Goal: Task Accomplishment & Management: Manage account settings

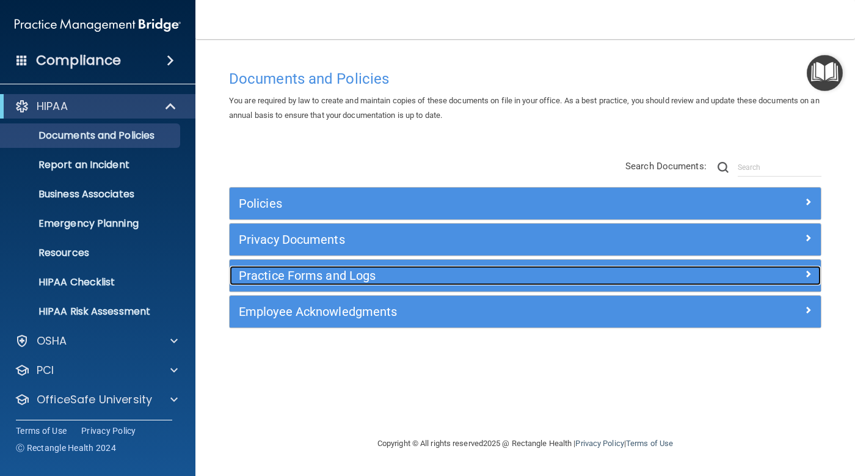
click at [804, 274] on span at bounding box center [807, 273] width 7 height 15
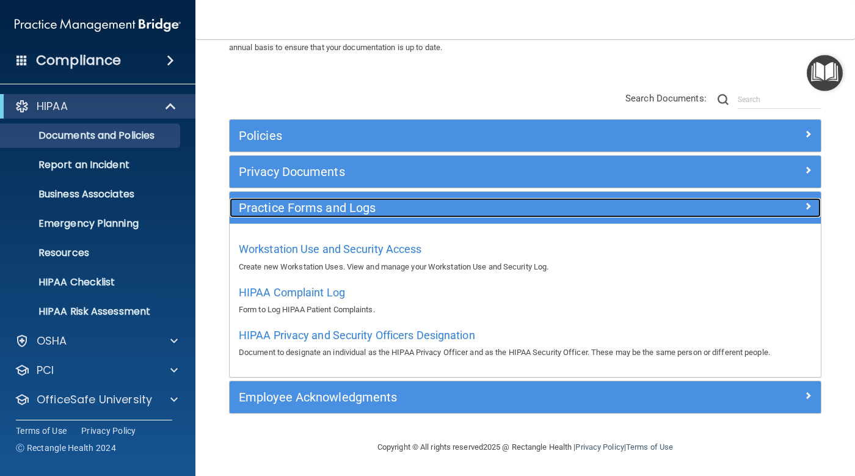
scroll to position [68, 0]
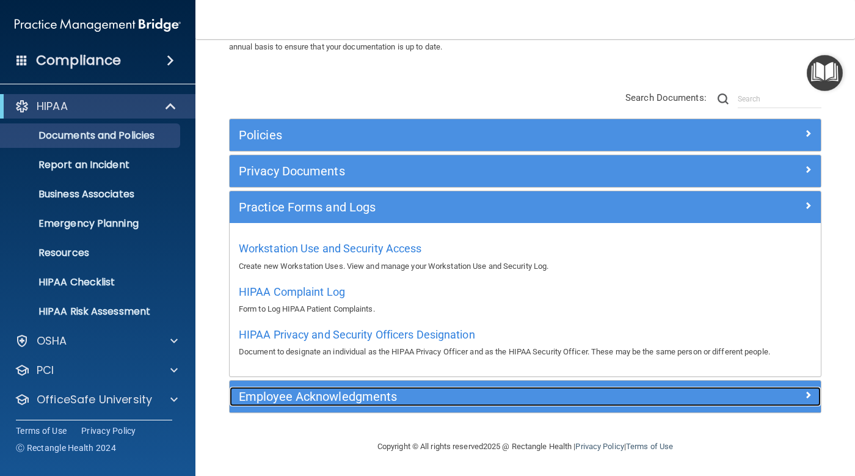
click at [374, 393] on h5 "Employee Acknowledgments" at bounding box center [451, 396] width 425 height 13
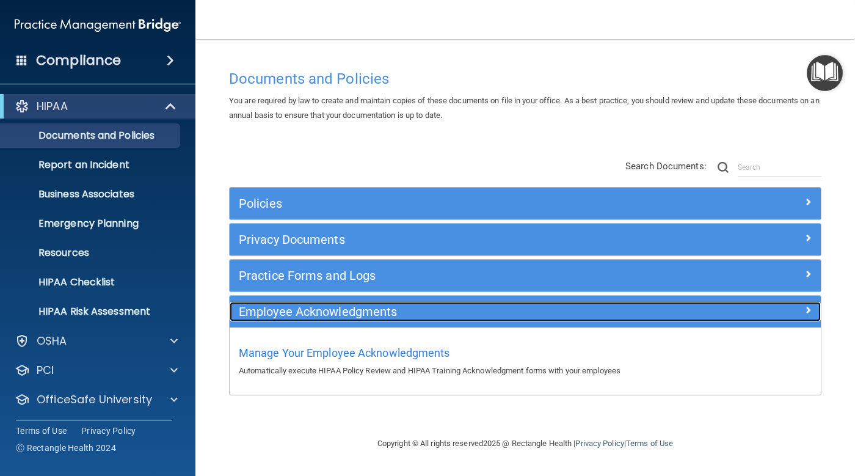
scroll to position [0, 0]
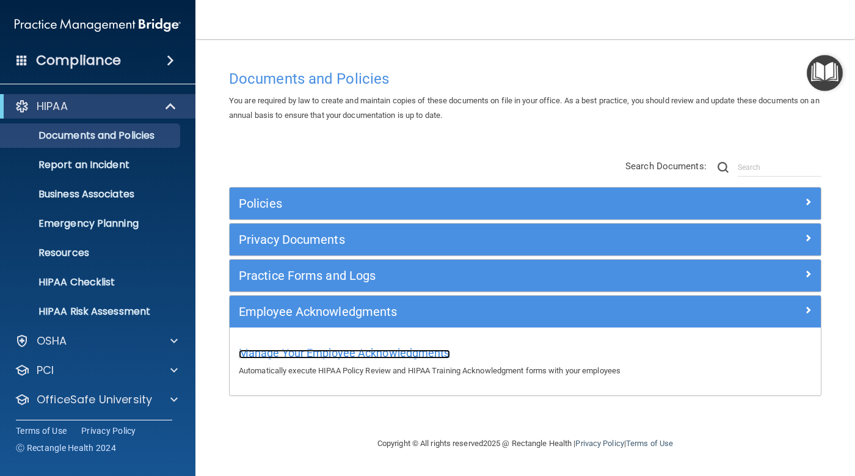
click at [378, 347] on span "Manage Your Employee Acknowledgments" at bounding box center [344, 352] width 211 height 13
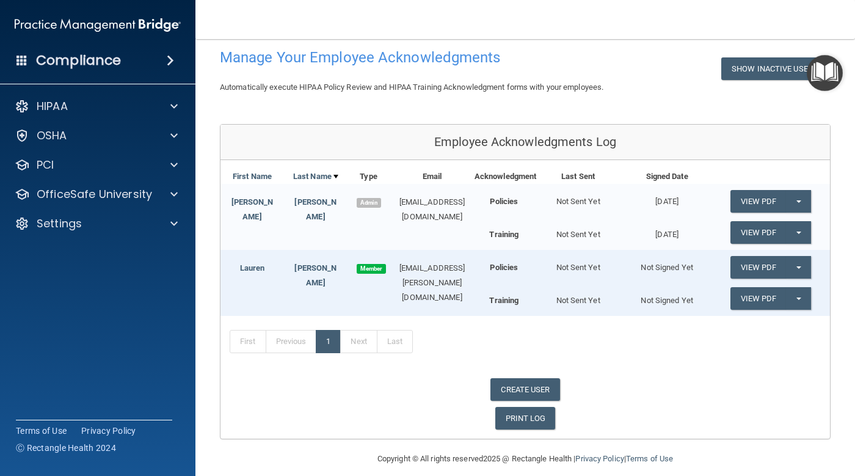
scroll to position [88, 0]
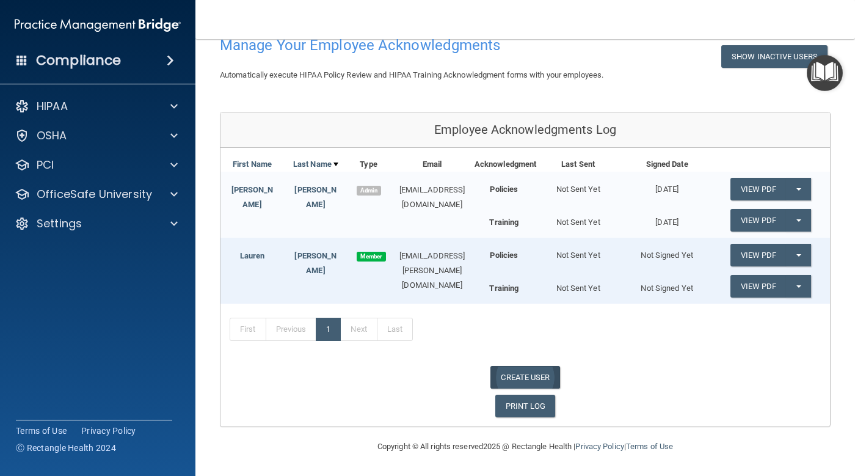
click at [523, 371] on link "CREATE USER" at bounding box center [524, 377] width 69 height 23
select select "practice_admin"
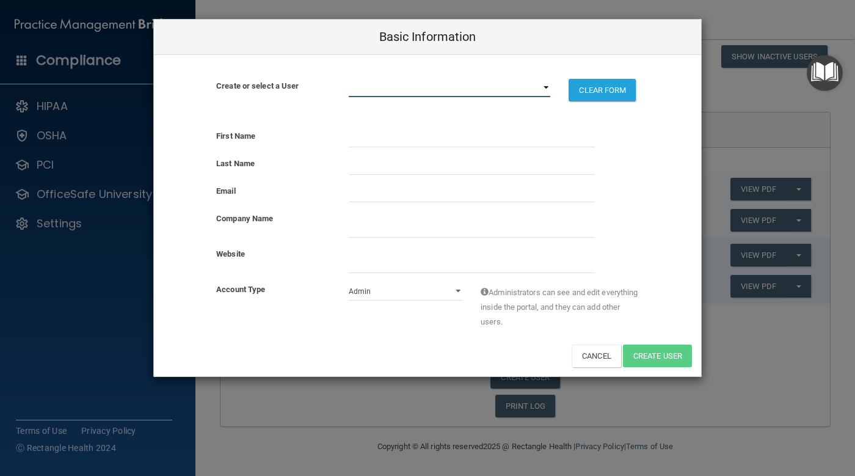
click at [434, 90] on select "lauren.longo@yahoo.com smiles@peabodyimplantdentistry.com" at bounding box center [450, 88] width 202 height 18
click at [444, 83] on select "lauren.longo@yahoo.com smiles@peabodyimplantdentistry.com" at bounding box center [450, 88] width 202 height 18
click at [593, 357] on button "Cancel" at bounding box center [595, 355] width 49 height 23
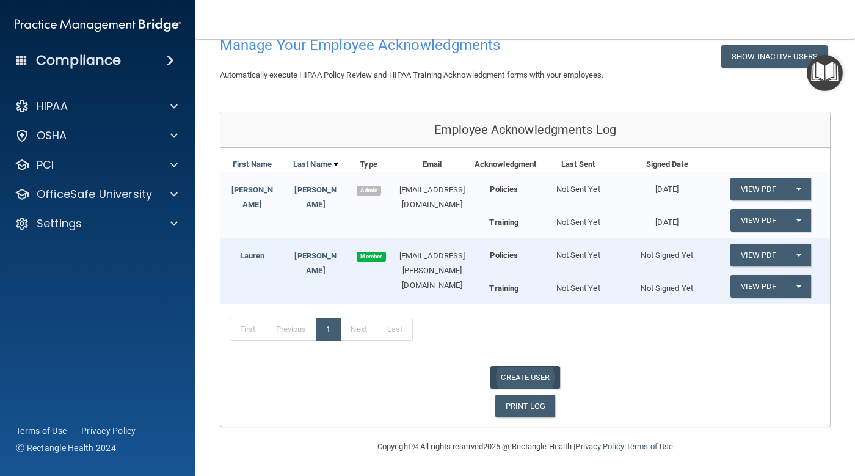
click at [518, 379] on link "CREATE USER" at bounding box center [524, 377] width 69 height 23
select select "practice_admin"
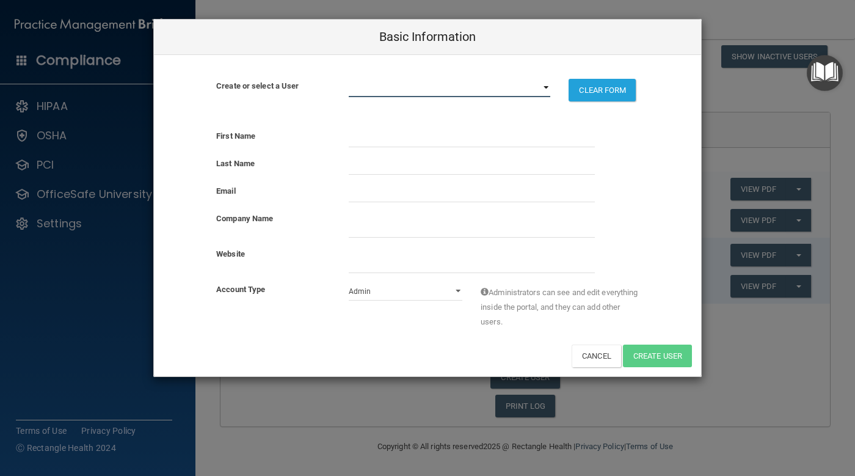
click at [371, 88] on select "lauren.longo@yahoo.com smiles@peabodyimplantdentistry.com" at bounding box center [450, 88] width 202 height 18
click at [338, 89] on div "Create or select a User" at bounding box center [273, 86] width 132 height 15
click at [379, 93] on select "lauren.longo@yahoo.com smiles@peabodyimplantdentistry.com" at bounding box center [450, 88] width 202 height 18
click at [400, 93] on select "lauren.longo@yahoo.com smiles@peabodyimplantdentistry.com" at bounding box center [450, 88] width 202 height 18
click at [383, 137] on input "text" at bounding box center [472, 138] width 246 height 18
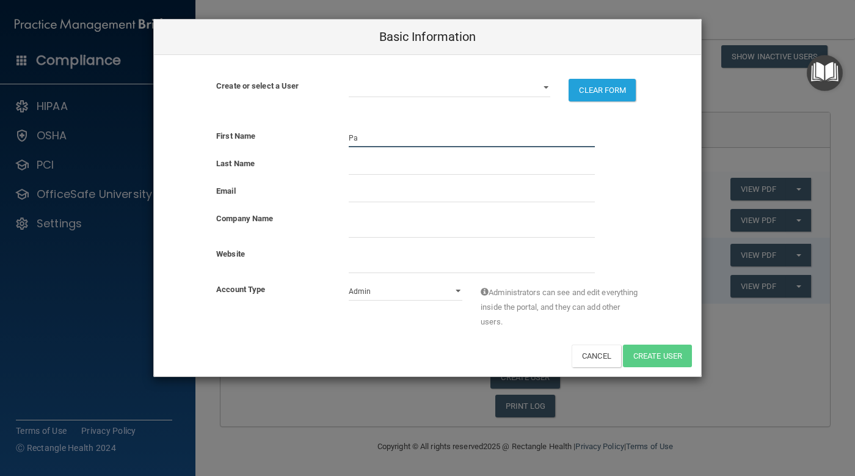
type input "P"
type input "Donald"
type input "Plourde"
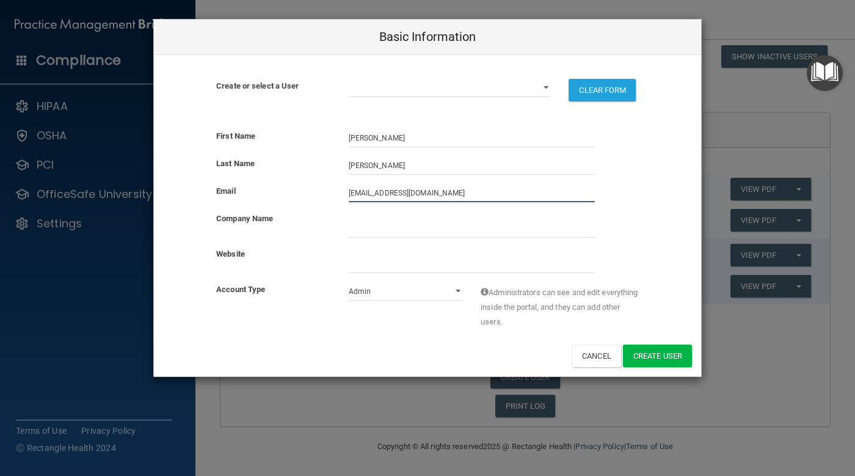
type input "[EMAIL_ADDRESS][DOMAIN_NAME]"
click at [409, 228] on input "company_name" at bounding box center [472, 228] width 246 height 18
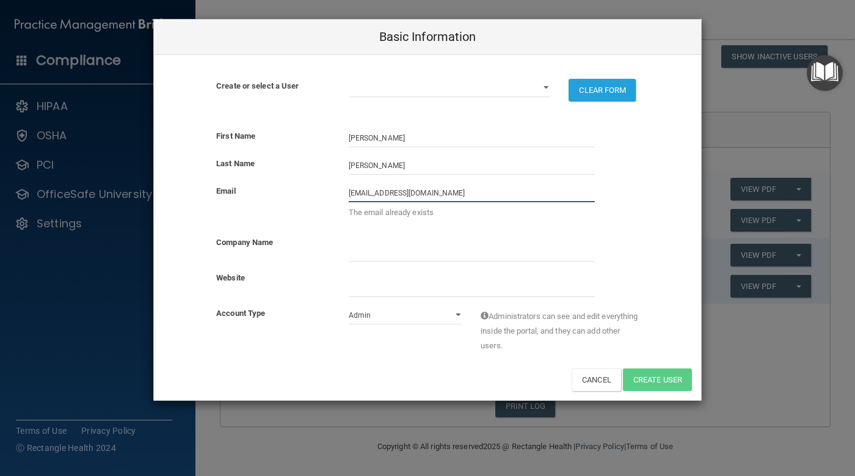
click at [422, 194] on input "[EMAIL_ADDRESS][DOMAIN_NAME]" at bounding box center [472, 193] width 246 height 18
click at [451, 86] on select "lauren.longo@yahoo.com smiles@peabodyimplantdentistry.com" at bounding box center [450, 88] width 202 height 18
click at [442, 195] on input "[EMAIL_ADDRESS][DOMAIN_NAME]" at bounding box center [472, 193] width 246 height 18
click at [586, 381] on div "Basic Information Create or select a User lauren.longo@yahoo.com smiles@peabody…" at bounding box center [427, 238] width 855 height 476
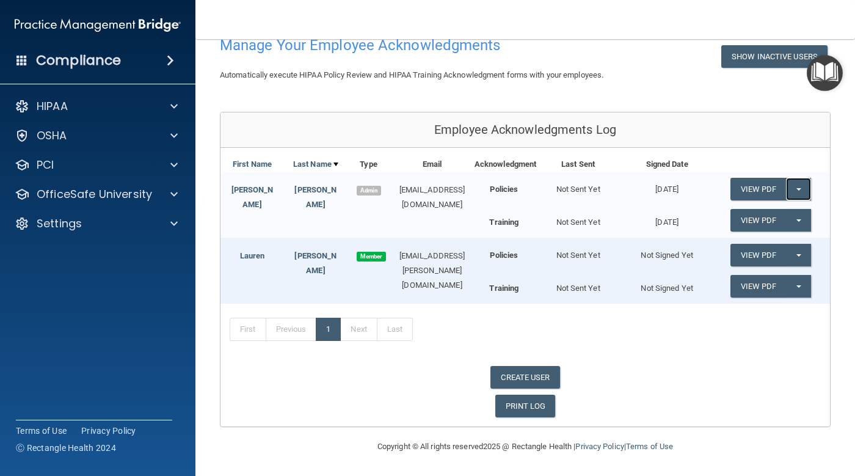
click at [791, 186] on button "Split button!" at bounding box center [798, 189] width 25 height 23
click at [796, 189] on span "button" at bounding box center [798, 189] width 5 height 2
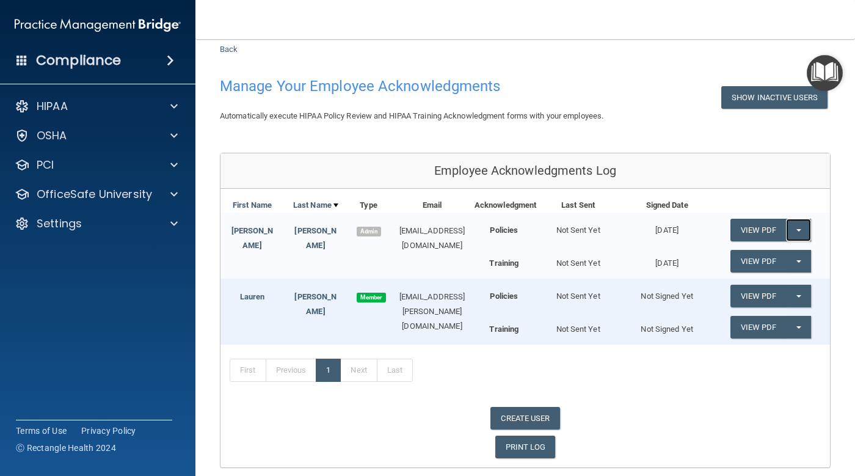
scroll to position [61, 0]
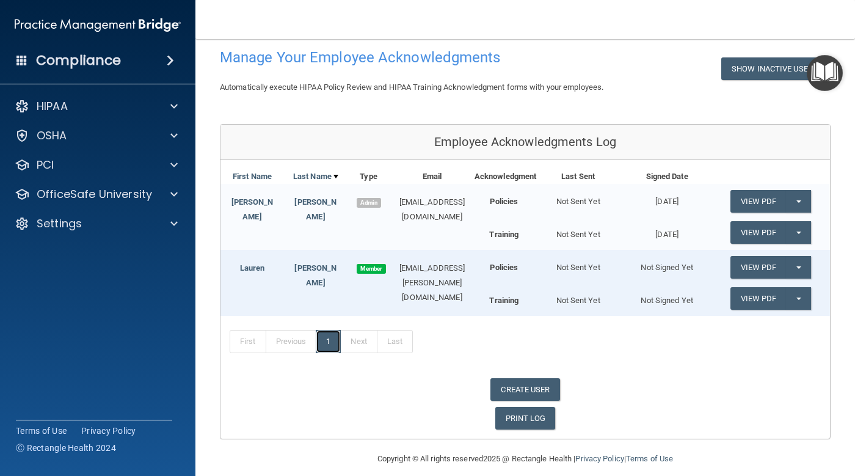
click at [327, 353] on link "1" at bounding box center [328, 341] width 25 height 23
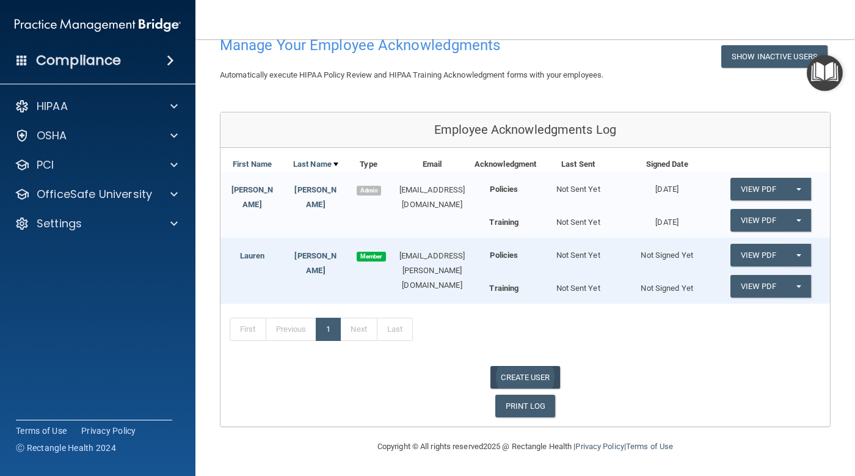
click at [510, 376] on link "CREATE USER" at bounding box center [524, 377] width 69 height 23
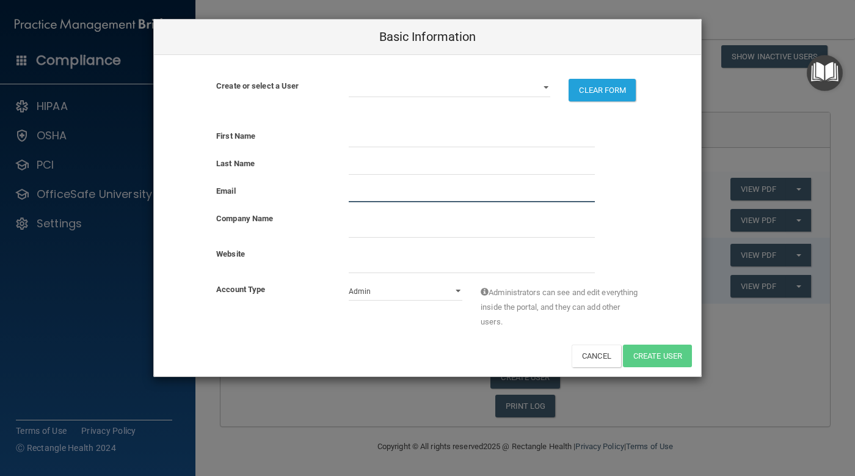
click at [393, 190] on input "email" at bounding box center [472, 193] width 246 height 18
click at [595, 193] on div at bounding box center [471, 193] width 264 height 18
click at [371, 140] on input "text" at bounding box center [472, 138] width 246 height 18
click at [411, 91] on select "lauren.longo@yahoo.com smiles@peabodyimplantdentistry.com" at bounding box center [450, 88] width 202 height 18
click at [308, 163] on div "Last Name" at bounding box center [273, 163] width 132 height 15
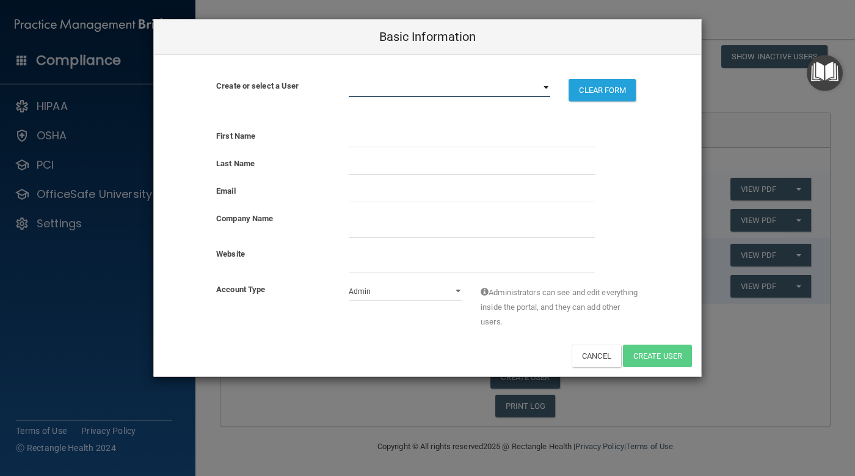
click at [529, 91] on select "lauren.longo@yahoo.com smiles@peabodyimplantdentistry.com" at bounding box center [450, 88] width 202 height 18
click at [592, 93] on button "CLEAR FORM" at bounding box center [601, 90] width 67 height 23
click at [414, 286] on select "Admin Member" at bounding box center [406, 291] width 114 height 18
select select "practice_member"
click at [349, 282] on select "Admin Member" at bounding box center [406, 291] width 114 height 18
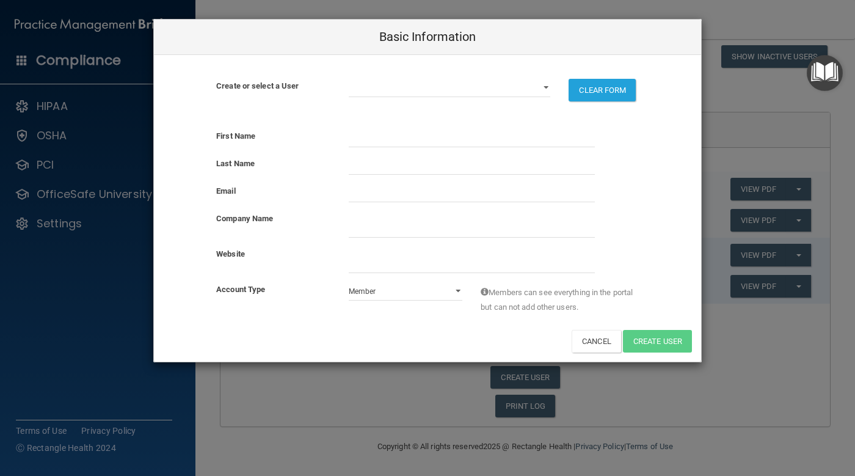
click at [454, 126] on div "First Name Last Name Email Company Name Website Account Type Admin Member Membe…" at bounding box center [427, 241] width 547 height 242
click at [435, 82] on select "lauren.longo@yahoo.com smiles@peabodyimplantdentistry.com" at bounding box center [450, 88] width 202 height 18
click at [303, 108] on div "Create or select a User lauren.longo@yahoo.com smiles@peabodyimplantdentistry.c…" at bounding box center [427, 95] width 547 height 32
click at [368, 139] on input "text" at bounding box center [472, 138] width 246 height 18
type input "[PERSON_NAME]"
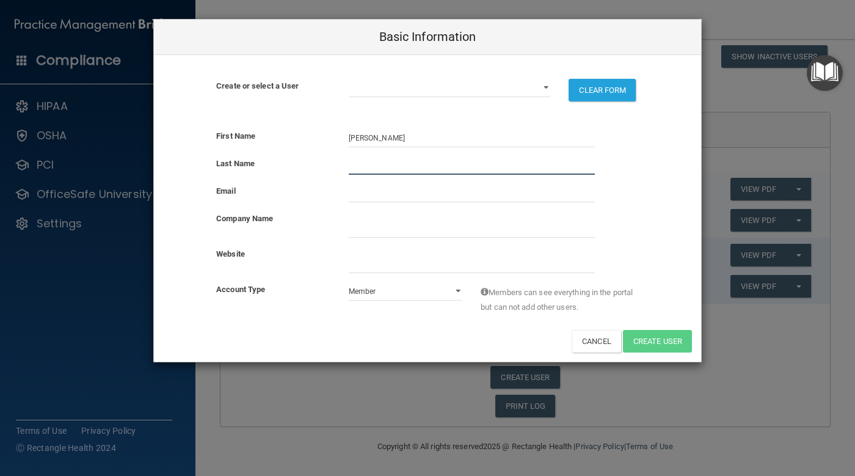
click at [427, 169] on input "text" at bounding box center [472, 165] width 246 height 18
click at [377, 197] on input "email" at bounding box center [472, 193] width 246 height 18
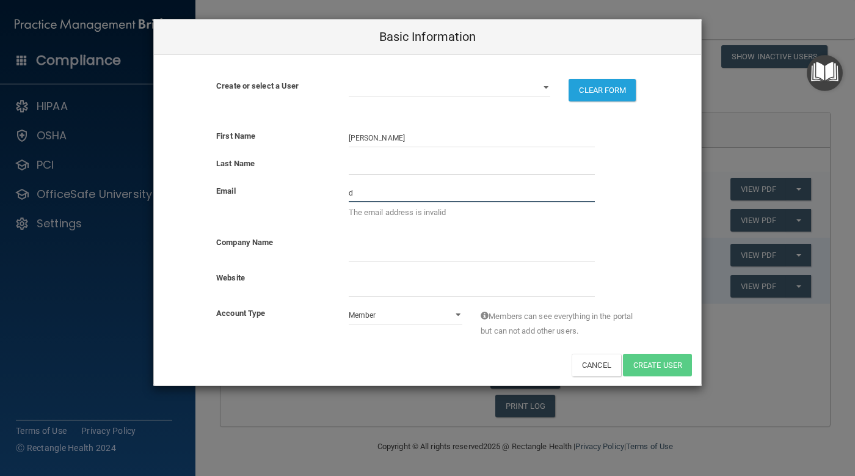
type input "[EMAIL_ADDRESS][DOMAIN_NAME]"
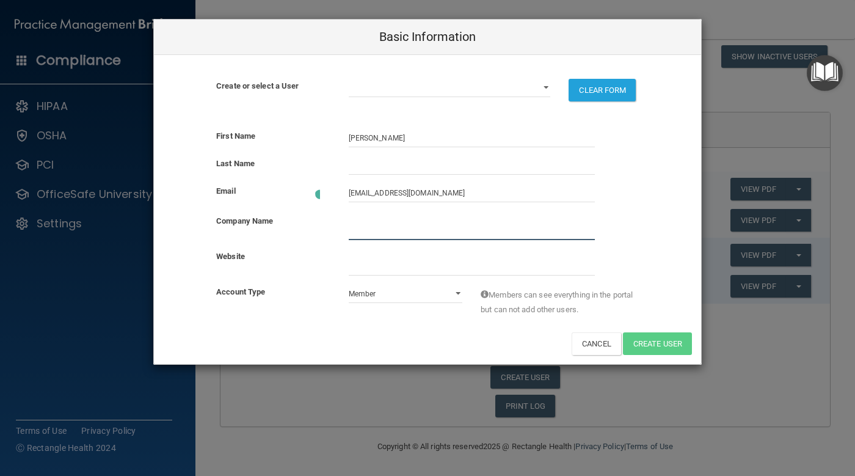
click at [393, 227] on input "company_name" at bounding box center [472, 231] width 246 height 18
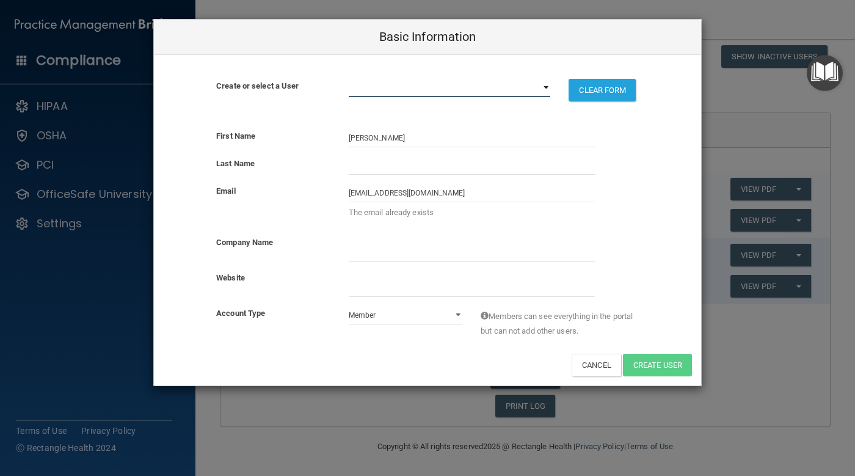
click at [449, 93] on select "lauren.longo@yahoo.com smiles@peabodyimplantdentistry.com" at bounding box center [450, 88] width 202 height 18
click at [449, 89] on select "lauren.longo@yahoo.com smiles@peabodyimplantdentistry.com" at bounding box center [450, 88] width 202 height 18
click at [587, 363] on button "Cancel" at bounding box center [595, 364] width 49 height 23
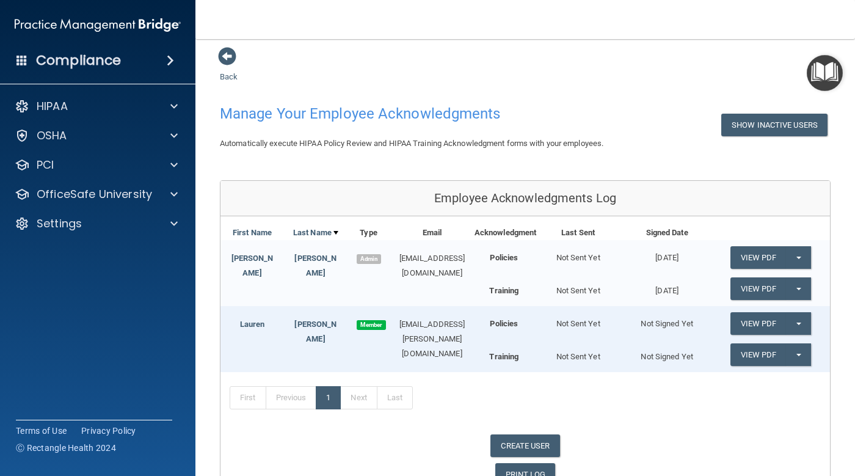
scroll to position [0, 0]
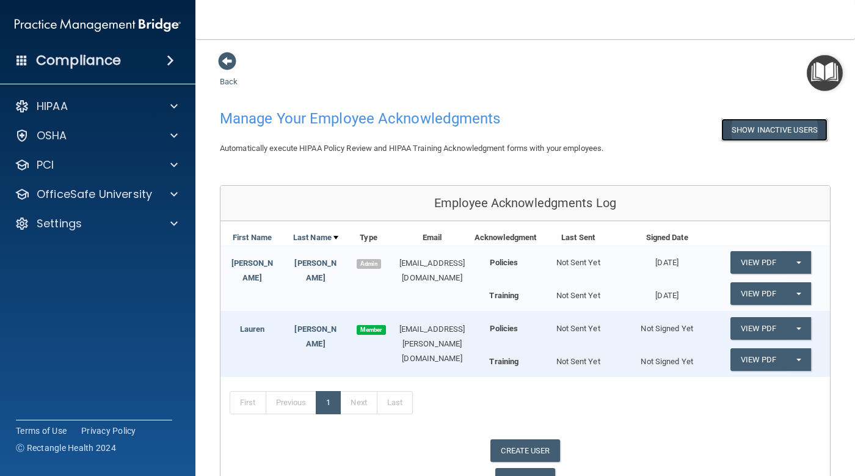
click at [721, 123] on button "Show Inactive Users" at bounding box center [774, 129] width 106 height 23
click at [756, 128] on button "Hide Inactive Users" at bounding box center [777, 129] width 101 height 23
click at [223, 67] on span at bounding box center [227, 61] width 18 height 18
click at [796, 339] on button "Split button!" at bounding box center [798, 328] width 25 height 23
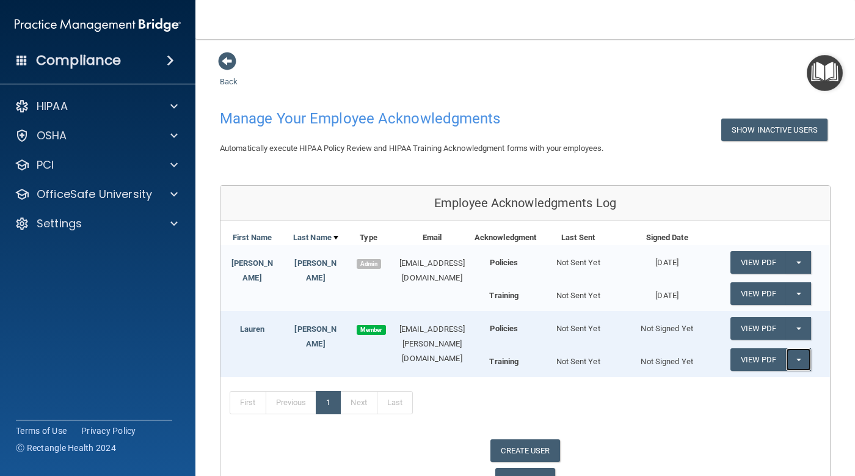
click at [789, 371] on button "Split button!" at bounding box center [798, 359] width 25 height 23
click at [791, 371] on button "Split button!" at bounding box center [798, 359] width 25 height 23
click at [794, 339] on button "Split button!" at bounding box center [798, 328] width 25 height 23
click at [795, 339] on button "Split button!" at bounding box center [798, 328] width 25 height 23
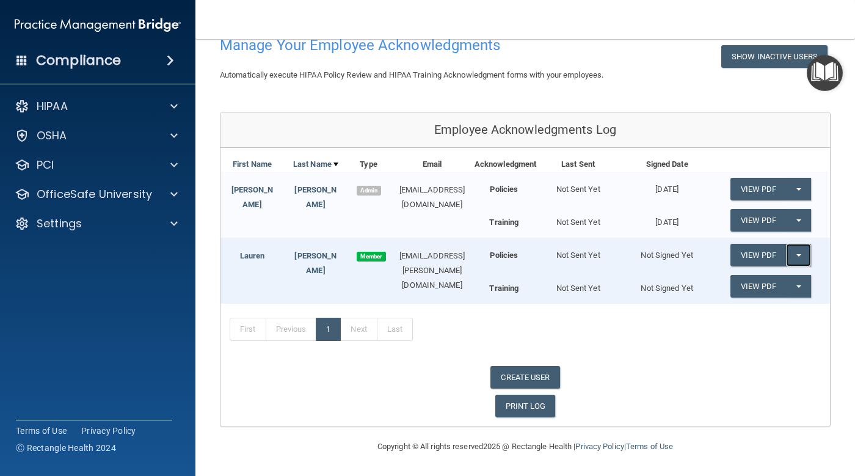
scroll to position [88, 0]
click at [788, 258] on button "Split button!" at bounding box center [798, 255] width 25 height 23
click at [796, 254] on span "button" at bounding box center [798, 255] width 5 height 2
click at [325, 333] on link "1" at bounding box center [328, 328] width 25 height 23
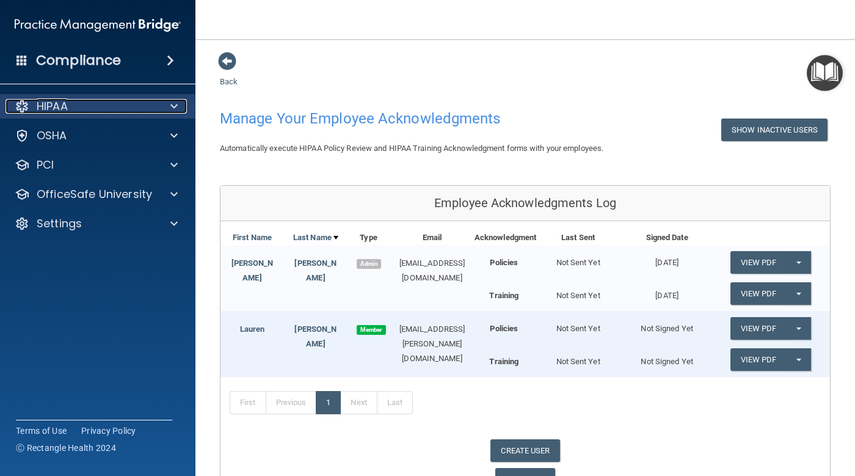
click at [171, 112] on span at bounding box center [173, 106] width 7 height 15
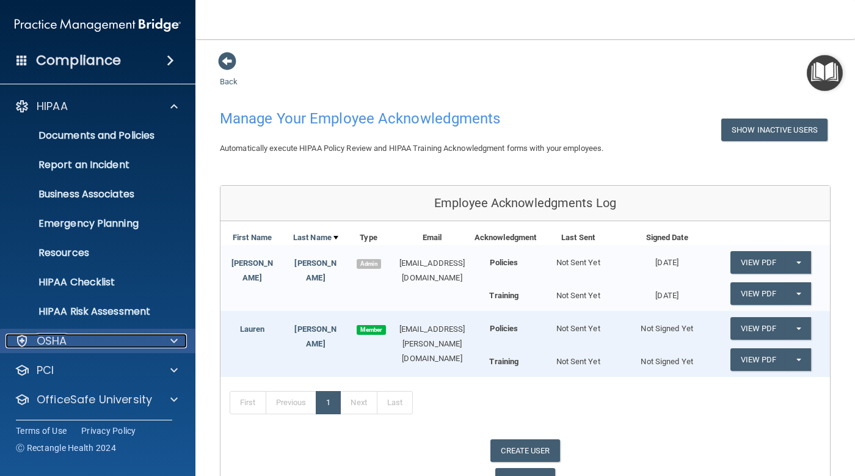
click at [147, 341] on div "OSHA" at bounding box center [80, 340] width 151 height 15
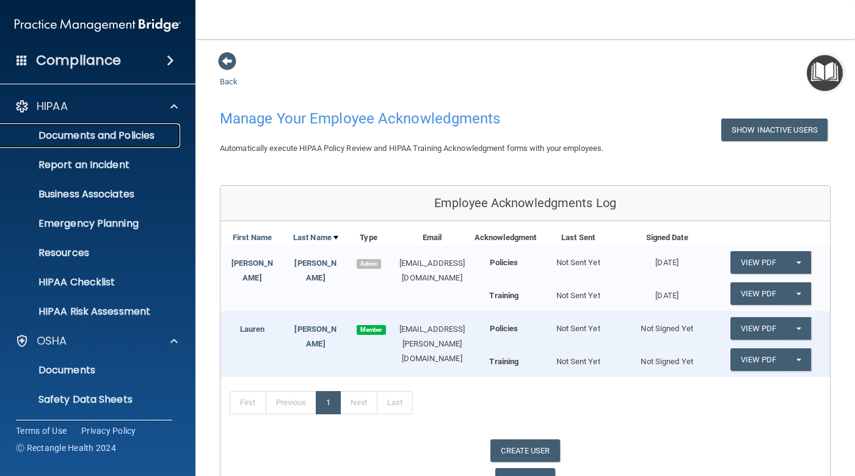
click at [124, 142] on link "Documents and Policies" at bounding box center [84, 135] width 192 height 24
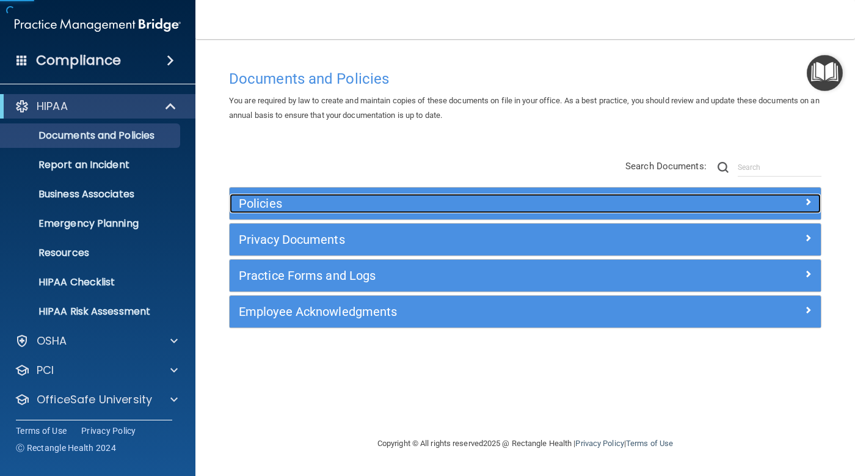
click at [405, 211] on div "Policies" at bounding box center [451, 204] width 443 height 20
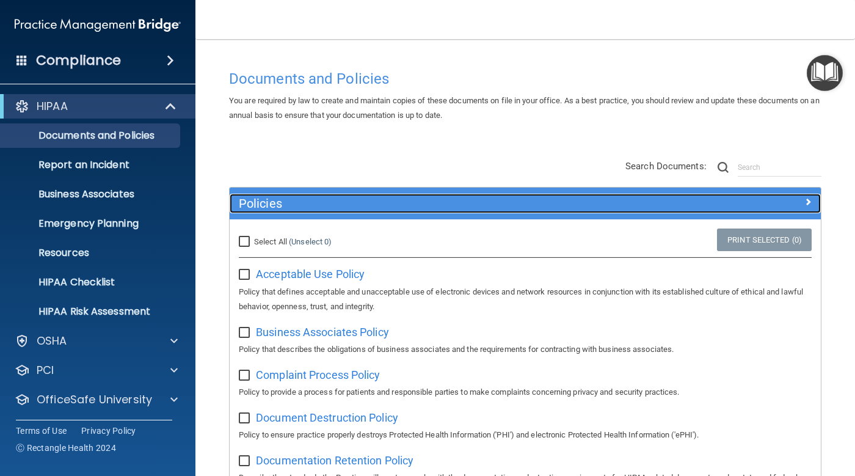
click at [377, 204] on h5 "Policies" at bounding box center [451, 203] width 425 height 13
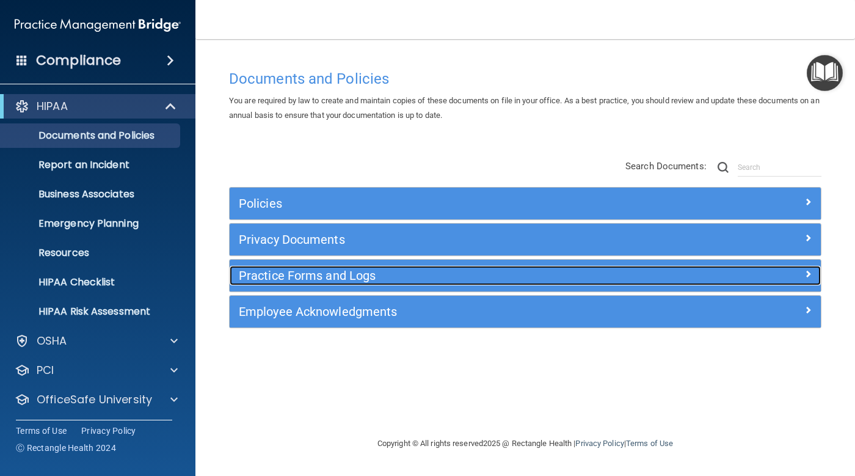
click at [477, 277] on h5 "Practice Forms and Logs" at bounding box center [451, 275] width 425 height 13
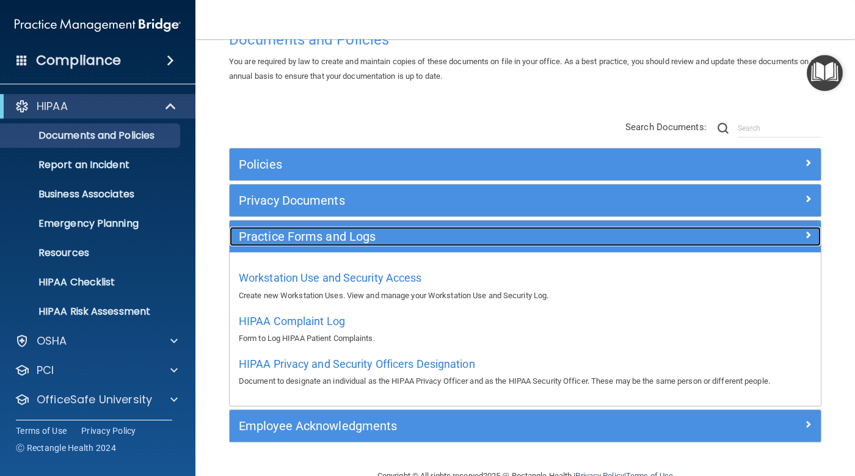
scroll to position [61, 0]
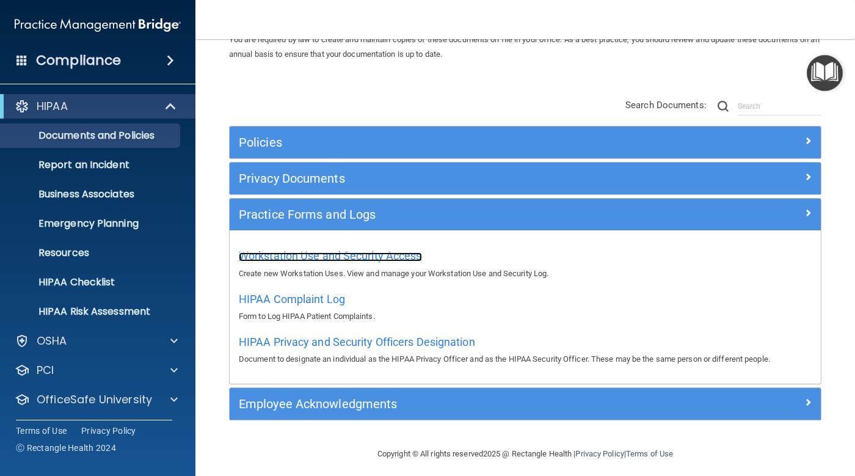
click at [382, 250] on span "Workstation Use and Security Access" at bounding box center [330, 255] width 183 height 13
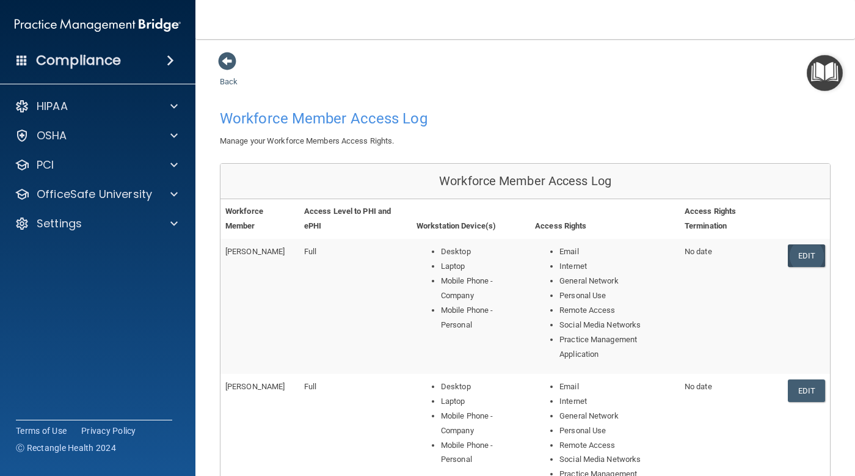
click at [798, 258] on link "Edit" at bounding box center [806, 255] width 37 height 23
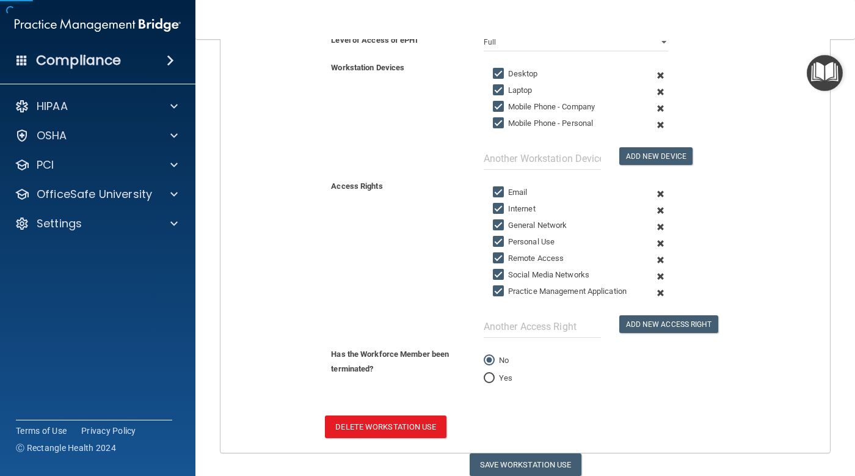
scroll to position [311, 0]
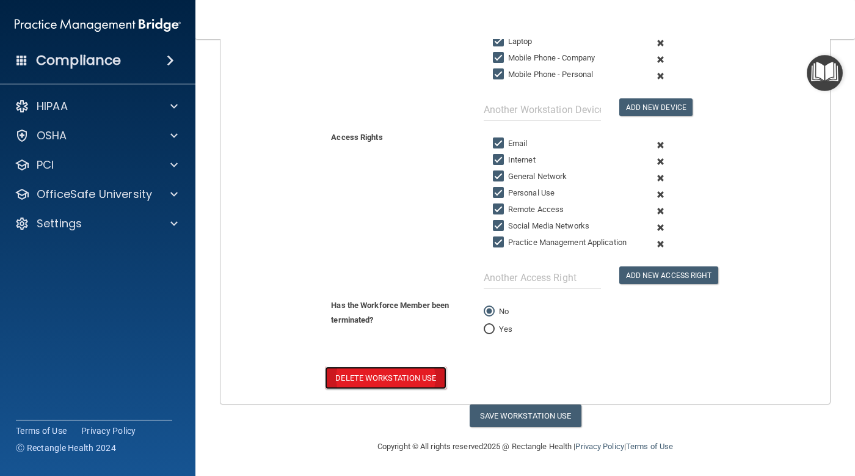
click at [418, 383] on button "Delete Workstation Use" at bounding box center [385, 377] width 121 height 23
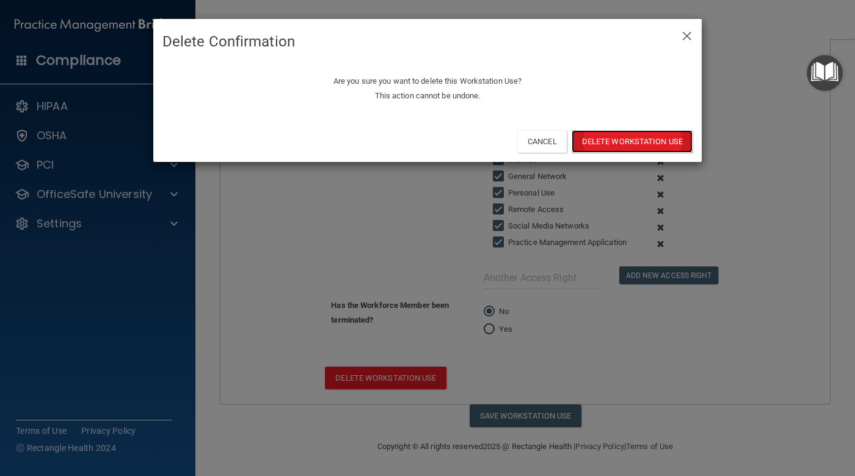
click at [603, 140] on button "Delete Workstation Use" at bounding box center [631, 141] width 121 height 23
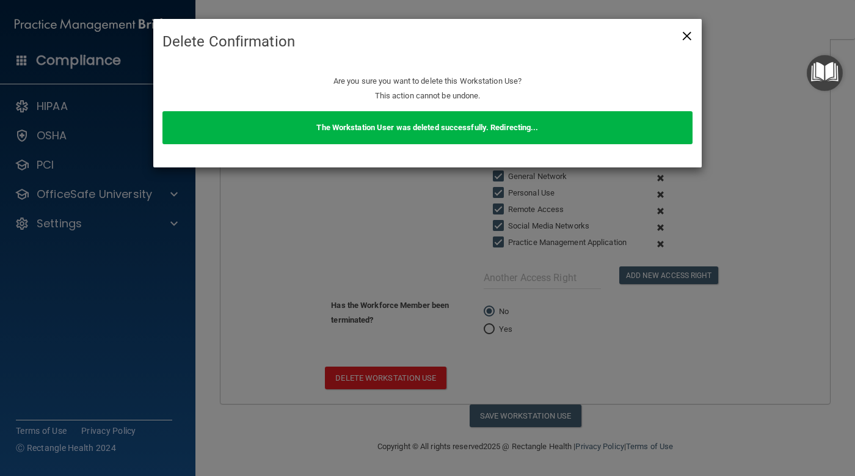
click at [687, 35] on span "×" at bounding box center [686, 34] width 11 height 24
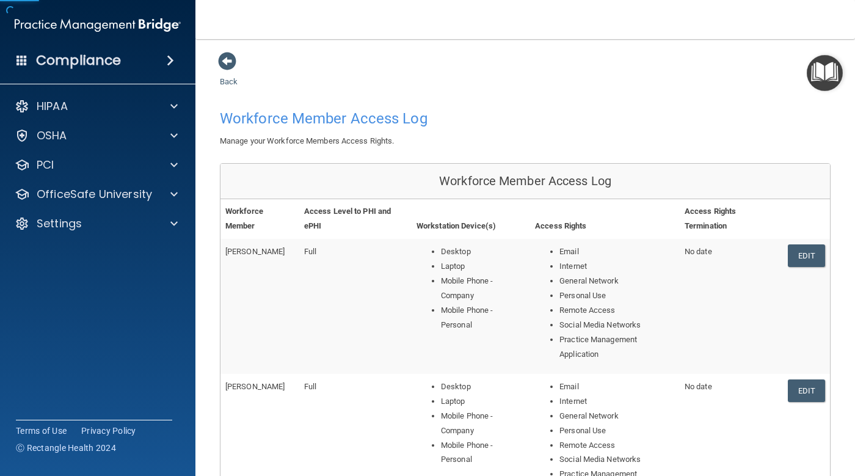
scroll to position [61, 0]
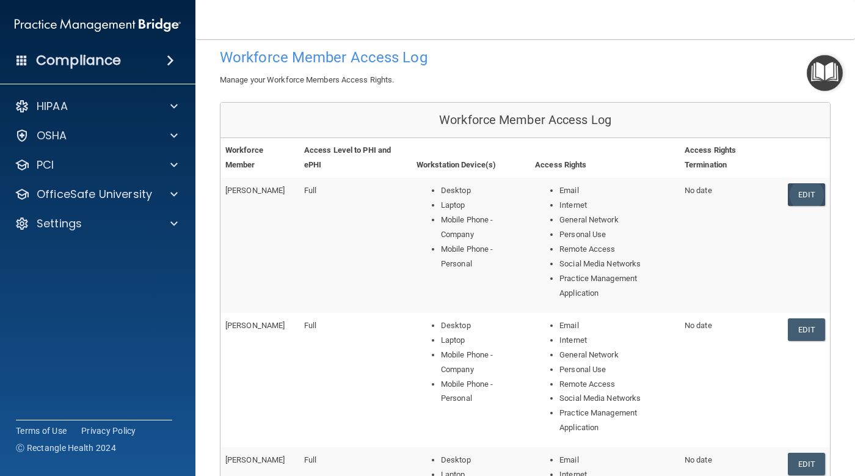
click at [800, 193] on link "Edit" at bounding box center [806, 194] width 37 height 23
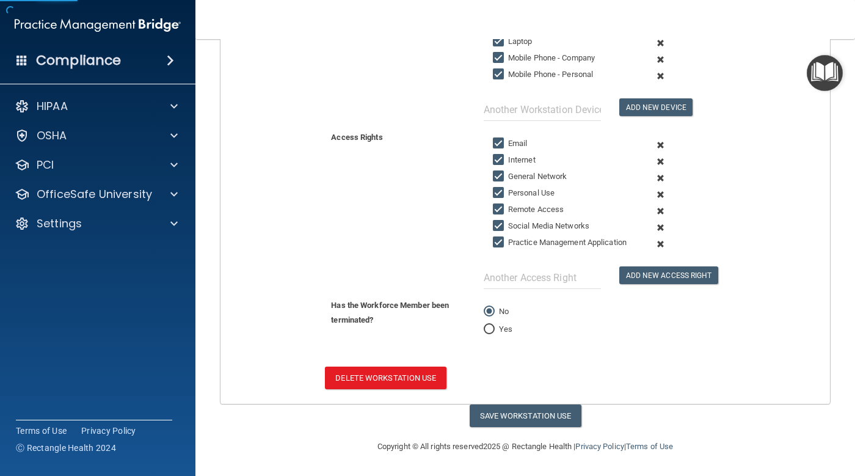
scroll to position [311, 0]
click at [419, 371] on button "Delete Workstation Use" at bounding box center [385, 377] width 121 height 23
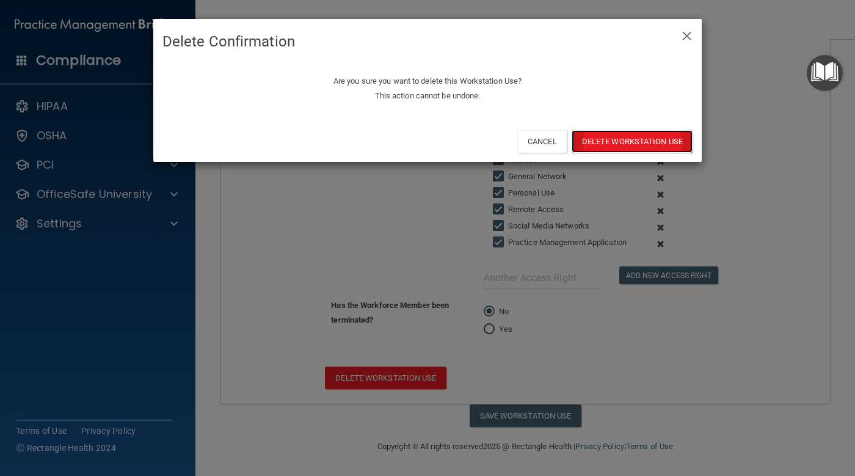
click at [630, 140] on button "Delete Workstation Use" at bounding box center [631, 141] width 121 height 23
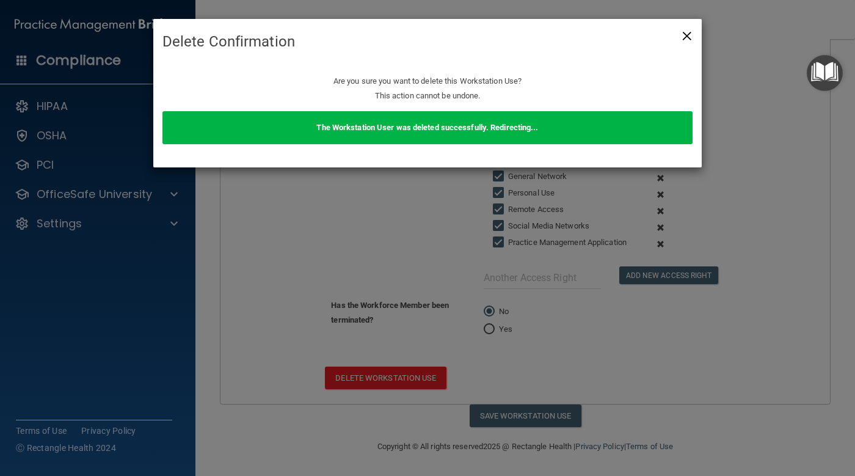
click at [683, 37] on span "×" at bounding box center [686, 34] width 11 height 24
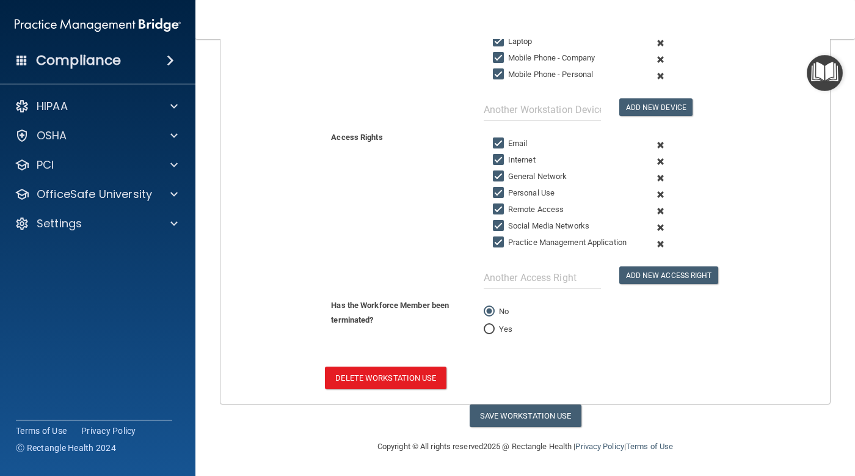
scroll to position [250, 0]
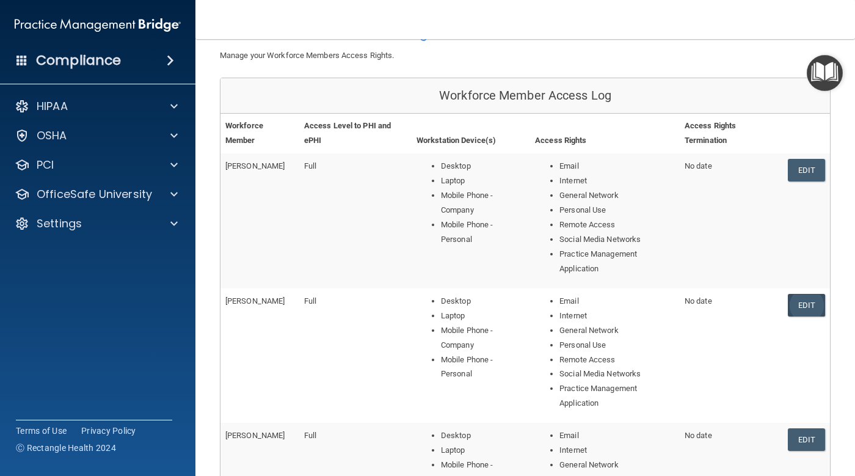
scroll to position [61, 0]
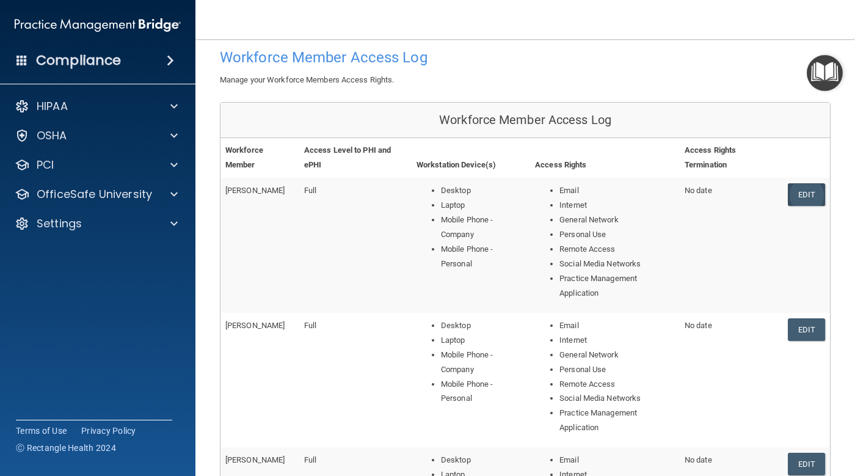
click at [788, 194] on link "Edit" at bounding box center [806, 194] width 37 height 23
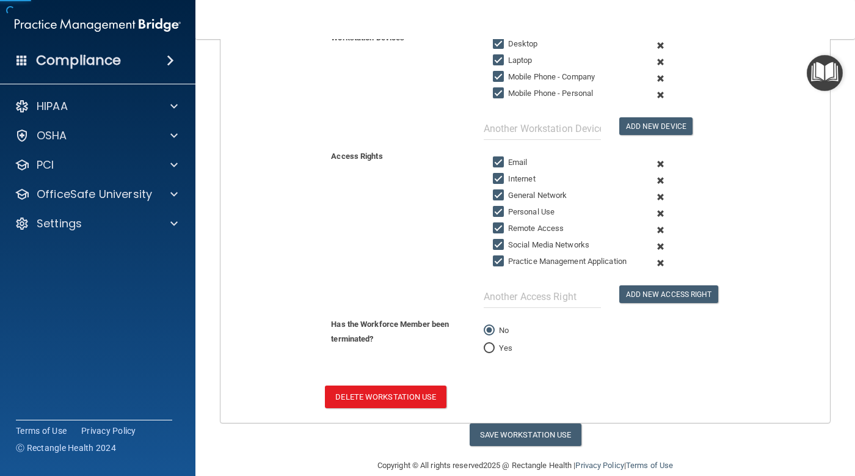
scroll to position [311, 0]
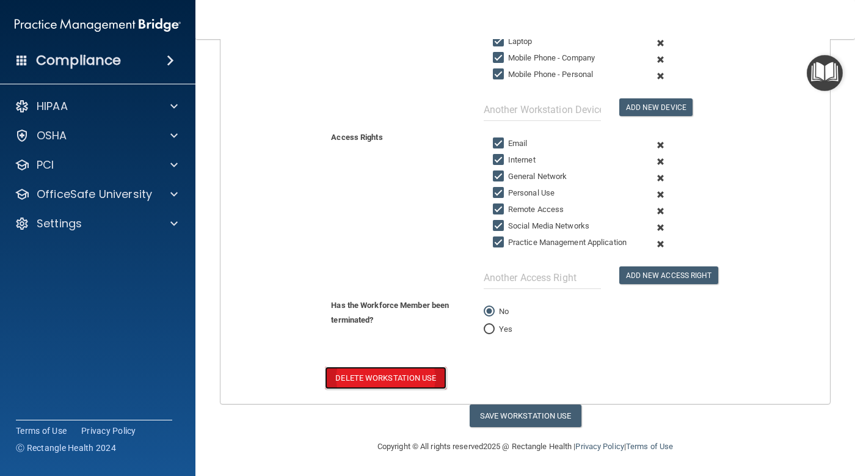
click at [418, 369] on button "Delete Workstation Use" at bounding box center [385, 377] width 121 height 23
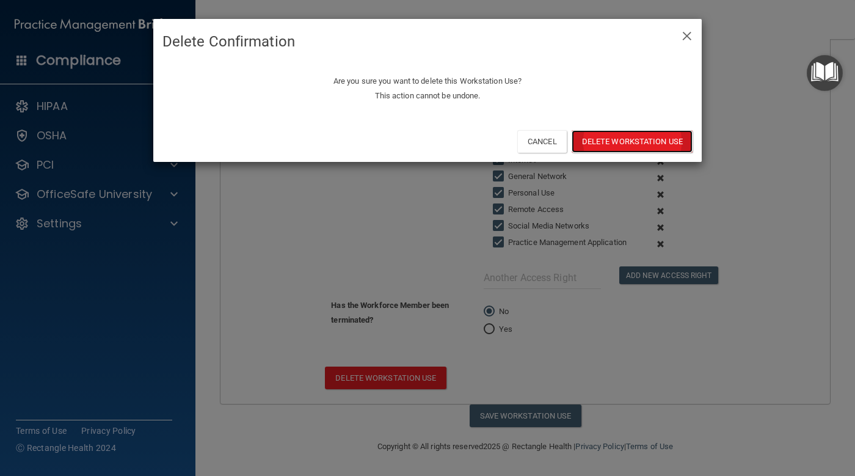
click at [617, 140] on button "Delete Workstation Use" at bounding box center [631, 141] width 121 height 23
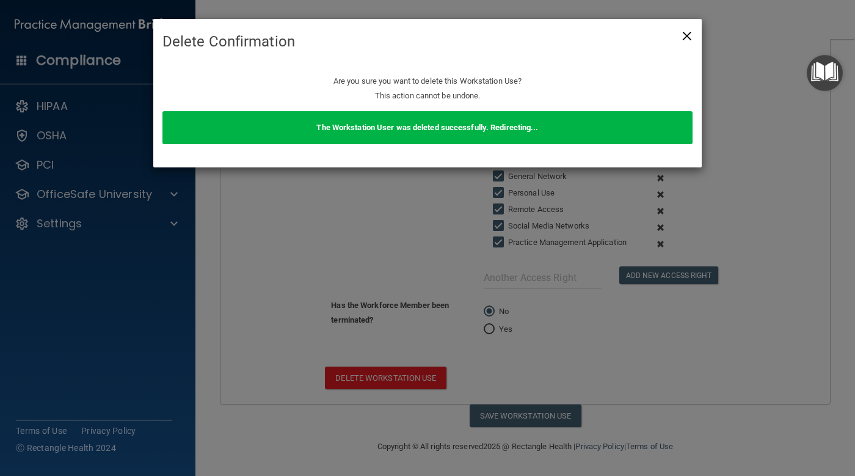
click at [683, 34] on span "×" at bounding box center [686, 34] width 11 height 24
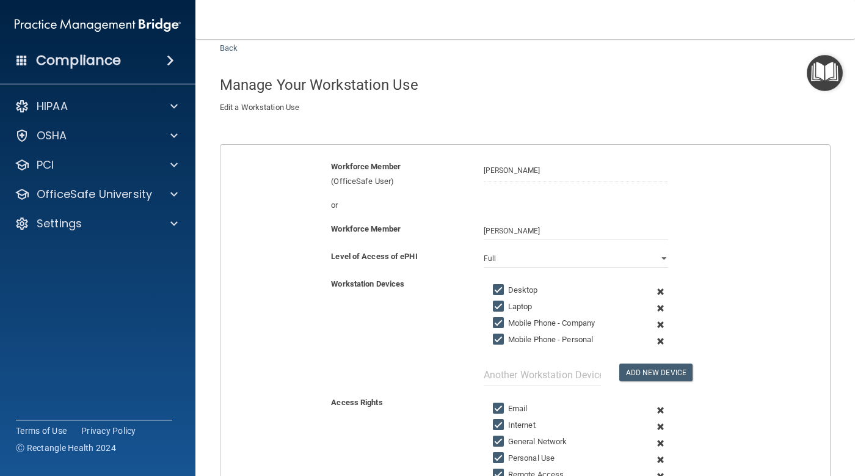
scroll to position [0, 0]
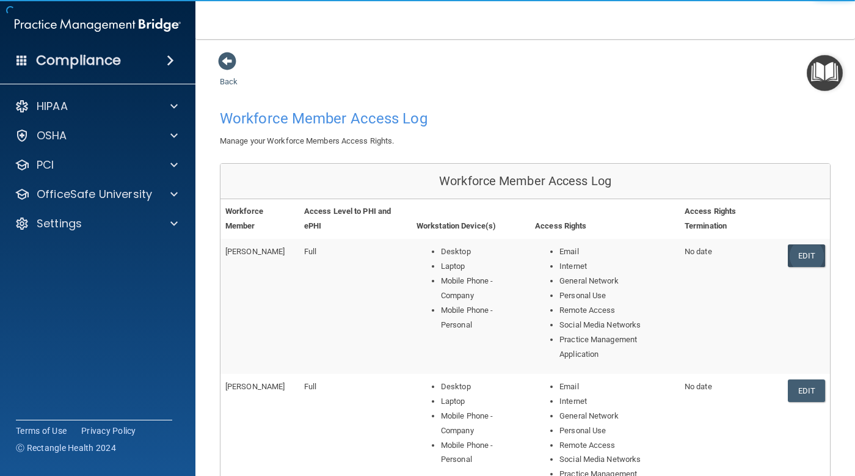
click at [801, 256] on link "Edit" at bounding box center [806, 255] width 37 height 23
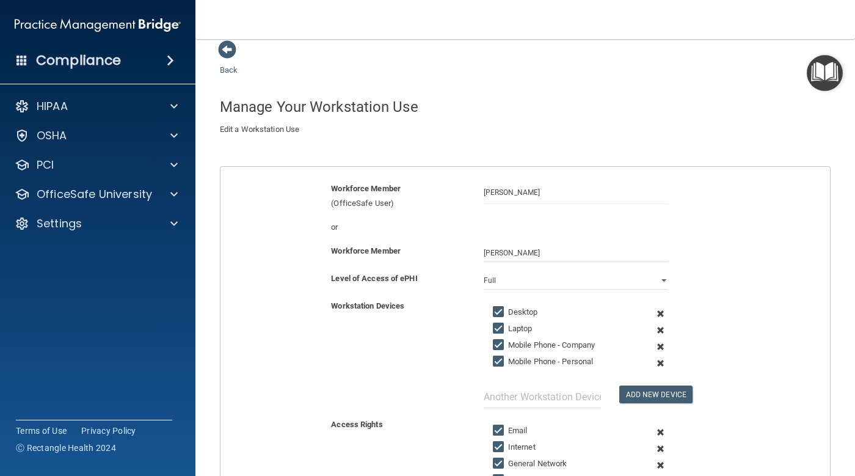
scroll to position [6, 0]
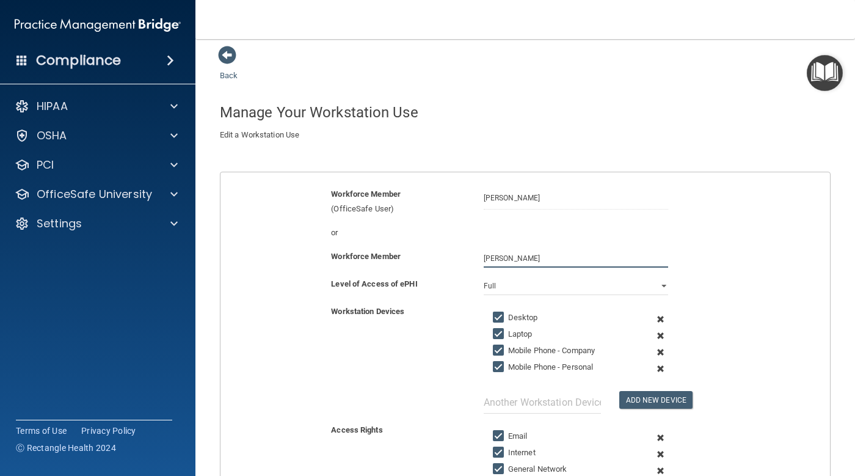
click at [559, 251] on input "[PERSON_NAME]" at bounding box center [576, 258] width 185 height 18
click at [543, 288] on select "Full Limited None" at bounding box center [576, 286] width 185 height 18
click at [543, 286] on select "Full Limited None" at bounding box center [576, 286] width 185 height 18
click at [546, 252] on input "[PERSON_NAME]" at bounding box center [576, 258] width 185 height 18
click at [551, 187] on div "Workforce Member (OfficeSafe User) Donald Plourde or Workforce Member Donald Pl…" at bounding box center [525, 434] width 611 height 525
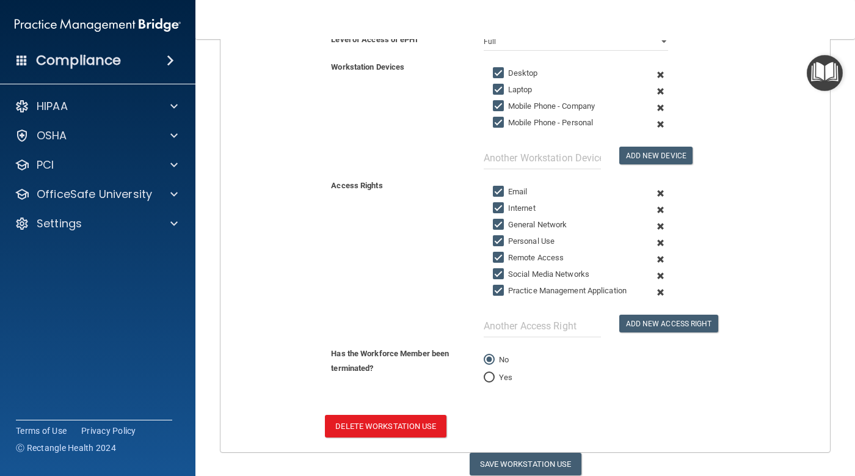
scroll to position [311, 0]
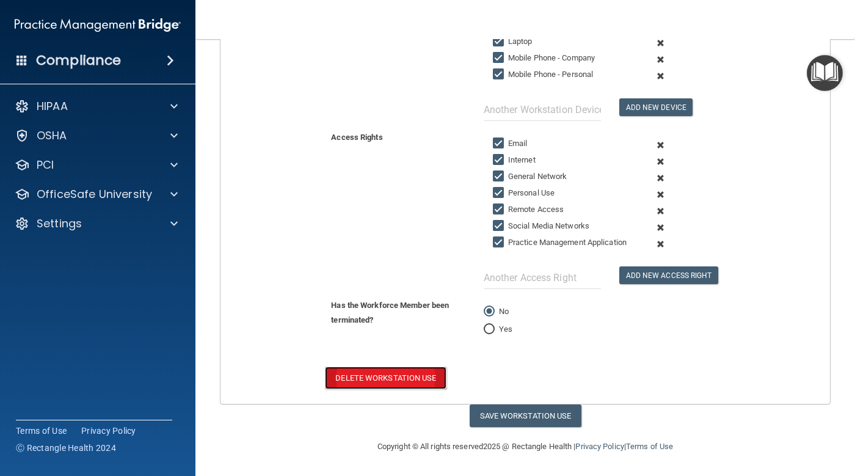
click at [436, 378] on button "Delete Workstation Use" at bounding box center [385, 377] width 121 height 23
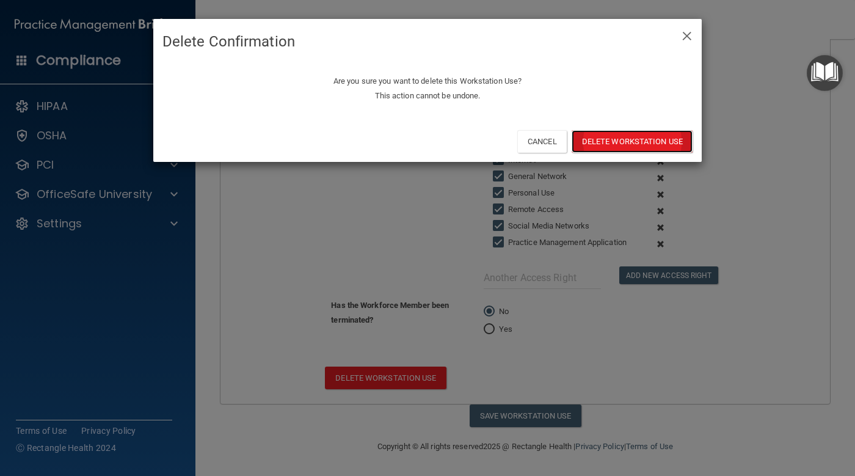
click at [664, 139] on button "Delete Workstation Use" at bounding box center [631, 141] width 121 height 23
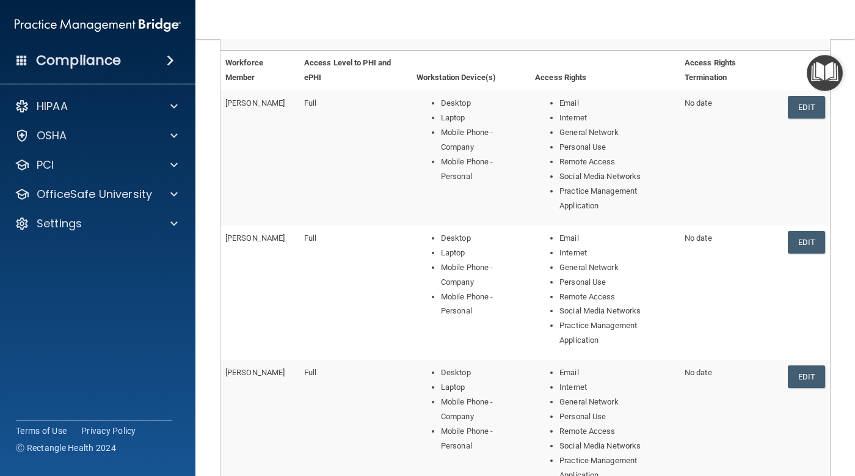
scroll to position [127, 0]
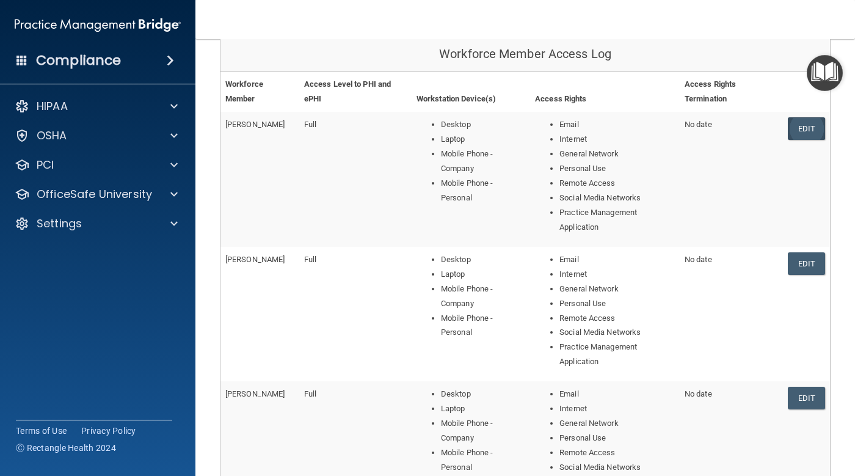
click at [799, 129] on link "Edit" at bounding box center [806, 128] width 37 height 23
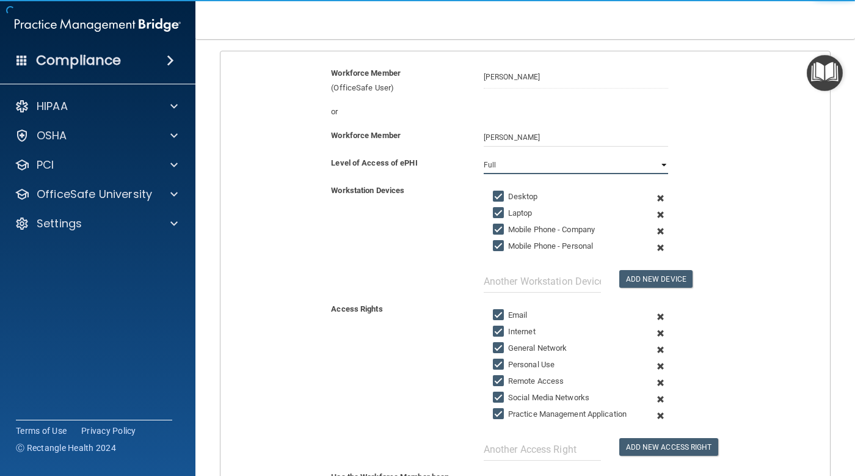
click at [597, 161] on select "Full Limited None" at bounding box center [576, 165] width 185 height 18
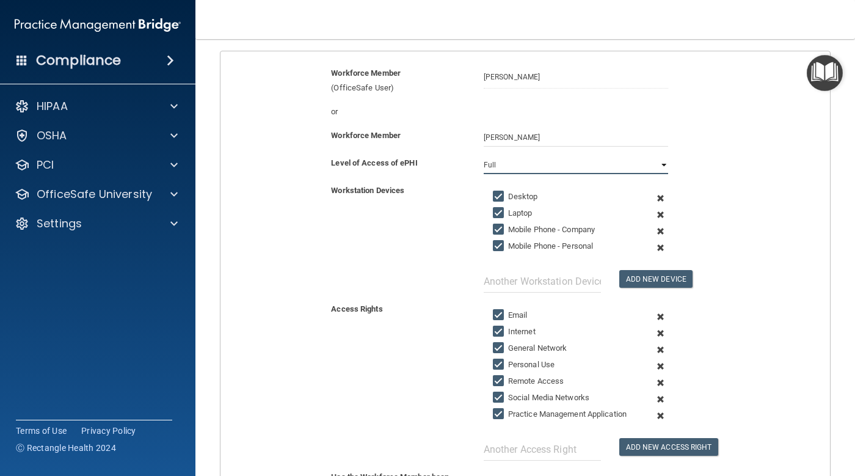
click at [597, 165] on select "Full Limited None" at bounding box center [576, 165] width 185 height 18
click at [595, 142] on input "Diane Vadala" at bounding box center [576, 137] width 185 height 18
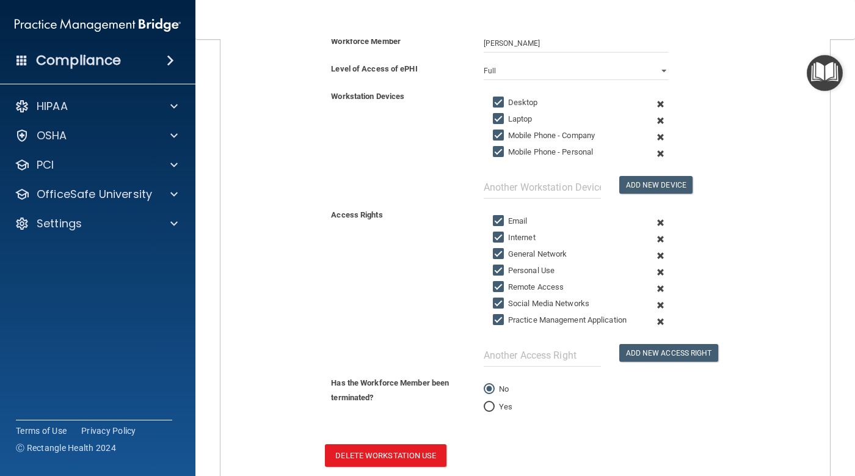
scroll to position [311, 0]
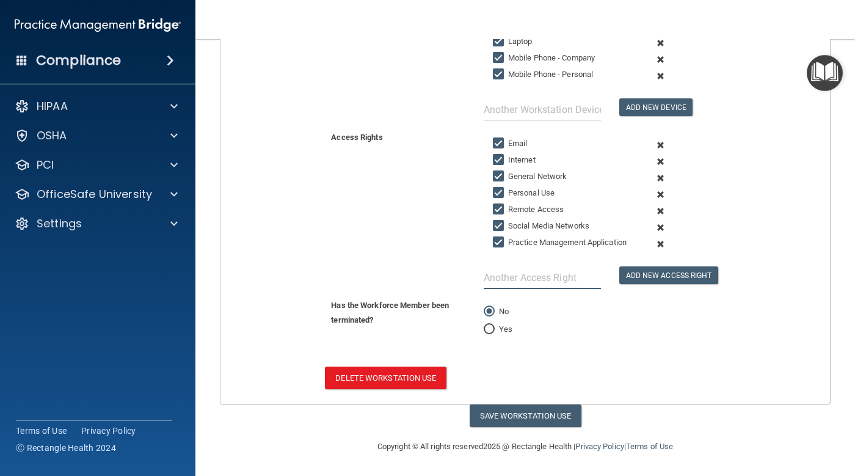
click at [525, 268] on input "text" at bounding box center [542, 277] width 117 height 23
click at [386, 371] on button "Delete Workstation Use" at bounding box center [385, 377] width 121 height 23
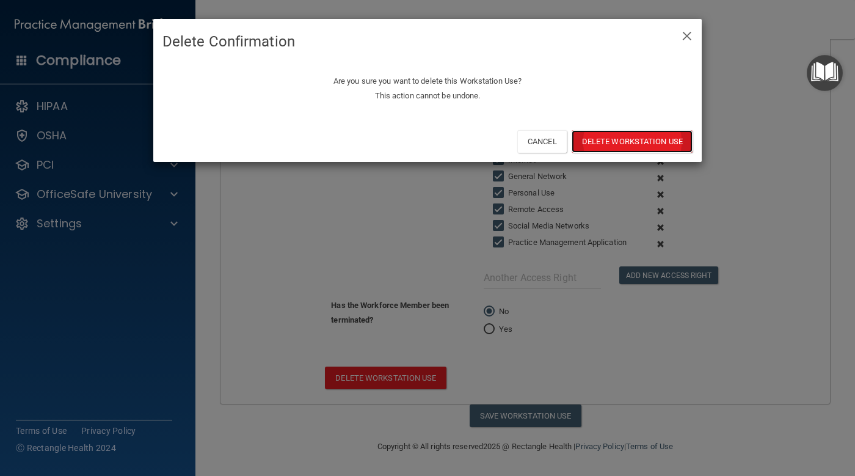
click at [600, 148] on button "Delete Workstation Use" at bounding box center [631, 141] width 121 height 23
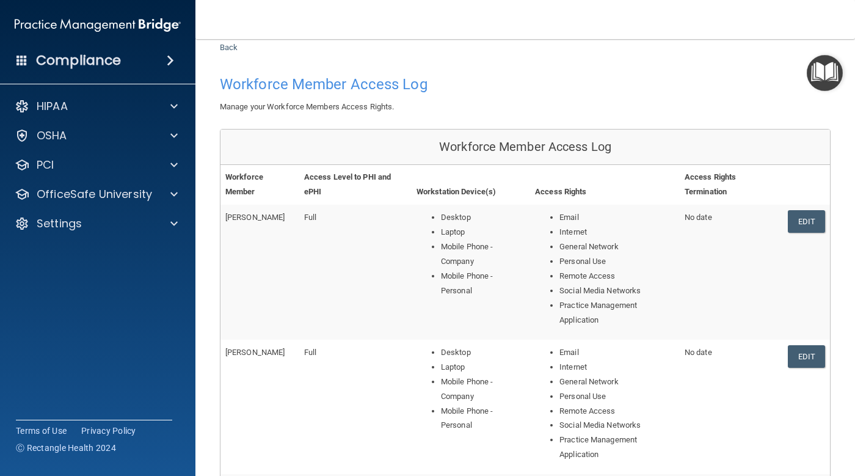
scroll to position [61, 0]
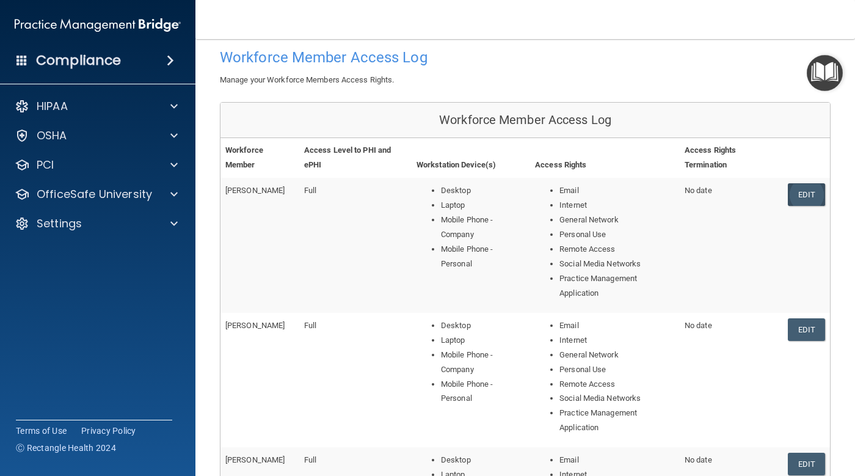
click at [792, 193] on link "Edit" at bounding box center [806, 194] width 37 height 23
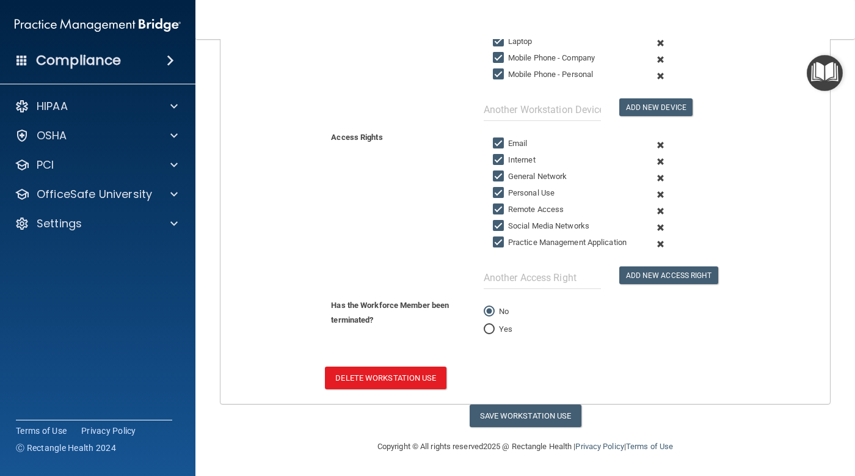
scroll to position [311, 0]
click at [426, 370] on button "Delete Workstation Use" at bounding box center [385, 377] width 121 height 23
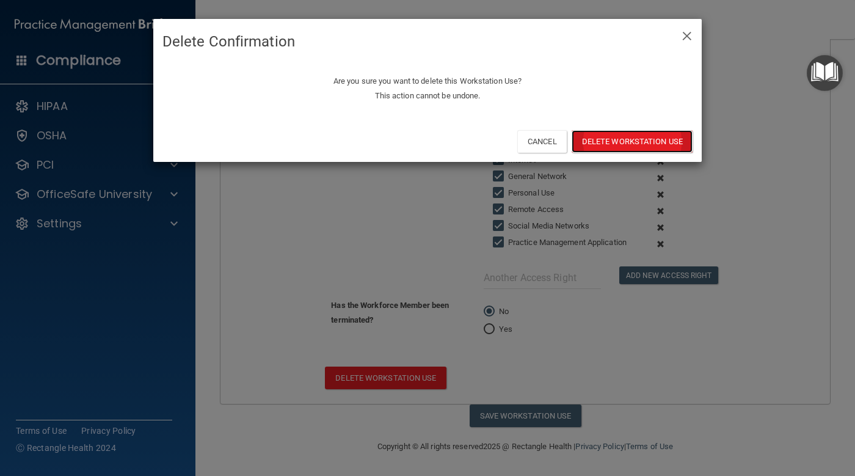
click at [605, 145] on button "Delete Workstation Use" at bounding box center [631, 141] width 121 height 23
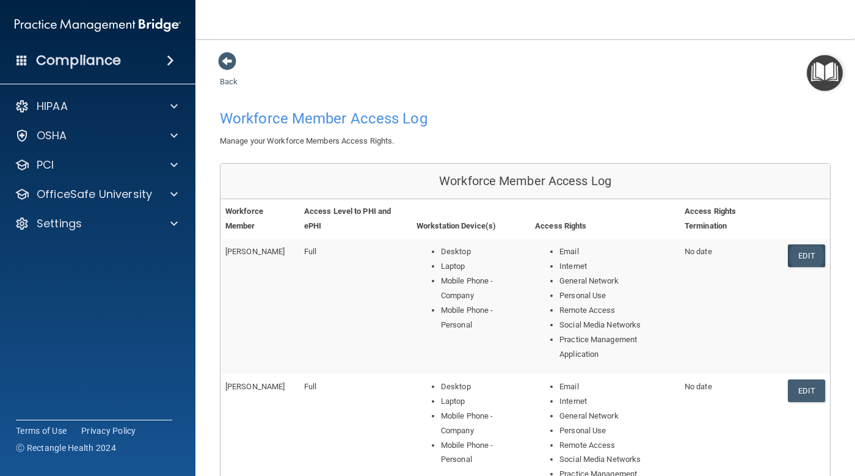
click at [794, 250] on link "Edit" at bounding box center [806, 255] width 37 height 23
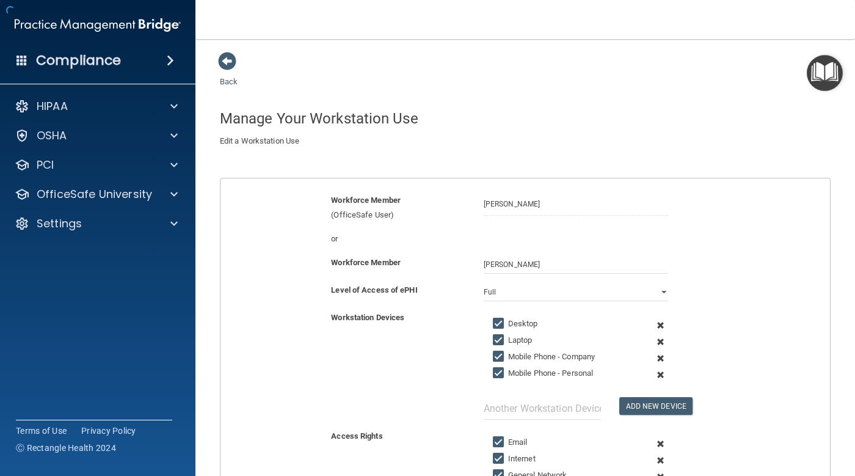
scroll to position [311, 0]
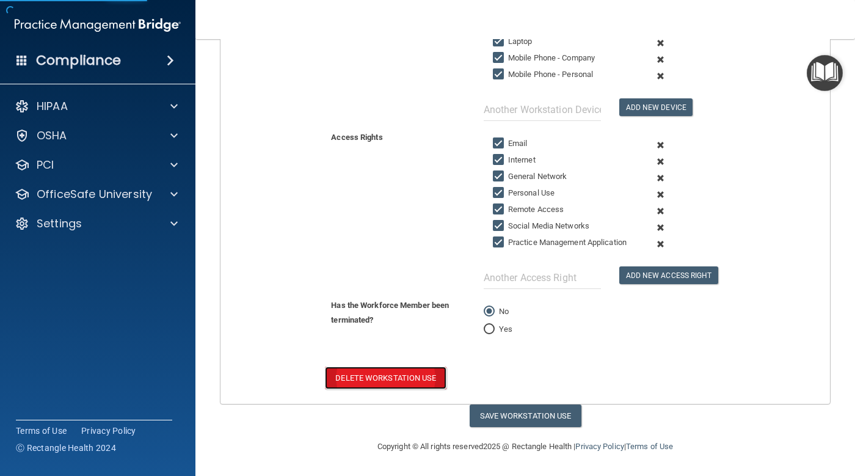
click at [416, 377] on button "Delete Workstation Use" at bounding box center [385, 377] width 121 height 23
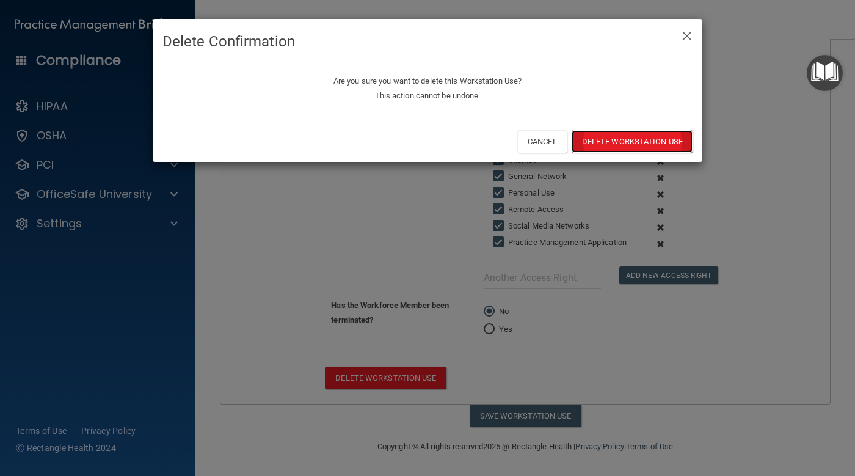
click at [631, 138] on button "Delete Workstation Use" at bounding box center [631, 141] width 121 height 23
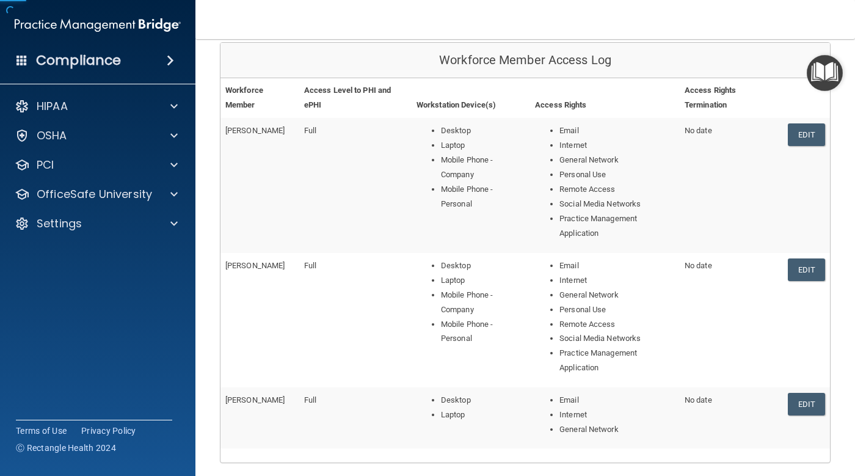
scroll to position [122, 0]
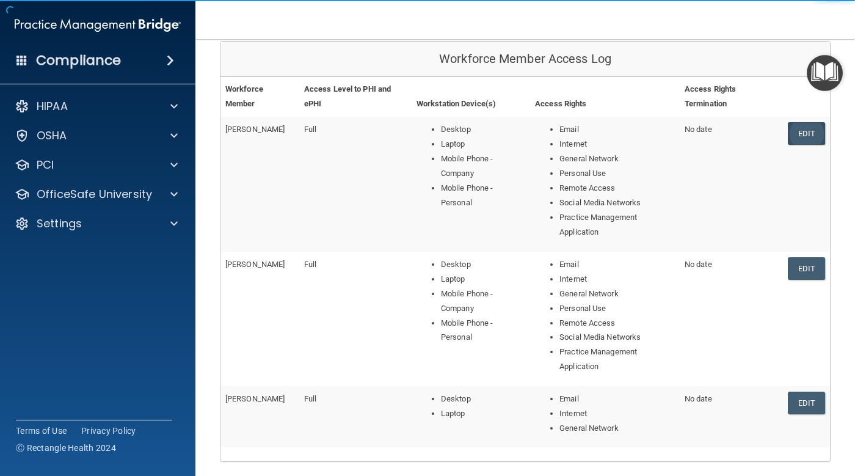
click at [788, 134] on link "Edit" at bounding box center [806, 133] width 37 height 23
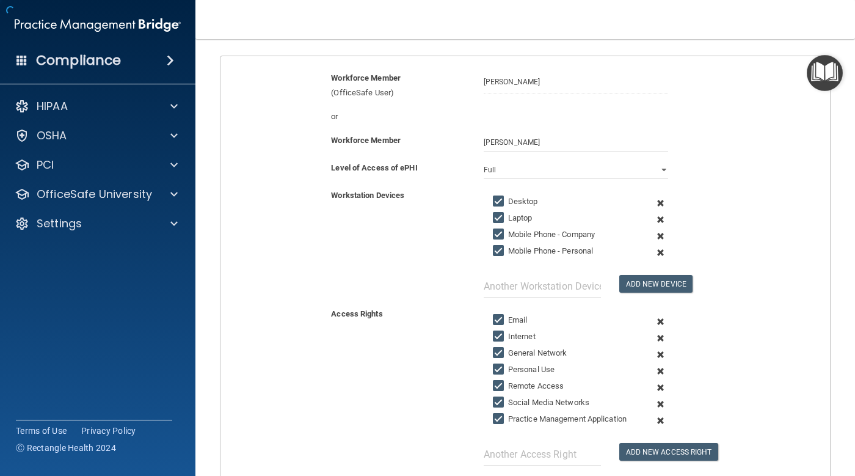
scroll to position [311, 0]
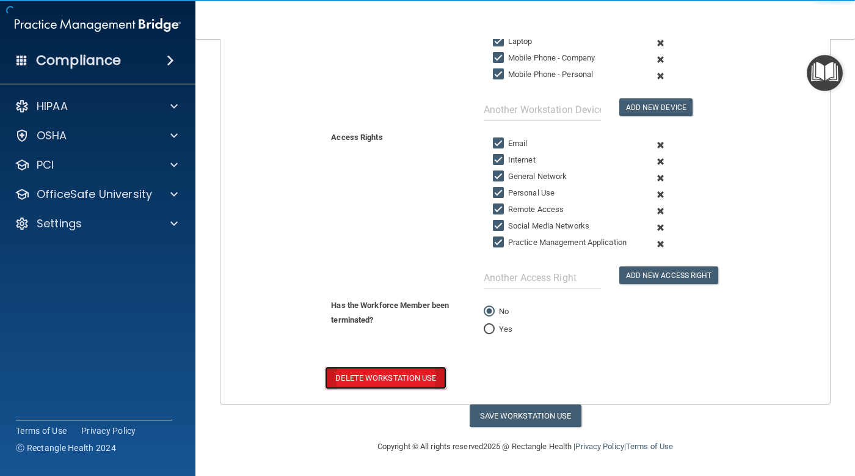
click at [420, 371] on button "Delete Workstation Use" at bounding box center [385, 377] width 121 height 23
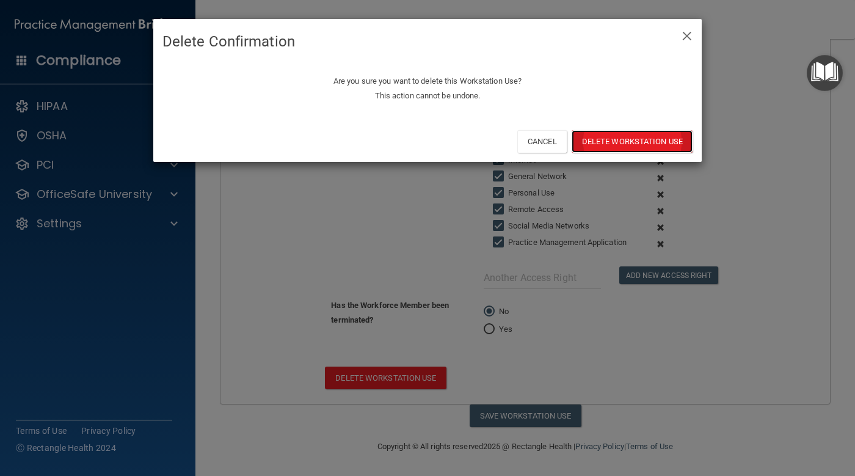
click at [603, 147] on button "Delete Workstation Use" at bounding box center [631, 141] width 121 height 23
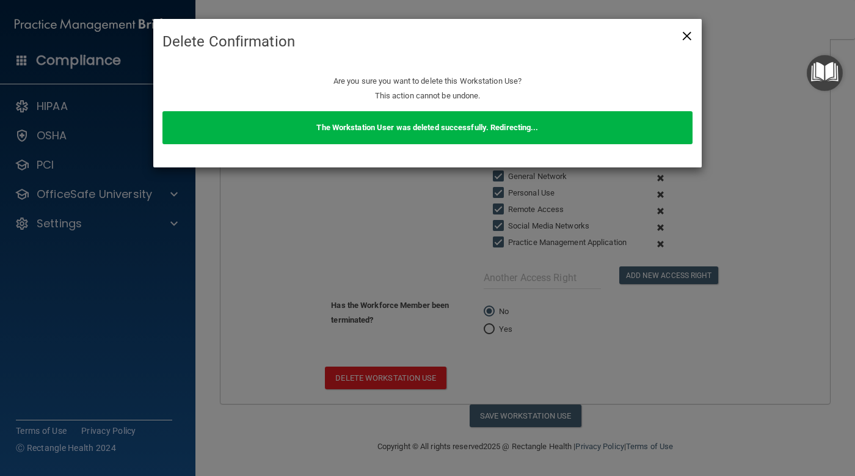
click at [684, 38] on span "×" at bounding box center [686, 34] width 11 height 24
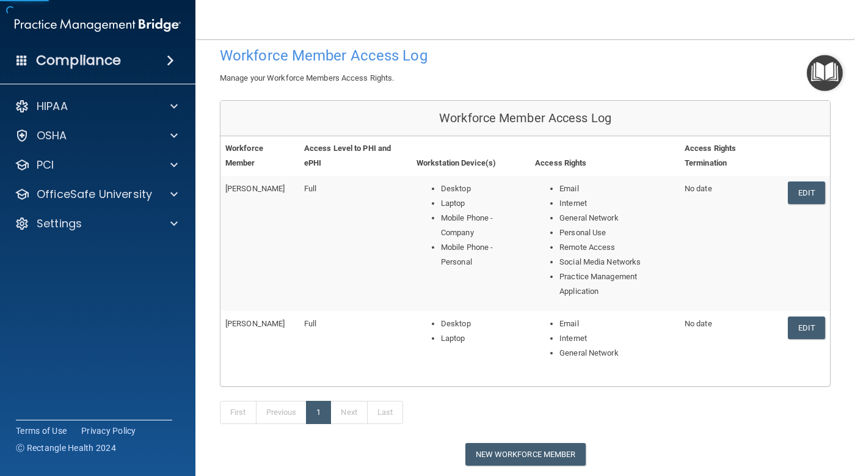
scroll to position [122, 0]
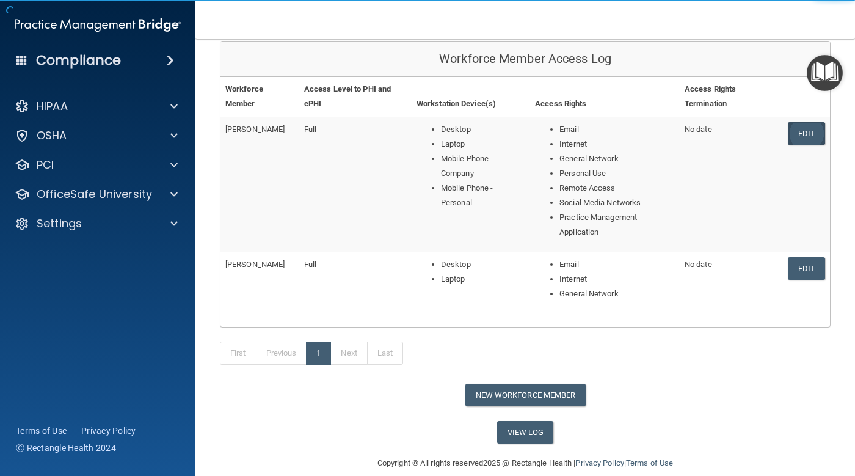
click at [788, 138] on link "Edit" at bounding box center [806, 133] width 37 height 23
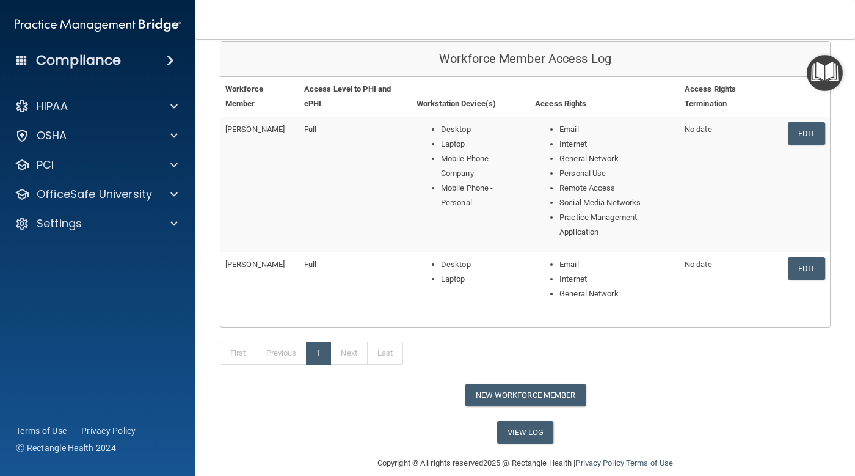
scroll to position [295, 0]
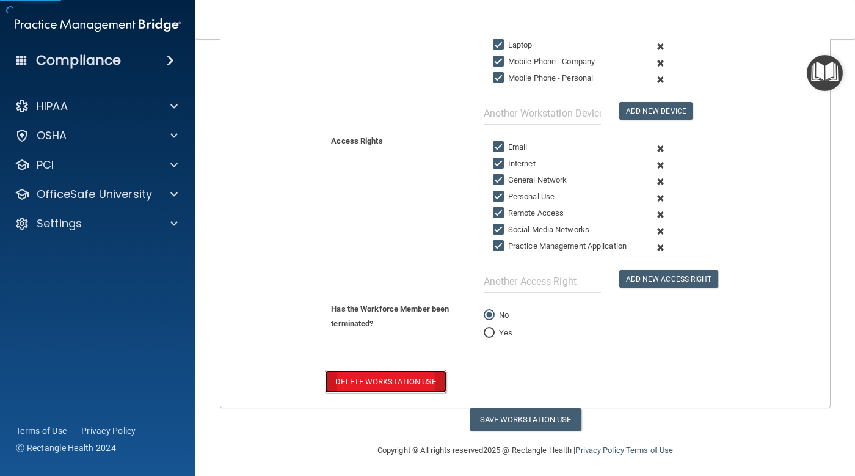
click at [415, 393] on button "Delete Workstation Use" at bounding box center [385, 381] width 121 height 23
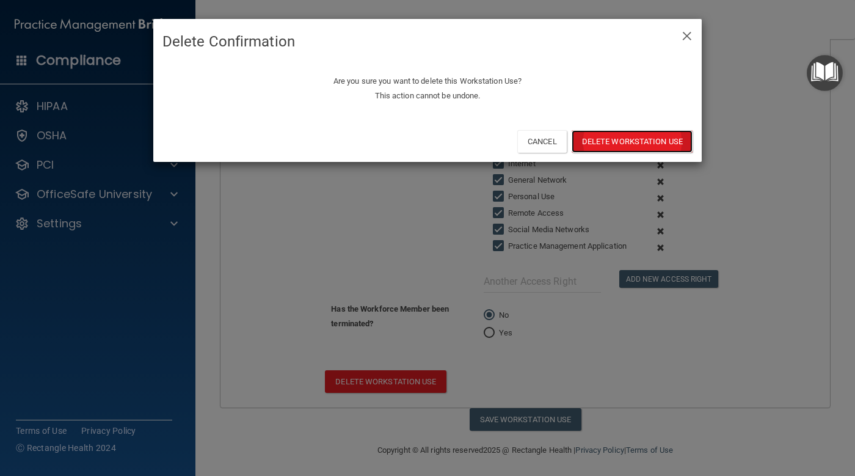
click at [631, 132] on button "Delete Workstation Use" at bounding box center [631, 141] width 121 height 23
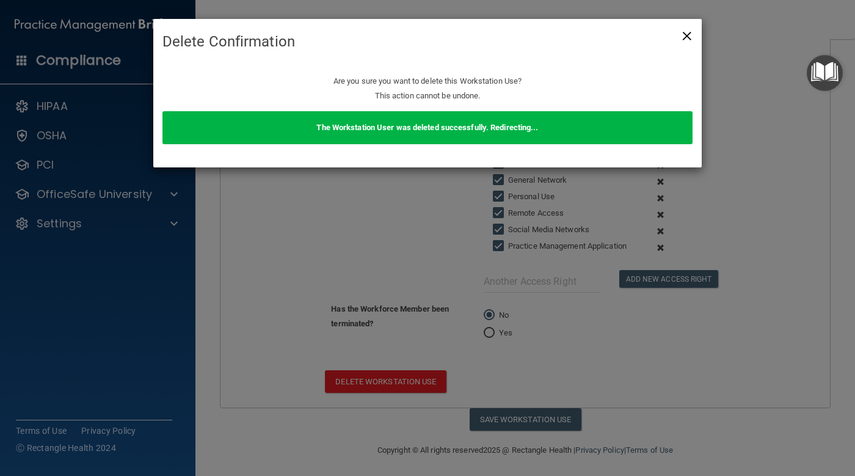
click at [684, 36] on span "×" at bounding box center [686, 34] width 11 height 24
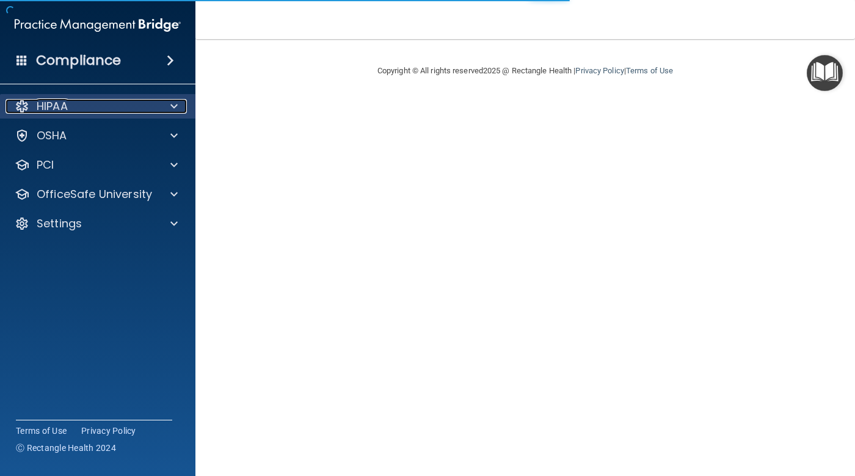
click at [175, 112] on span at bounding box center [173, 106] width 7 height 15
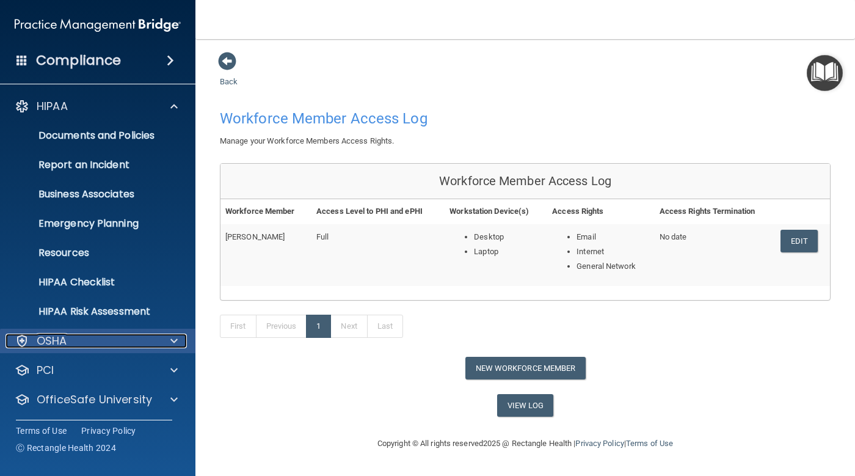
click at [135, 345] on div "OSHA" at bounding box center [80, 340] width 151 height 15
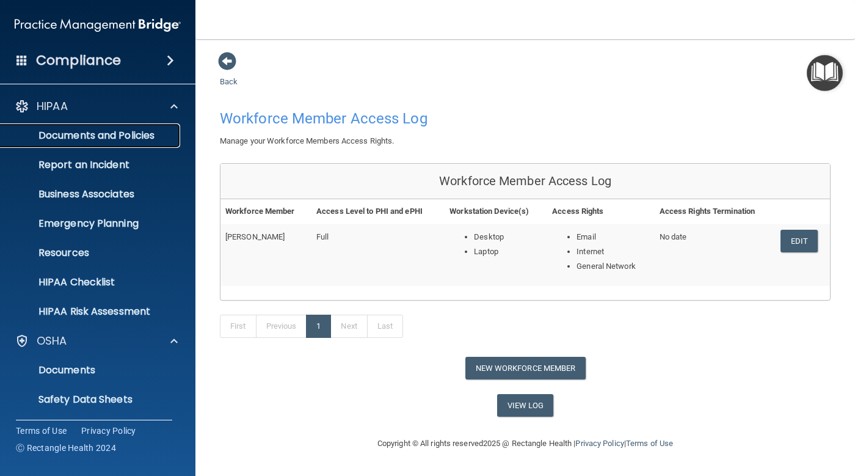
click at [126, 139] on p "Documents and Policies" at bounding box center [91, 135] width 167 height 12
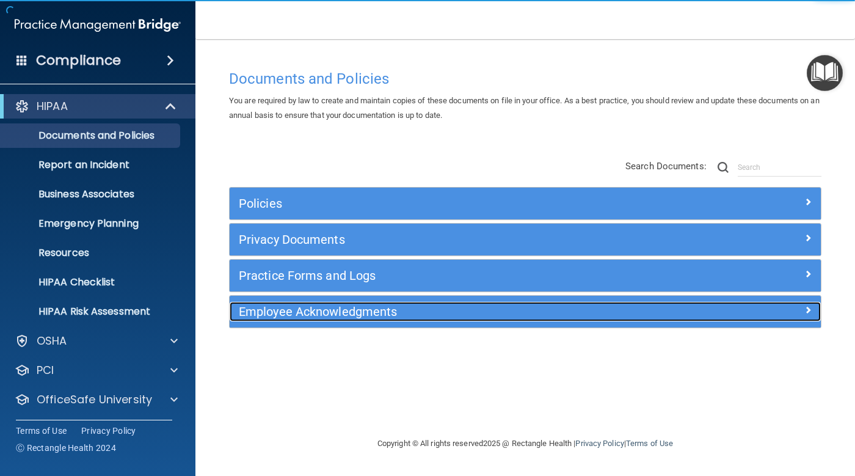
click at [427, 309] on h5 "Employee Acknowledgments" at bounding box center [451, 311] width 425 height 13
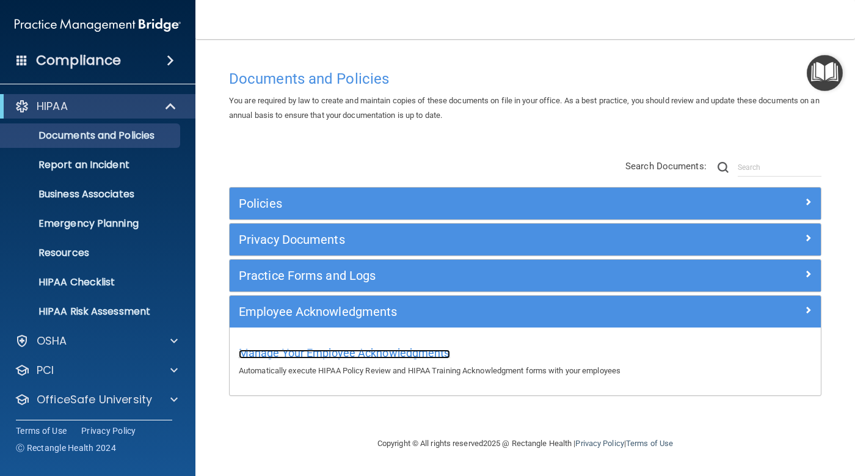
click at [337, 350] on span "Manage Your Employee Acknowledgments" at bounding box center [344, 352] width 211 height 13
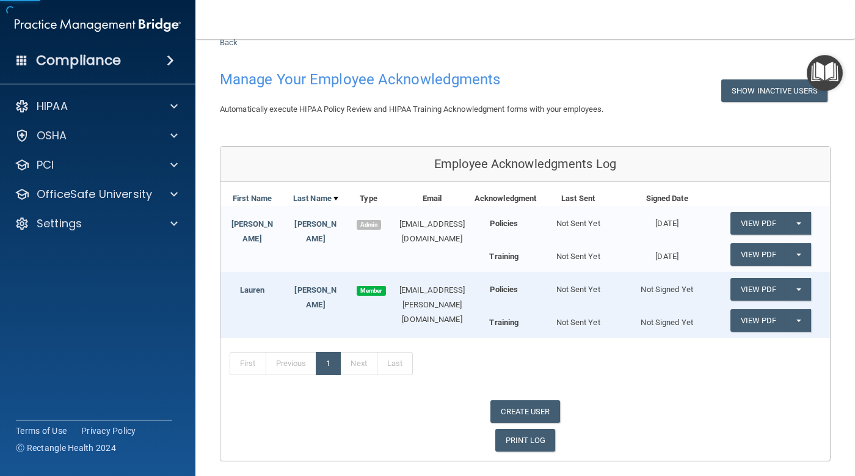
scroll to position [88, 0]
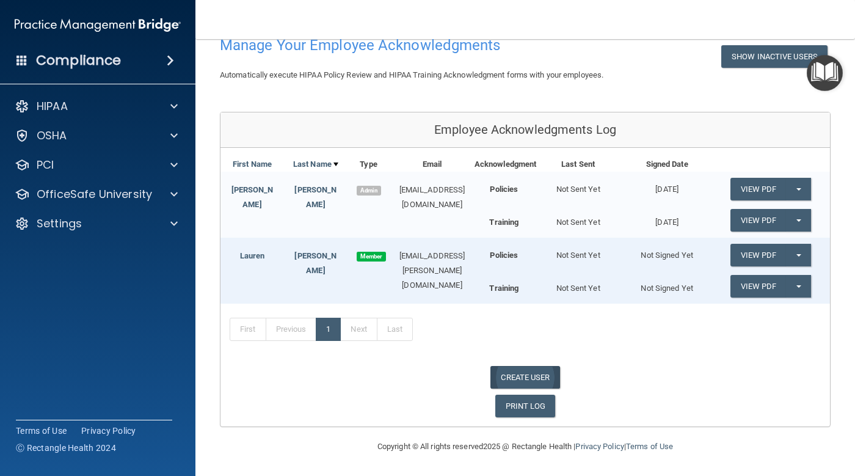
click at [508, 368] on link "CREATE USER" at bounding box center [524, 377] width 69 height 23
select select "practice_admin"
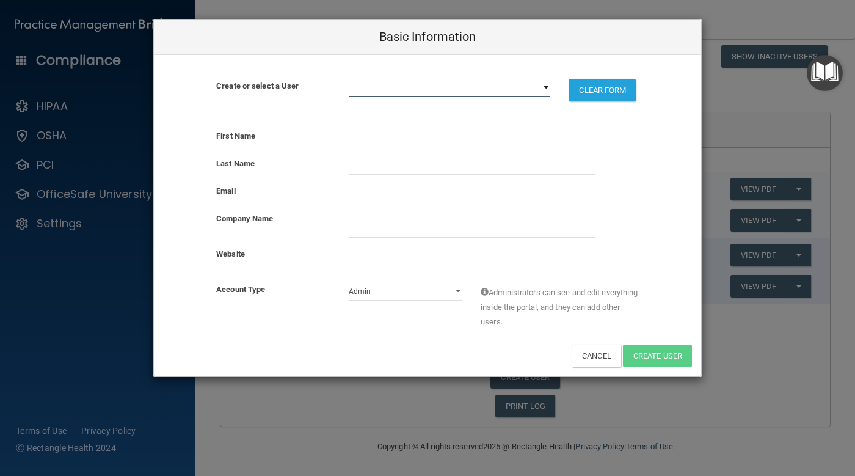
click at [372, 92] on select "lauren.longo@yahoo.com smiles@peabodyimplantdentistry.com" at bounding box center [450, 88] width 202 height 18
click at [326, 100] on div "Create or select a User lauren.longo@yahoo.com smiles@peabodyimplantdentistry.c…" at bounding box center [427, 90] width 547 height 23
click at [488, 143] on input "text" at bounding box center [472, 138] width 246 height 18
type input "[PERSON_NAME]"
type input "Plourde"
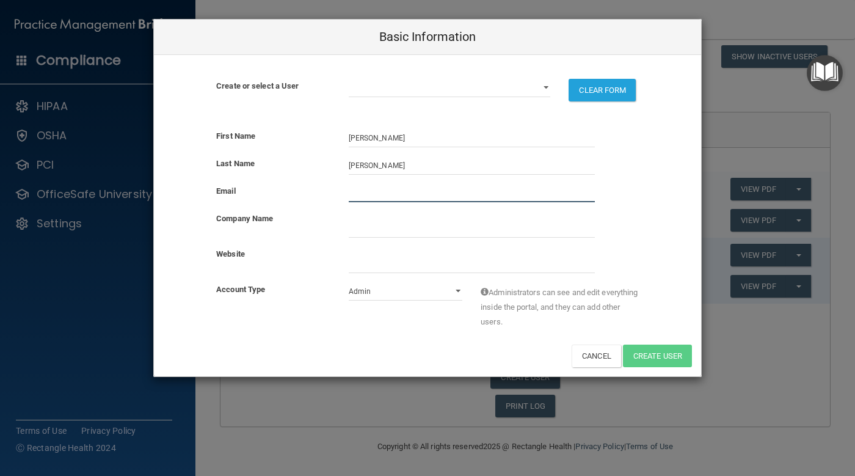
click at [408, 196] on input "email" at bounding box center [472, 193] width 246 height 18
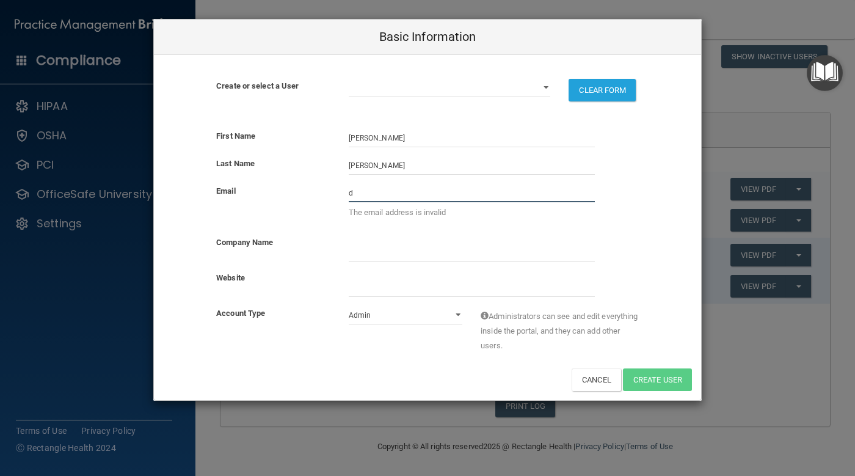
type input "[EMAIL_ADDRESS][DOMAIN_NAME]"
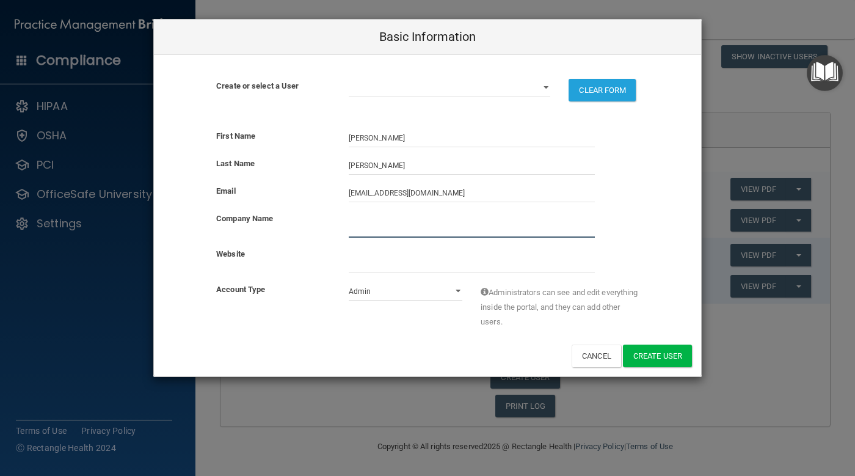
click at [427, 231] on input "company_name" at bounding box center [472, 228] width 246 height 18
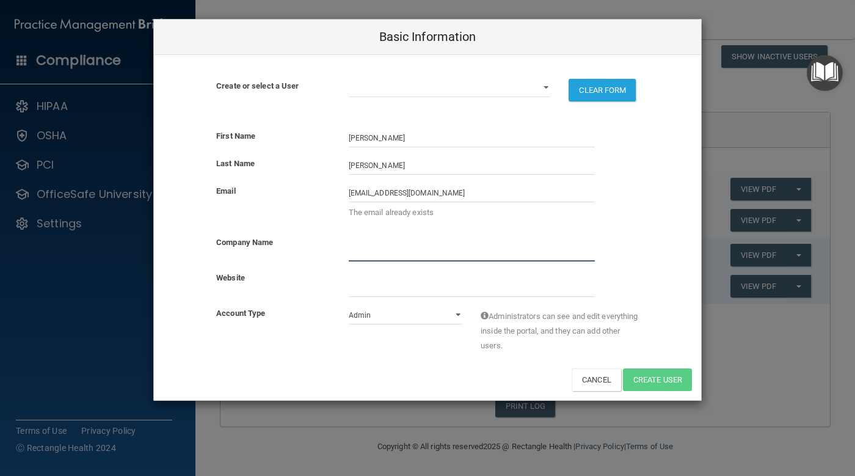
click at [369, 253] on input "company_name" at bounding box center [472, 252] width 246 height 18
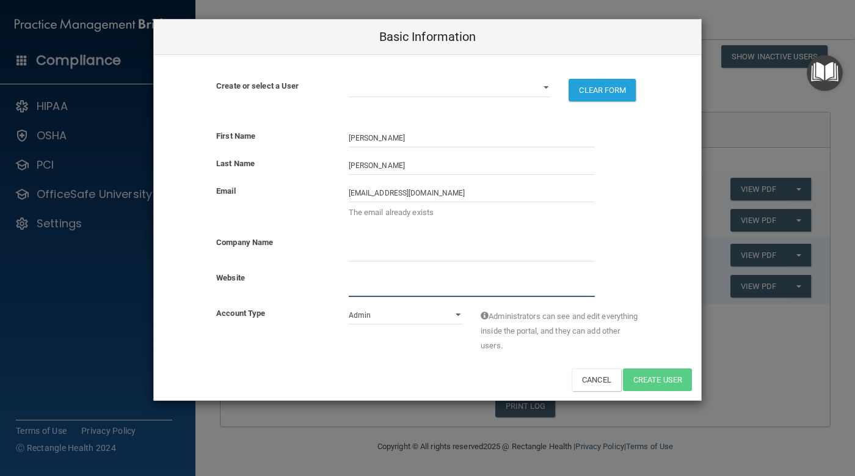
click at [355, 278] on input "website" at bounding box center [472, 287] width 246 height 18
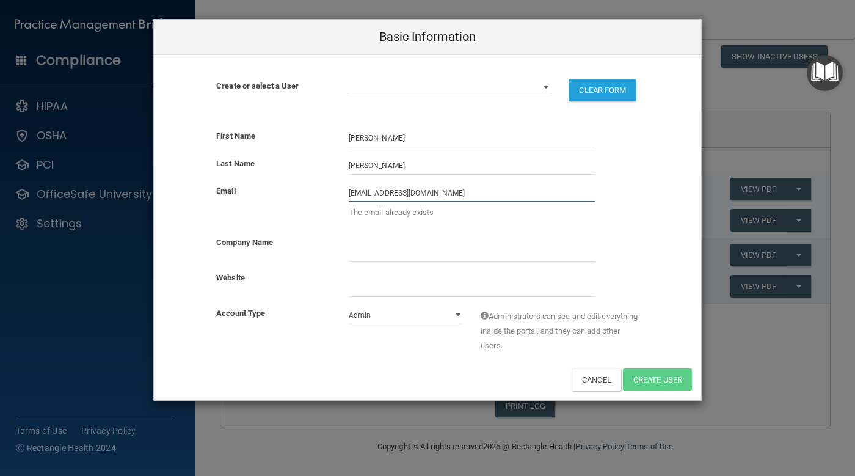
click at [459, 192] on input "[EMAIL_ADDRESS][DOMAIN_NAME]" at bounding box center [472, 193] width 246 height 18
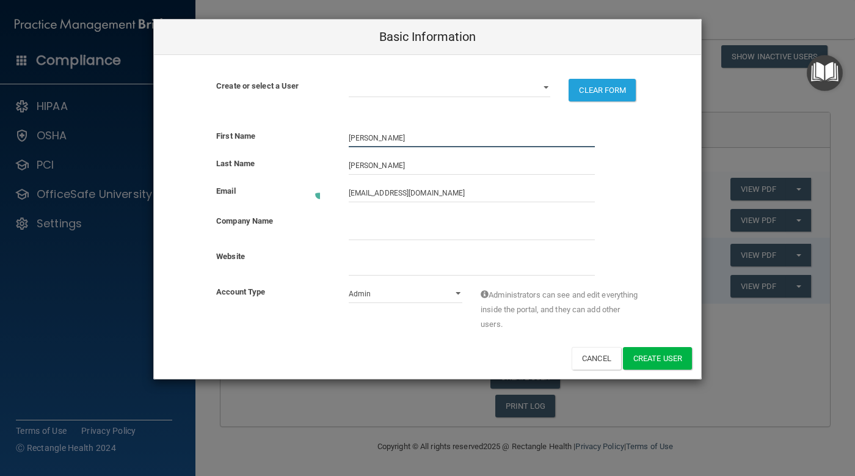
click at [446, 131] on input "[PERSON_NAME]" at bounding box center [472, 138] width 246 height 18
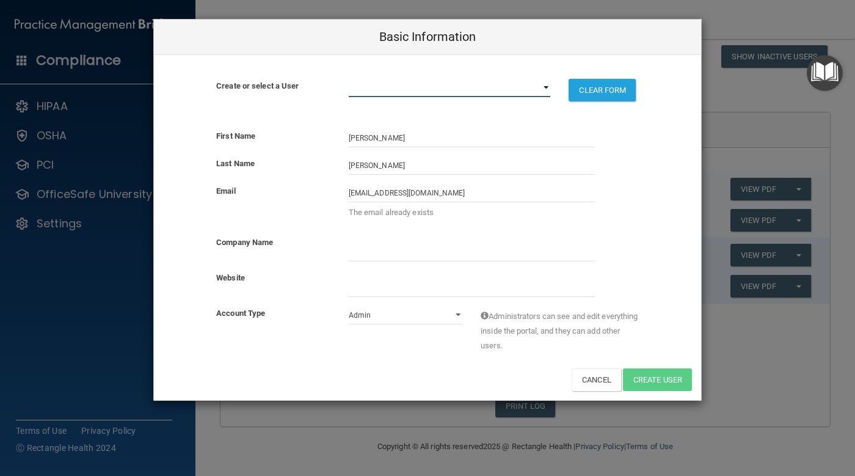
click at [435, 90] on select "lauren.longo@yahoo.com smiles@peabodyimplantdentistry.com" at bounding box center [450, 88] width 202 height 18
click at [639, 146] on div "First Name Donald" at bounding box center [427, 138] width 547 height 18
click at [421, 311] on select "Admin Member" at bounding box center [406, 315] width 114 height 18
select select "practice_member"
click at [349, 306] on select "Admin Member" at bounding box center [406, 315] width 114 height 18
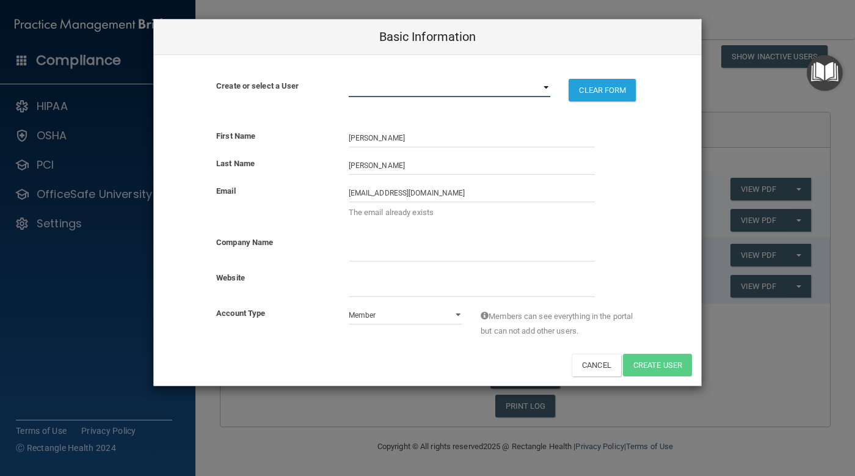
click at [521, 92] on select "lauren.longo@yahoo.com smiles@peabodyimplantdentistry.com" at bounding box center [450, 88] width 202 height 18
click at [349, 79] on select "lauren.longo@yahoo.com smiles@peabodyimplantdentistry.com" at bounding box center [450, 88] width 202 height 18
click at [565, 366] on div "Cancel Create User" at bounding box center [427, 364] width 547 height 23
click at [575, 362] on button "Cancel" at bounding box center [595, 364] width 49 height 23
select select "practice_admin"
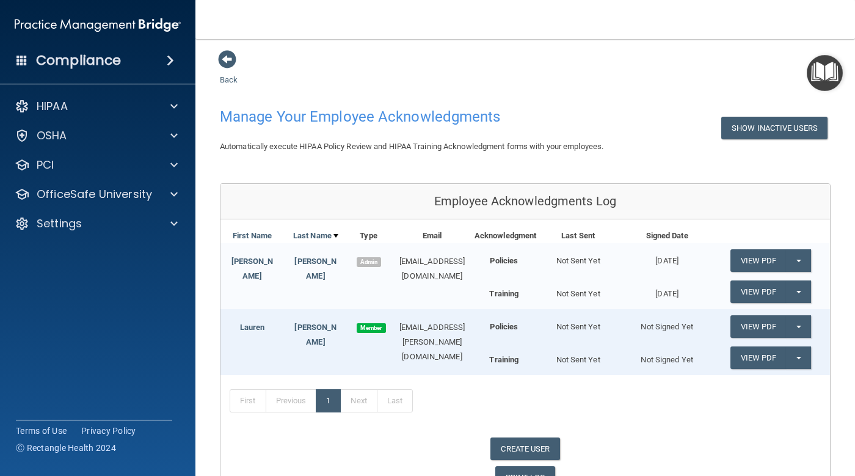
scroll to position [0, 0]
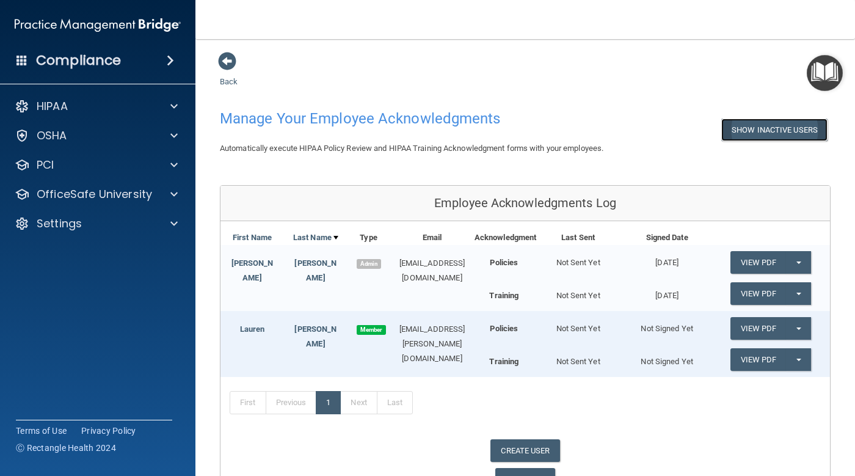
click at [722, 132] on button "Show Inactive Users" at bounding box center [774, 129] width 106 height 23
click at [734, 132] on button "Hide Inactive Users" at bounding box center [777, 129] width 101 height 23
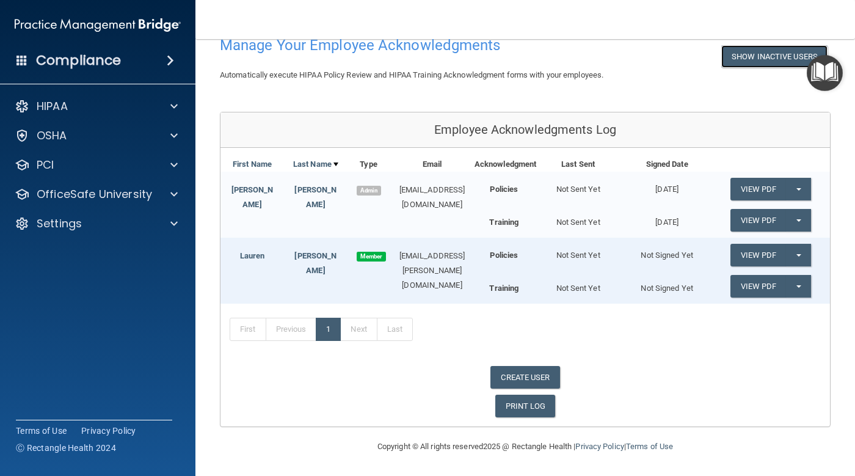
scroll to position [88, 0]
click at [513, 368] on link "CREATE USER" at bounding box center [524, 377] width 69 height 23
select select "practice_admin"
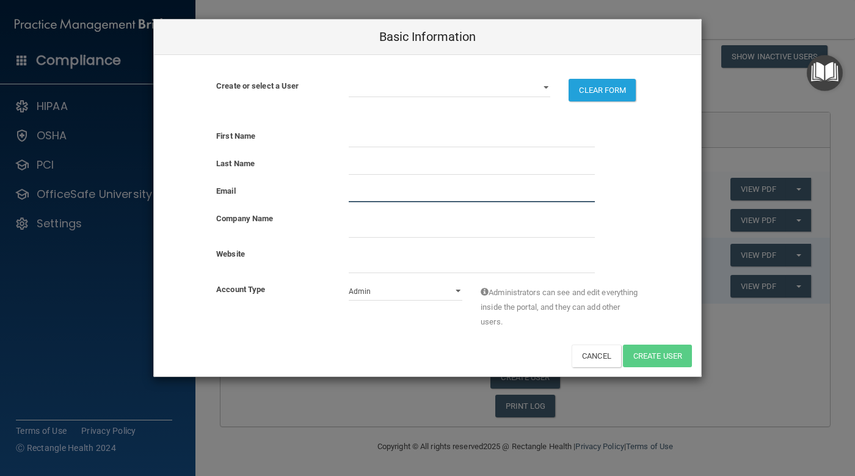
click at [370, 194] on input "email" at bounding box center [472, 193] width 246 height 18
type input "nbrdh78@comcast.net"
click at [415, 140] on input "text" at bounding box center [472, 138] width 246 height 18
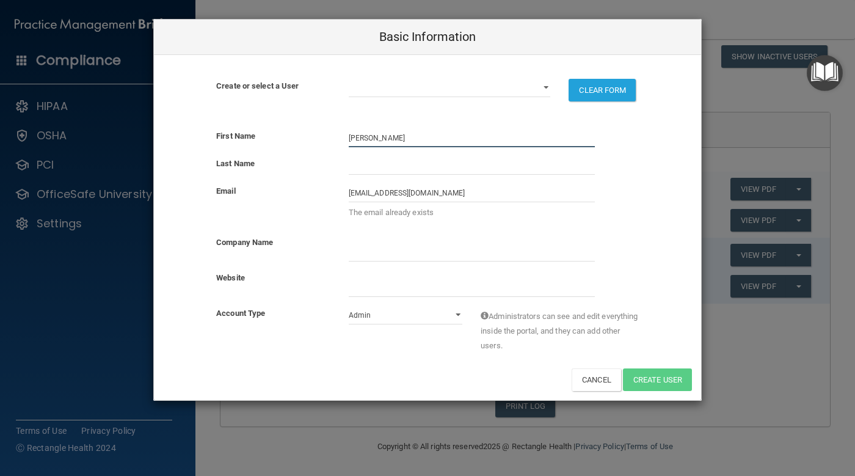
type input "Nancy"
type input "Bovio"
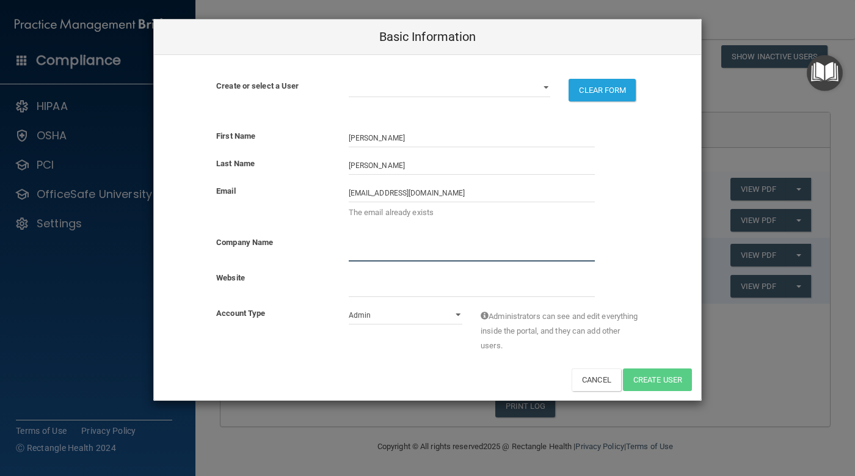
click at [556, 248] on input "company_name" at bounding box center [472, 252] width 246 height 18
click at [371, 274] on div at bounding box center [471, 283] width 264 height 26
click at [368, 252] on input "company_name" at bounding box center [472, 252] width 246 height 18
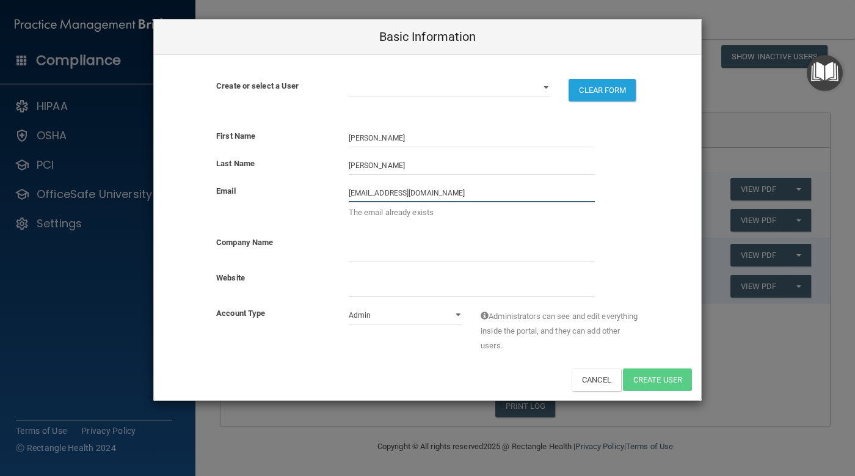
click at [455, 192] on input "nbrdh78@comcast.net" at bounding box center [472, 193] width 246 height 18
click at [593, 376] on div "First Name Nancy Last Name Bovio Email nbrdh78@comcast.net The email already ex…" at bounding box center [427, 260] width 547 height 280
click at [588, 376] on button "Cancel" at bounding box center [595, 379] width 49 height 23
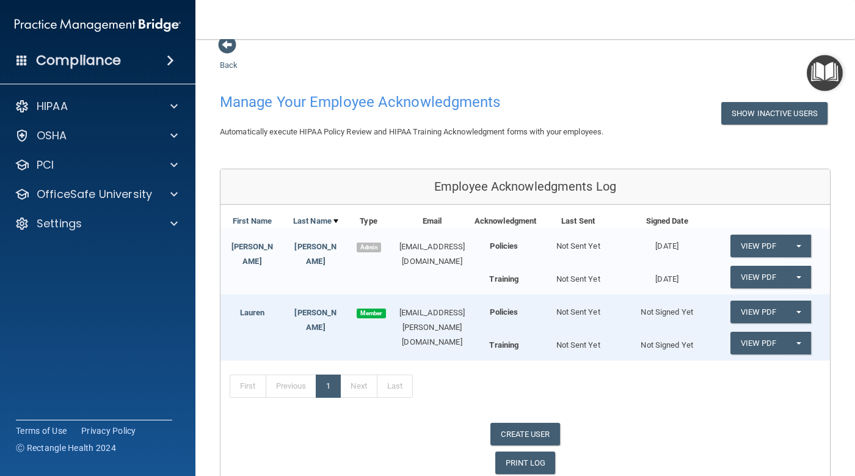
scroll to position [0, 0]
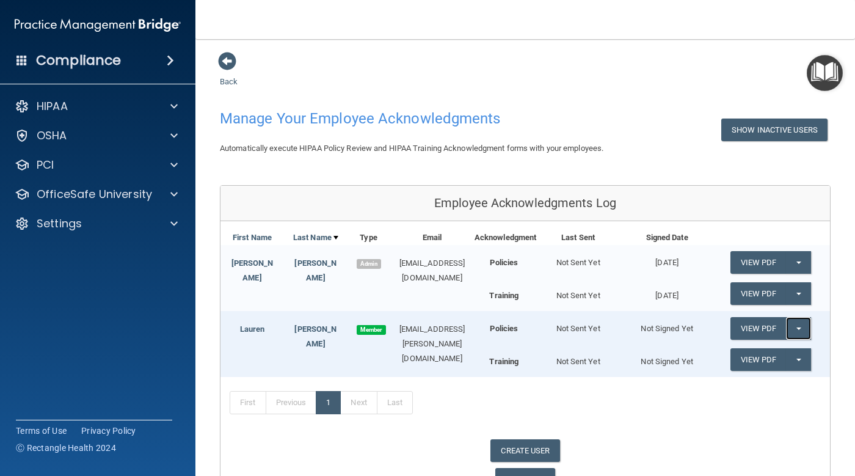
click at [796, 339] on button "Split button!" at bounding box center [798, 328] width 25 height 23
click at [817, 338] on div "View PDF Split button! Send Acknowledgment" at bounding box center [770, 328] width 118 height 35
click at [569, 336] on div "Not Sent Yet" at bounding box center [578, 323] width 89 height 25
click at [576, 369] on div "Not Sent Yet" at bounding box center [578, 358] width 89 height 21
click at [797, 371] on button "Split button!" at bounding box center [798, 359] width 25 height 23
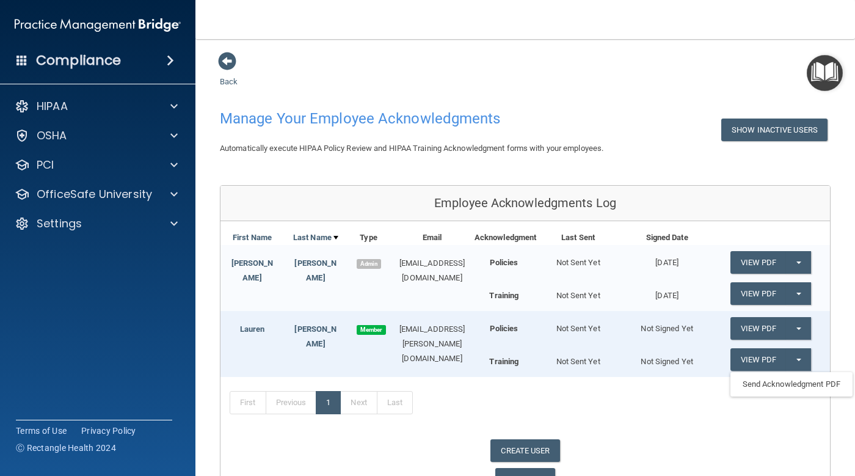
click at [810, 346] on div "View PDF Split button! Send Acknowledgment" at bounding box center [770, 328] width 118 height 35
click at [787, 339] on button "Split button!" at bounding box center [798, 328] width 25 height 23
click at [795, 362] on link "Send Acknowledgment" at bounding box center [783, 353] width 106 height 18
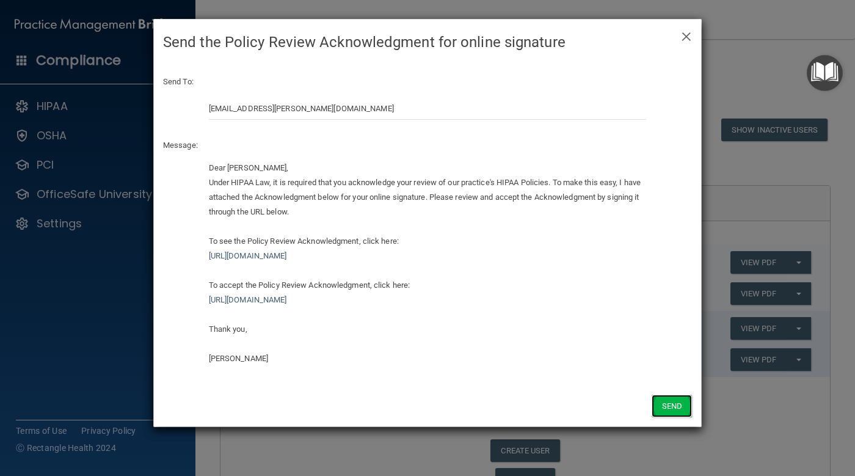
click at [675, 401] on button "Send" at bounding box center [671, 405] width 40 height 23
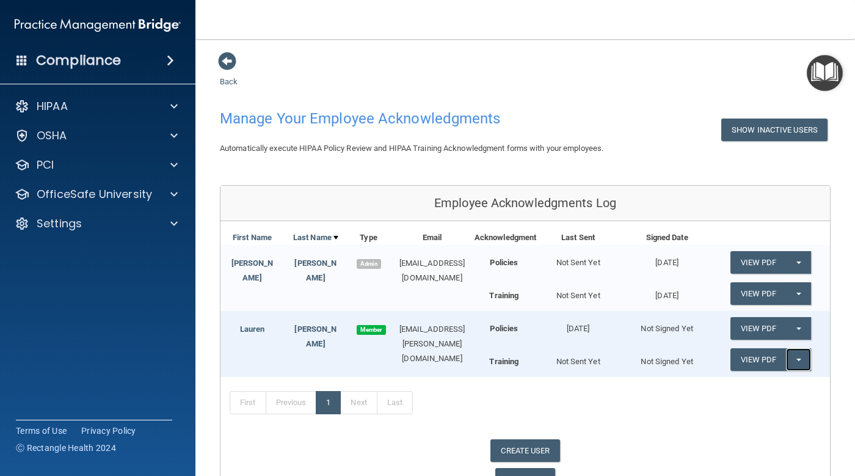
click at [799, 371] on button "Split button!" at bounding box center [798, 359] width 25 height 23
click at [822, 352] on main "Back Manage Your Employee Acknowledgments Show Inactive Users Automatically exe…" at bounding box center [524, 257] width 659 height 437
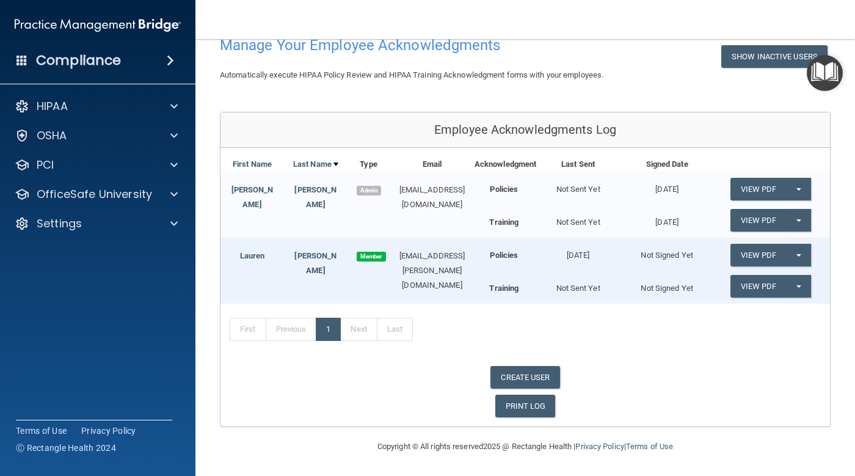
scroll to position [88, 0]
click at [796, 287] on span "button" at bounding box center [798, 286] width 5 height 2
click at [789, 308] on link "Send Acknowledgment PDF" at bounding box center [791, 311] width 122 height 18
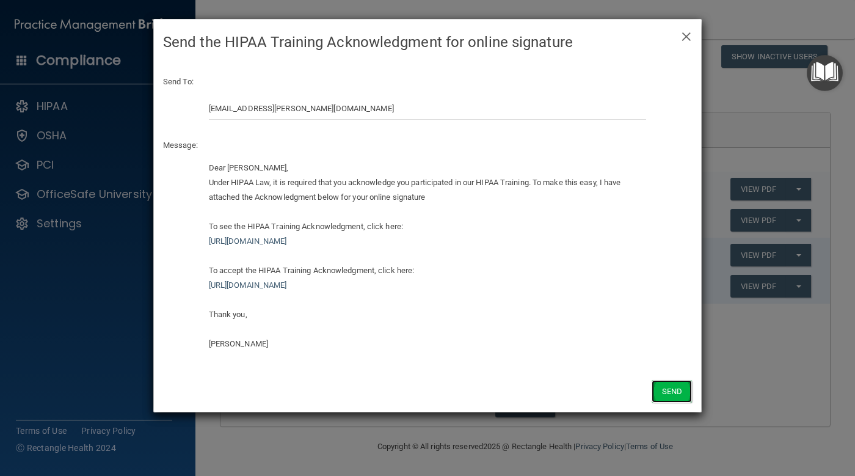
click at [665, 386] on button "Send" at bounding box center [671, 391] width 40 height 23
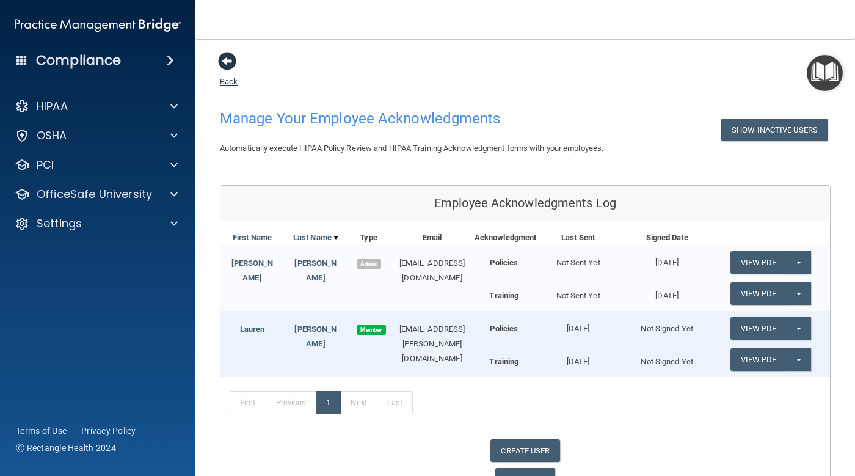
click at [230, 63] on span at bounding box center [227, 61] width 18 height 18
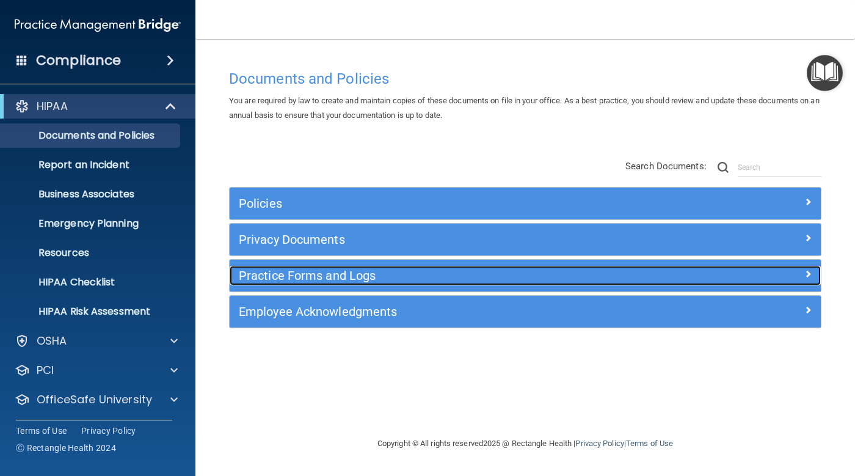
click at [374, 277] on h5 "Practice Forms and Logs" at bounding box center [451, 275] width 425 height 13
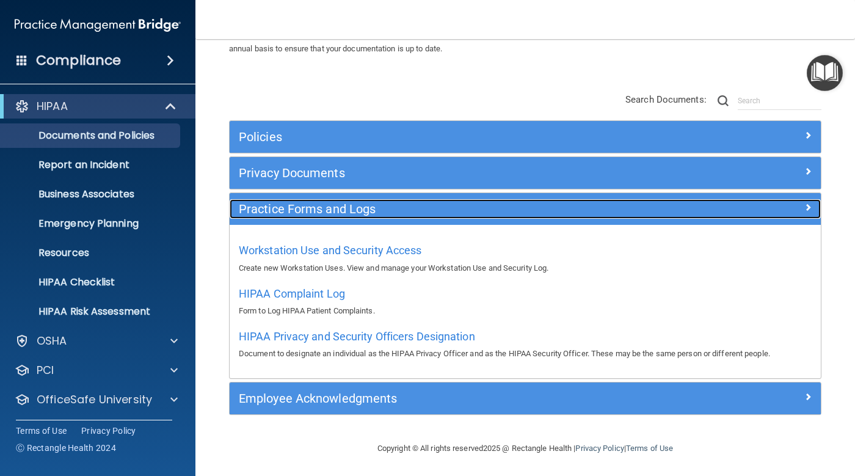
scroll to position [68, 0]
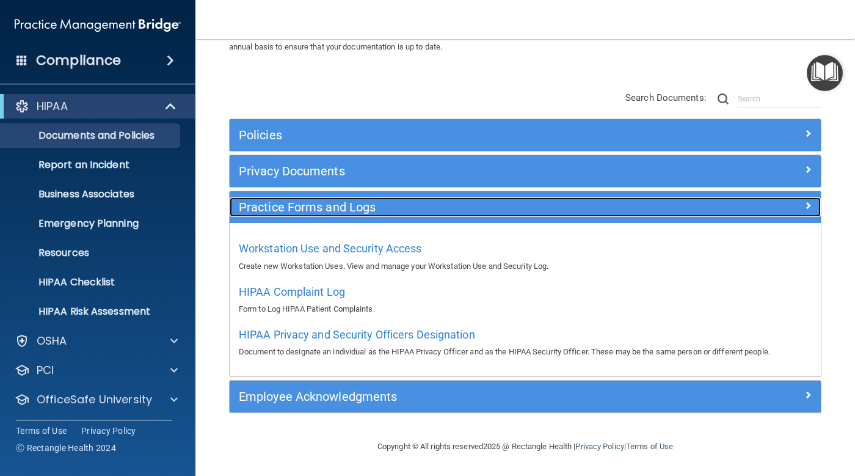
click at [386, 212] on h5 "Practice Forms and Logs" at bounding box center [451, 206] width 425 height 13
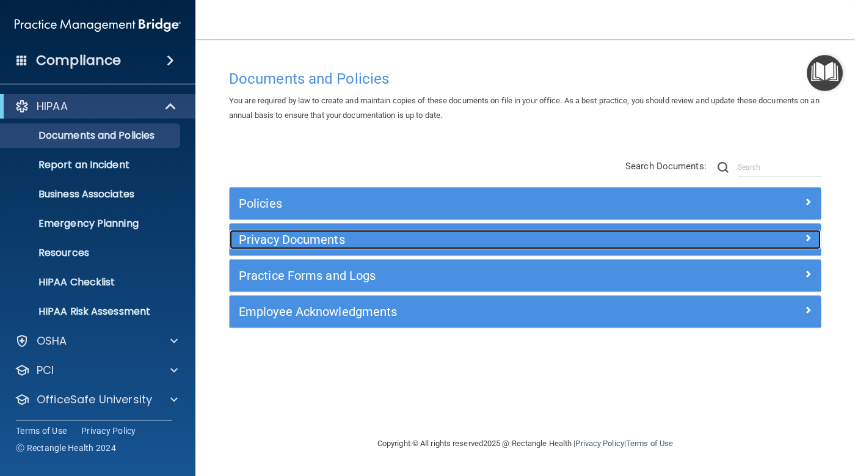
click at [384, 242] on h5 "Privacy Documents" at bounding box center [451, 239] width 425 height 13
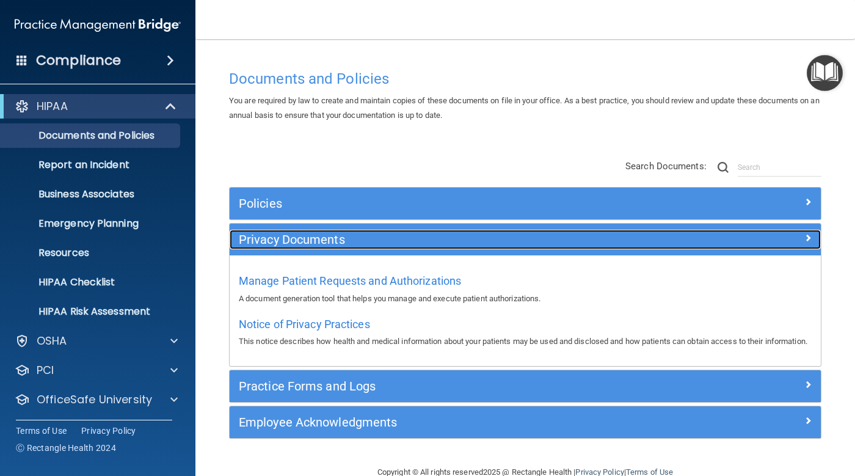
click at [386, 247] on div "Privacy Documents" at bounding box center [451, 240] width 443 height 20
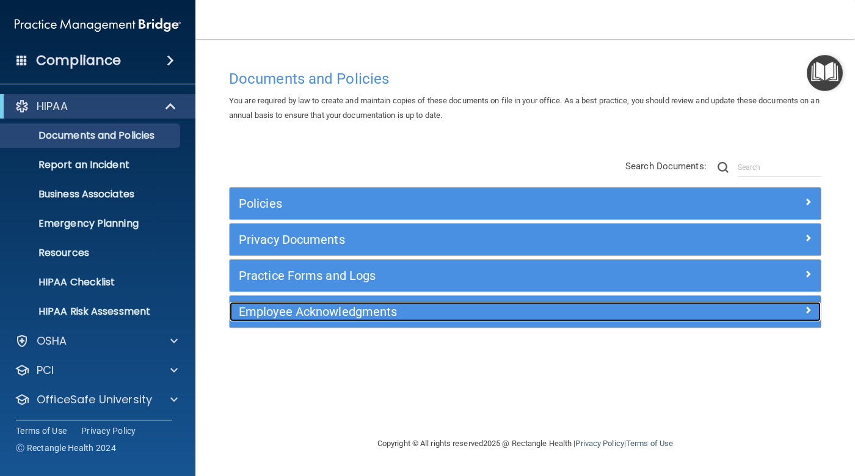
click at [394, 311] on h5 "Employee Acknowledgments" at bounding box center [451, 311] width 425 height 13
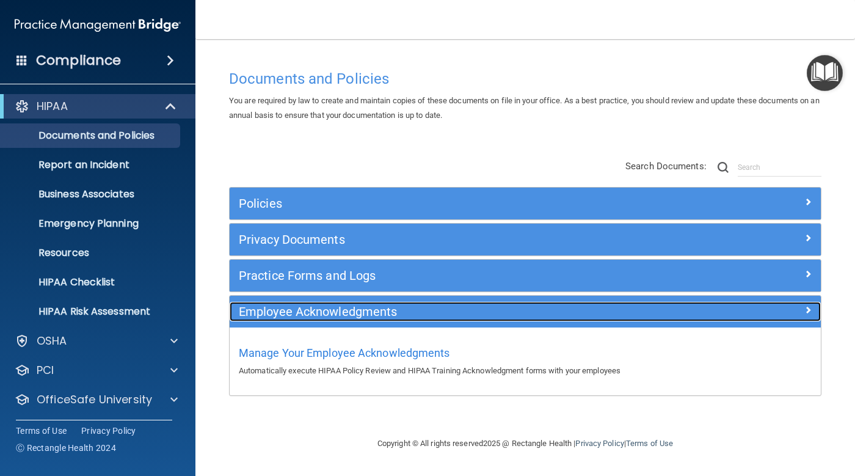
click at [394, 311] on h5 "Employee Acknowledgments" at bounding box center [451, 311] width 425 height 13
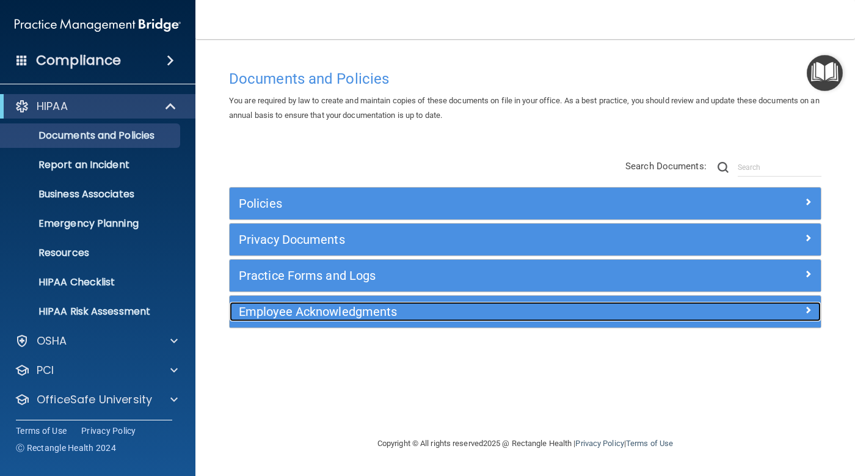
click at [394, 311] on h5 "Employee Acknowledgments" at bounding box center [451, 311] width 425 height 13
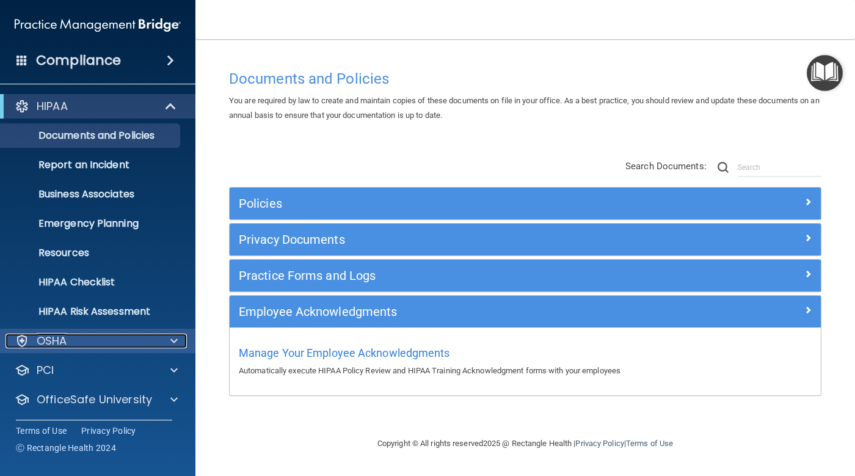
click at [147, 343] on div "OSHA" at bounding box center [80, 340] width 151 height 15
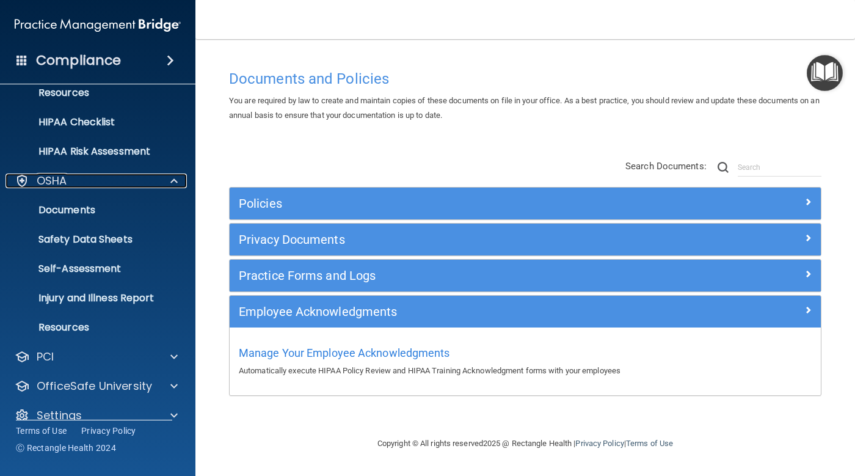
scroll to position [178, 0]
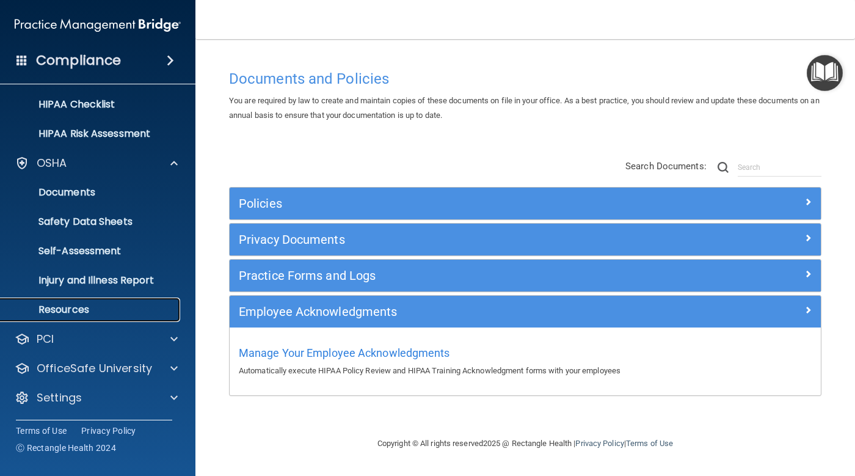
click at [141, 314] on p "Resources" at bounding box center [91, 309] width 167 height 12
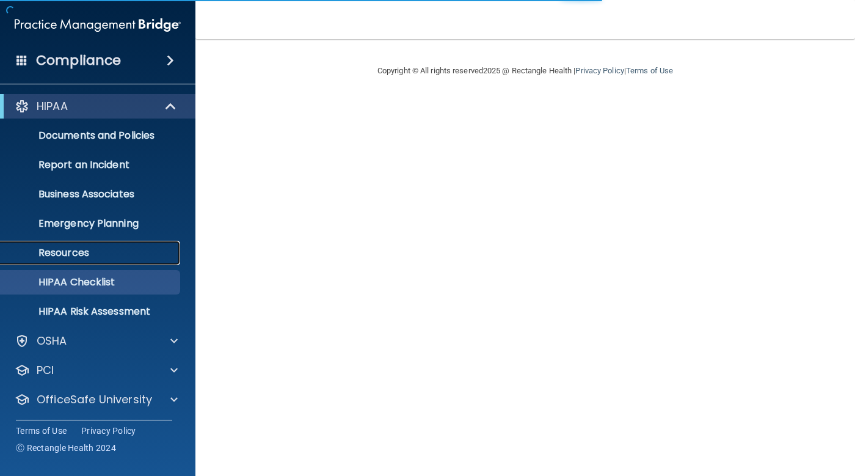
click at [112, 255] on p "Resources" at bounding box center [91, 253] width 167 height 12
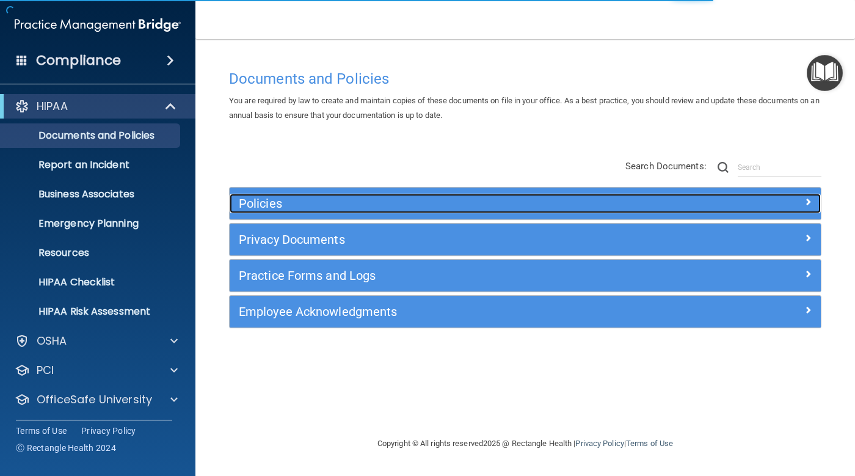
click at [311, 207] on h5 "Policies" at bounding box center [451, 203] width 425 height 13
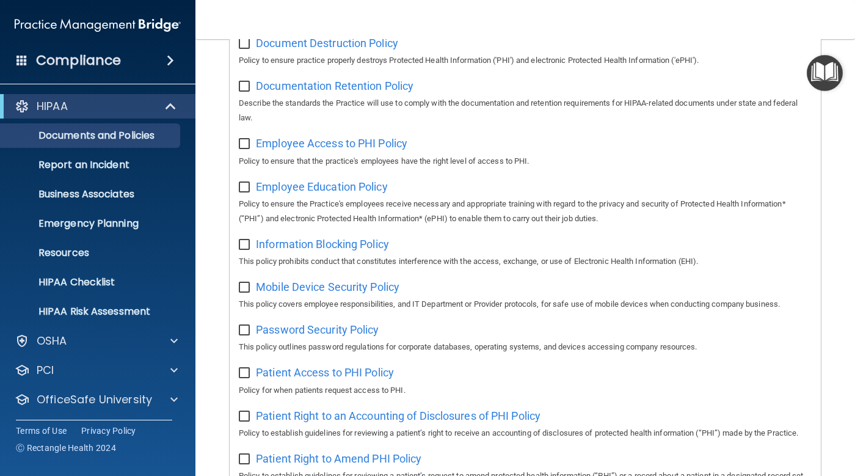
scroll to position [130, 0]
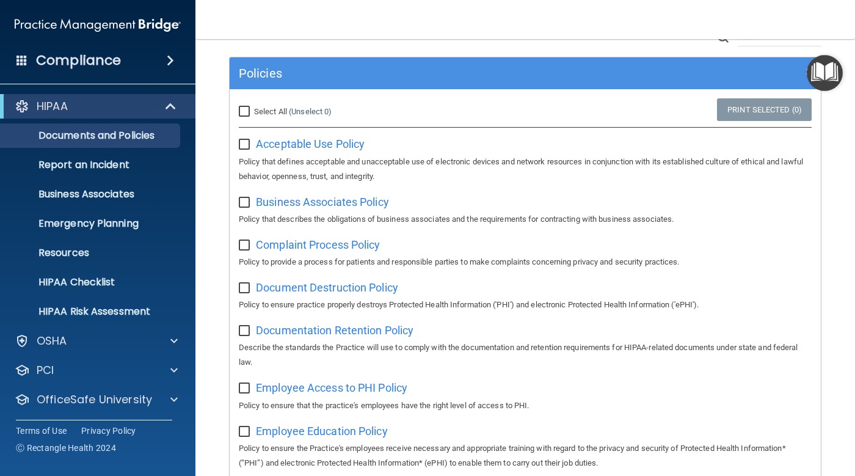
click at [318, 88] on div "Policies" at bounding box center [525, 73] width 591 height 32
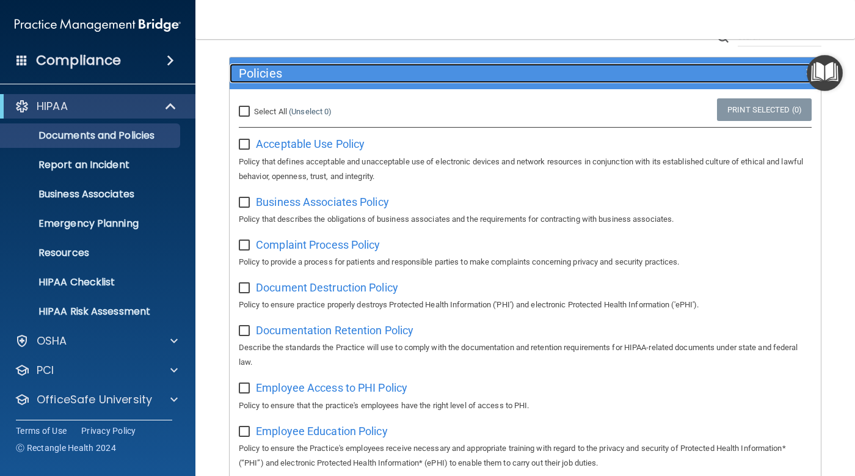
click at [317, 78] on h5 "Policies" at bounding box center [451, 73] width 425 height 13
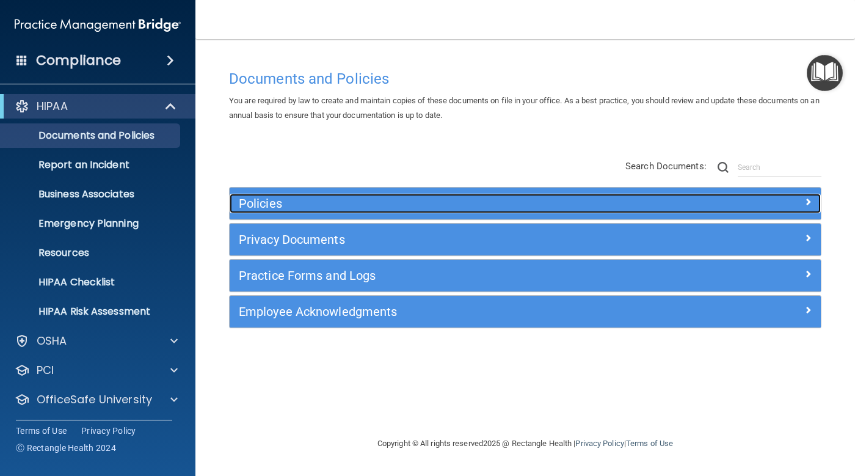
scroll to position [0, 0]
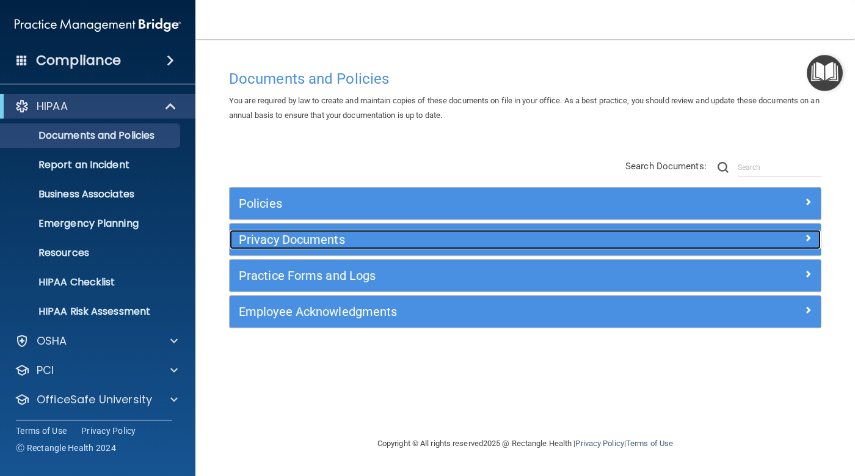
click at [334, 233] on h5 "Privacy Documents" at bounding box center [451, 239] width 425 height 13
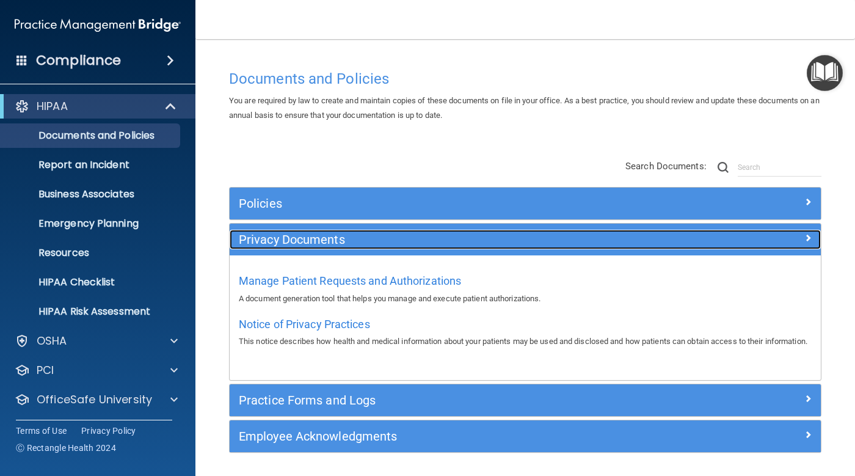
scroll to position [38, 0]
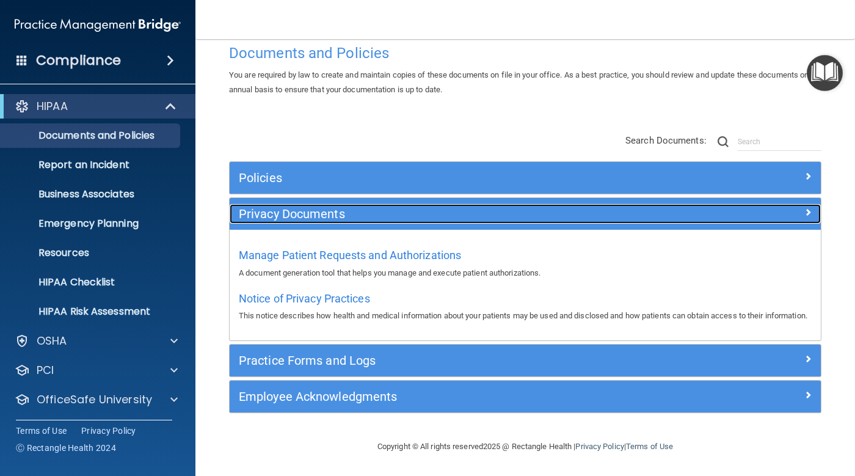
click at [346, 208] on div "Privacy Documents" at bounding box center [451, 214] width 443 height 20
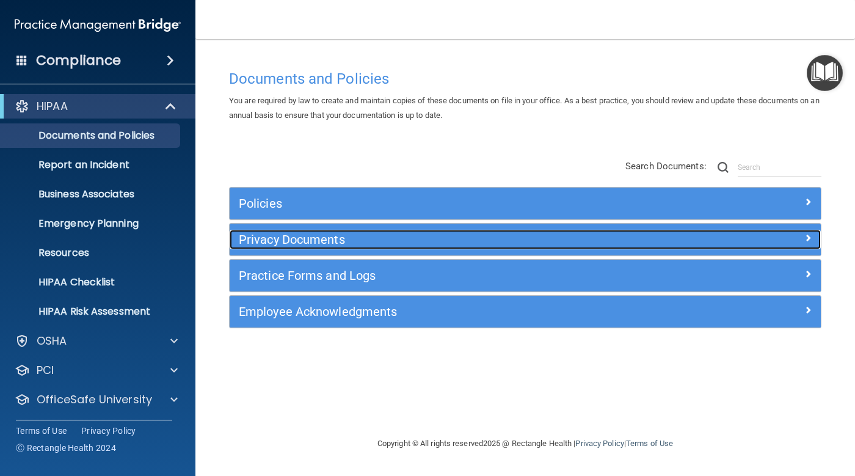
scroll to position [0, 0]
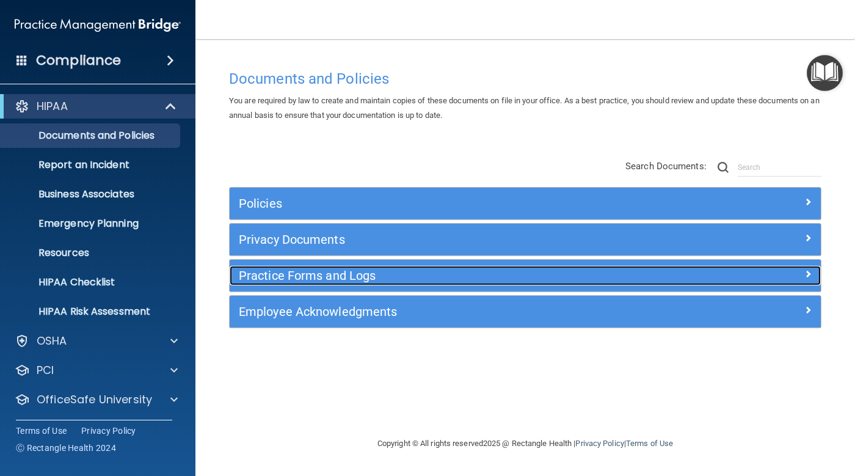
click at [345, 273] on h5 "Practice Forms and Logs" at bounding box center [451, 275] width 425 height 13
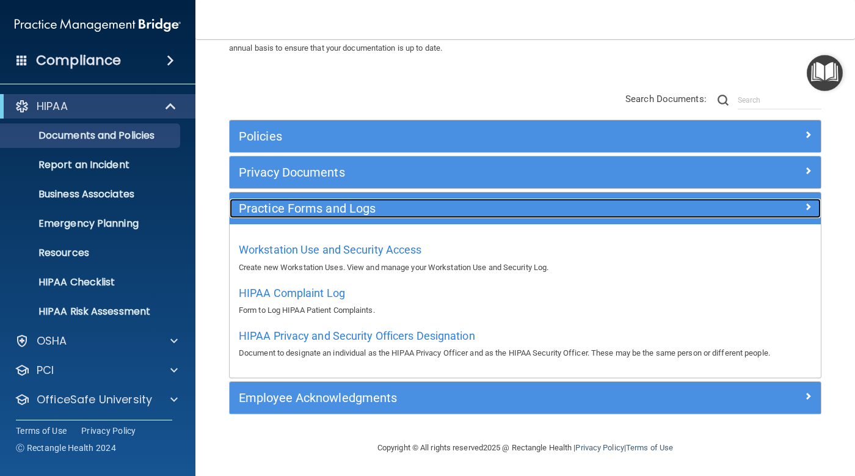
scroll to position [68, 0]
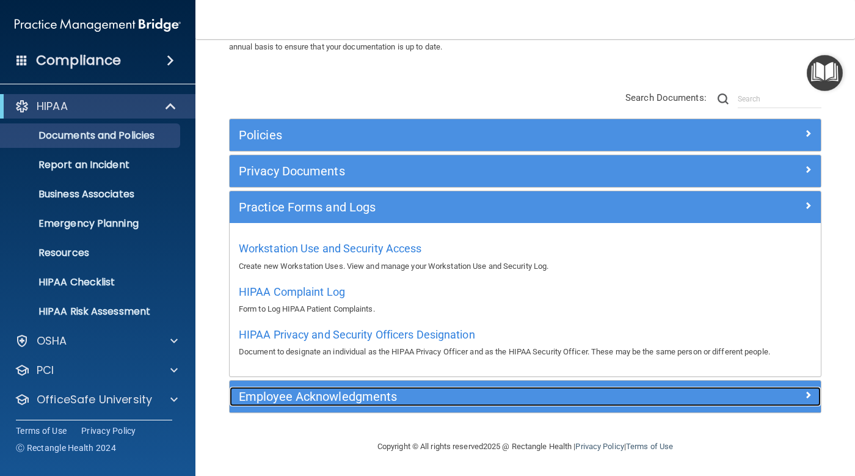
click at [362, 391] on h5 "Employee Acknowledgments" at bounding box center [451, 396] width 425 height 13
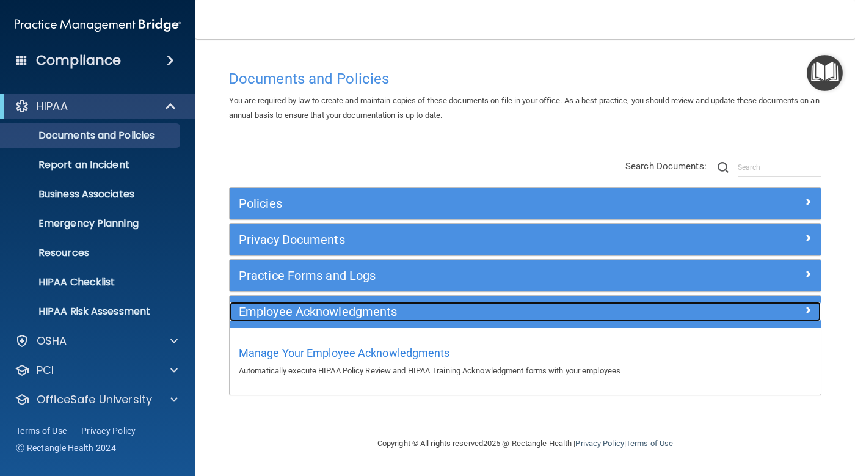
scroll to position [0, 0]
click at [433, 304] on div "Employee Acknowledgments" at bounding box center [451, 312] width 443 height 20
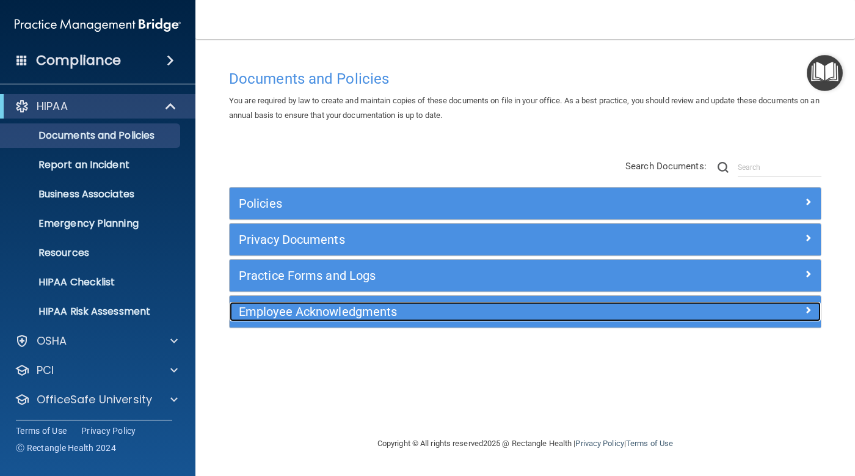
click at [433, 304] on div "Employee Acknowledgments" at bounding box center [451, 312] width 443 height 20
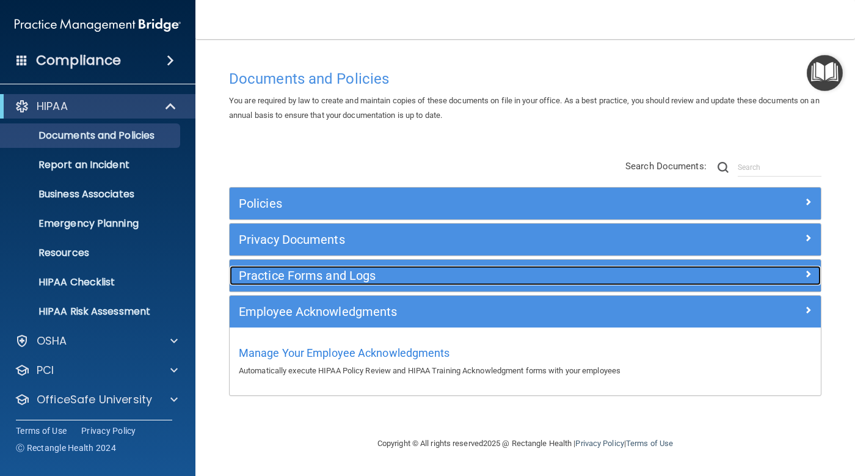
click at [424, 283] on div "Practice Forms and Logs" at bounding box center [451, 276] width 443 height 20
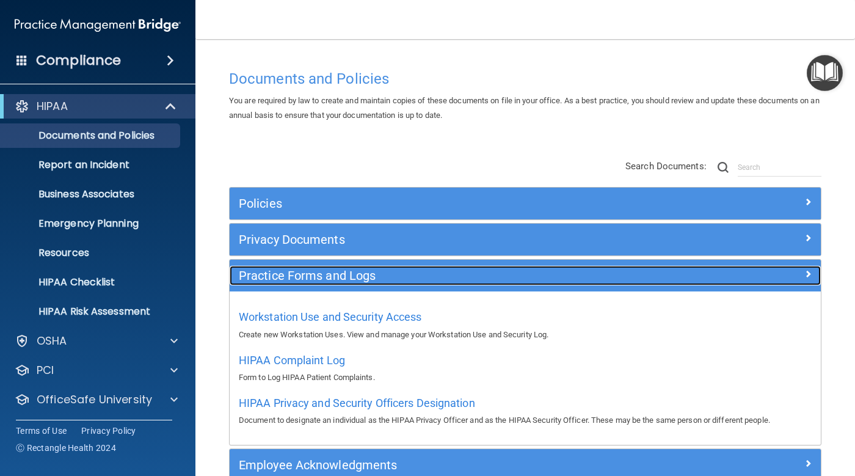
click at [424, 283] on div "Practice Forms and Logs" at bounding box center [451, 276] width 443 height 20
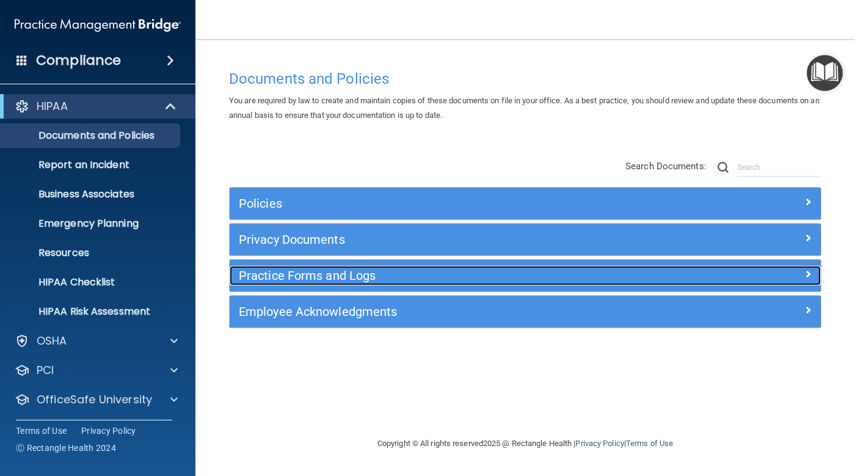
click at [424, 283] on div "Practice Forms and Logs" at bounding box center [451, 276] width 443 height 20
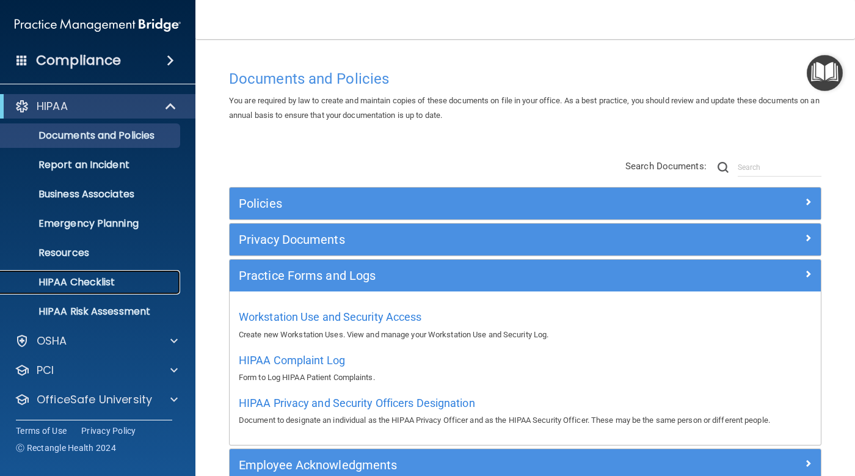
click at [105, 282] on p "HIPAA Checklist" at bounding box center [91, 282] width 167 height 12
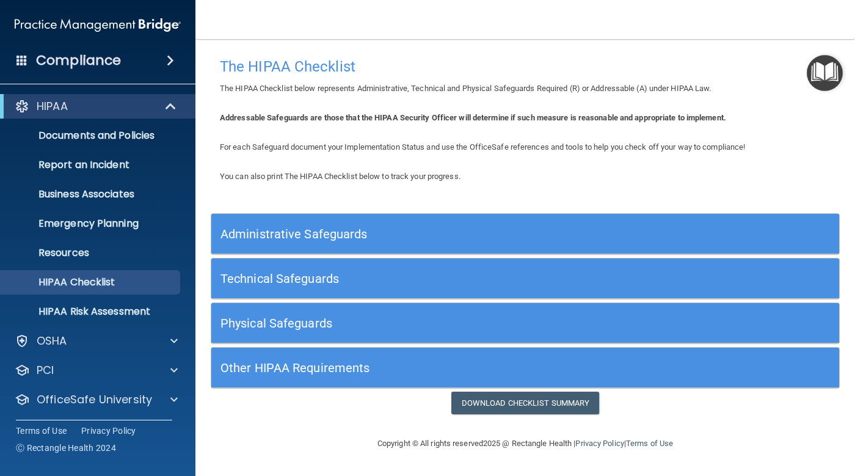
click at [372, 355] on div "Other HIPAA Requirements" at bounding box center [446, 366] width 471 height 27
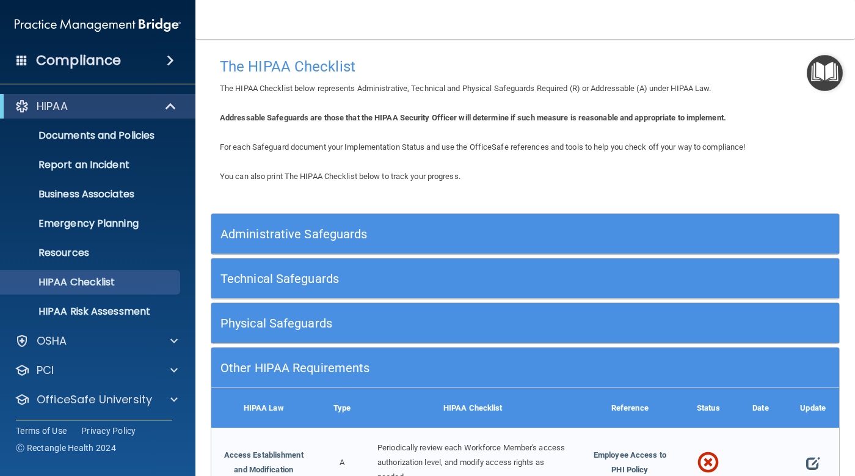
click at [368, 240] on h5 "Administrative Safeguards" at bounding box center [446, 233] width 452 height 13
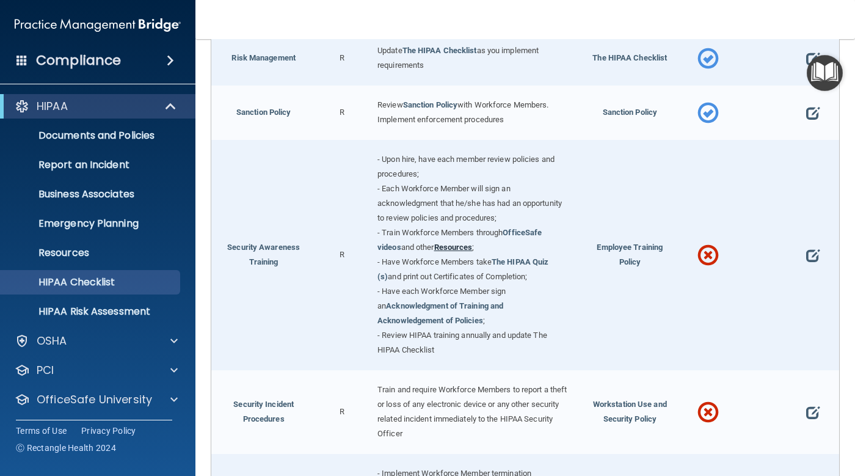
scroll to position [916, 0]
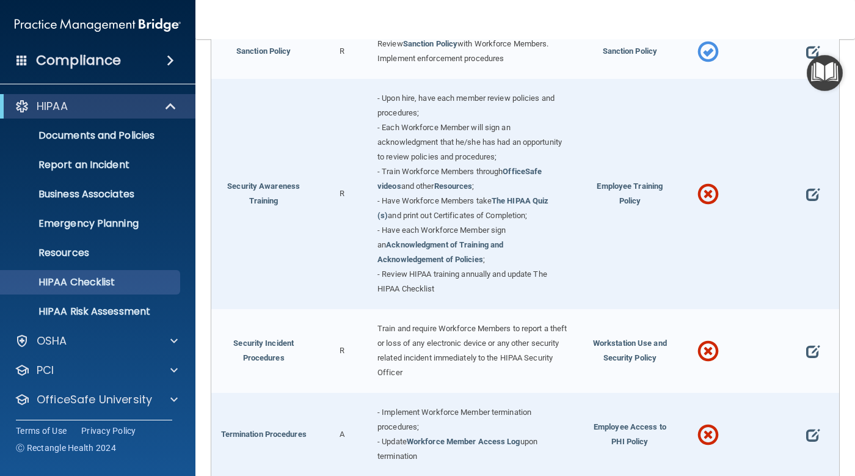
drag, startPoint x: 542, startPoint y: 197, endPoint x: 490, endPoint y: 217, distance: 56.0
click at [490, 217] on div "- Upon hire, have each member review policies and procedures; - Each Workforce …" at bounding box center [472, 194] width 209 height 230
click at [519, 198] on link "The HIPAA Quiz (s)" at bounding box center [462, 208] width 171 height 24
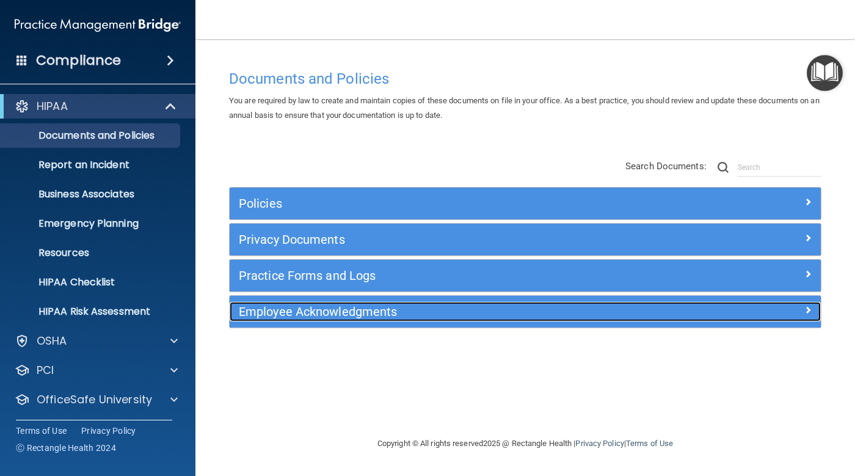
click at [450, 305] on h5 "Employee Acknowledgments" at bounding box center [451, 311] width 425 height 13
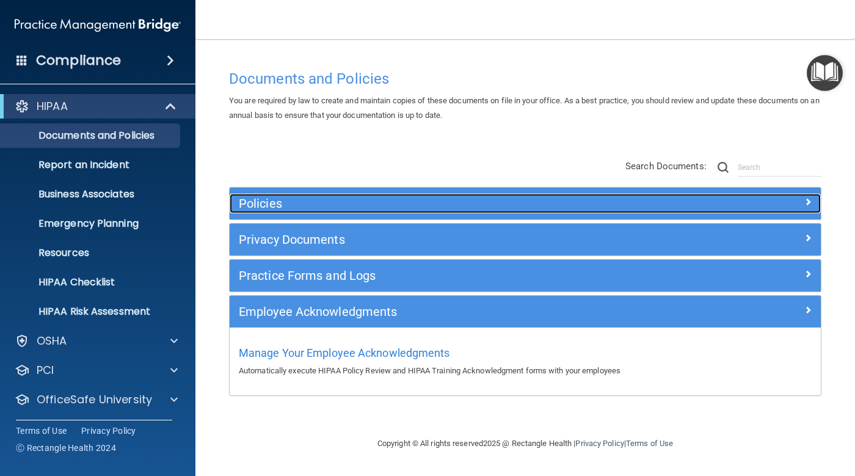
click at [345, 206] on h5 "Policies" at bounding box center [451, 203] width 425 height 13
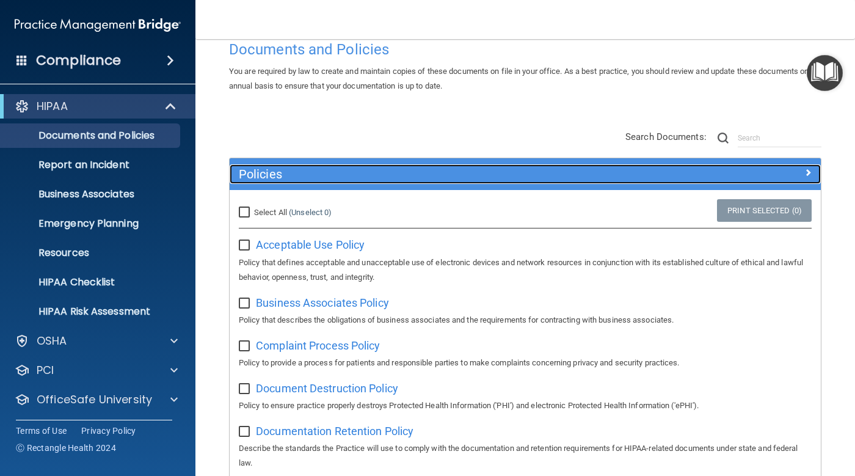
scroll to position [8, 0]
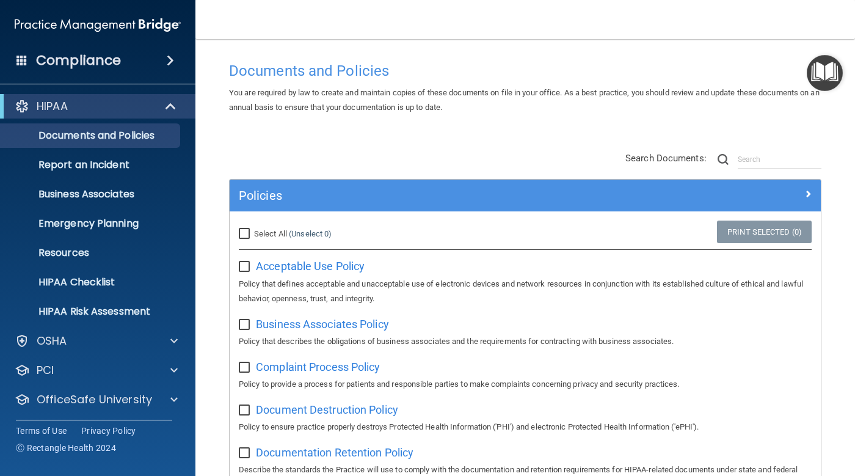
click at [819, 78] on img "Open Resource Center" at bounding box center [824, 73] width 36 height 36
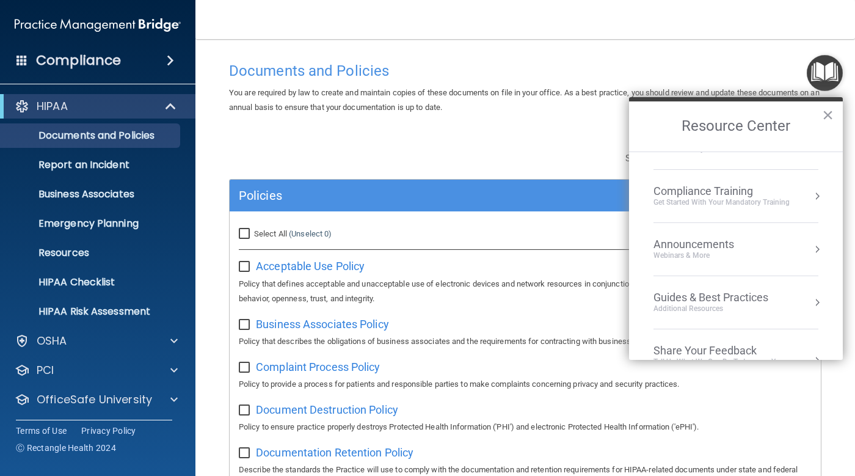
scroll to position [114, 0]
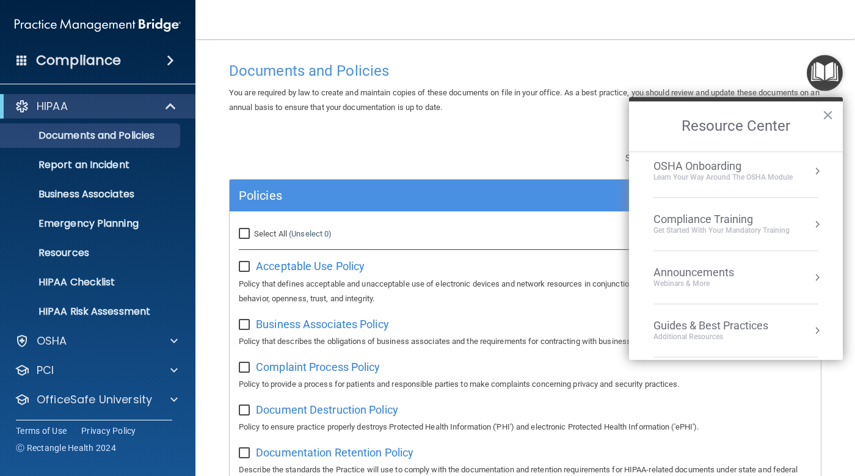
click at [789, 223] on div "Compliance Training" at bounding box center [721, 218] width 136 height 13
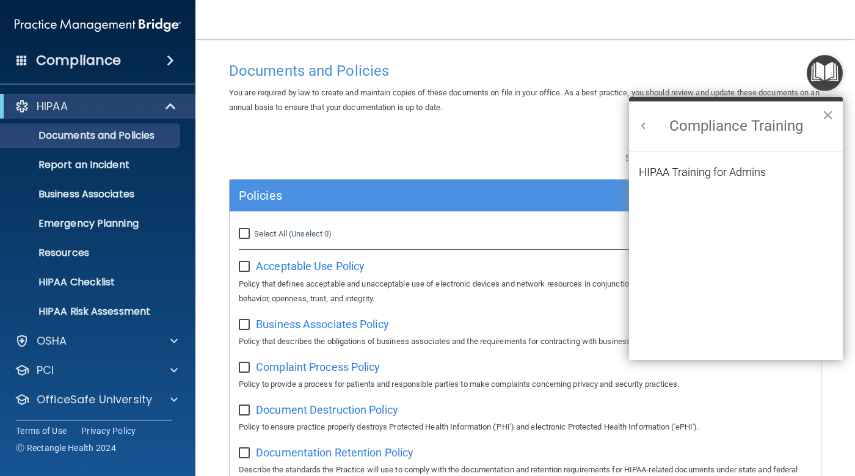
scroll to position [0, 0]
click at [668, 173] on div "HIPAA Training for Admins" at bounding box center [702, 172] width 127 height 11
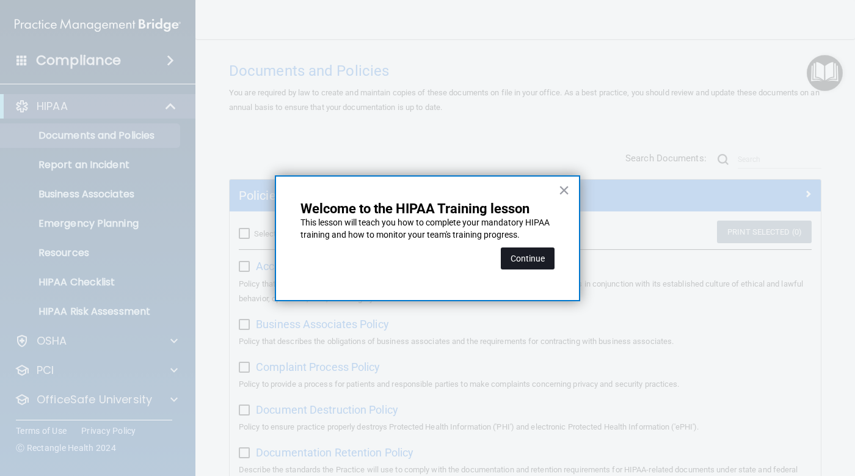
click at [527, 256] on button "Continue" at bounding box center [528, 258] width 54 height 22
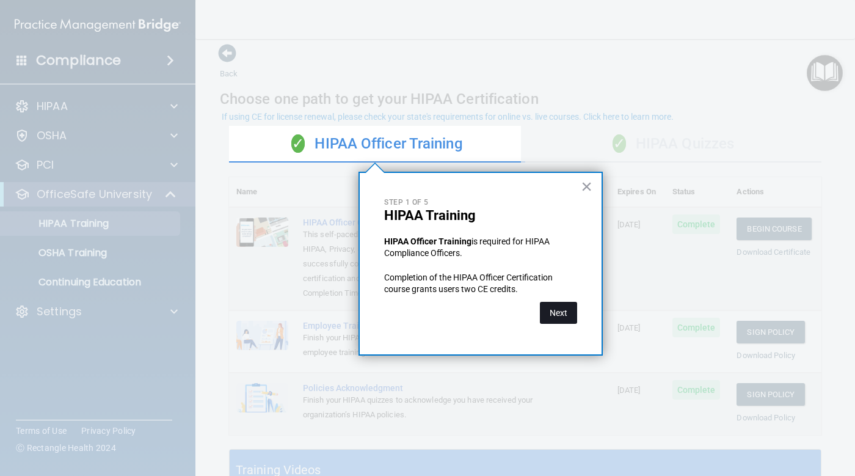
click at [555, 310] on button "Next" at bounding box center [558, 313] width 37 height 22
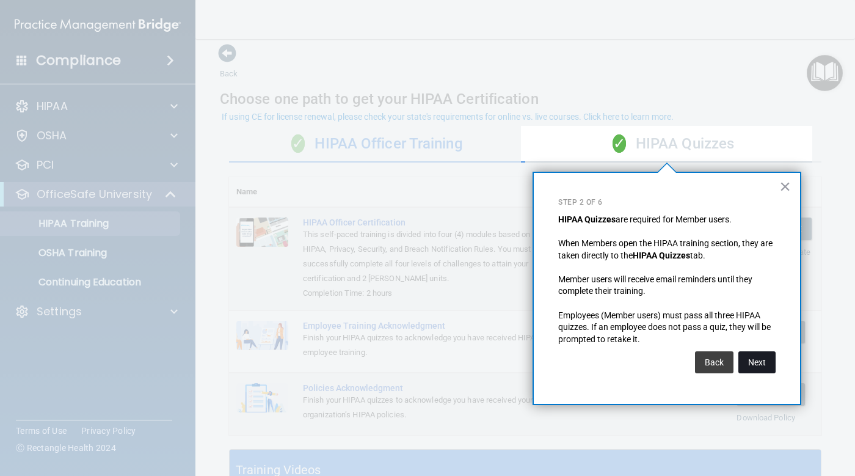
click at [758, 360] on button "Next" at bounding box center [756, 362] width 37 height 22
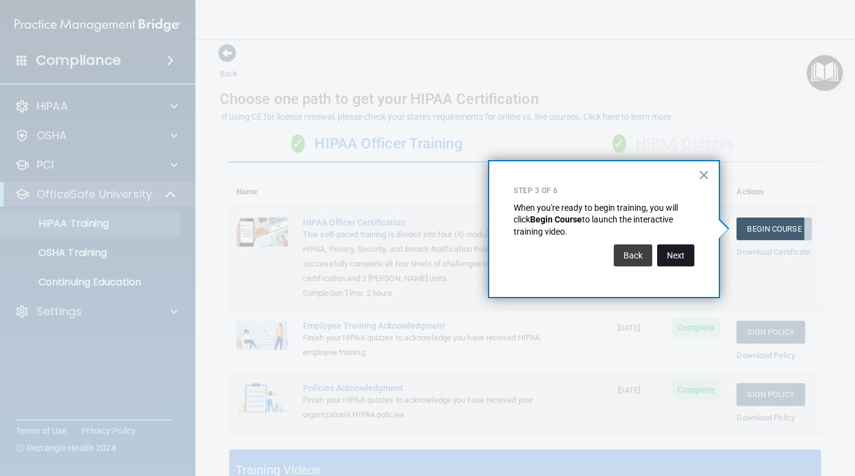
click at [668, 259] on button "Next" at bounding box center [675, 255] width 37 height 22
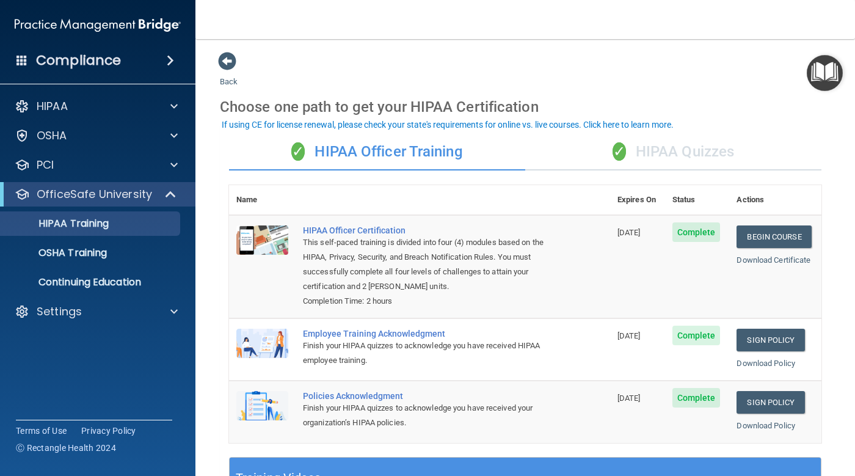
click at [633, 139] on div "✓ HIPAA Quizzes" at bounding box center [673, 152] width 296 height 37
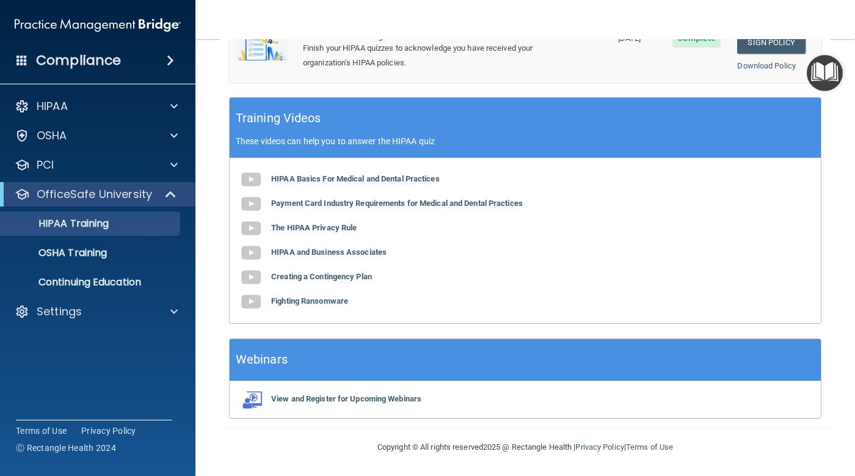
scroll to position [444, 0]
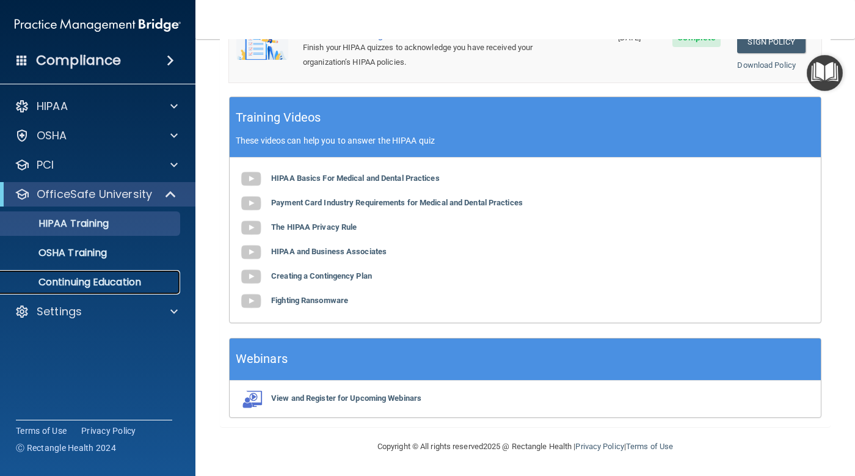
click at [122, 277] on p "Continuing Education" at bounding box center [91, 282] width 167 height 12
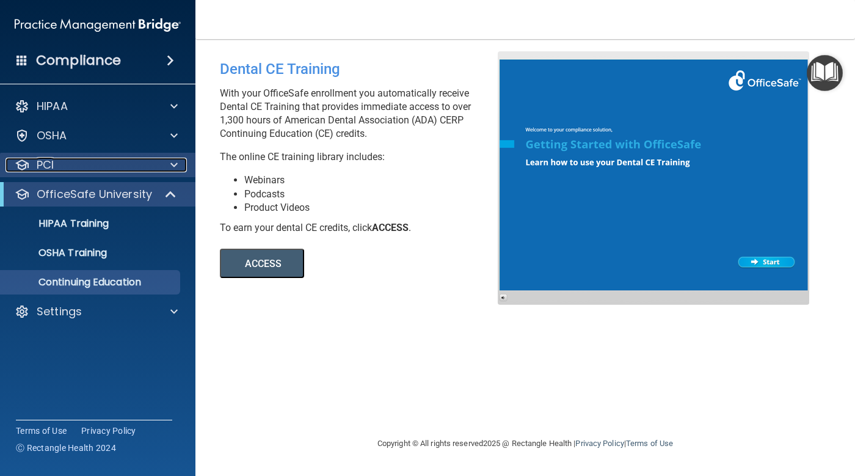
click at [158, 158] on div at bounding box center [172, 165] width 31 height 15
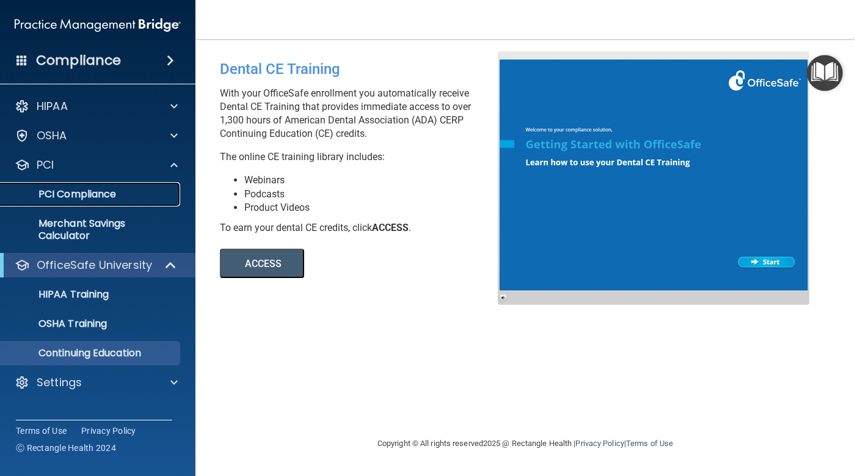
click at [147, 192] on p "PCI Compliance" at bounding box center [91, 194] width 167 height 12
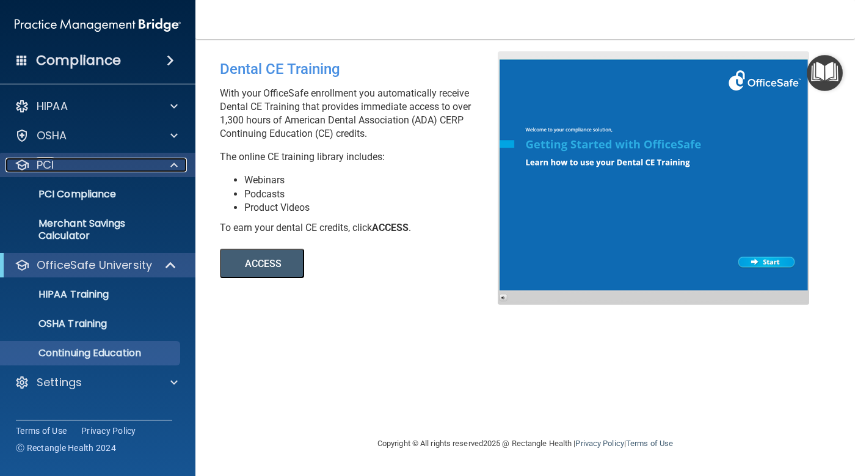
click at [124, 170] on div "PCI" at bounding box center [80, 165] width 151 height 15
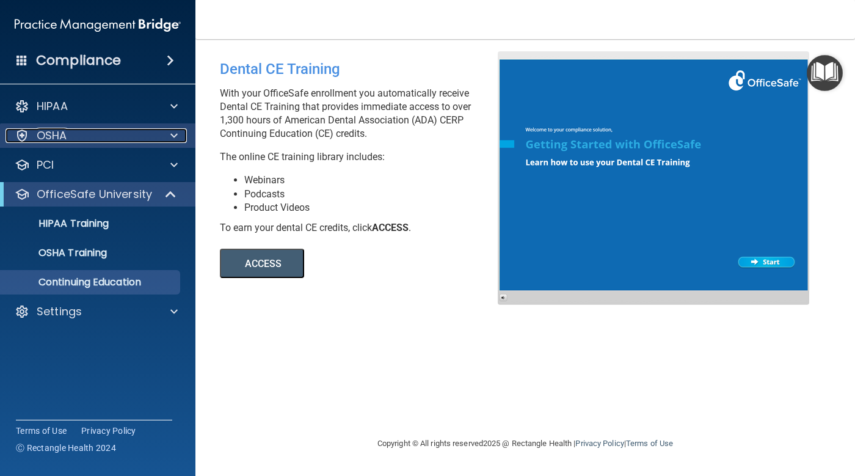
click at [131, 142] on div "OSHA" at bounding box center [80, 135] width 151 height 15
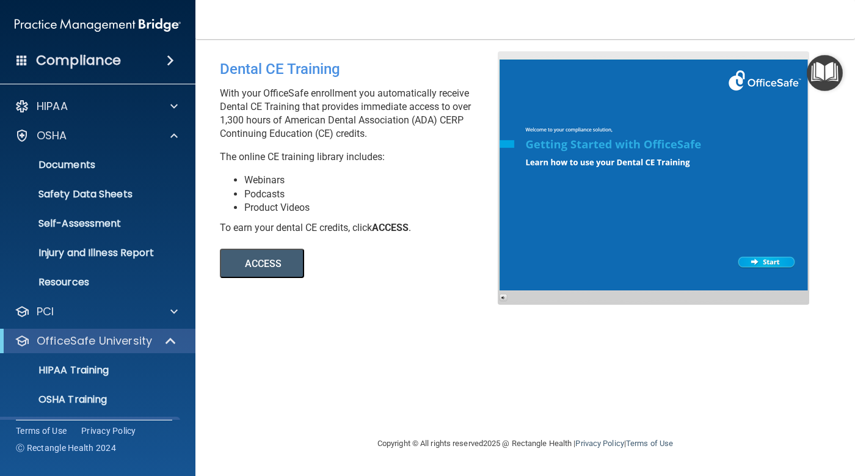
click at [121, 177] on ul "Documents Safety Data Sheets Self-Assessment Injury and Illness Report Resources" at bounding box center [98, 221] width 221 height 147
click at [120, 169] on p "Documents" at bounding box center [91, 165] width 167 height 12
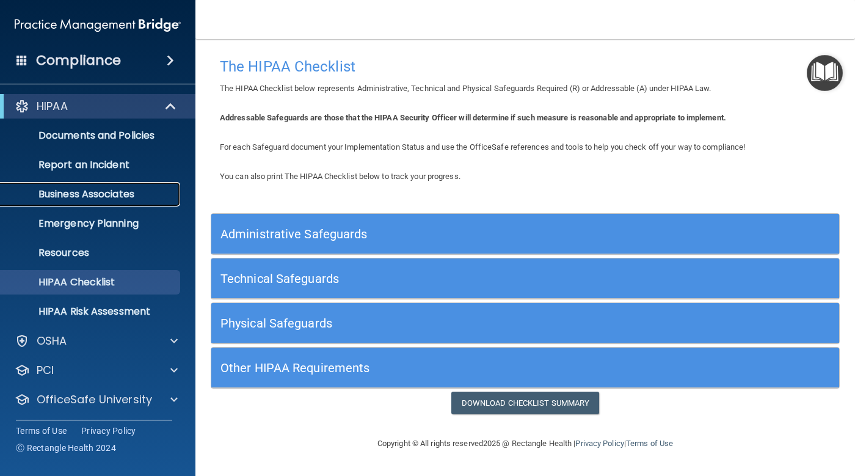
click at [123, 192] on p "Business Associates" at bounding box center [91, 194] width 167 height 12
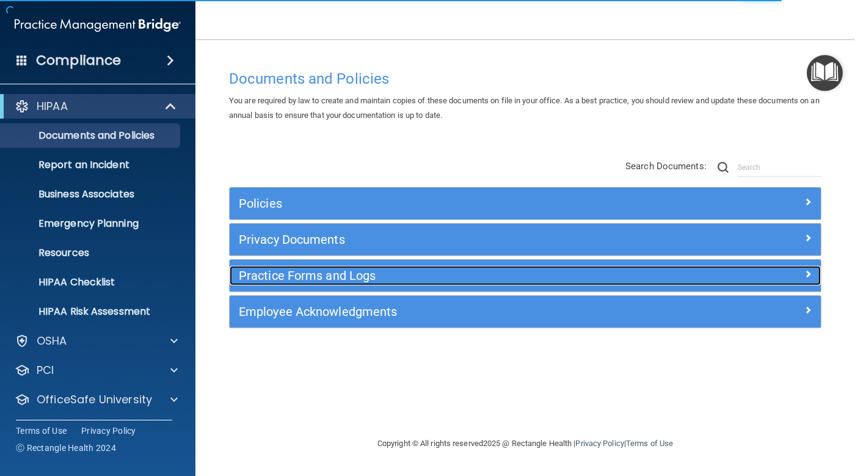
click at [285, 277] on h5 "Practice Forms and Logs" at bounding box center [451, 275] width 425 height 13
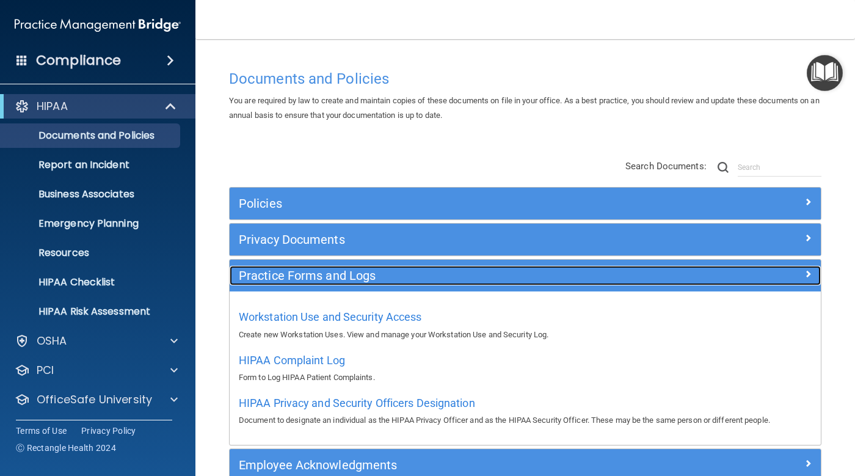
click at [288, 278] on h5 "Practice Forms and Logs" at bounding box center [451, 275] width 425 height 13
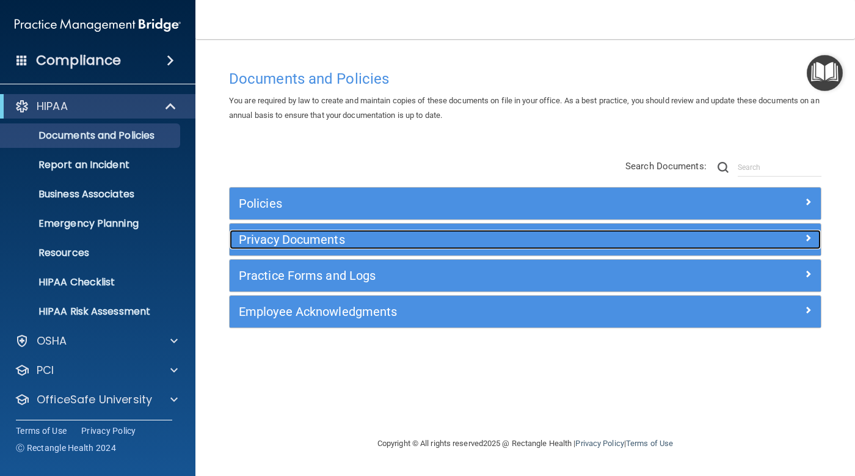
click at [319, 248] on div "Privacy Documents" at bounding box center [451, 240] width 443 height 20
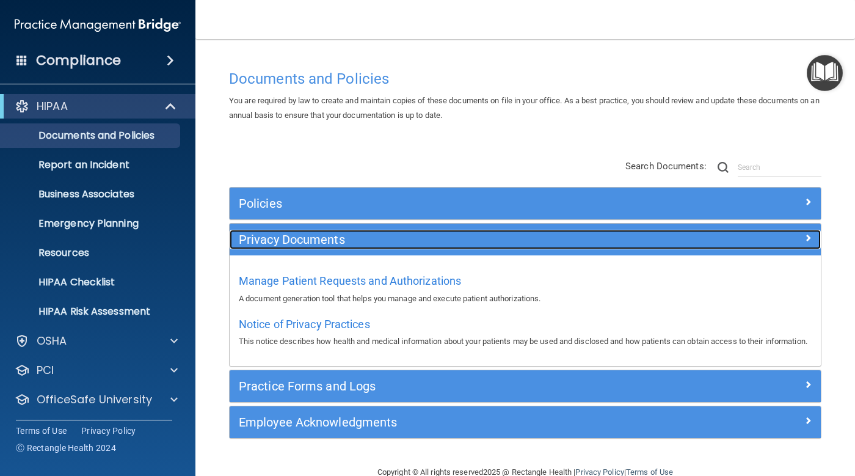
click at [317, 248] on div "Privacy Documents" at bounding box center [451, 240] width 443 height 20
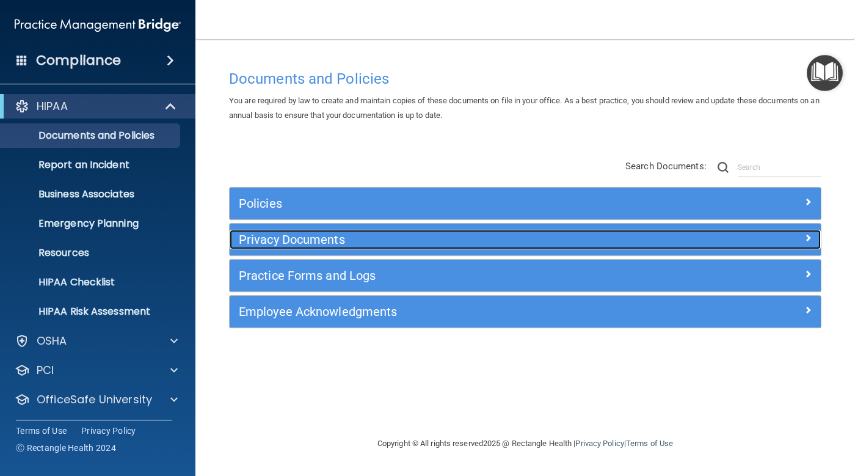
click at [336, 242] on h5 "Privacy Documents" at bounding box center [451, 239] width 425 height 13
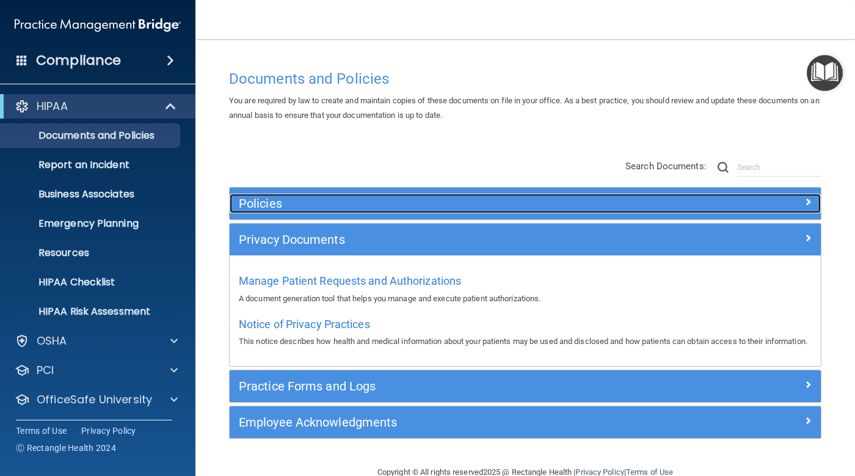
click at [326, 208] on h5 "Policies" at bounding box center [451, 203] width 425 height 13
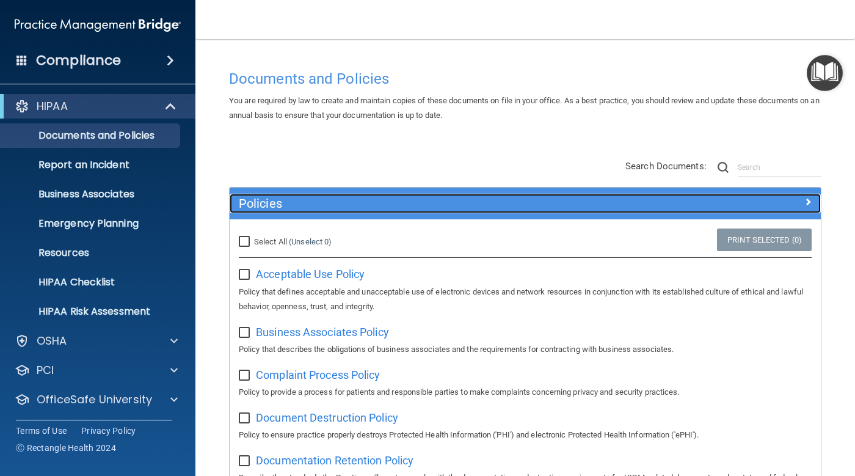
click at [327, 211] on div "Policies" at bounding box center [451, 204] width 443 height 20
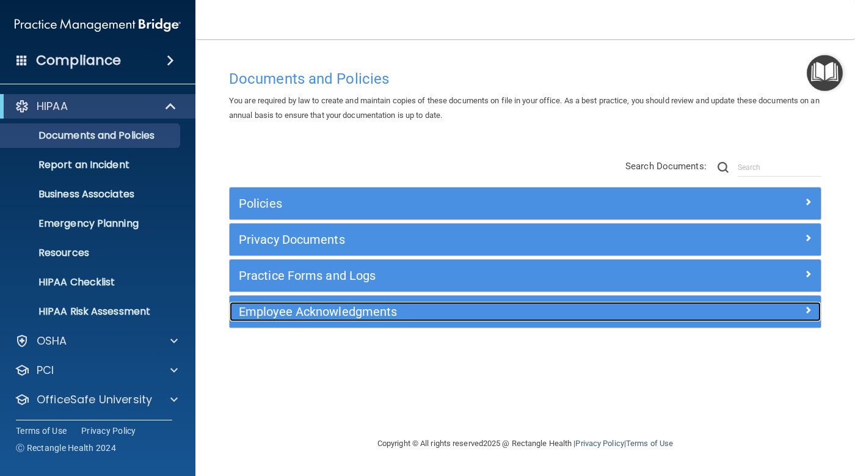
click at [385, 313] on h5 "Employee Acknowledgments" at bounding box center [451, 311] width 425 height 13
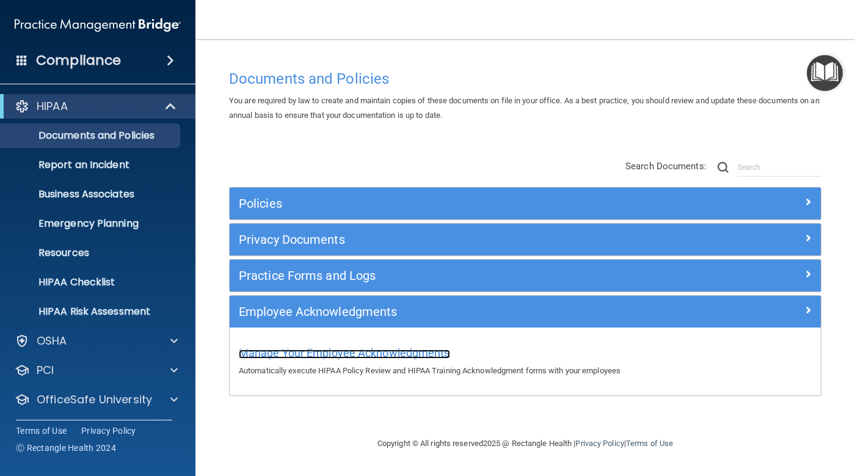
click at [360, 352] on span "Manage Your Employee Acknowledgments" at bounding box center [344, 352] width 211 height 13
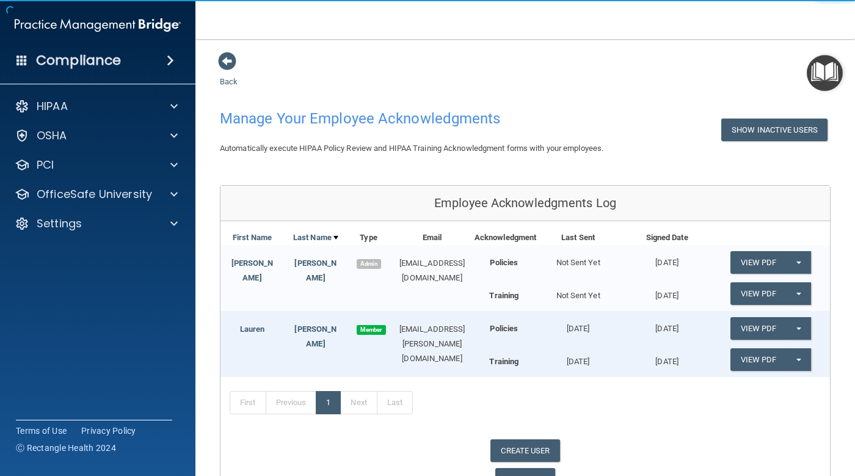
click at [374, 335] on span "Member" at bounding box center [371, 330] width 29 height 10
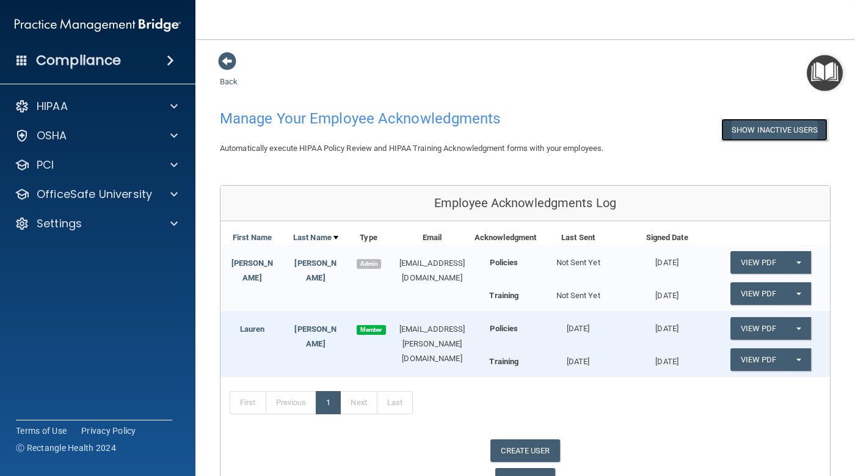
click at [750, 133] on button "Show Inactive Users" at bounding box center [774, 129] width 106 height 23
click at [748, 132] on button "Hide Inactive Users" at bounding box center [777, 129] width 101 height 23
click at [814, 81] on img "Open Resource Center" at bounding box center [824, 73] width 36 height 36
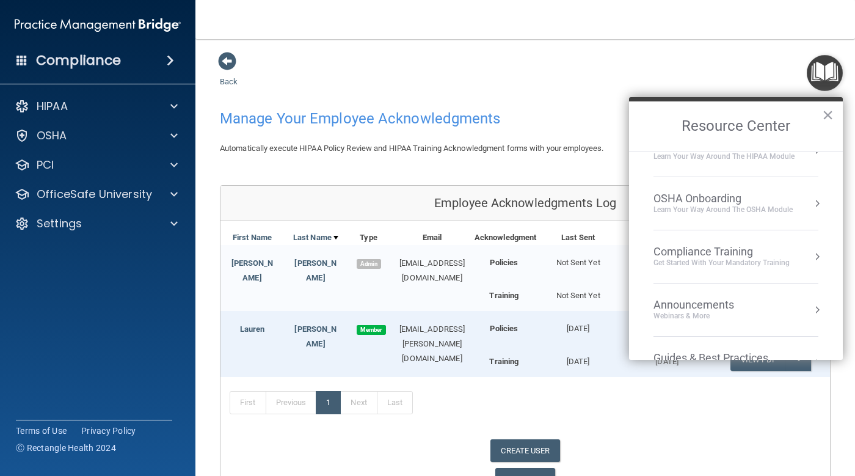
scroll to position [53, 0]
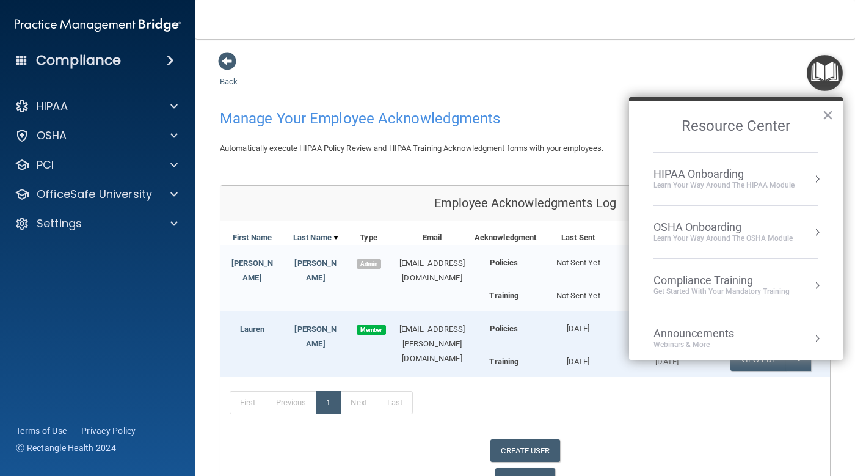
click at [703, 283] on div "Compliance Training" at bounding box center [721, 280] width 136 height 13
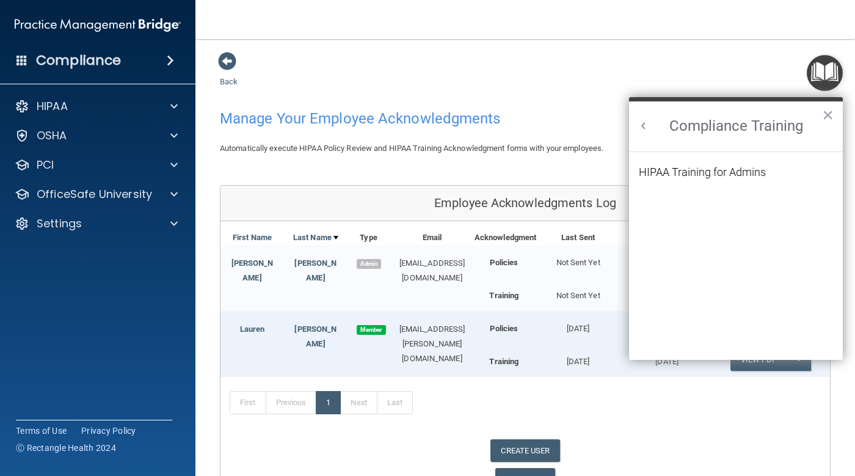
scroll to position [0, 0]
click at [649, 125] on button "Back to Resource Center Home" at bounding box center [643, 126] width 12 height 12
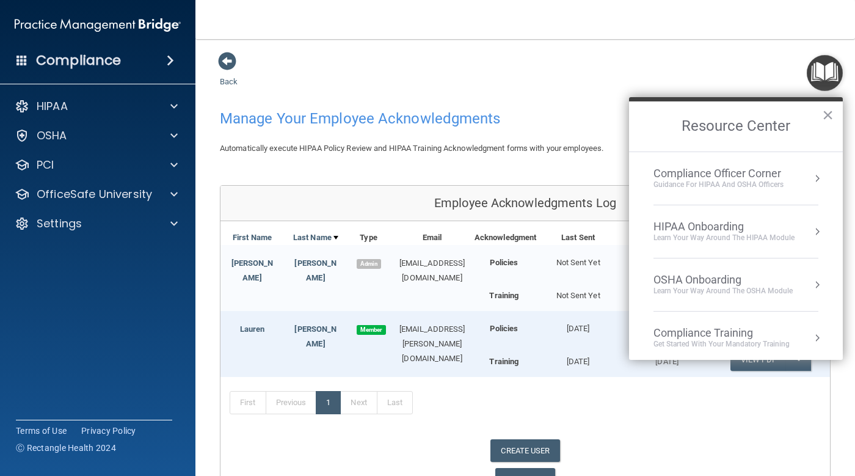
click at [729, 229] on div "HIPAA Onboarding" at bounding box center [723, 226] width 141 height 13
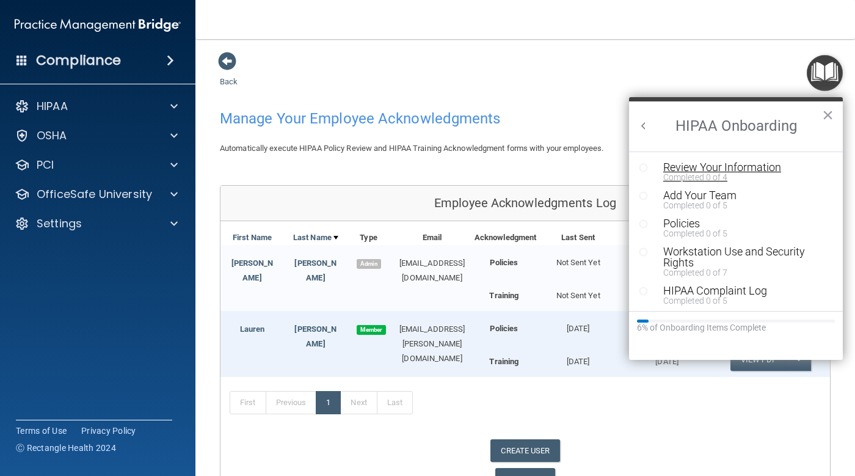
click at [705, 165] on div "Review Your Information" at bounding box center [740, 167] width 154 height 11
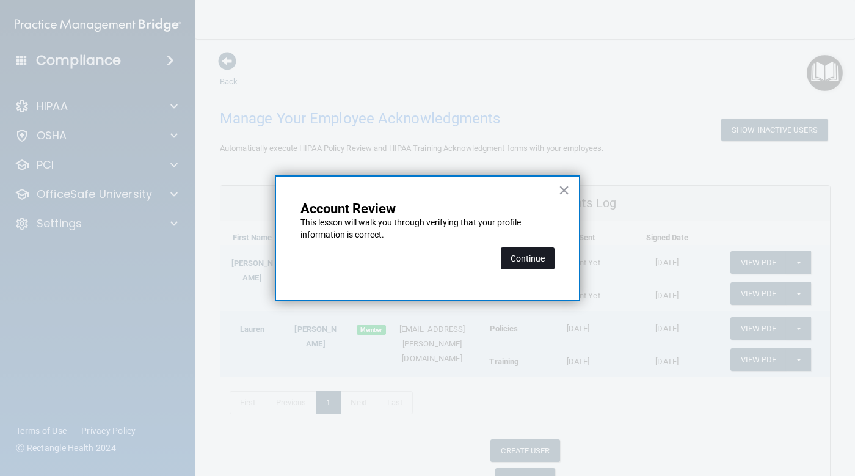
click at [539, 256] on button "Continue" at bounding box center [528, 258] width 54 height 22
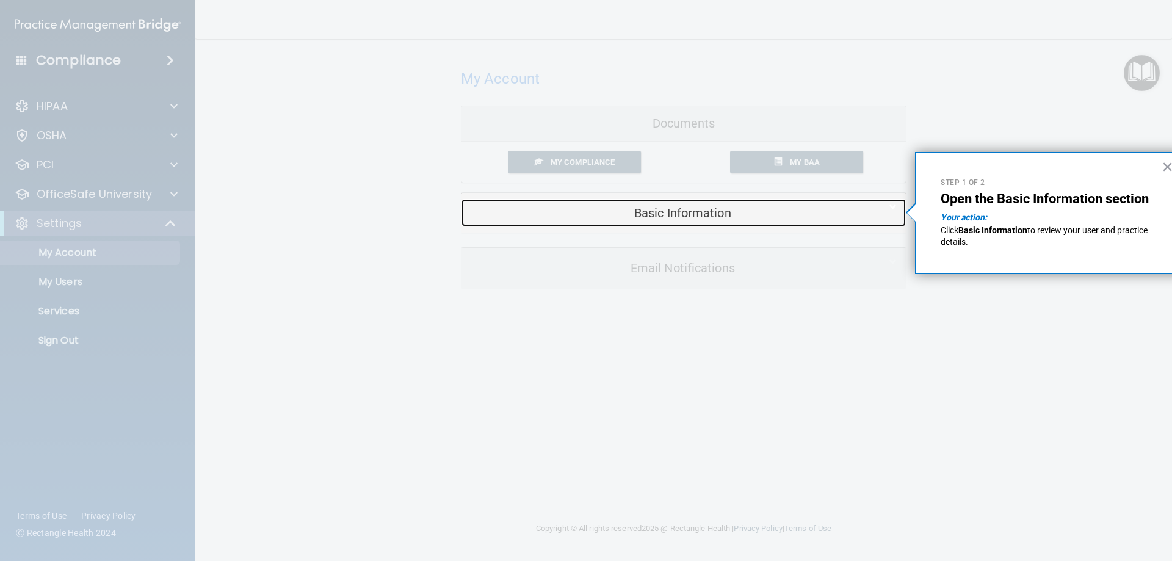
click at [691, 205] on div "Basic Information" at bounding box center [665, 212] width 407 height 27
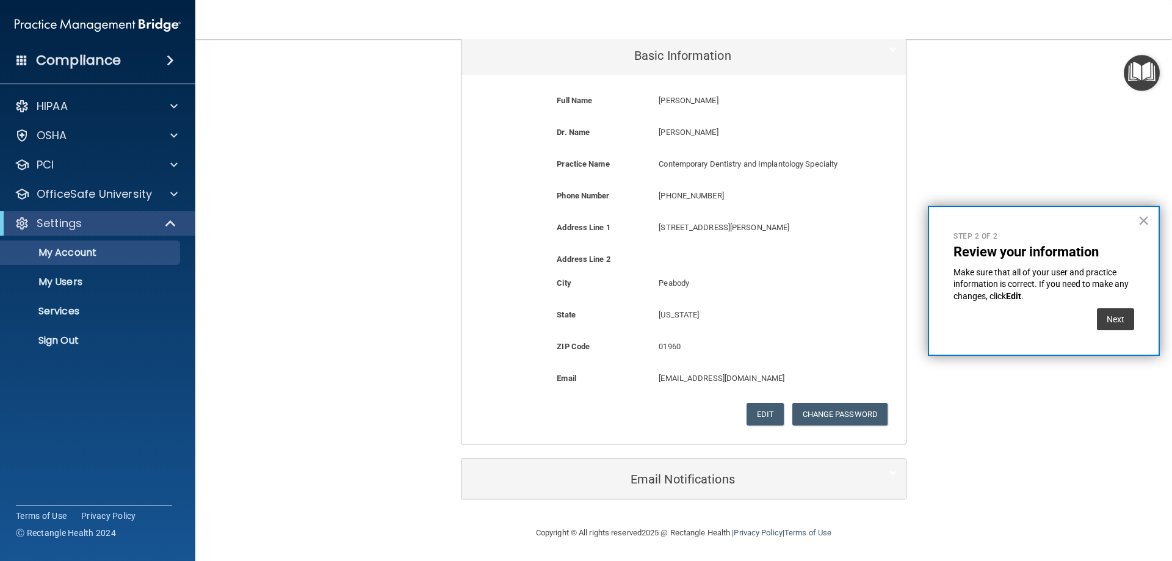
scroll to position [159, 0]
click at [854, 318] on button "Next" at bounding box center [1115, 319] width 37 height 22
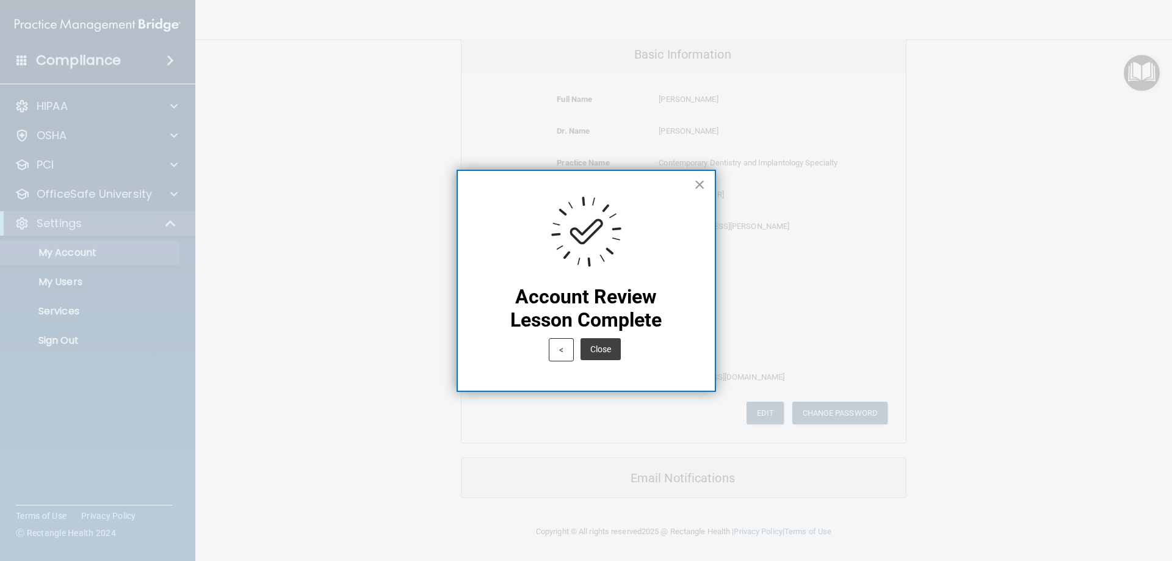
click at [606, 350] on button "Close" at bounding box center [601, 349] width 40 height 22
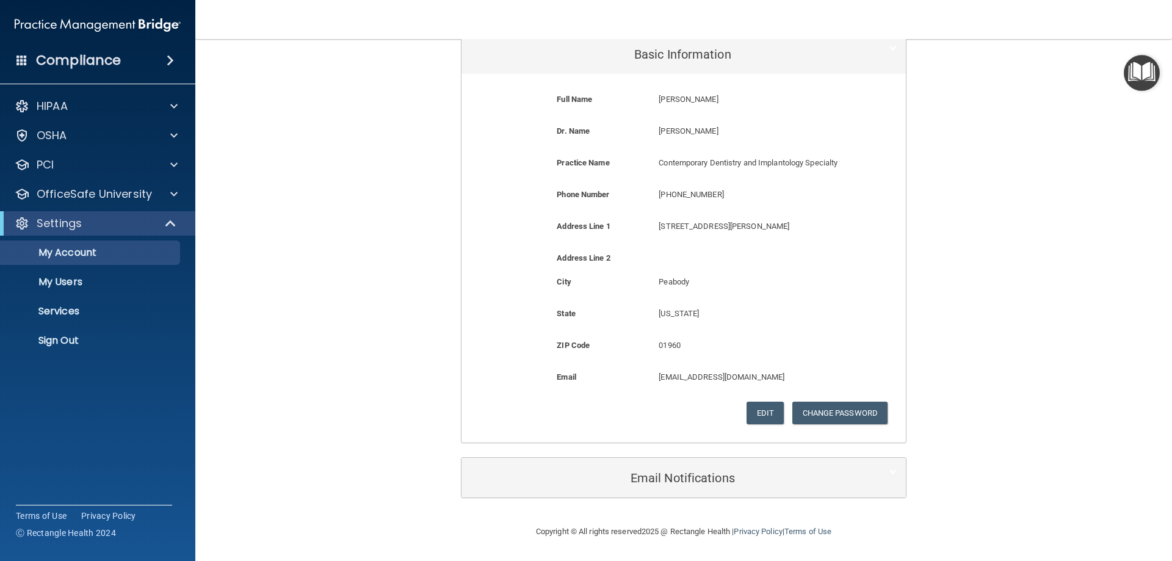
click at [854, 80] on img "Open Resource Center" at bounding box center [1142, 73] width 36 height 36
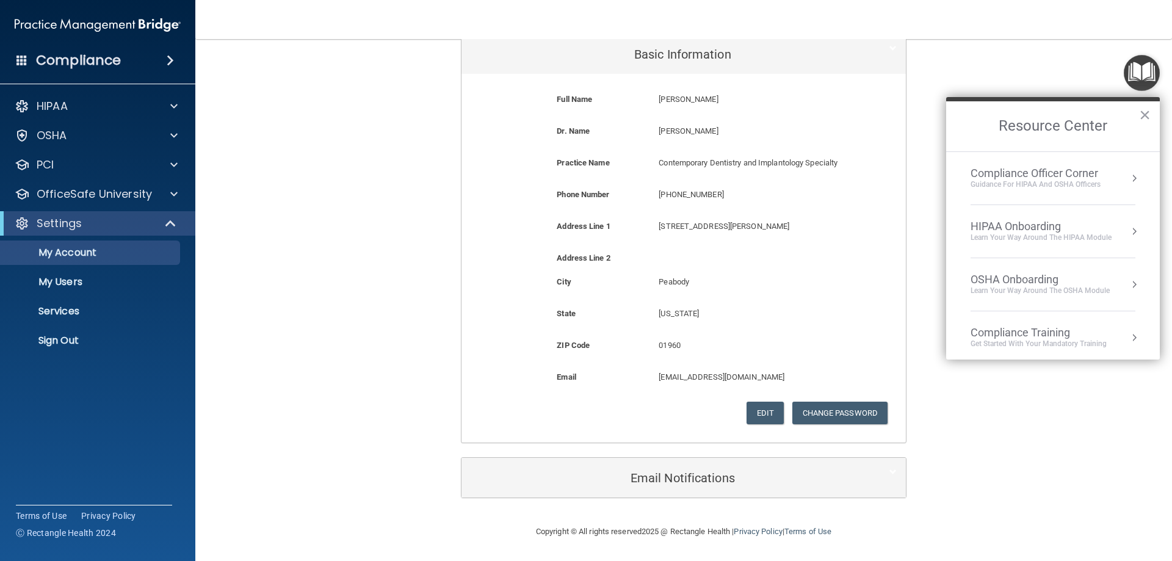
click at [854, 184] on div "Guidance for HIPAA and OSHA Officers" at bounding box center [1036, 184] width 130 height 10
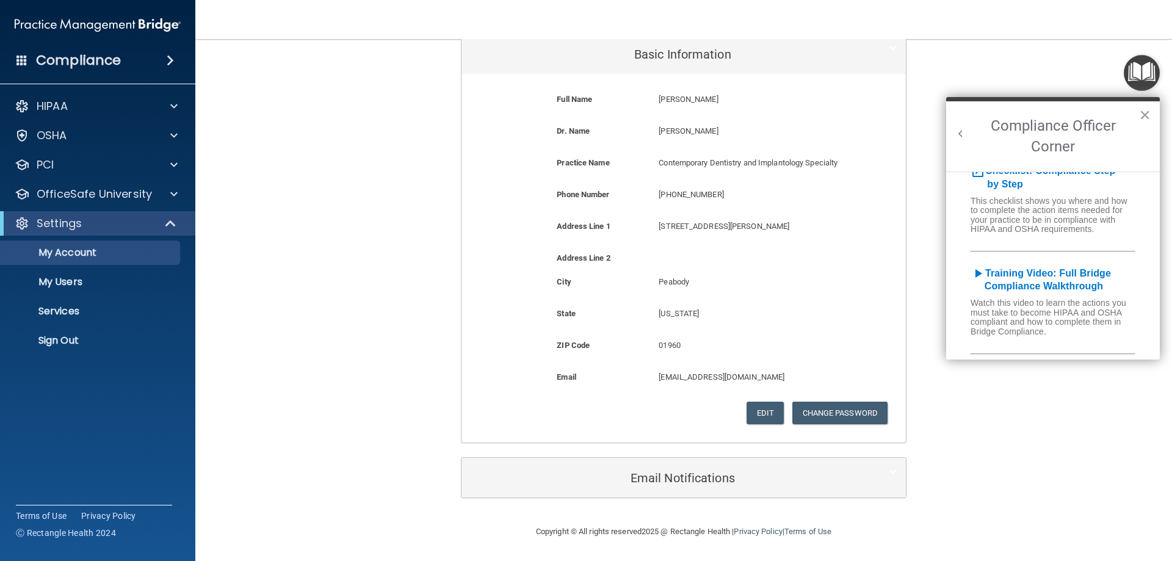
scroll to position [0, 0]
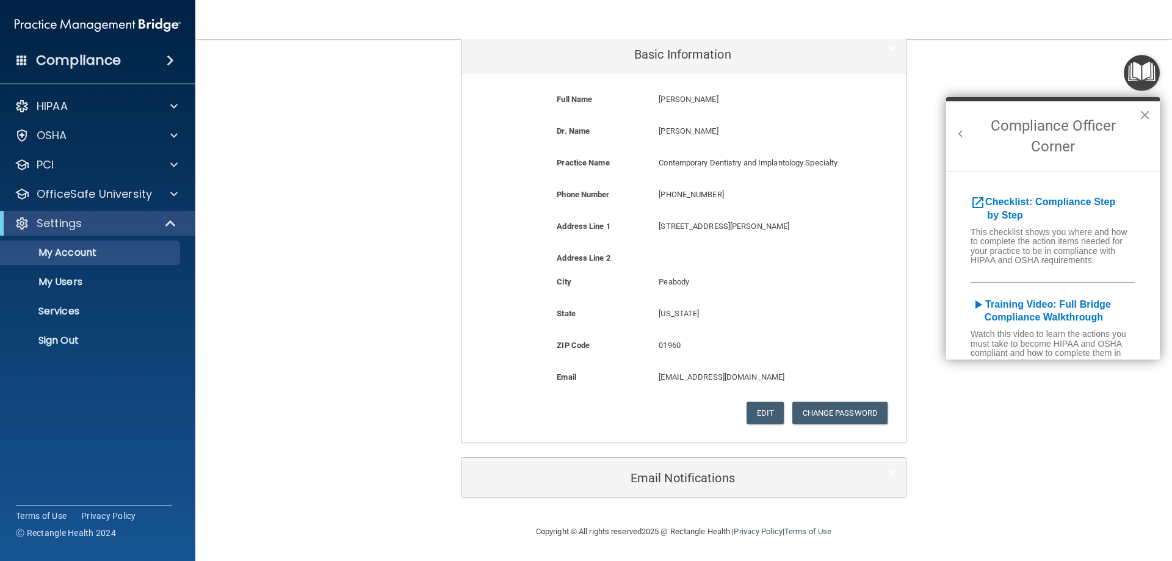
click at [854, 136] on button "Back to Resource Center Home" at bounding box center [961, 134] width 12 height 12
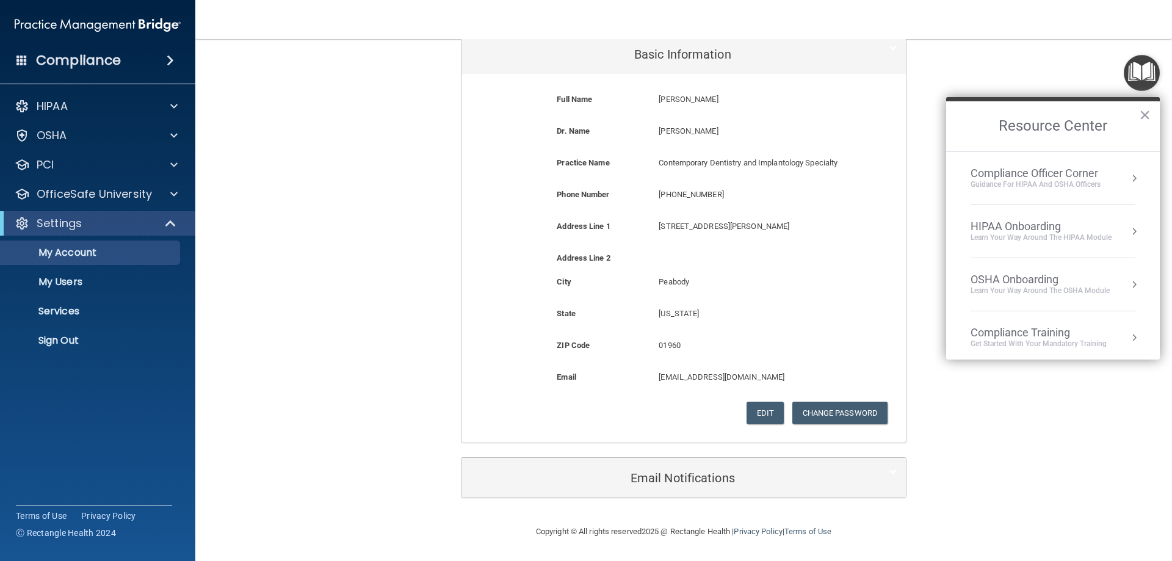
click at [854, 189] on div "Guidance for HIPAA and OSHA Officers" at bounding box center [1036, 184] width 130 height 10
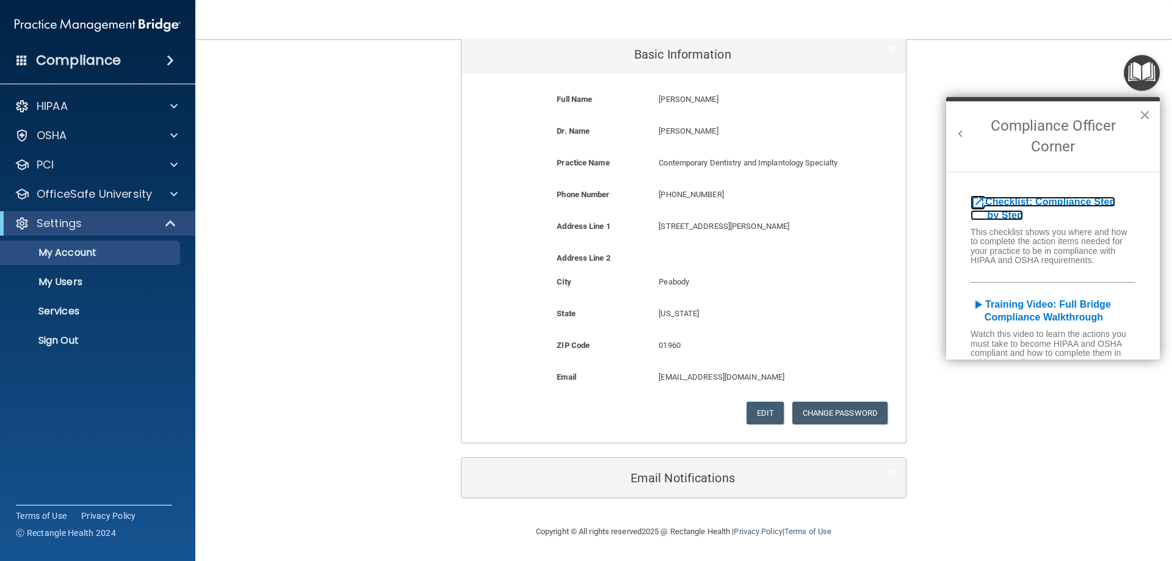
click at [854, 197] on b "Checklist: Compliance Step by Step" at bounding box center [1043, 209] width 145 height 24
click at [117, 275] on link "My Users" at bounding box center [84, 282] width 192 height 24
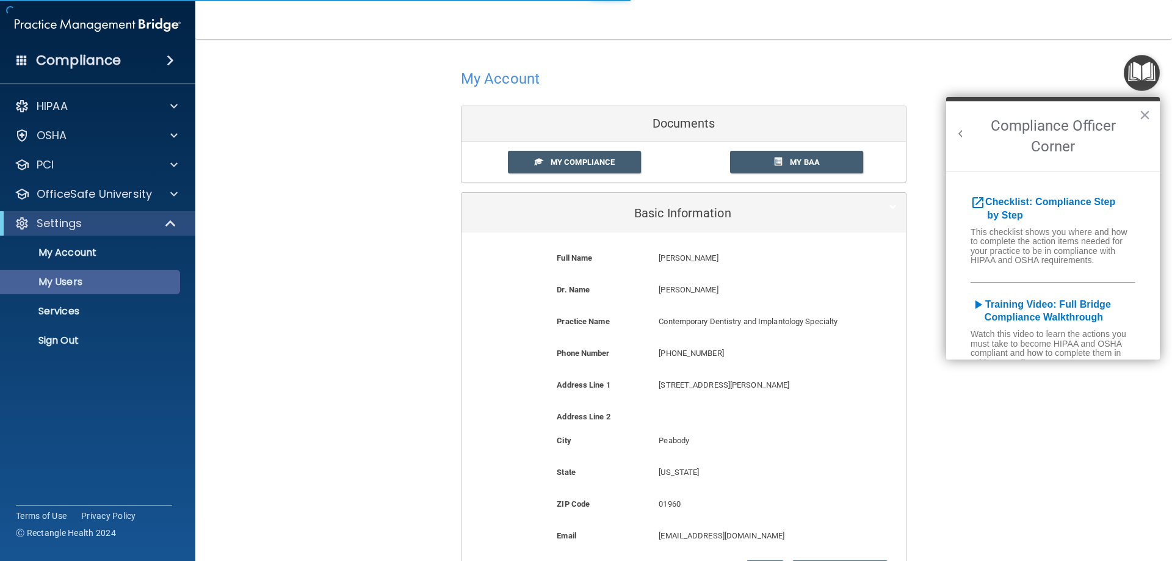
select select "20"
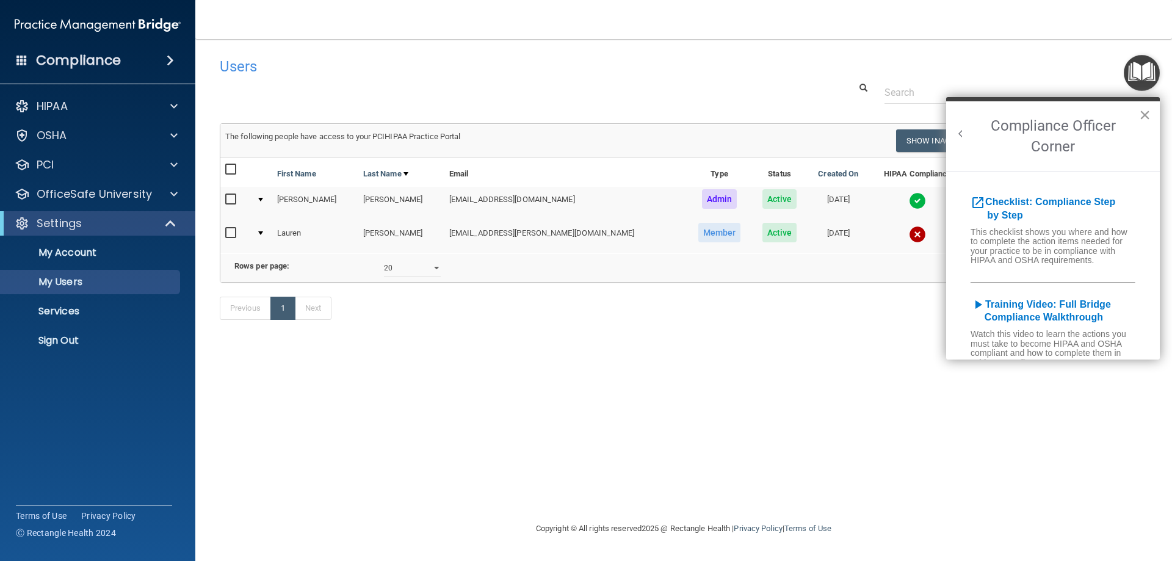
click at [854, 113] on button "×" at bounding box center [1145, 115] width 12 height 20
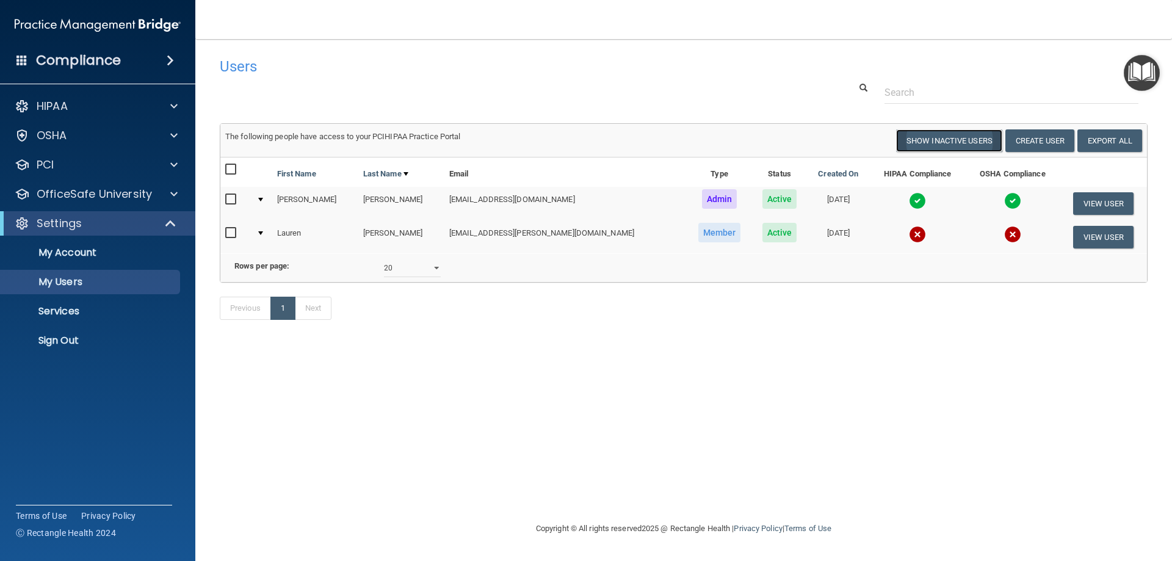
click at [854, 132] on button "Show Inactive Users" at bounding box center [949, 140] width 106 height 23
select select "20"
click at [854, 140] on button "Hide Inactive Users" at bounding box center [952, 140] width 101 height 23
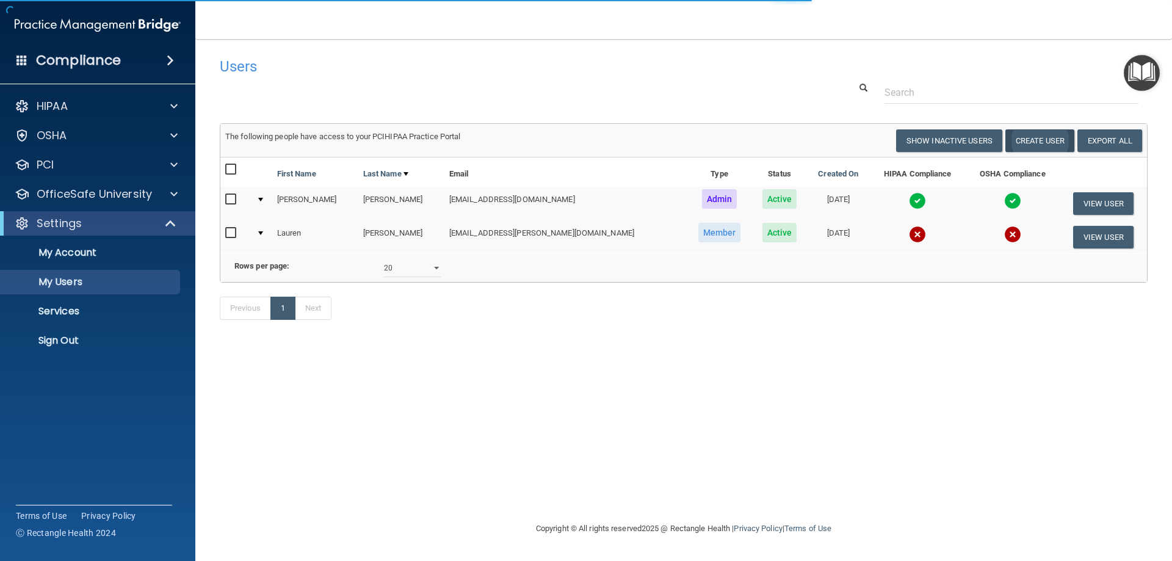
select select "20"
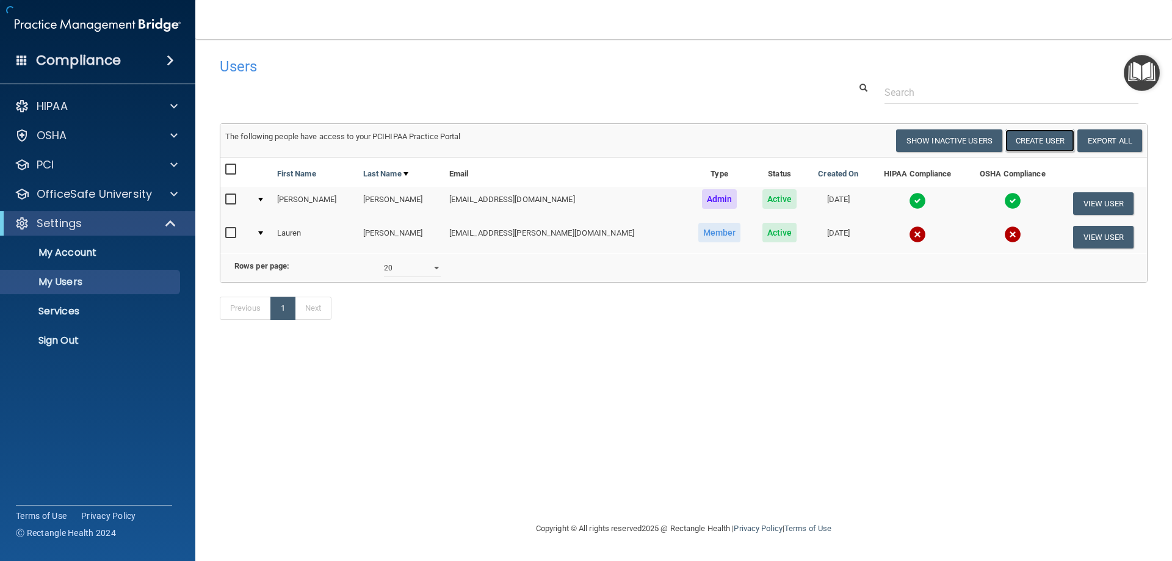
click at [854, 140] on button "Create User" at bounding box center [1040, 140] width 69 height 23
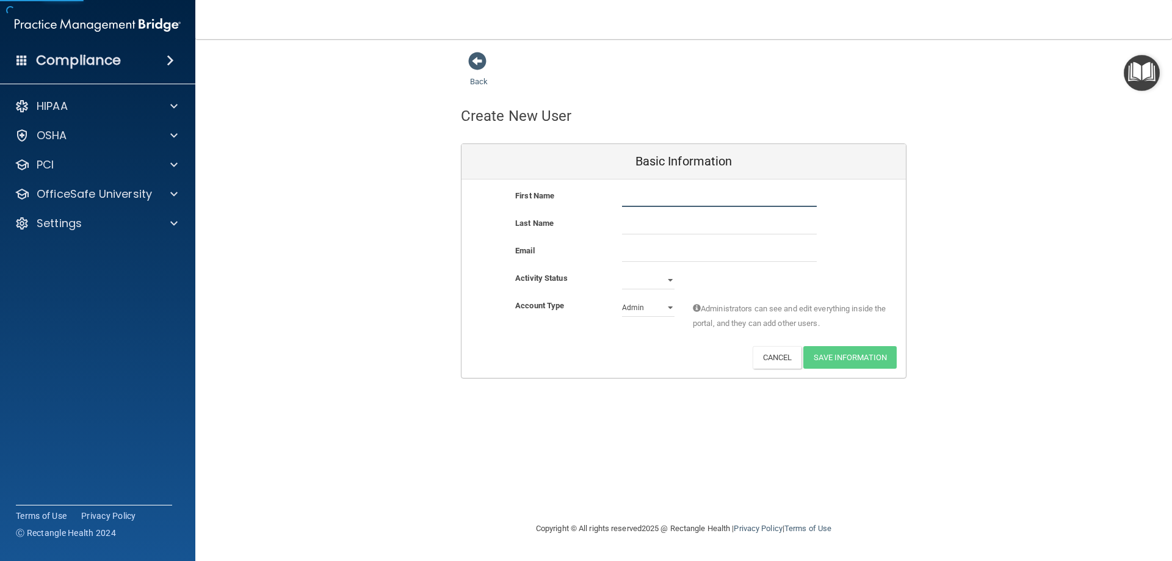
click at [728, 197] on input "text" at bounding box center [719, 198] width 195 height 18
type input "Donald"
type input "Plourde"
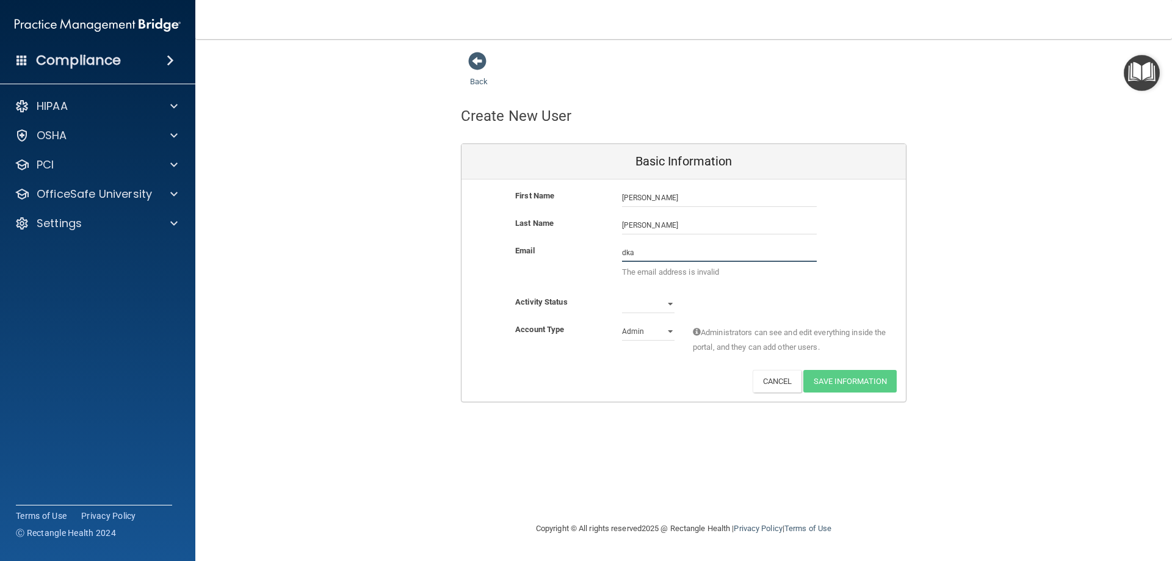
type input "[EMAIL_ADDRESS][DOMAIN_NAME]"
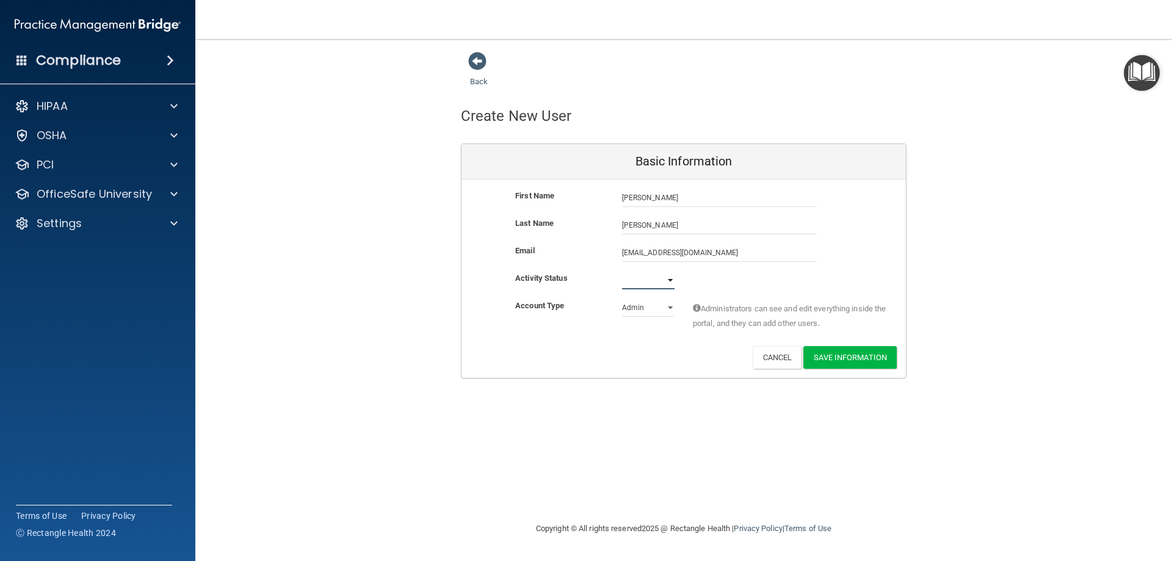
click at [634, 281] on select "Active Inactive" at bounding box center [648, 280] width 53 height 18
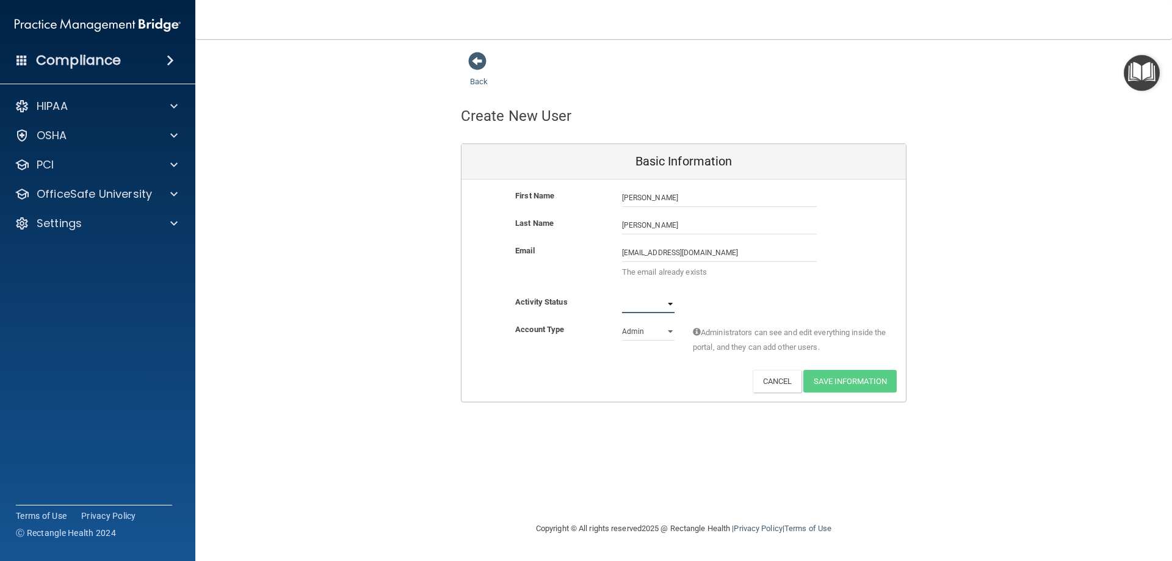
select select "active"
click at [622, 295] on select "Active Inactive" at bounding box center [648, 304] width 53 height 18
click at [656, 336] on select "Admin Member" at bounding box center [648, 331] width 53 height 18
select select "practice_member"
click at [622, 322] on select "Admin Member" at bounding box center [648, 331] width 53 height 18
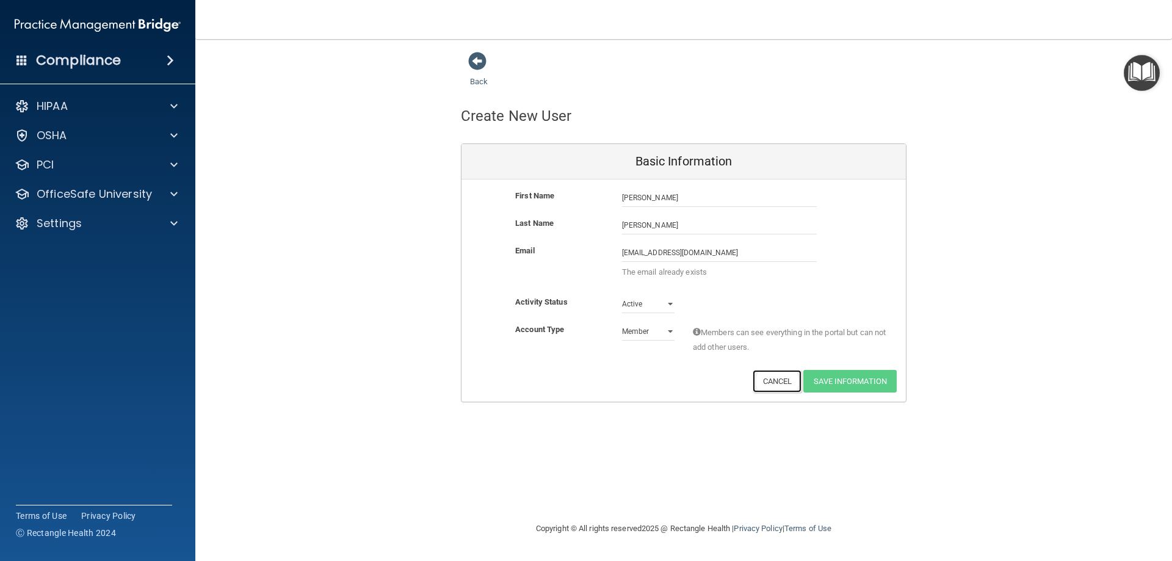
click at [780, 383] on button "Cancel" at bounding box center [777, 381] width 49 height 23
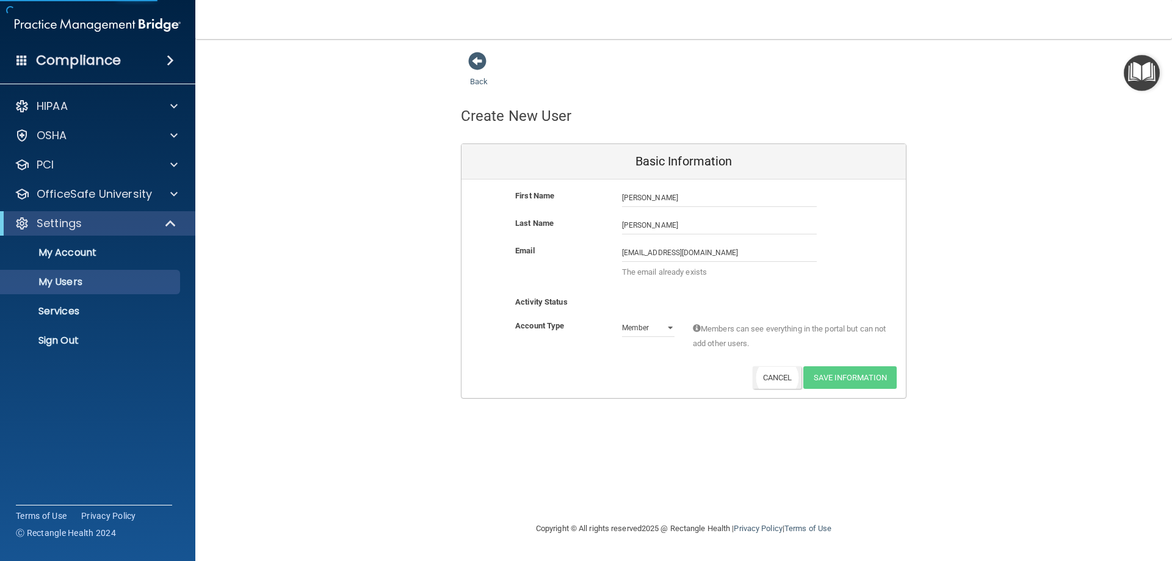
select select "20"
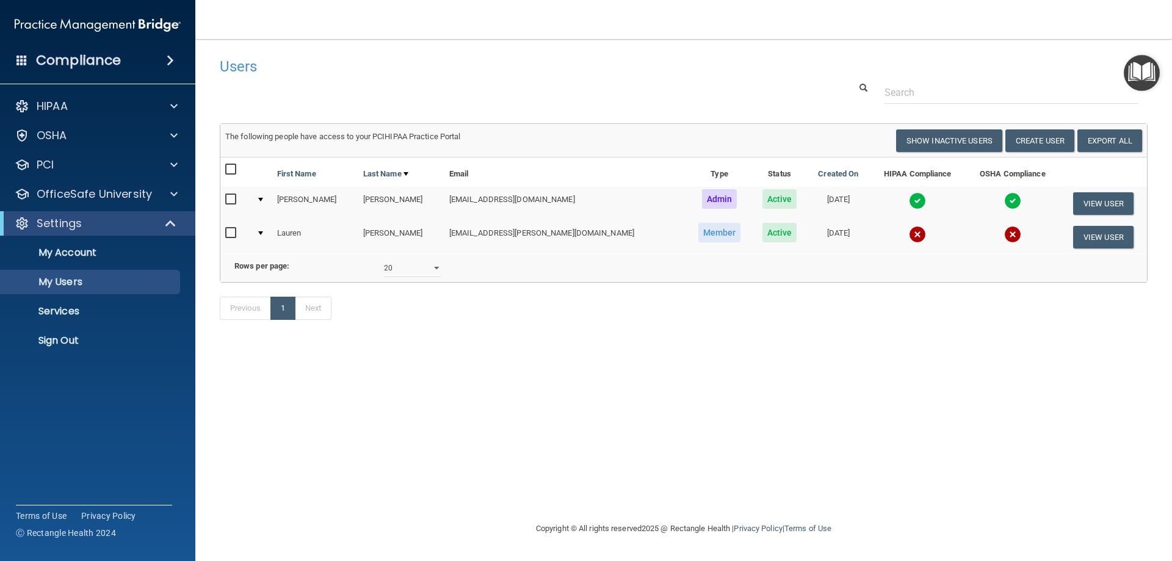
click at [854, 77] on img "Open Resource Center" at bounding box center [1142, 73] width 36 height 36
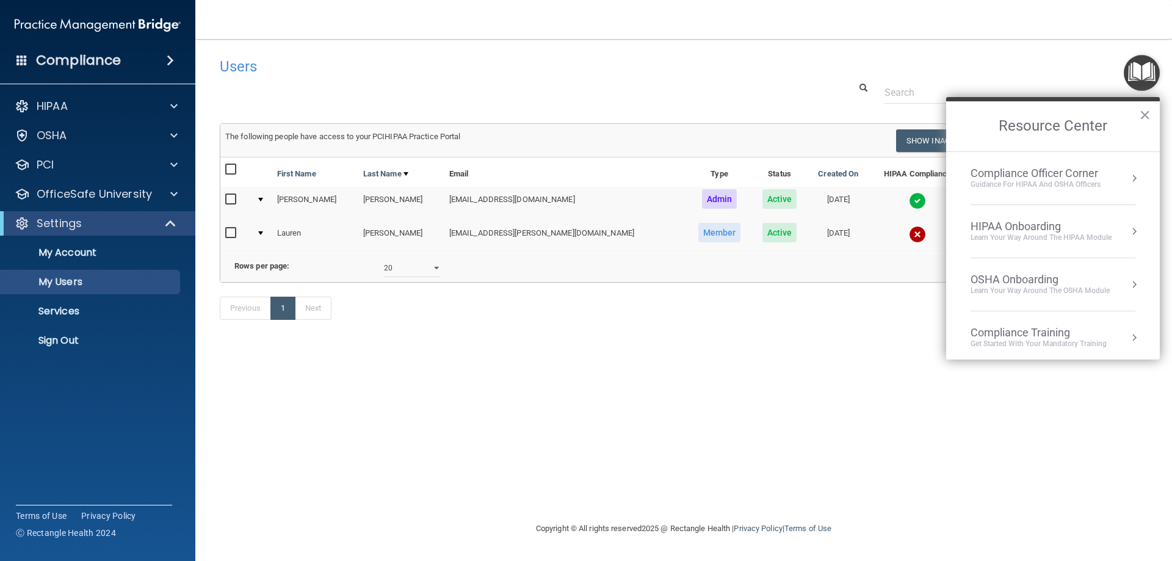
click at [854, 173] on div "Compliance Officer Corner" at bounding box center [1036, 173] width 130 height 13
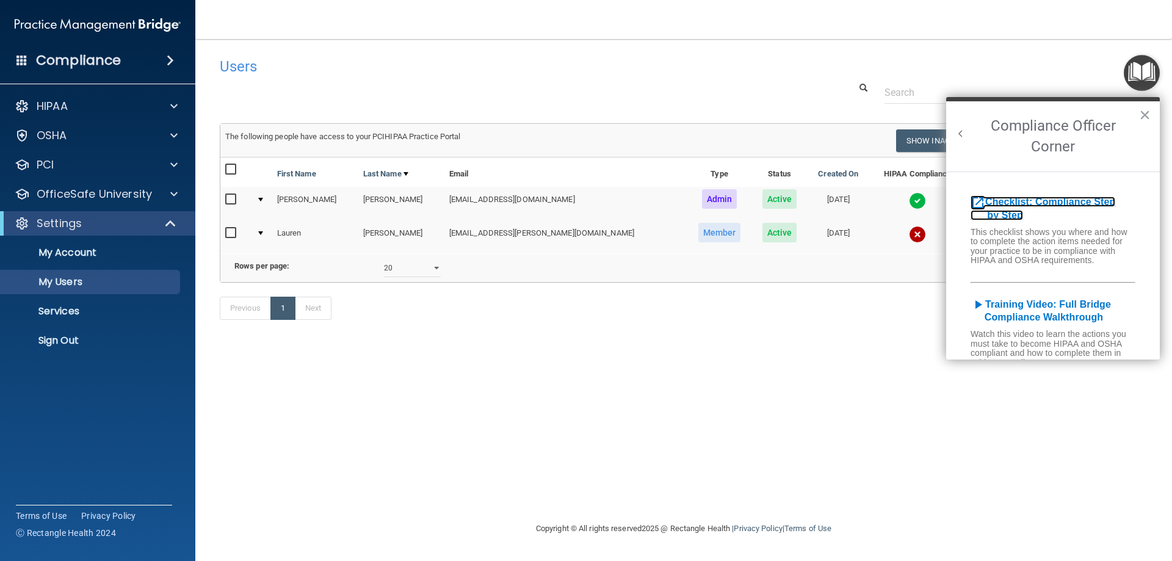
click at [854, 214] on b "Checklist: Compliance Step by Step" at bounding box center [1043, 209] width 145 height 24
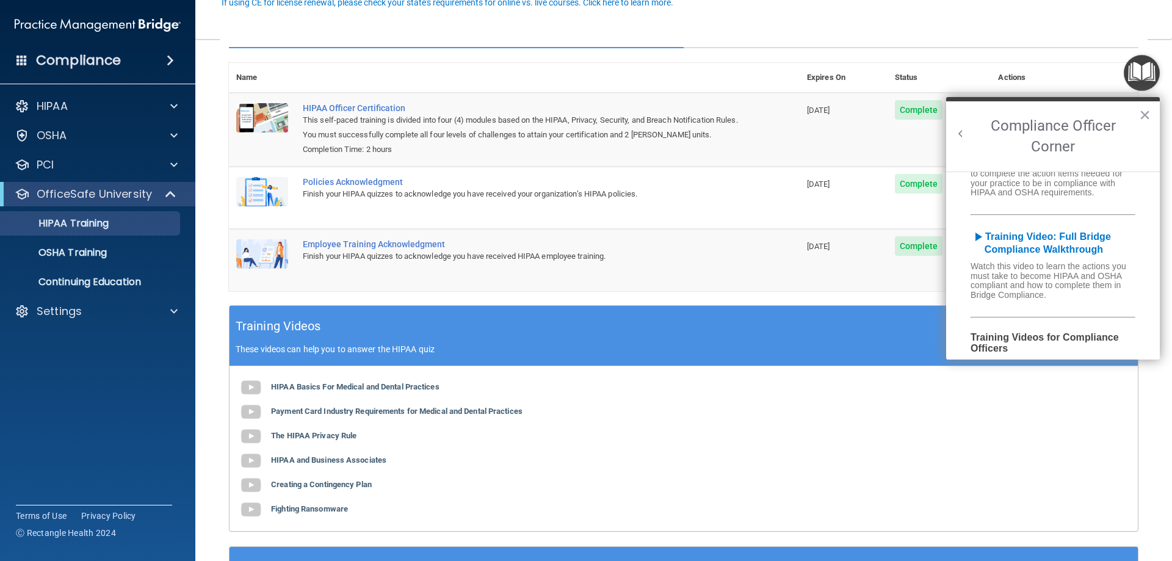
scroll to position [7, 0]
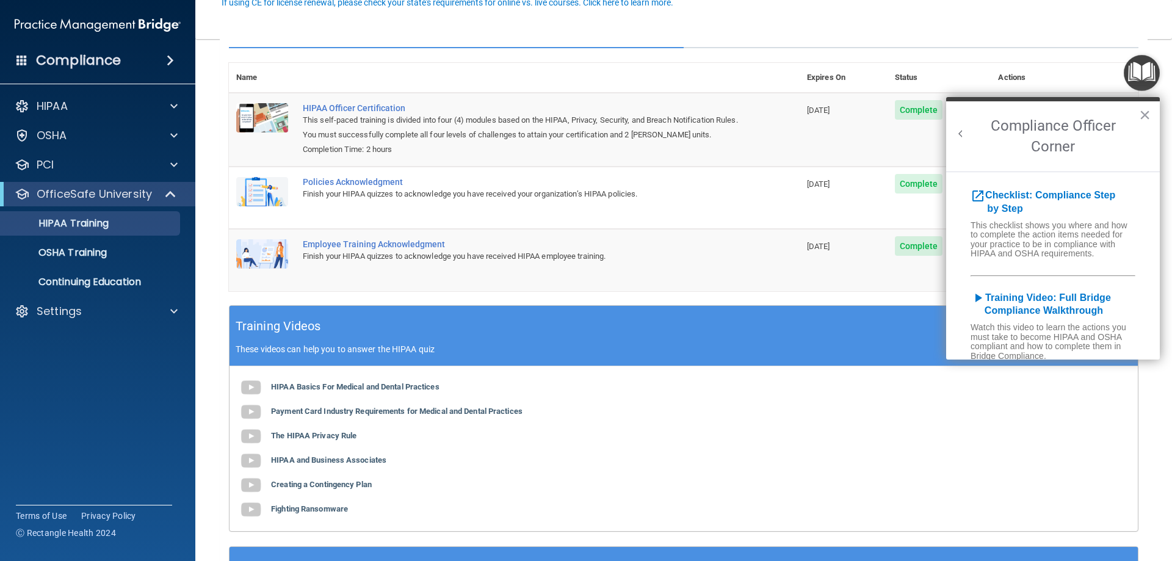
click at [788, 64] on th at bounding box center [547, 78] width 504 height 30
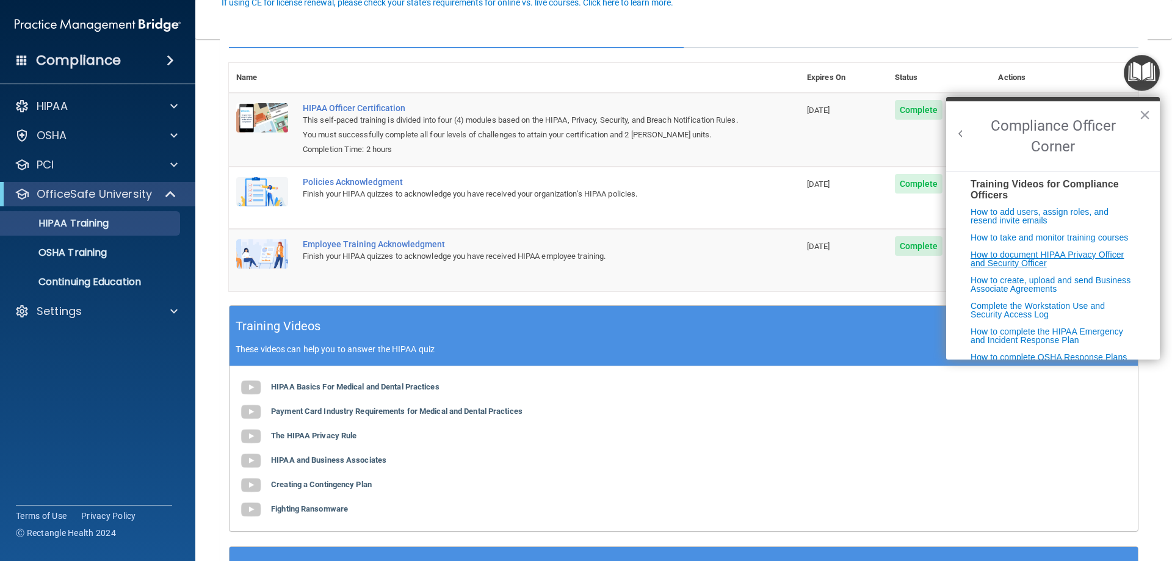
scroll to position [251, 0]
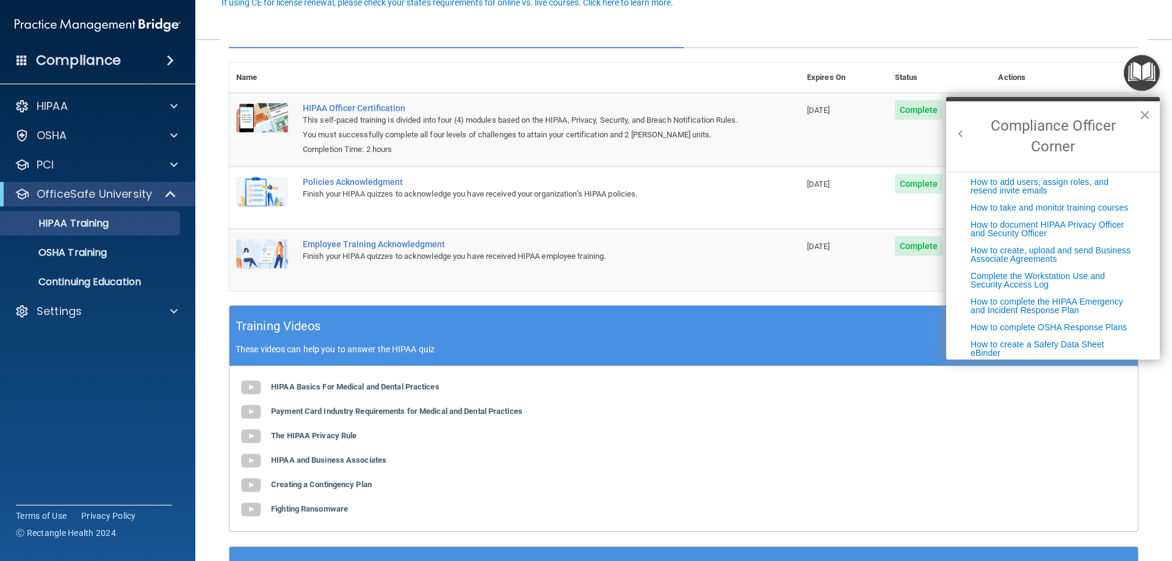
click at [728, 80] on th at bounding box center [547, 78] width 504 height 30
click at [1148, 114] on button "×" at bounding box center [1145, 115] width 12 height 20
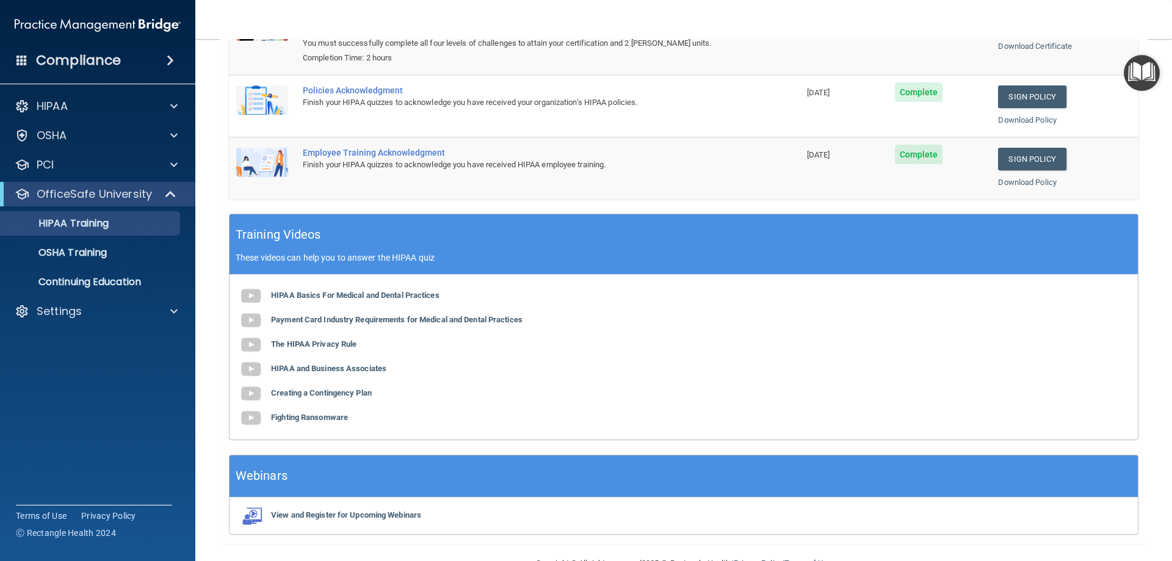
scroll to position [246, 0]
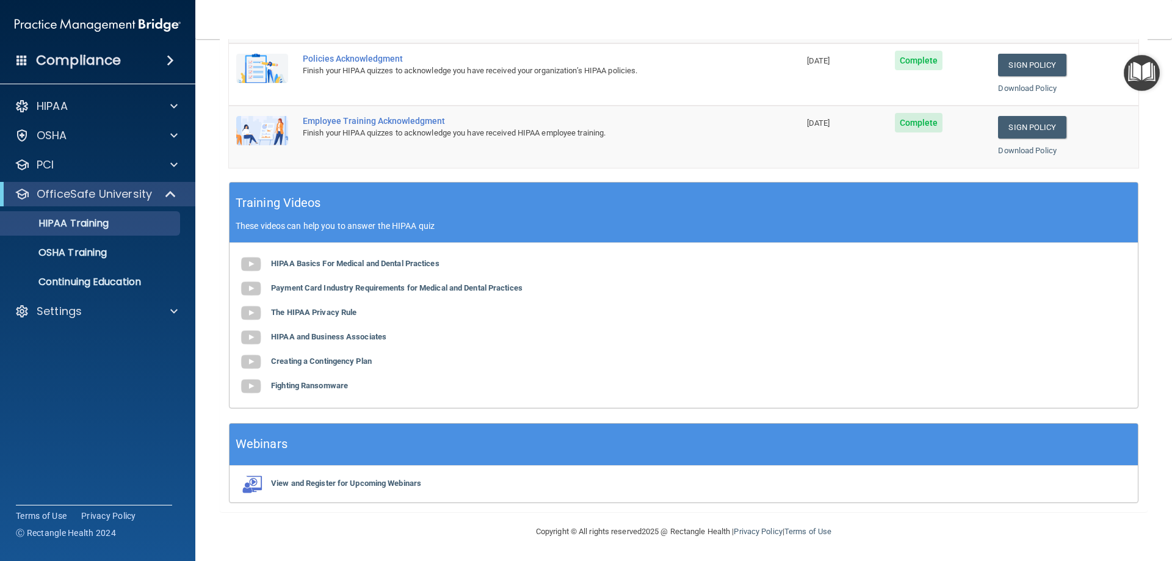
drag, startPoint x: 520, startPoint y: 187, endPoint x: 457, endPoint y: 180, distance: 63.2
click at [457, 180] on div "Name Expires On Status Actions HIPAA Officer Certification This self-paced trai…" at bounding box center [684, 61] width 910 height 242
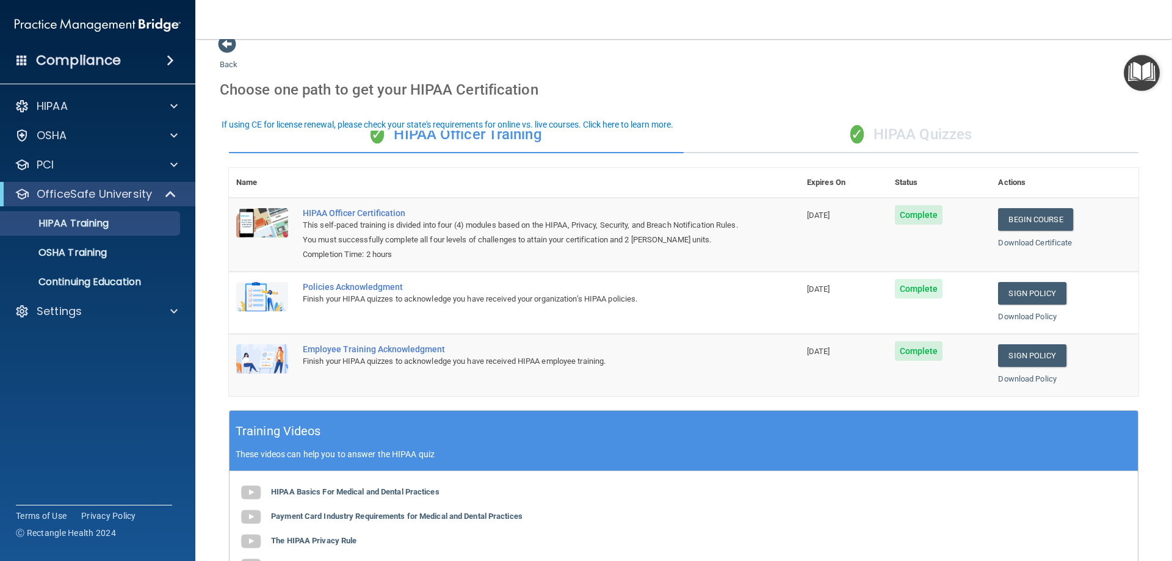
scroll to position [0, 0]
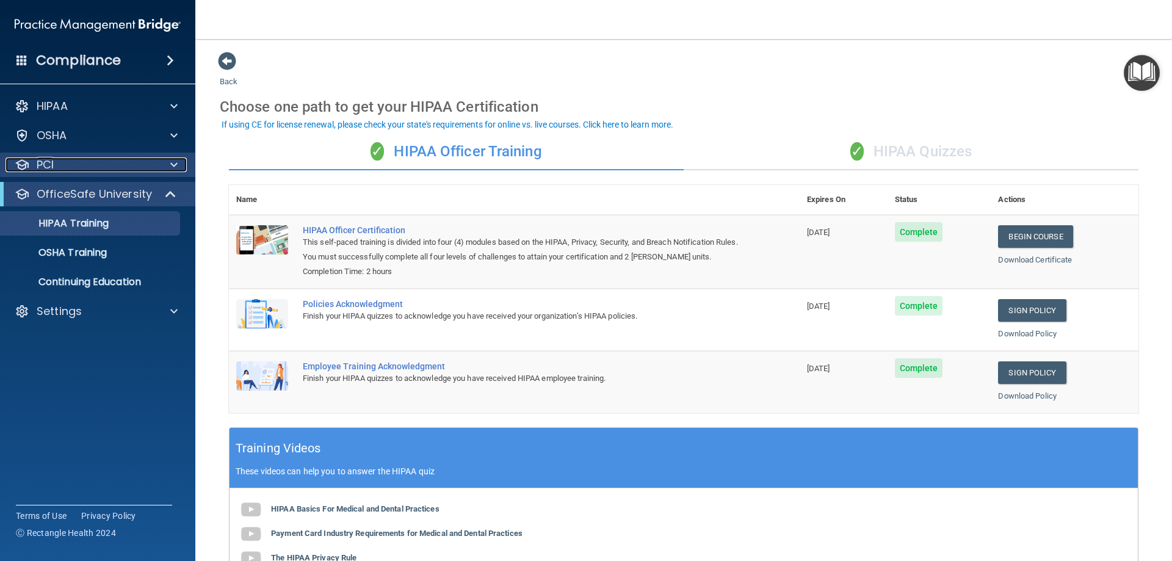
click at [152, 161] on div "PCI" at bounding box center [80, 165] width 151 height 15
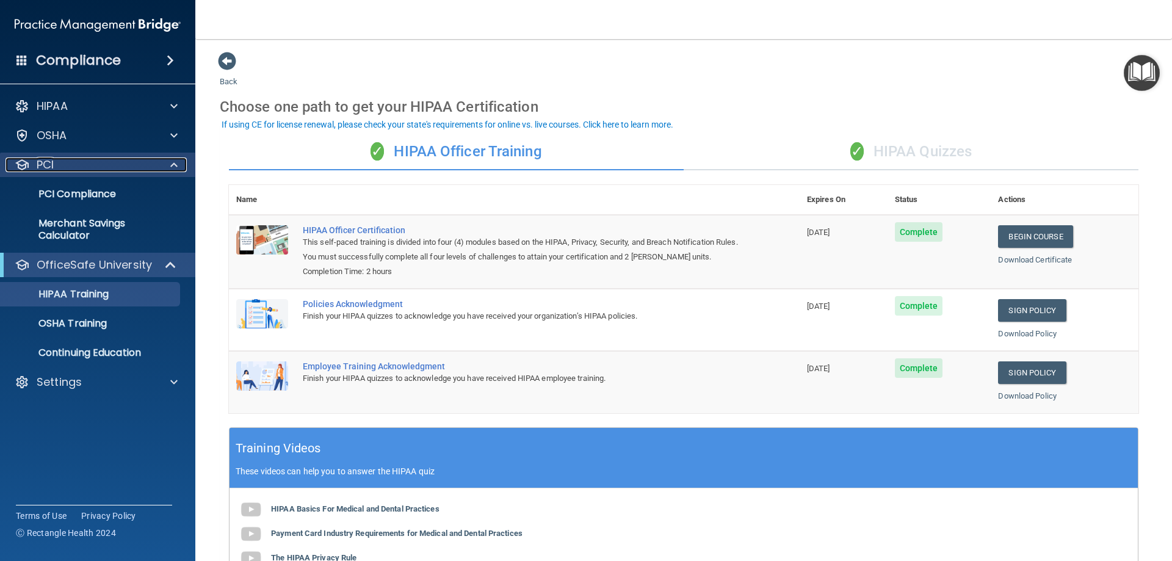
click at [131, 163] on div "PCI" at bounding box center [80, 165] width 151 height 15
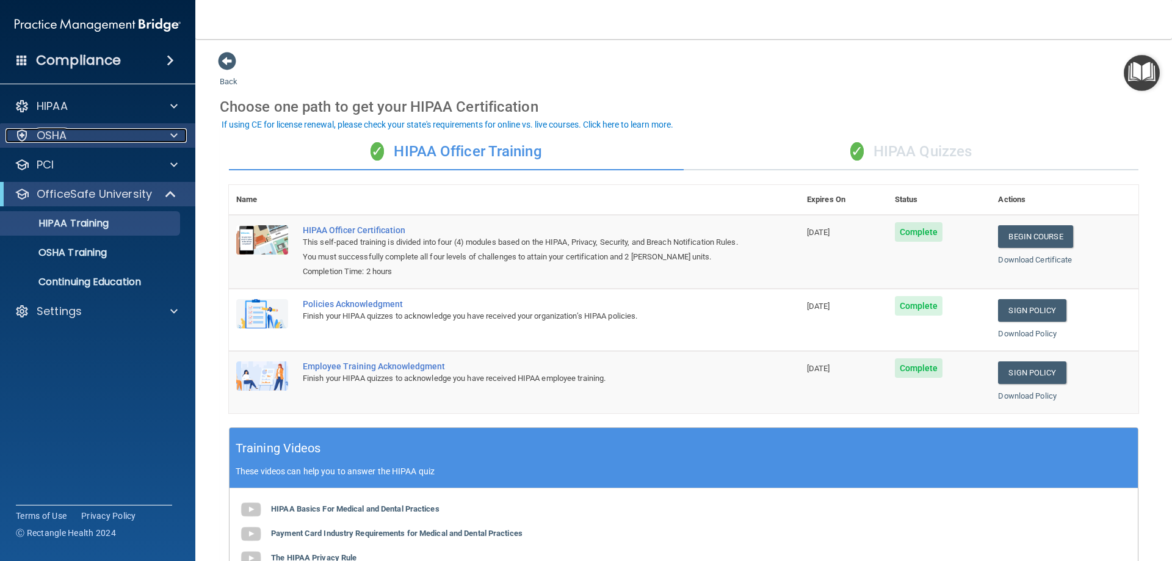
click at [132, 137] on div "OSHA" at bounding box center [80, 135] width 151 height 15
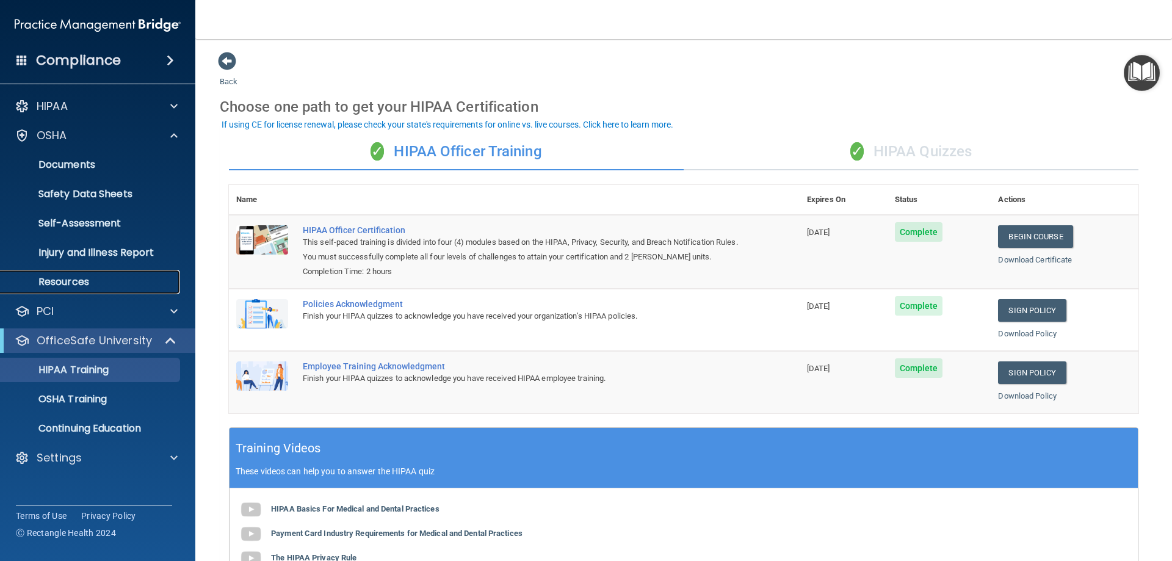
click at [90, 274] on link "Resources" at bounding box center [84, 282] width 192 height 24
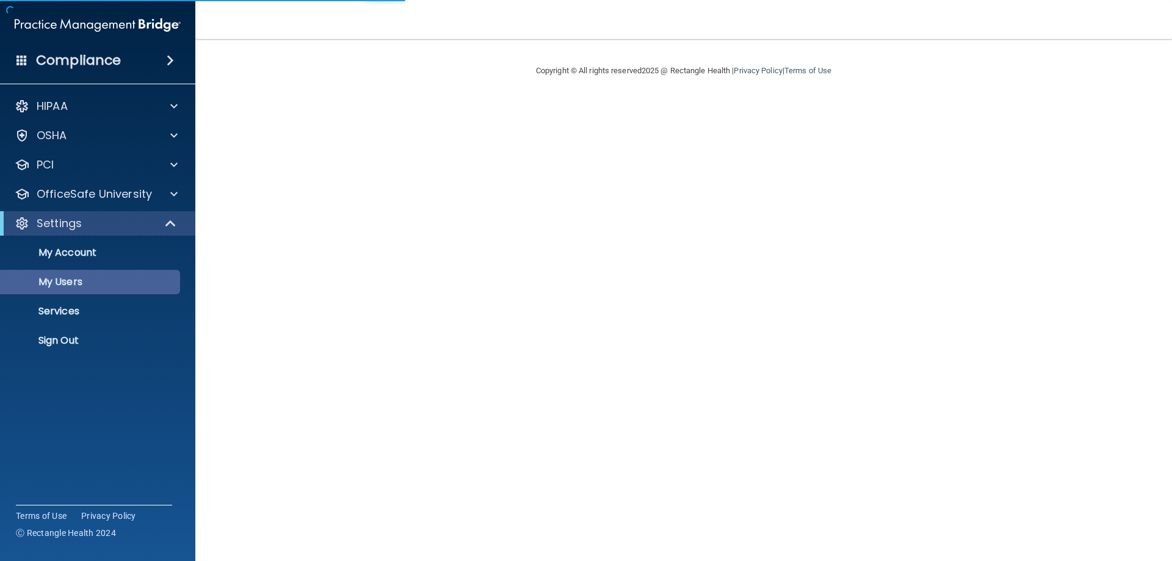
select select "20"
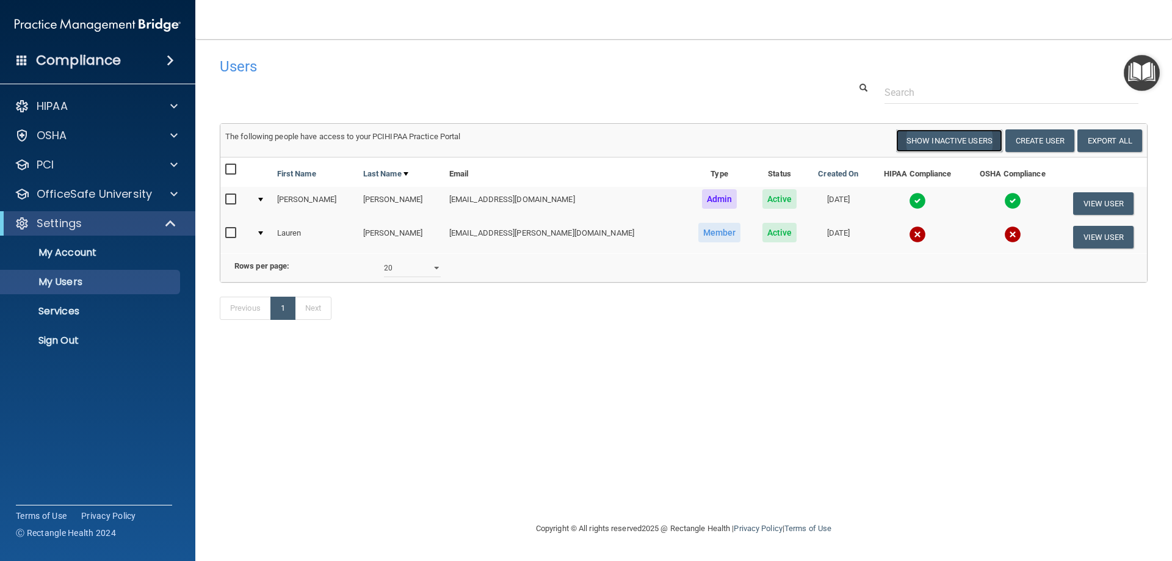
click at [940, 142] on button "Show Inactive Users" at bounding box center [949, 140] width 106 height 23
select select "20"
click at [940, 142] on button "Hide Inactive Users" at bounding box center [952, 140] width 101 height 23
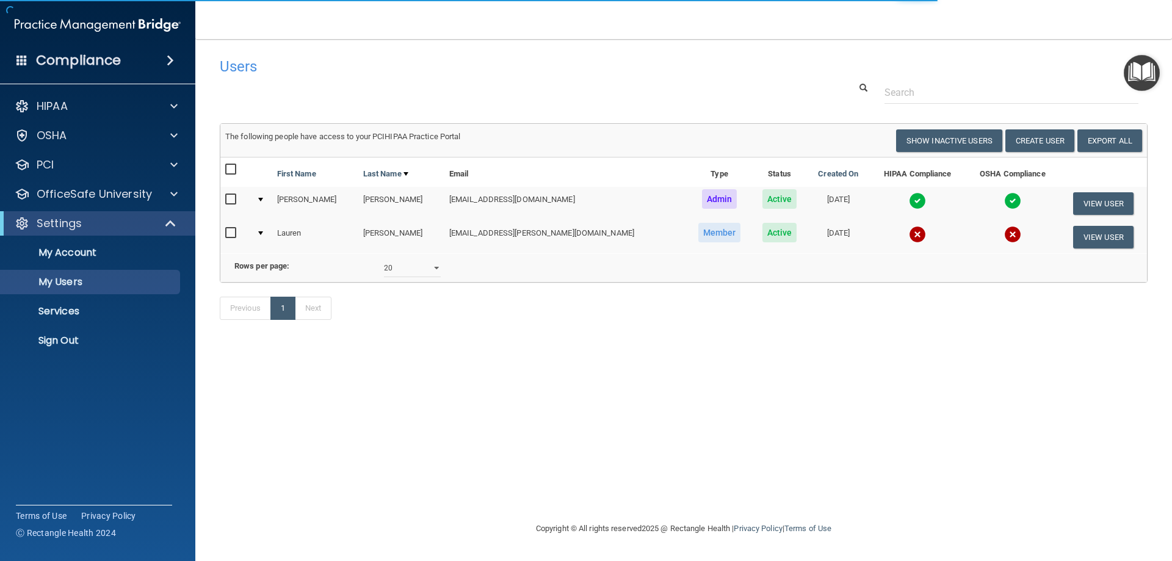
select select "20"
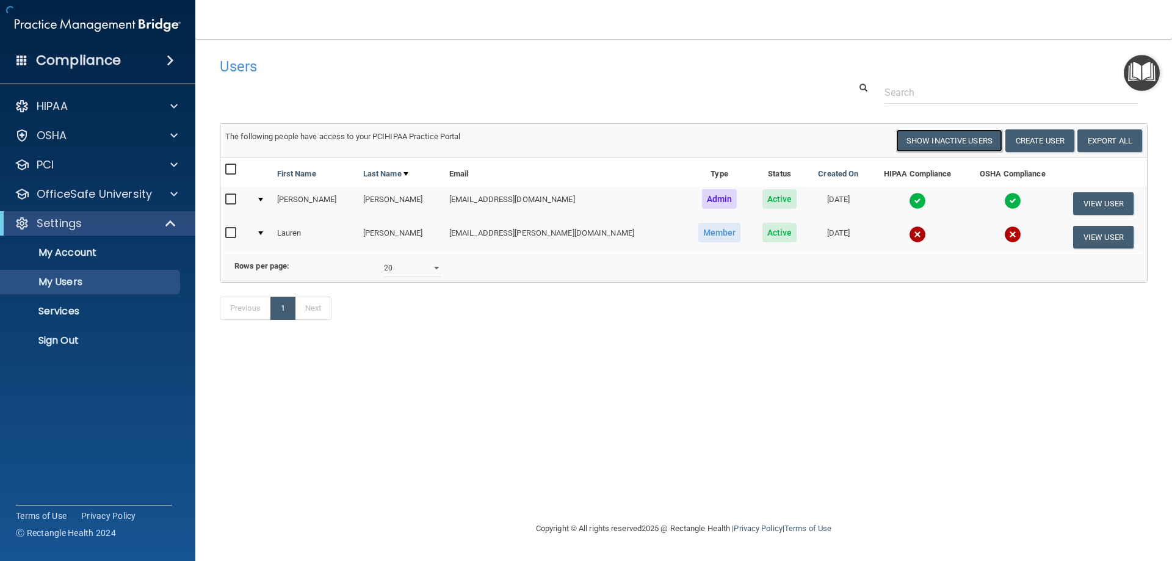
click at [940, 142] on button "Show Inactive Users" at bounding box center [949, 140] width 106 height 23
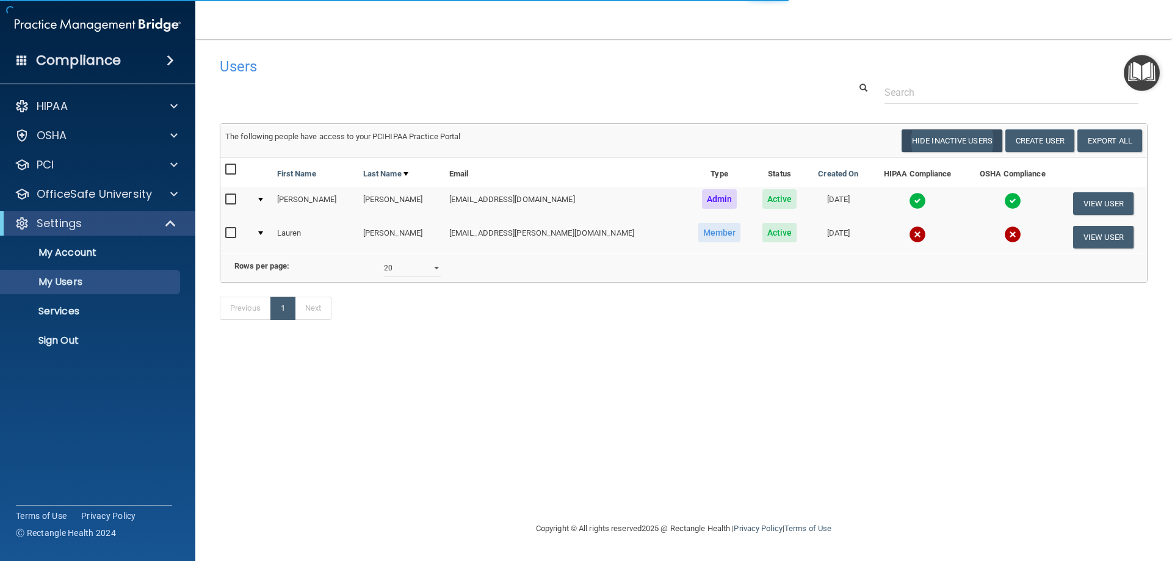
select select "20"
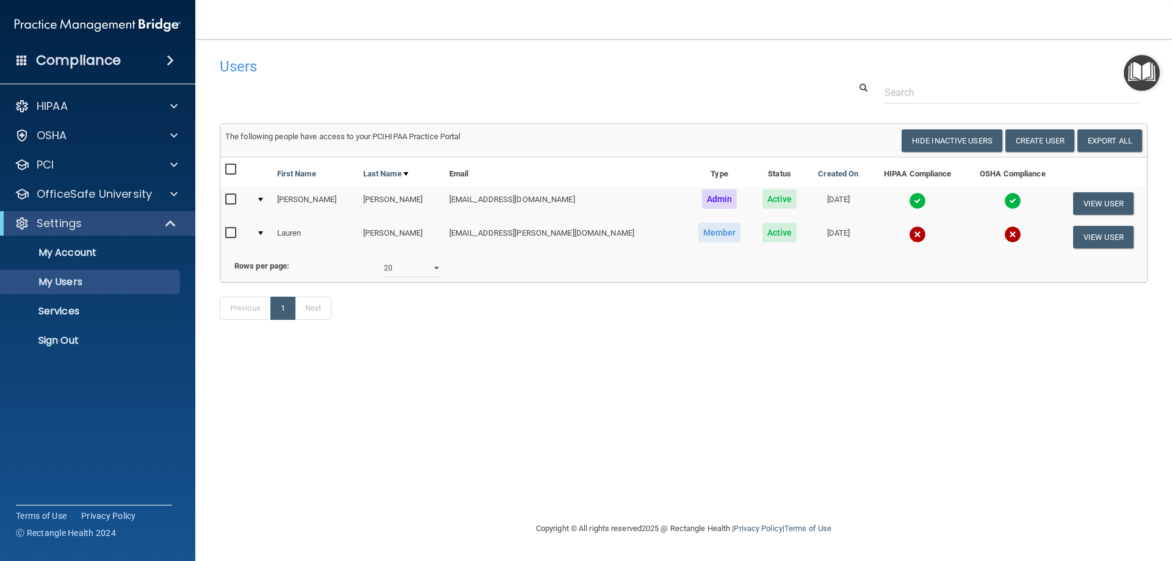
click at [909, 238] on img at bounding box center [917, 234] width 17 height 17
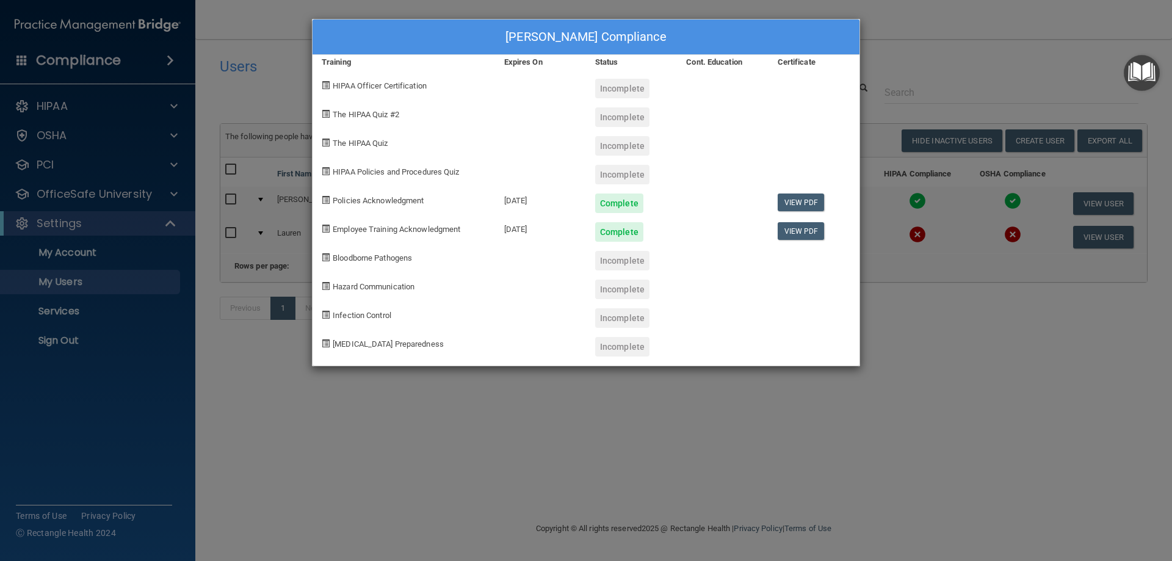
click at [396, 84] on span "HIPAA Officer Certification" at bounding box center [380, 85] width 94 height 9
click at [405, 122] on div "The HIPAA Quiz #2" at bounding box center [404, 112] width 183 height 29
drag, startPoint x: 375, startPoint y: 145, endPoint x: 379, endPoint y: 161, distance: 16.9
click at [375, 147] on span "The HIPAA Quiz" at bounding box center [360, 143] width 55 height 9
click at [389, 344] on span "[MEDICAL_DATA] Preparedness" at bounding box center [388, 343] width 111 height 9
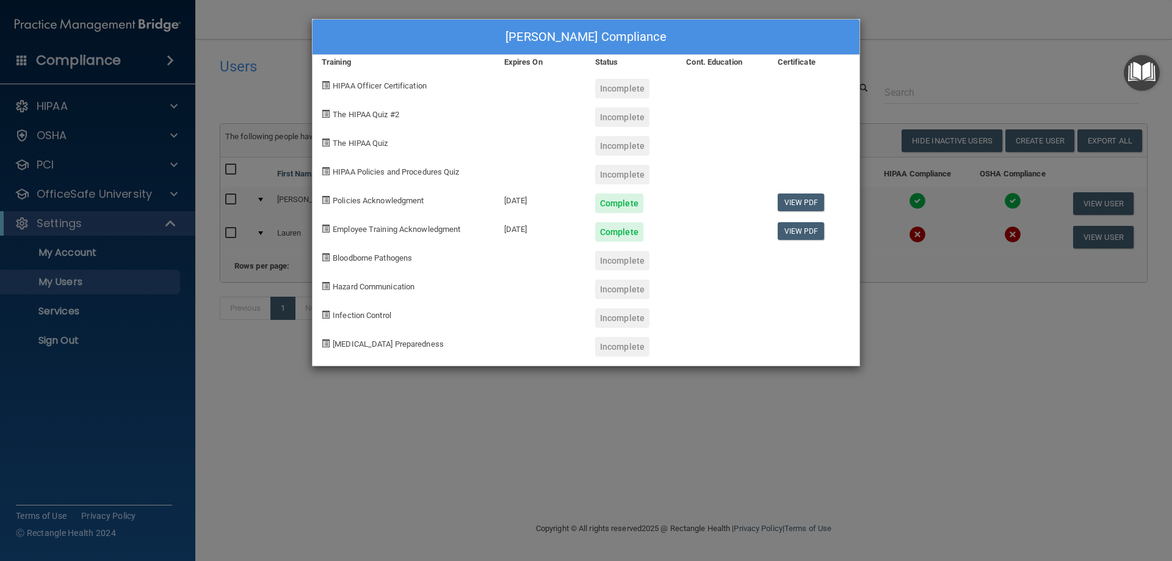
click at [835, 38] on div "[PERSON_NAME] Compliance" at bounding box center [586, 37] width 547 height 35
click at [854, 27] on div "[PERSON_NAME] Compliance" at bounding box center [586, 37] width 547 height 35
click at [410, 86] on span "HIPAA Officer Certification" at bounding box center [380, 85] width 94 height 9
click at [877, 42] on div "[PERSON_NAME] Compliance Training Expires On Status Cont. Education Certificate…" at bounding box center [586, 280] width 1172 height 561
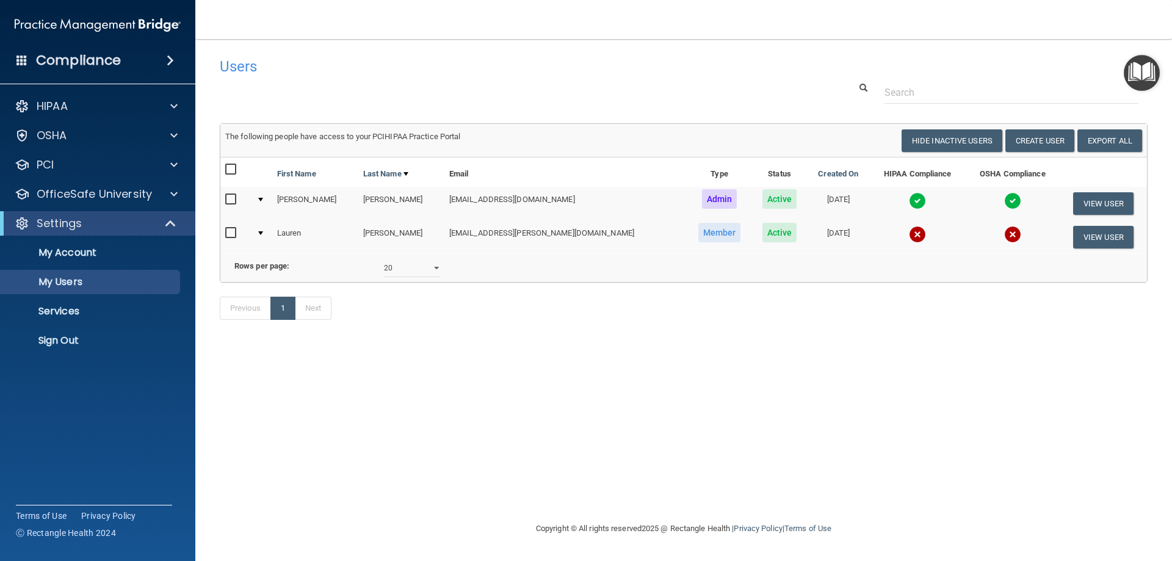
click at [264, 231] on td at bounding box center [262, 236] width 21 height 33
click at [263, 233] on div at bounding box center [260, 233] width 5 height 4
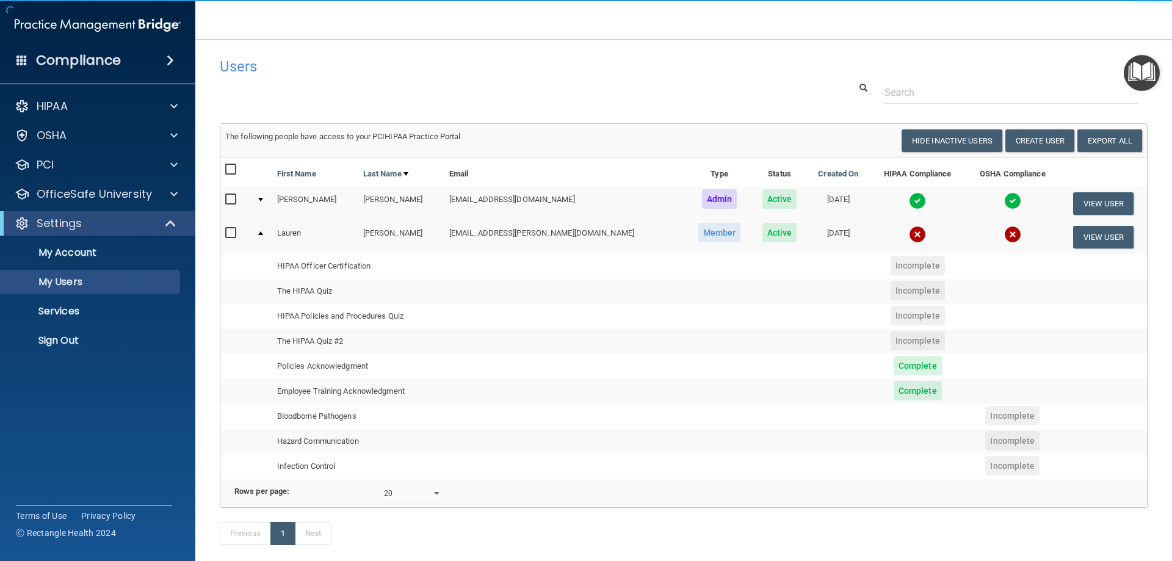
click at [896, 269] on span "Incomplete" at bounding box center [918, 266] width 54 height 20
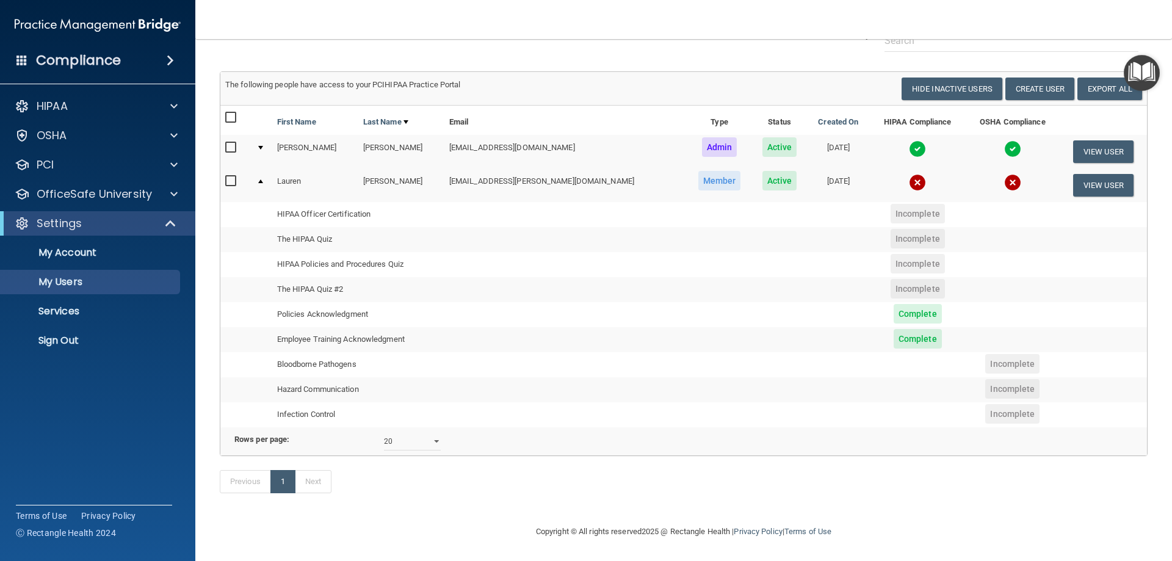
scroll to position [70, 0]
click at [894, 204] on span "Incomplete" at bounding box center [918, 214] width 54 height 20
click at [891, 229] on span "Incomplete" at bounding box center [918, 239] width 54 height 20
click at [891, 279] on span "Incomplete" at bounding box center [918, 289] width 54 height 20
click at [894, 254] on span "Incomplete" at bounding box center [918, 264] width 54 height 20
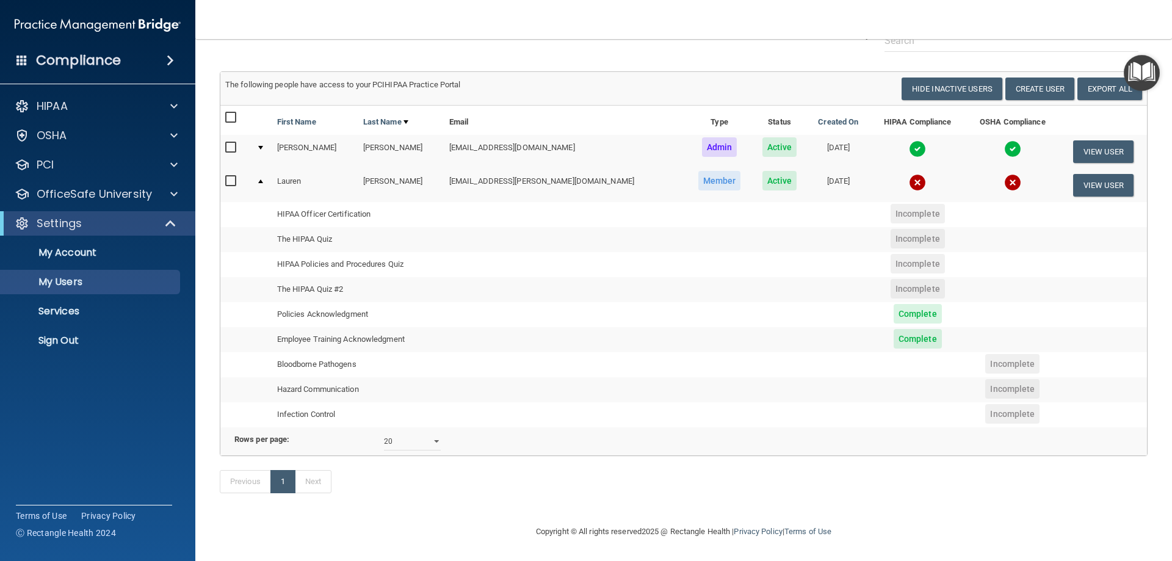
click at [896, 229] on span "Incomplete" at bounding box center [918, 239] width 54 height 20
click at [894, 204] on span "Incomplete" at bounding box center [918, 214] width 54 height 20
click at [1082, 174] on button "View User" at bounding box center [1103, 185] width 60 height 23
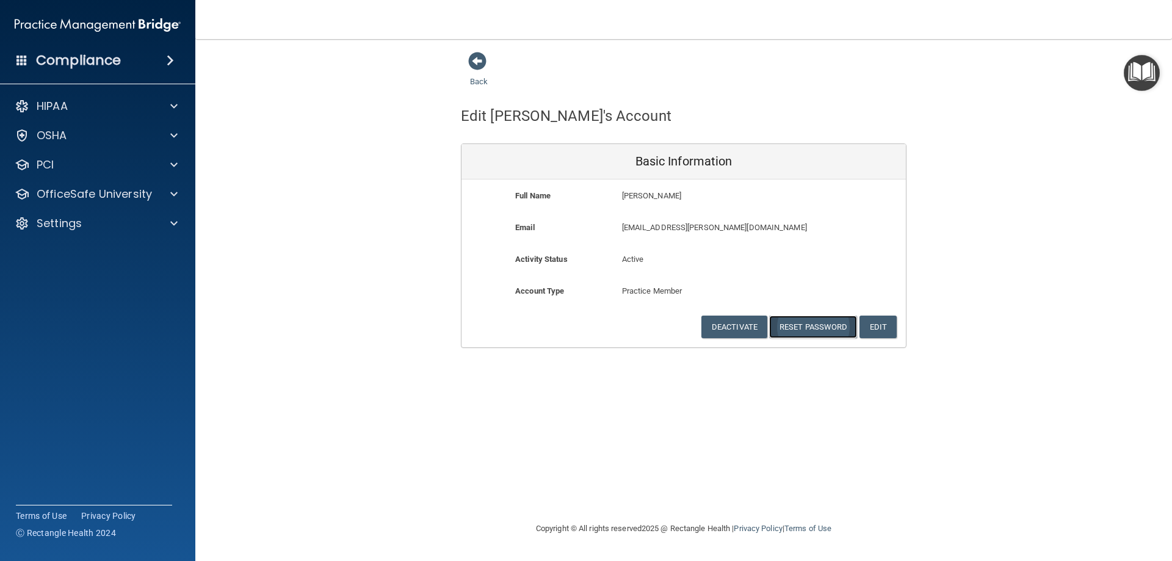
click at [802, 327] on button "Reset Password" at bounding box center [813, 327] width 88 height 23
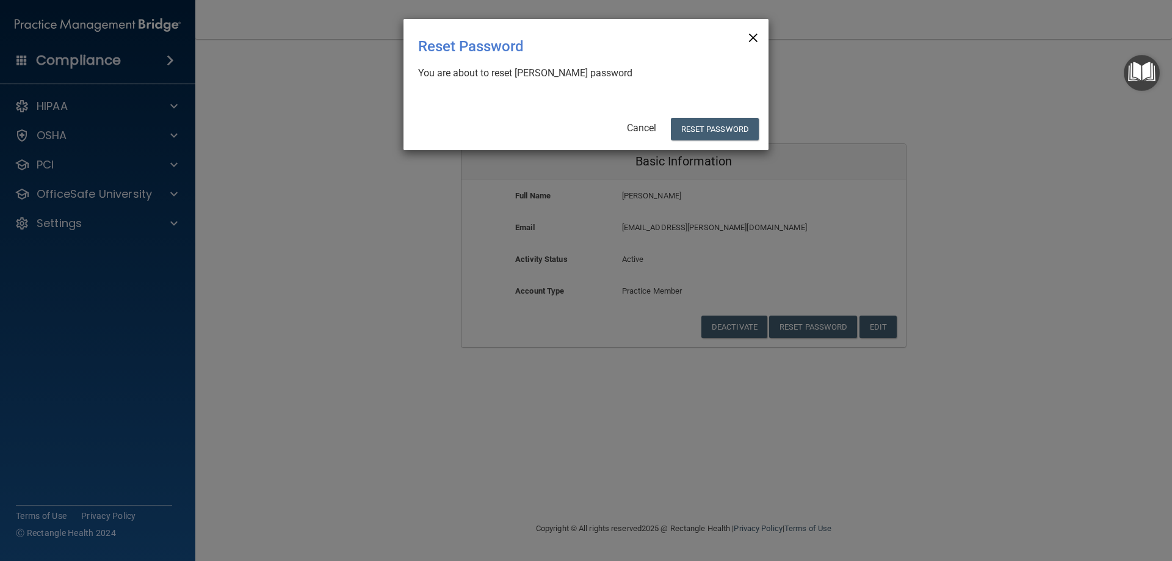
click at [748, 37] on span "×" at bounding box center [753, 36] width 11 height 24
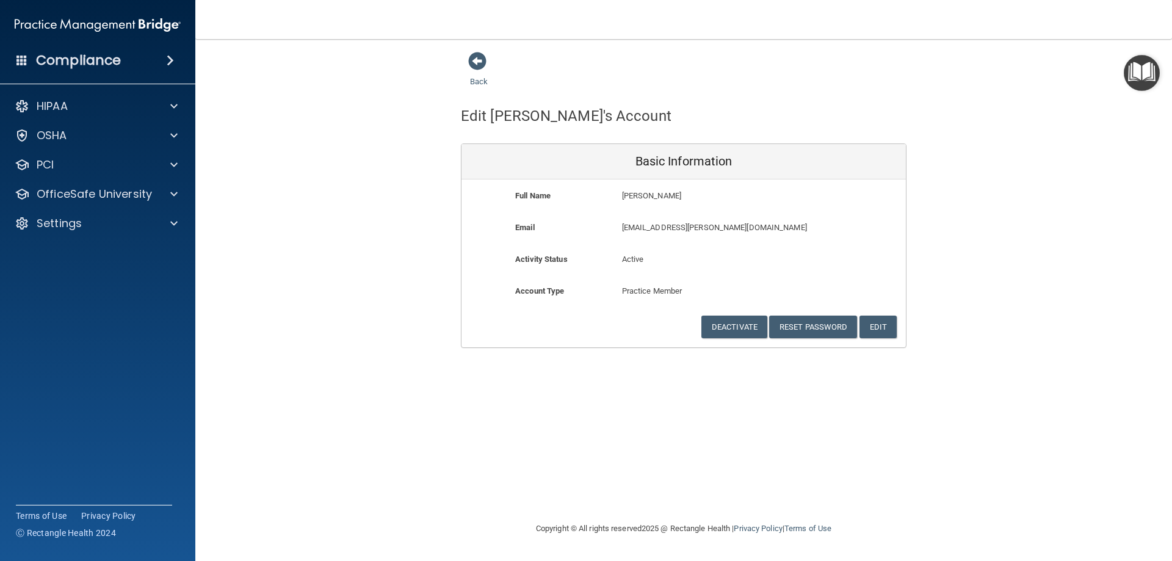
click at [470, 73] on div "Back" at bounding box center [498, 70] width 74 height 38
click at [482, 72] on div "Back" at bounding box center [498, 70] width 74 height 38
click at [483, 61] on span at bounding box center [477, 61] width 18 height 18
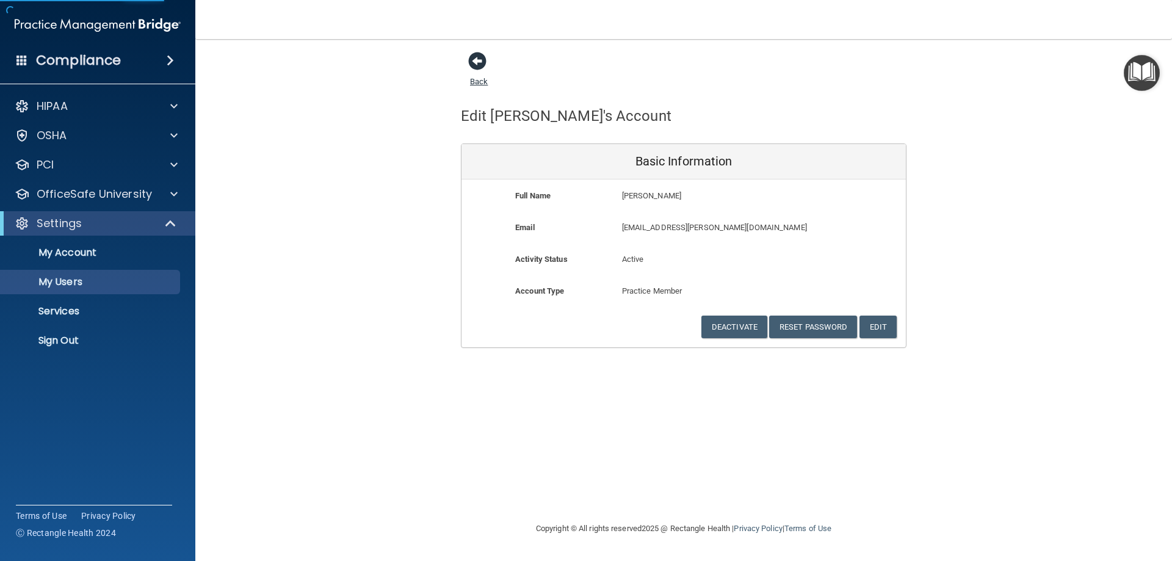
select select "20"
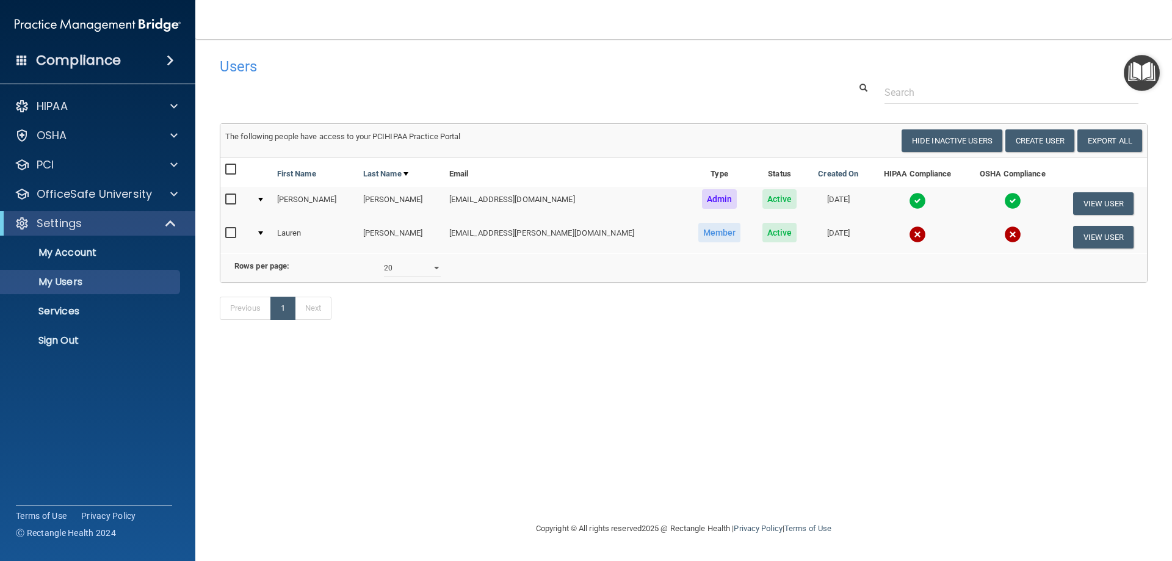
click at [698, 229] on span "Member" at bounding box center [719, 233] width 43 height 20
click at [1045, 139] on button "Create User" at bounding box center [1040, 140] width 69 height 23
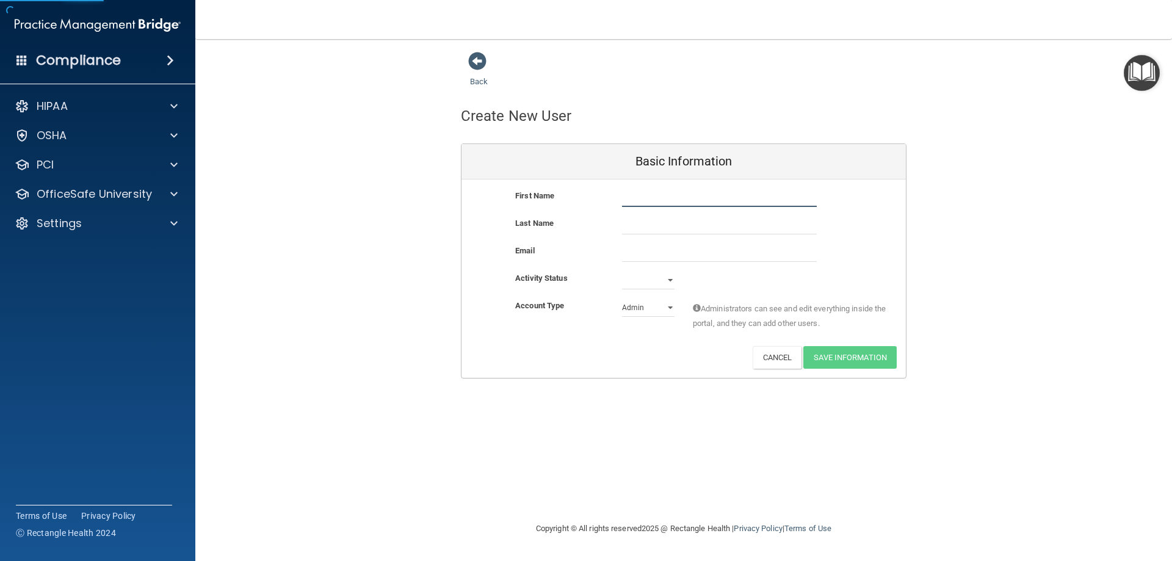
click at [652, 198] on input "text" at bounding box center [719, 198] width 195 height 18
click at [639, 241] on div "Last Name" at bounding box center [684, 229] width 444 height 27
click at [640, 247] on input "email" at bounding box center [719, 253] width 195 height 18
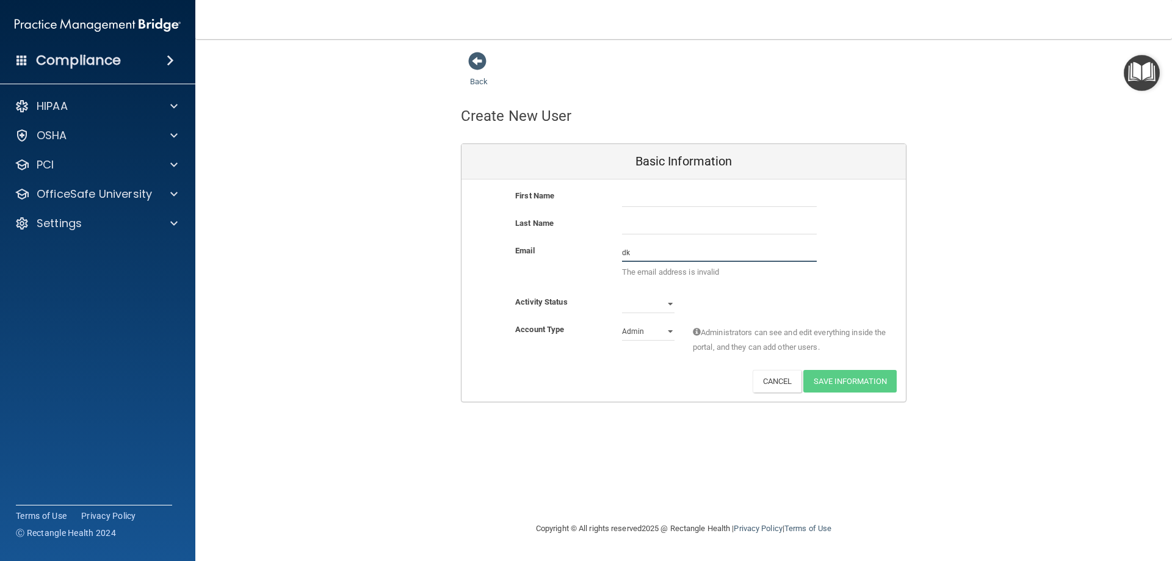
type input "dkamy@comcast.net"
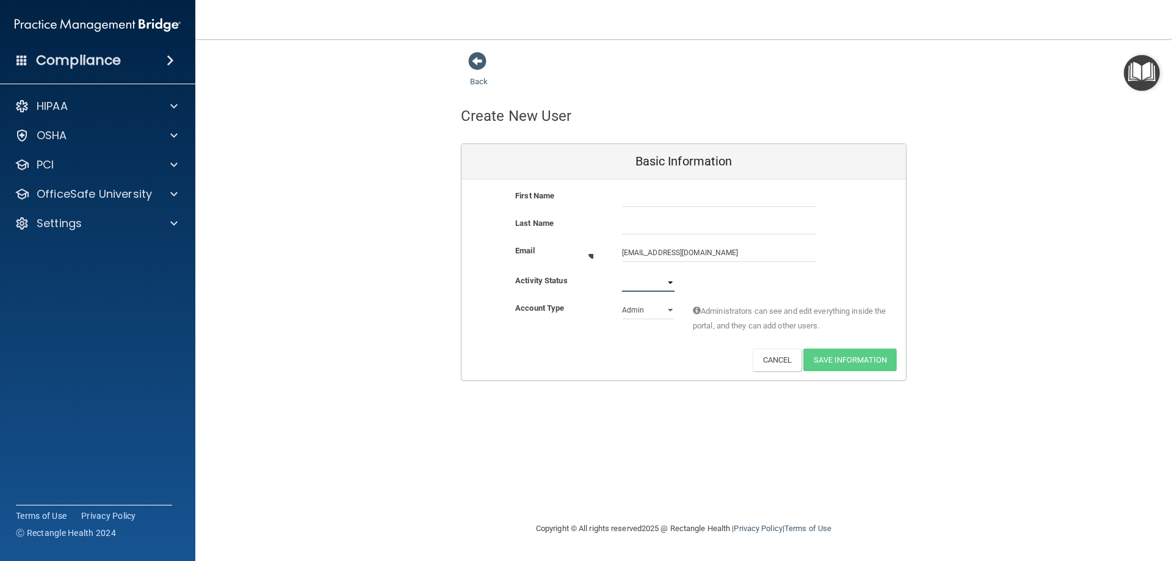
click at [670, 275] on select "Active Inactive" at bounding box center [648, 283] width 53 height 18
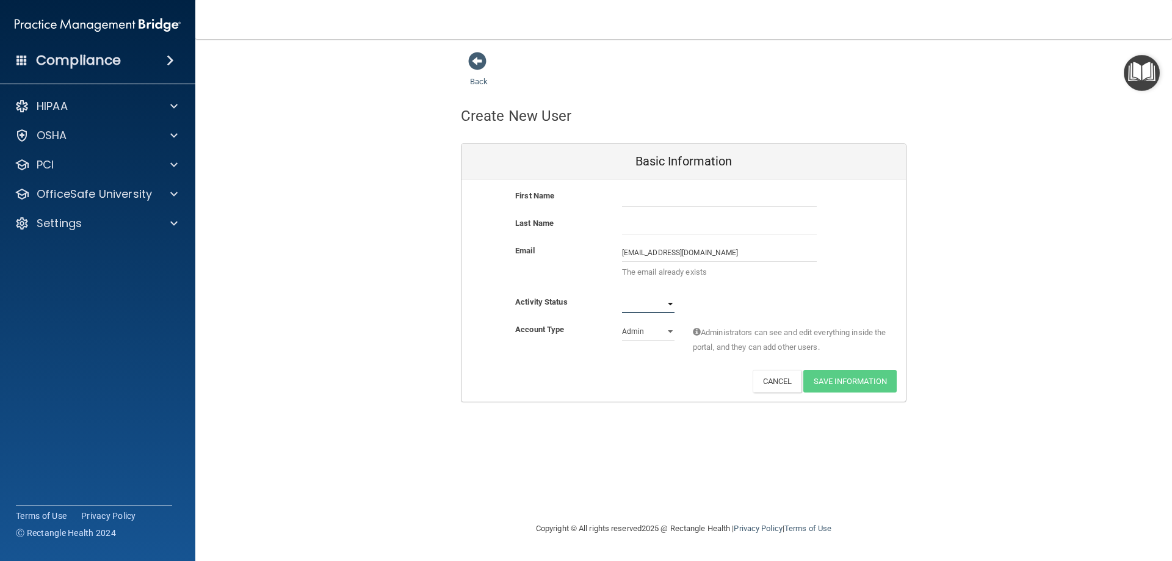
select select "active"
click at [622, 295] on select "Active Inactive" at bounding box center [648, 304] width 53 height 18
click at [661, 332] on select "Admin Member" at bounding box center [648, 331] width 53 height 18
select select "practice_member"
click at [622, 322] on select "Admin Member" at bounding box center [648, 331] width 53 height 18
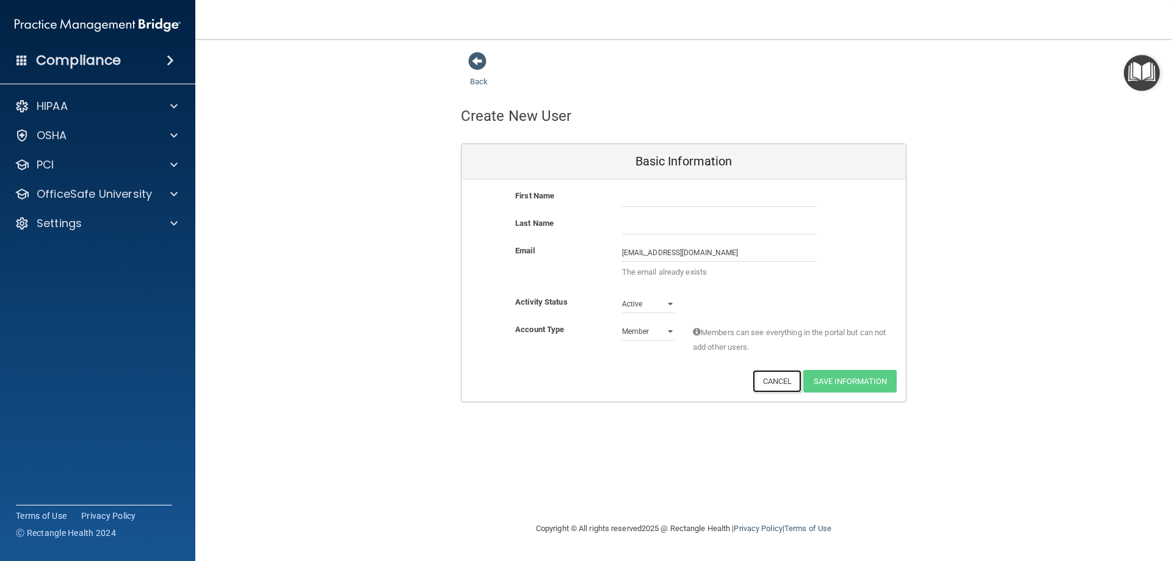
click at [784, 383] on button "Cancel" at bounding box center [777, 381] width 49 height 23
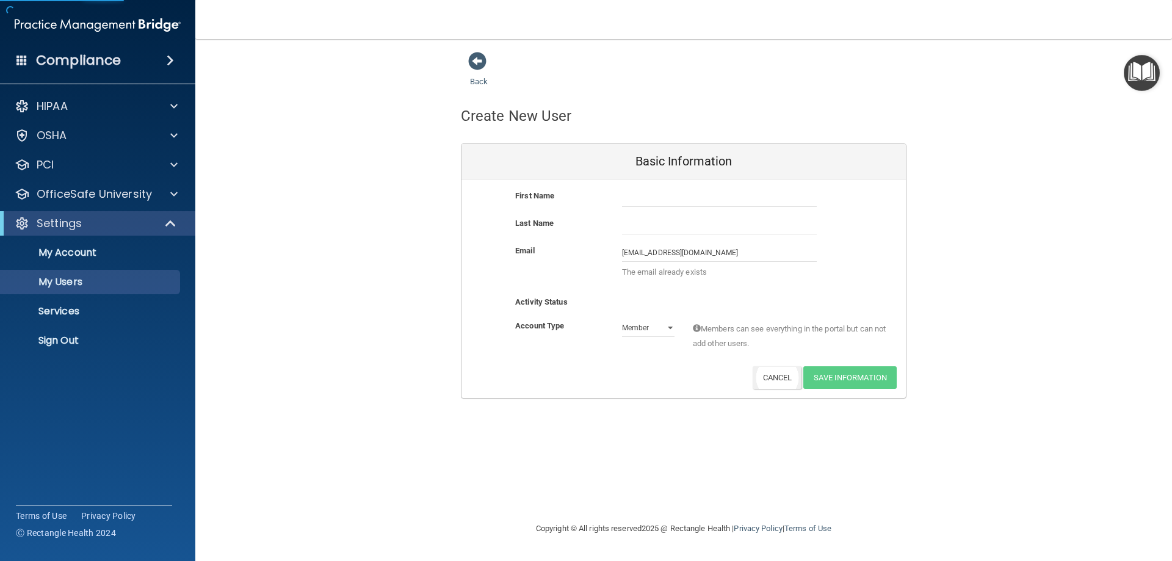
select select "20"
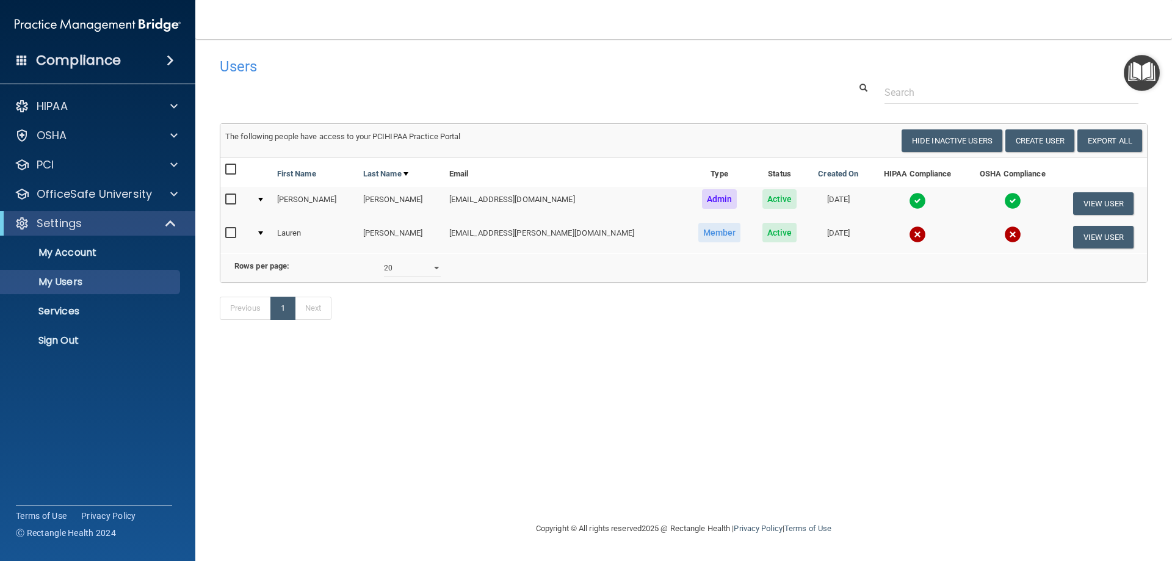
click at [595, 81] on div "Users" at bounding box center [487, 66] width 552 height 30
click at [418, 277] on select "10 20 30 40 all" at bounding box center [412, 268] width 57 height 18
click at [443, 277] on div "10 20 30 40 all" at bounding box center [412, 268] width 75 height 18
click at [751, 98] on div at bounding box center [684, 92] width 946 height 23
click at [434, 277] on select "10 20 30 40 all" at bounding box center [412, 268] width 57 height 18
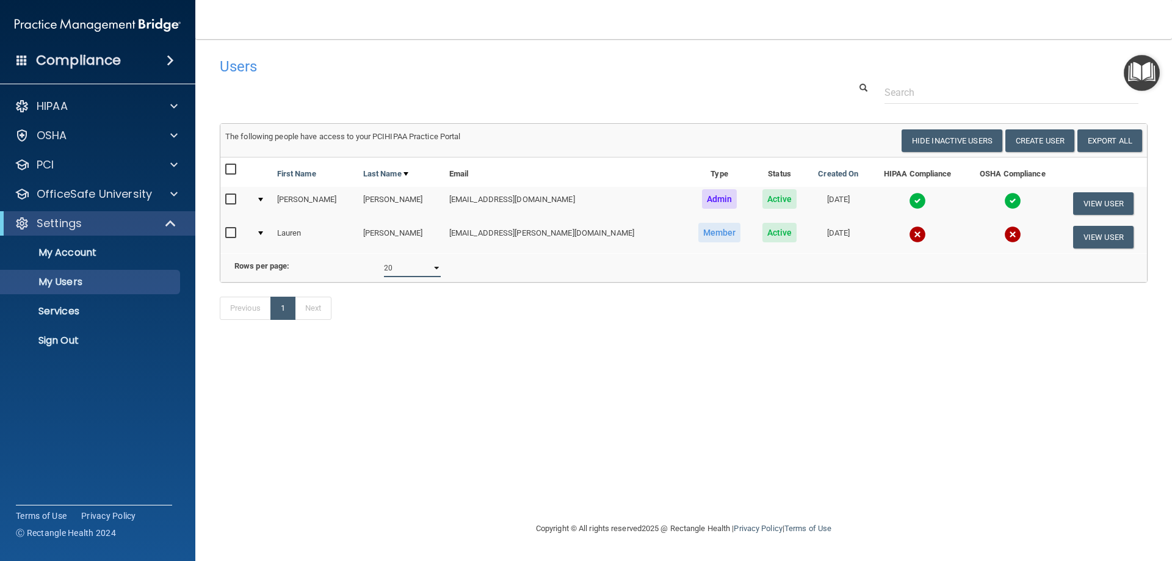
click at [434, 277] on select "10 20 30 40 all" at bounding box center [412, 268] width 57 height 18
click at [685, 61] on h4 "Users" at bounding box center [487, 67] width 534 height 16
drag, startPoint x: 685, startPoint y: 61, endPoint x: 618, endPoint y: 70, distance: 67.8
click at [618, 70] on h4 "Users" at bounding box center [487, 67] width 534 height 16
click at [1093, 238] on button "View User" at bounding box center [1103, 237] width 60 height 23
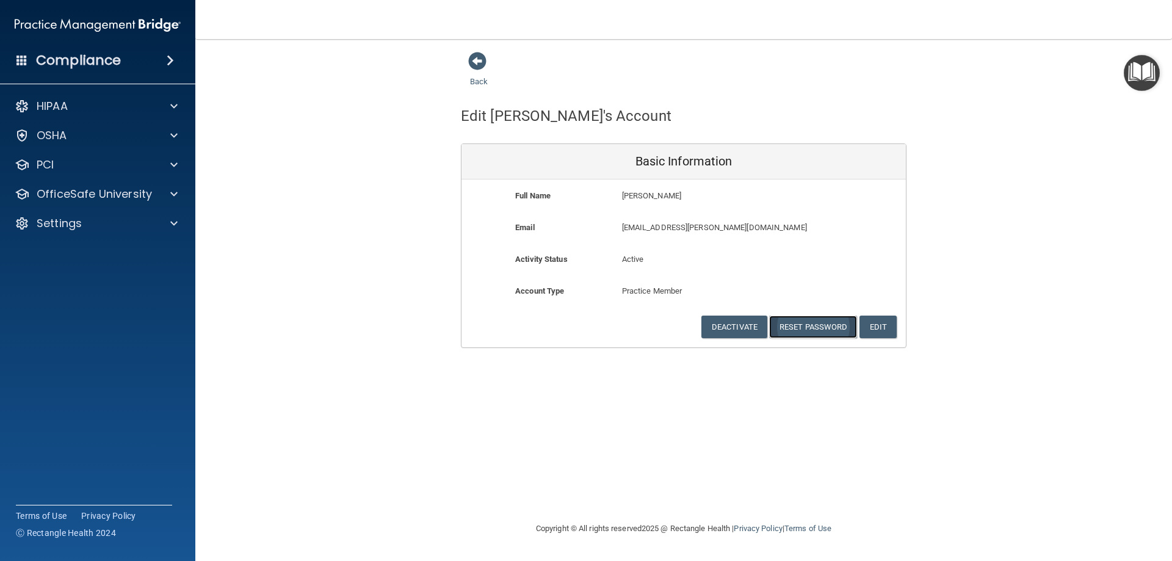
click at [809, 328] on button "Reset Password" at bounding box center [813, 327] width 88 height 23
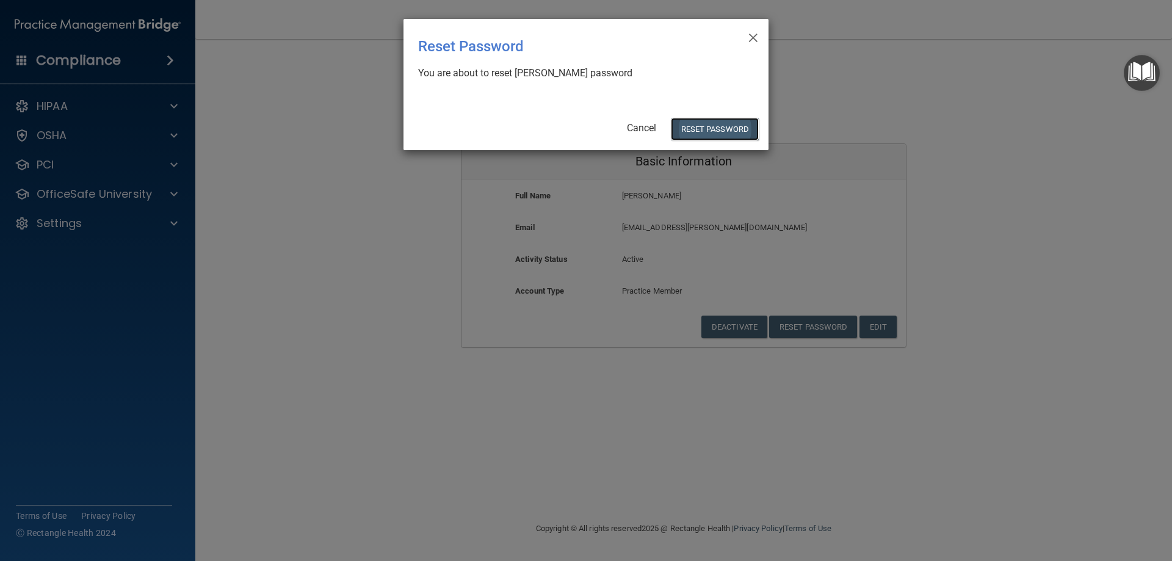
click at [734, 133] on button "Reset Password" at bounding box center [715, 129] width 88 height 23
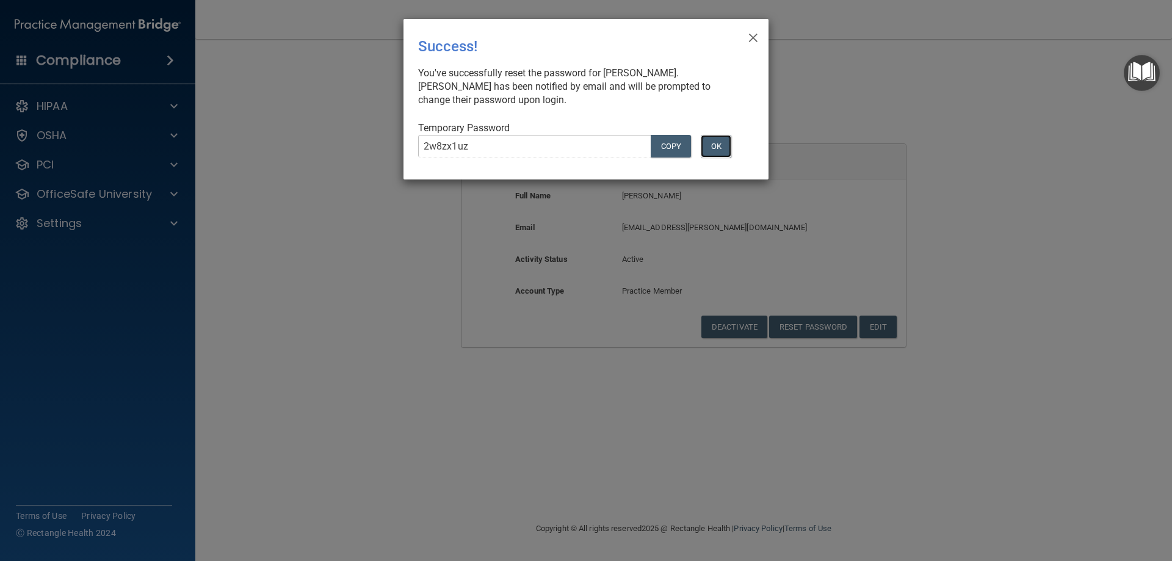
click at [715, 145] on button "OK" at bounding box center [716, 146] width 31 height 23
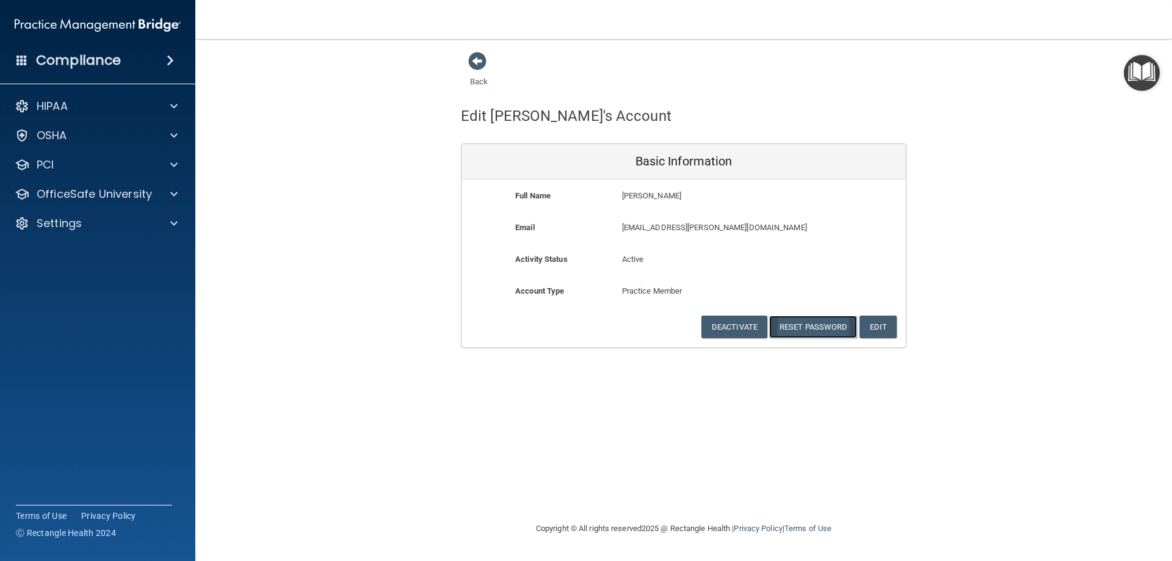
click at [803, 333] on button "Reset Password" at bounding box center [813, 327] width 88 height 23
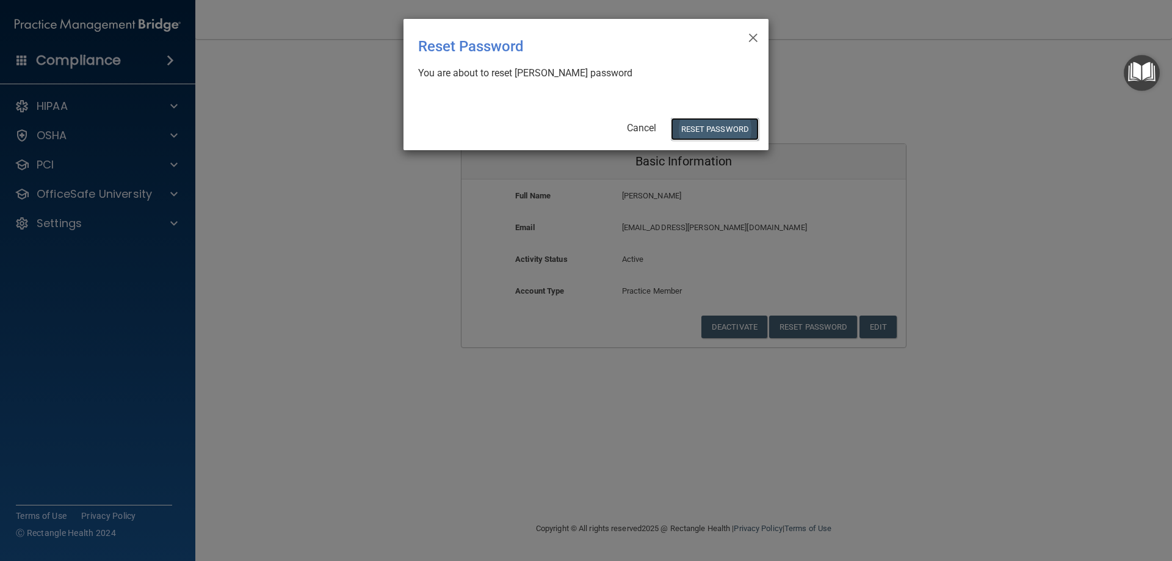
click at [688, 126] on button "Reset Password" at bounding box center [715, 129] width 88 height 23
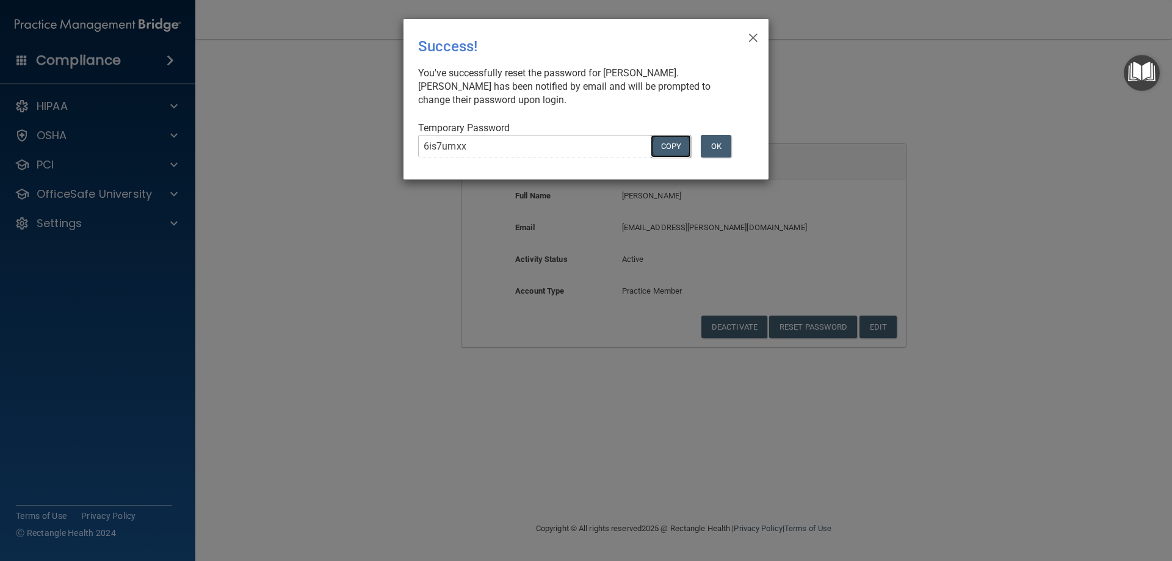
click at [664, 147] on button "COPY" at bounding box center [671, 146] width 40 height 23
click at [751, 37] on span "×" at bounding box center [753, 36] width 11 height 24
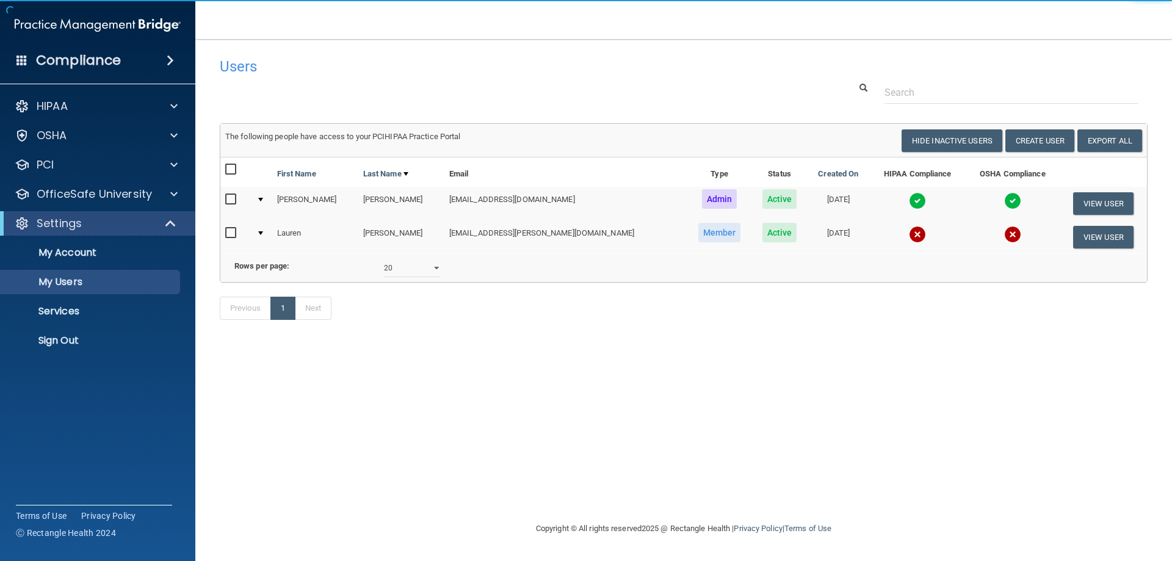
select select "20"
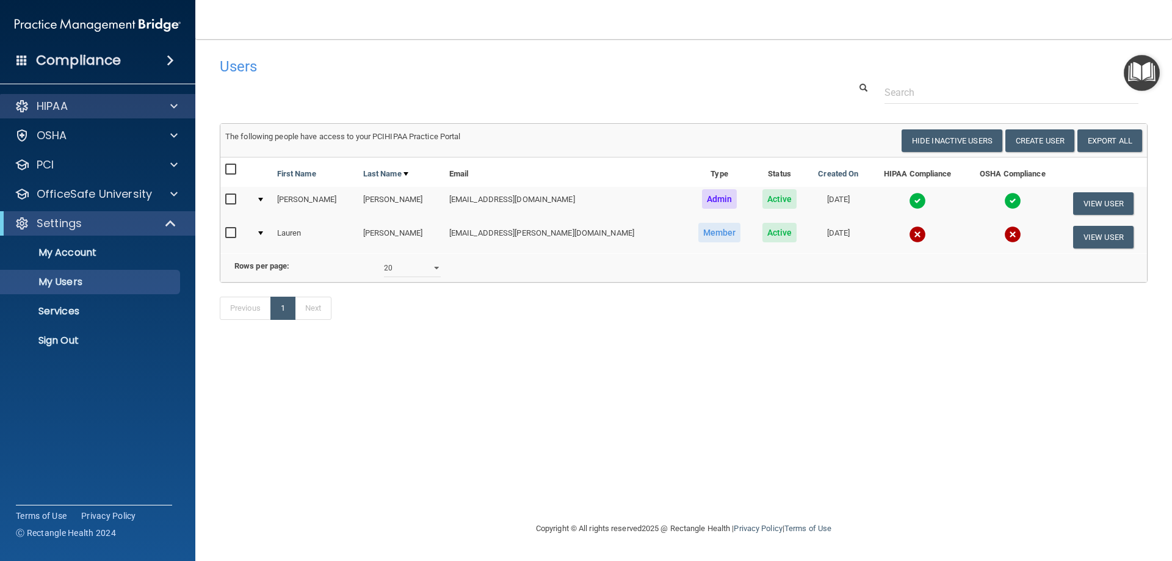
click at [134, 98] on div "HIPAA" at bounding box center [98, 106] width 196 height 24
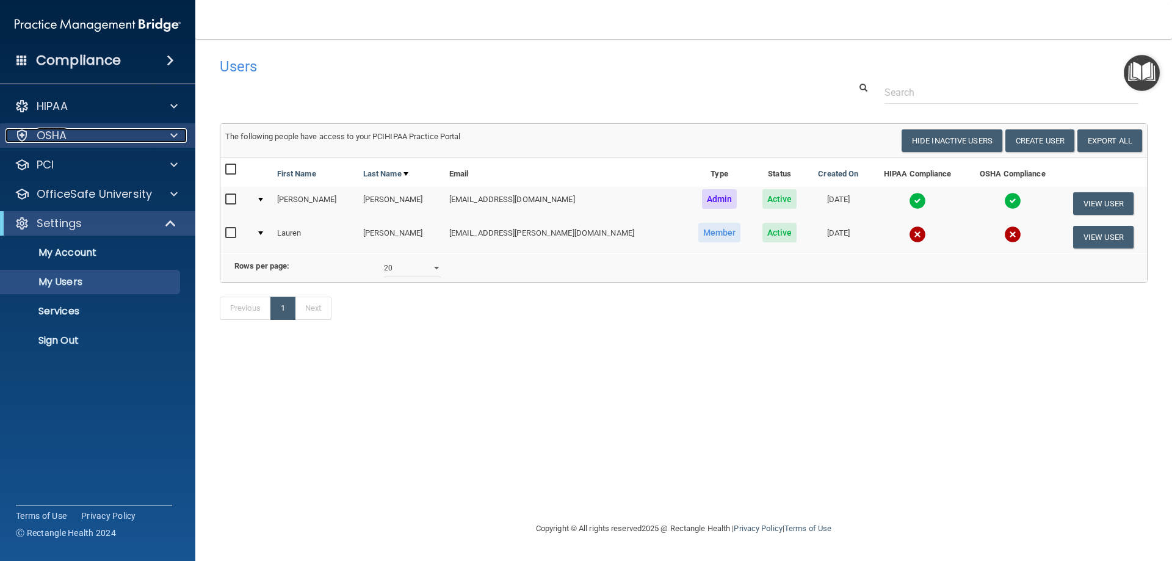
click at [130, 130] on div "OSHA" at bounding box center [80, 135] width 151 height 15
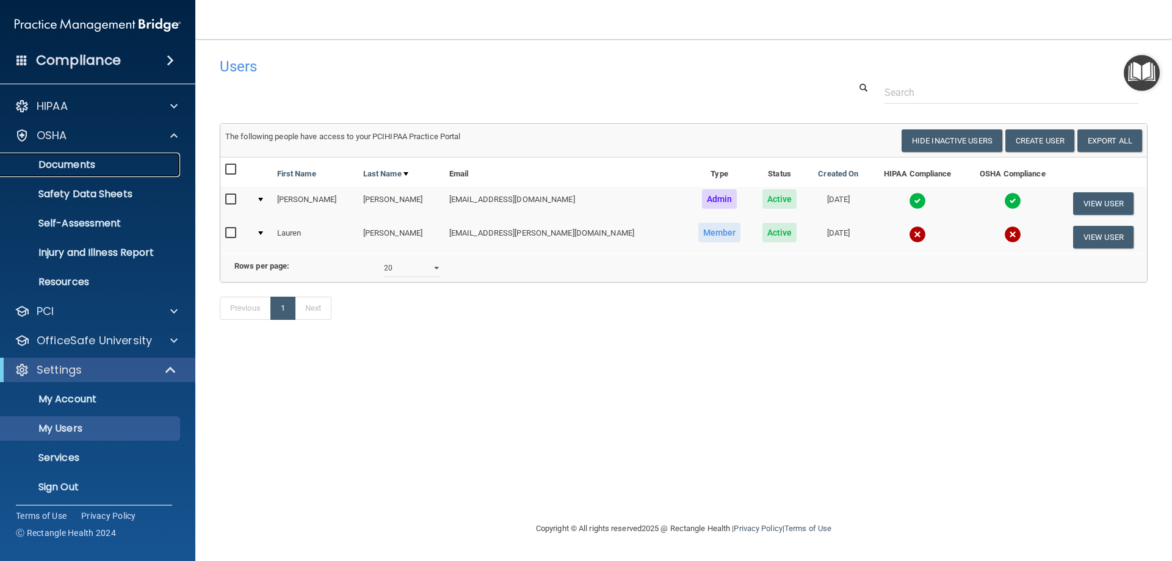
click at [112, 159] on p "Documents" at bounding box center [91, 165] width 167 height 12
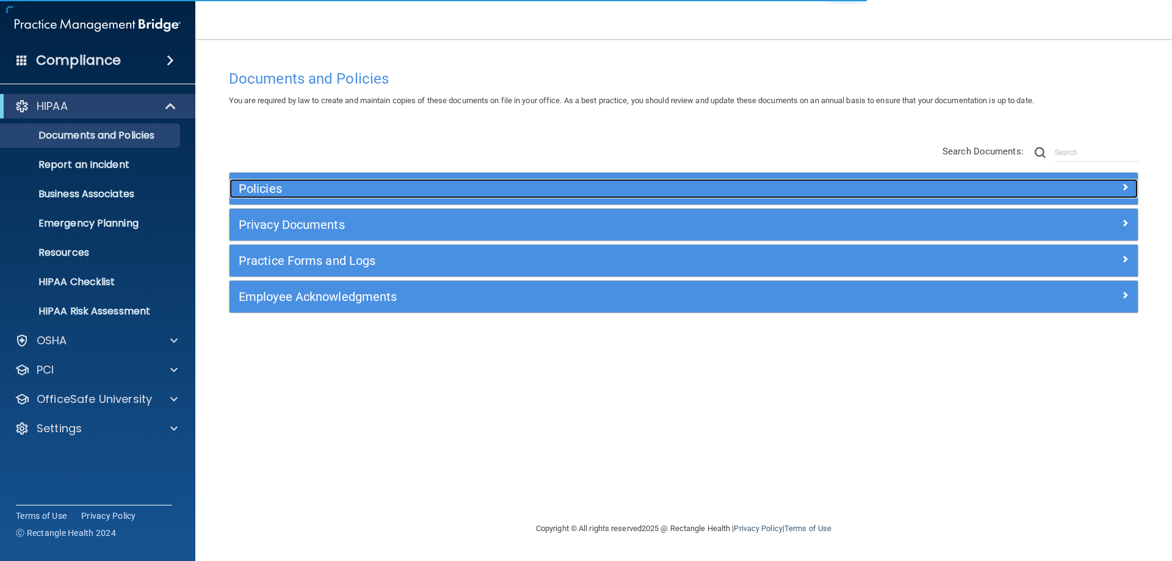
click at [287, 193] on h5 "Policies" at bounding box center [570, 188] width 663 height 13
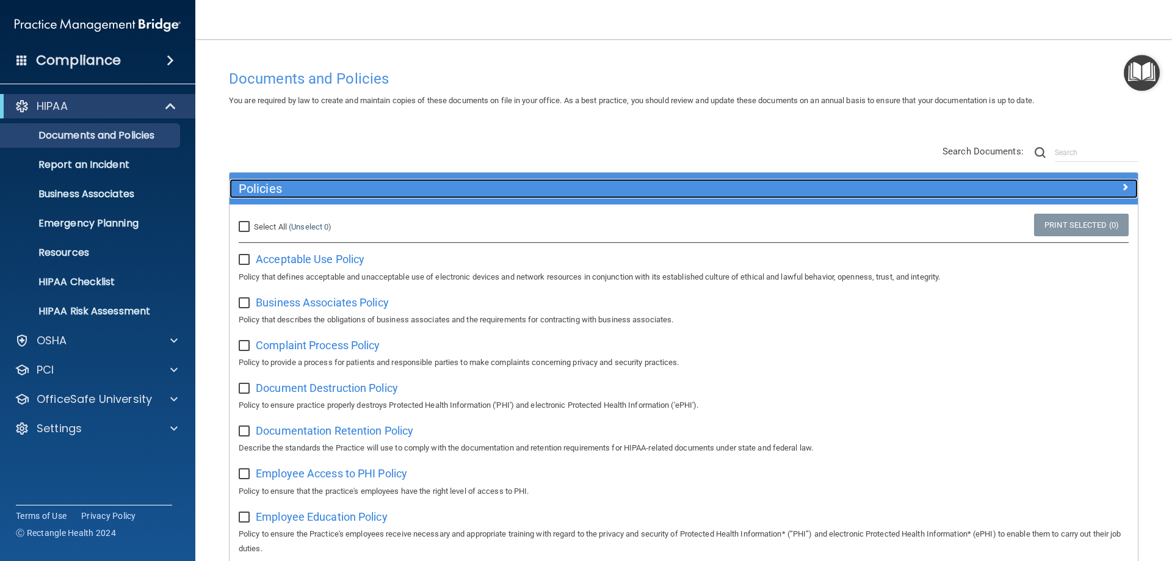
click at [277, 192] on h5 "Policies" at bounding box center [570, 188] width 663 height 13
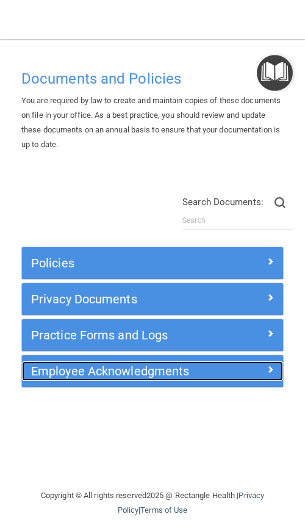
click at [84, 372] on h5 "Employee Acknowledgments" at bounding box center [120, 370] width 178 height 13
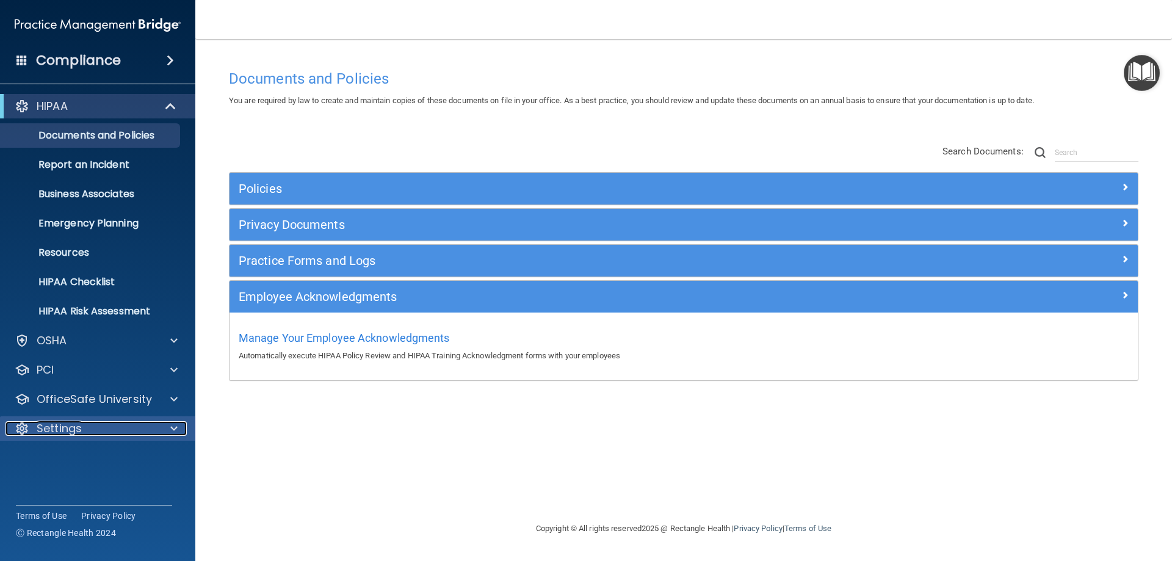
click at [125, 425] on div "Settings" at bounding box center [80, 428] width 151 height 15
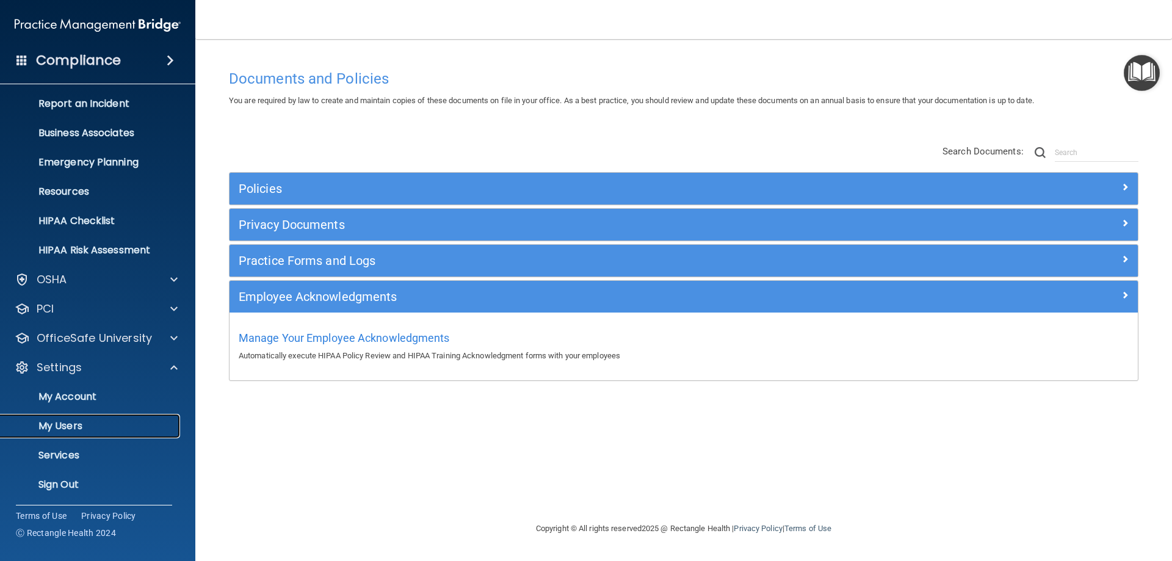
click at [121, 429] on p "My Users" at bounding box center [91, 426] width 167 height 12
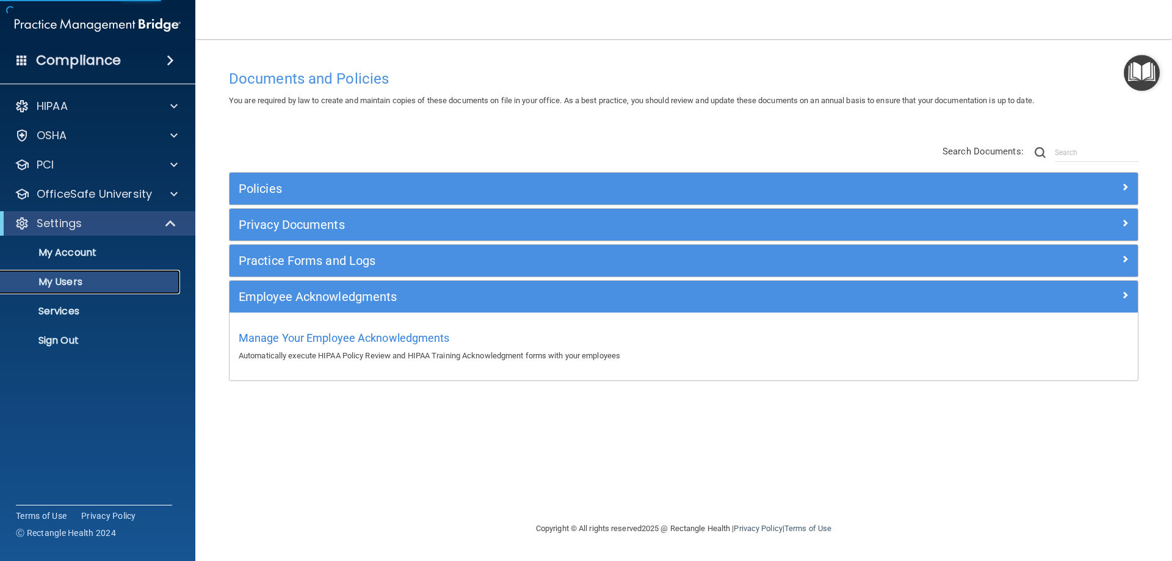
select select "20"
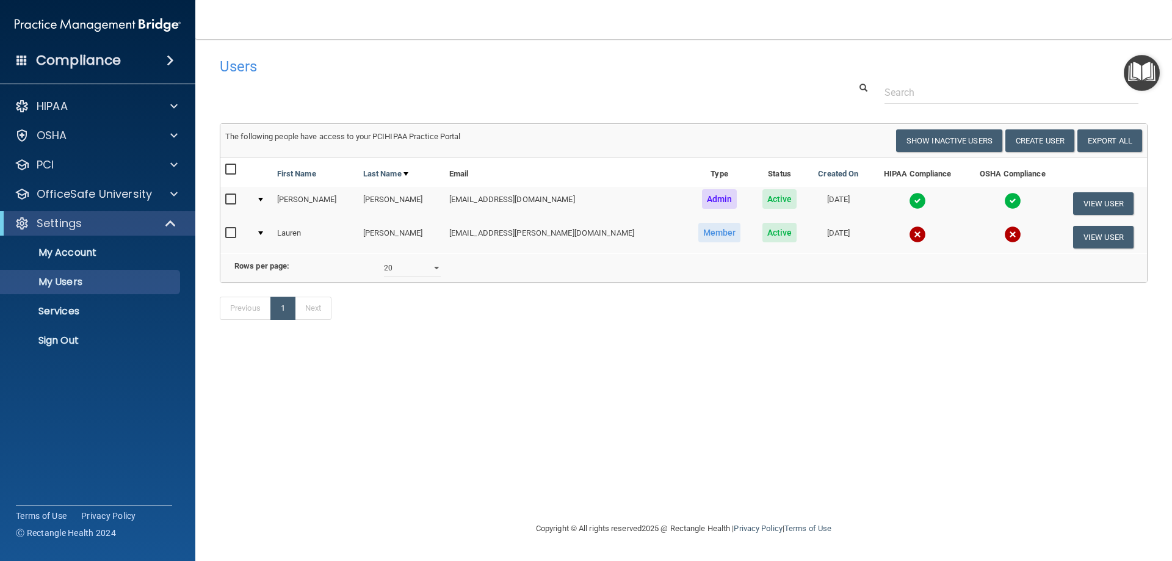
click at [564, 199] on td "[EMAIL_ADDRESS][DOMAIN_NAME]" at bounding box center [565, 204] width 242 height 34
click at [1112, 240] on button "View User" at bounding box center [1103, 237] width 60 height 23
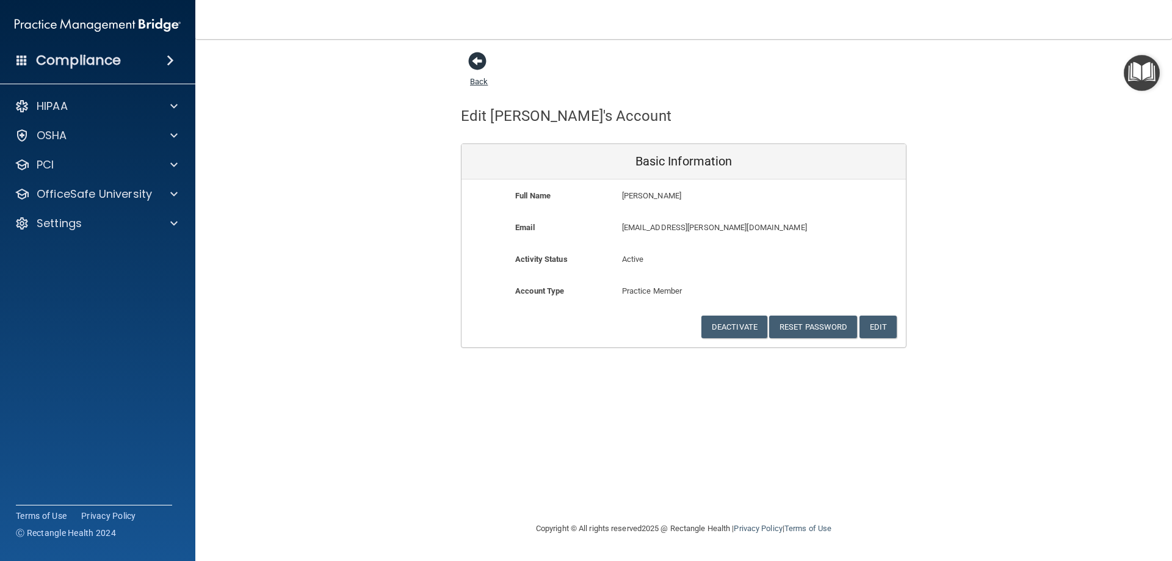
click at [478, 64] on span at bounding box center [477, 61] width 18 height 18
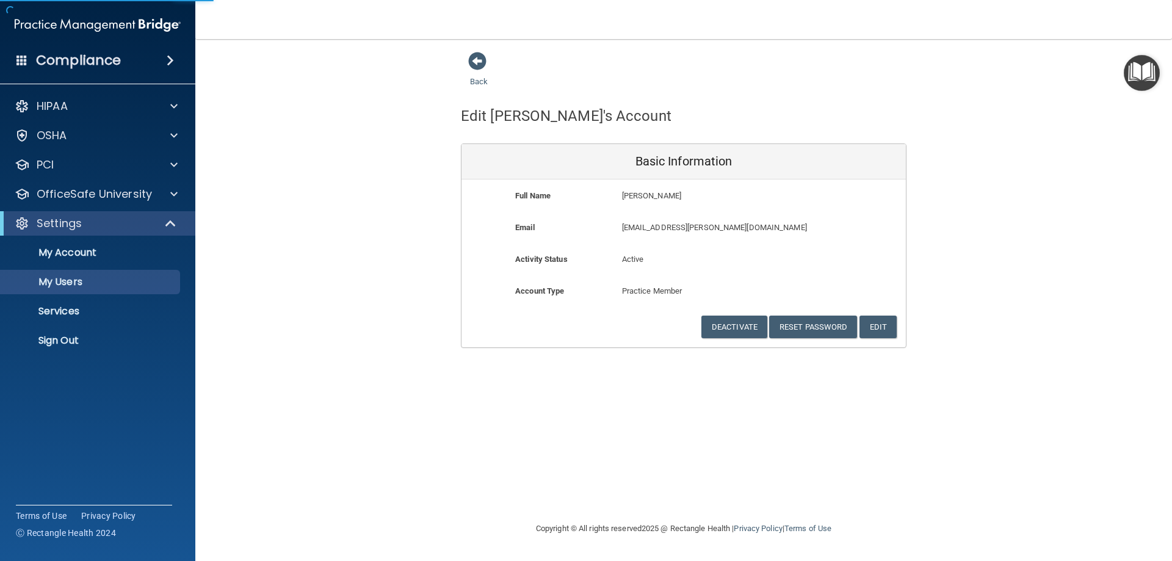
select select "20"
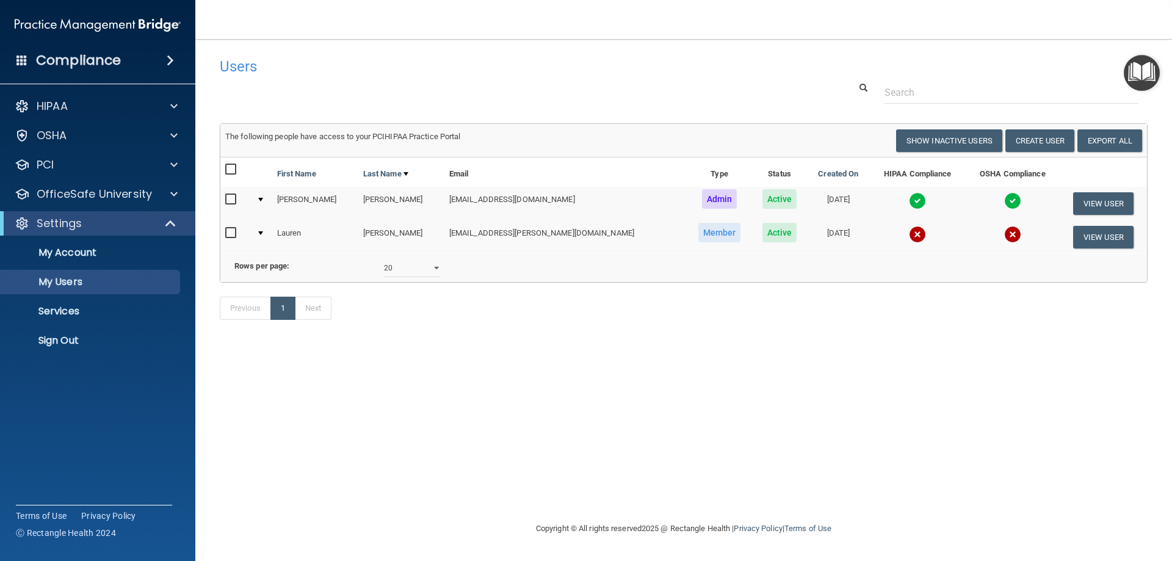
click at [774, 103] on div at bounding box center [684, 92] width 946 height 23
click at [365, 107] on div "Users Success! New user created. × Error! The user couldn't be created. × Succe…" at bounding box center [684, 195] width 928 height 288
click at [413, 85] on div at bounding box center [684, 92] width 946 height 23
click at [162, 136] on div at bounding box center [172, 135] width 31 height 15
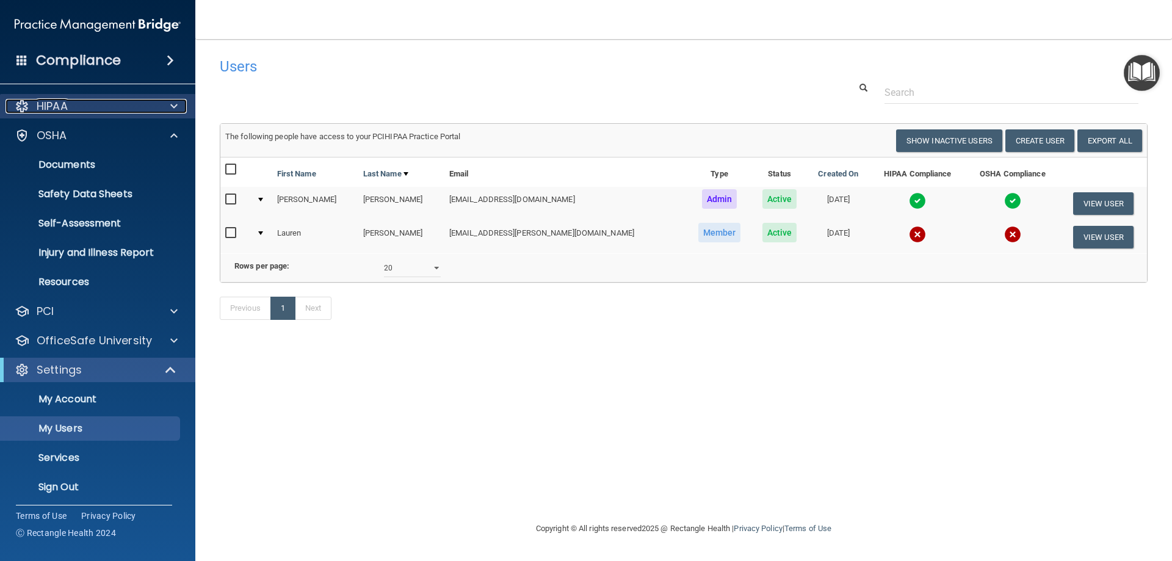
click at [162, 108] on div at bounding box center [172, 106] width 31 height 15
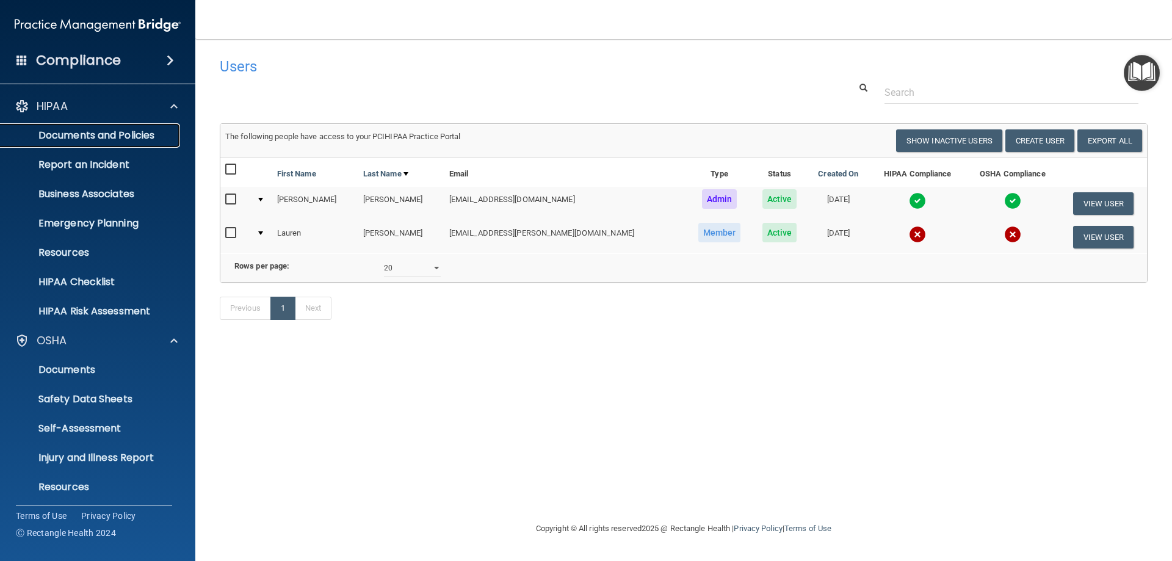
click at [101, 142] on p "Documents and Policies" at bounding box center [91, 135] width 167 height 12
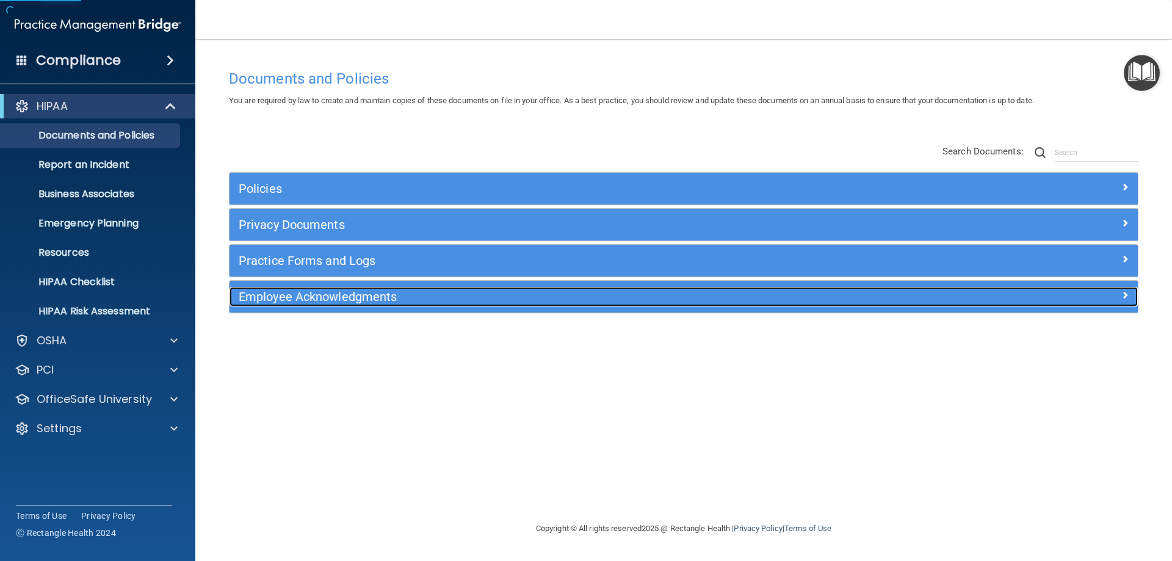
click at [303, 290] on h5 "Employee Acknowledgments" at bounding box center [570, 296] width 663 height 13
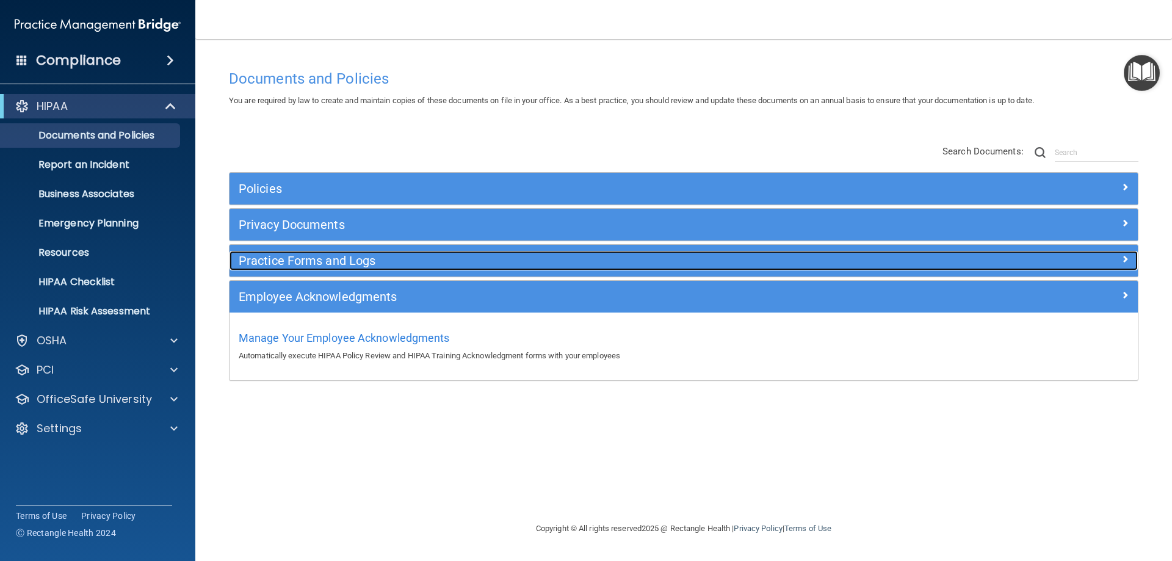
click at [310, 267] on h5 "Practice Forms and Logs" at bounding box center [570, 260] width 663 height 13
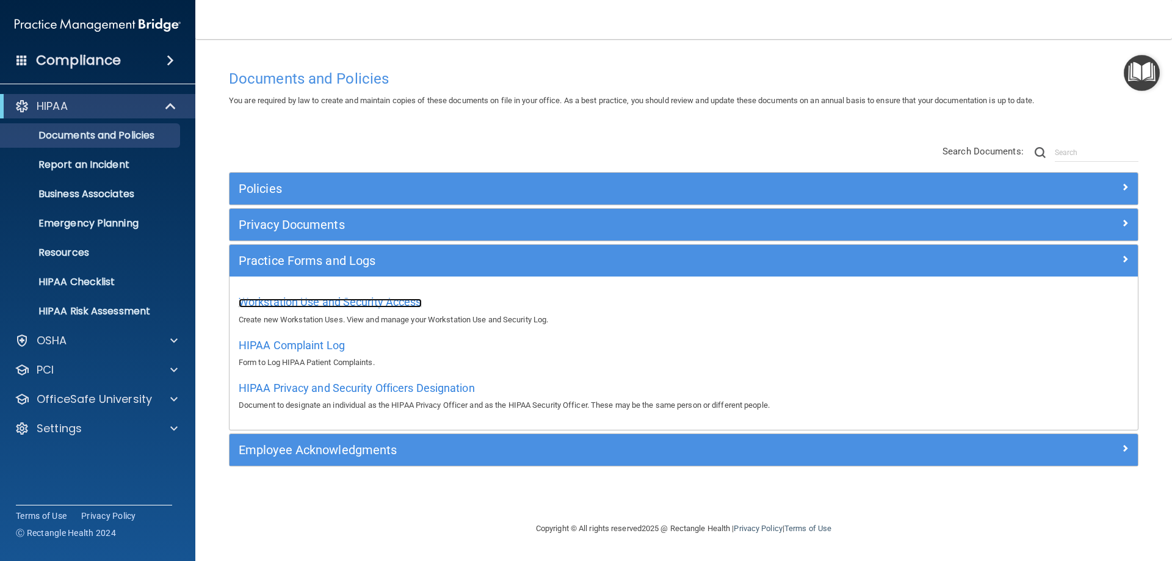
click at [330, 303] on span "Workstation Use and Security Access" at bounding box center [330, 301] width 183 height 13
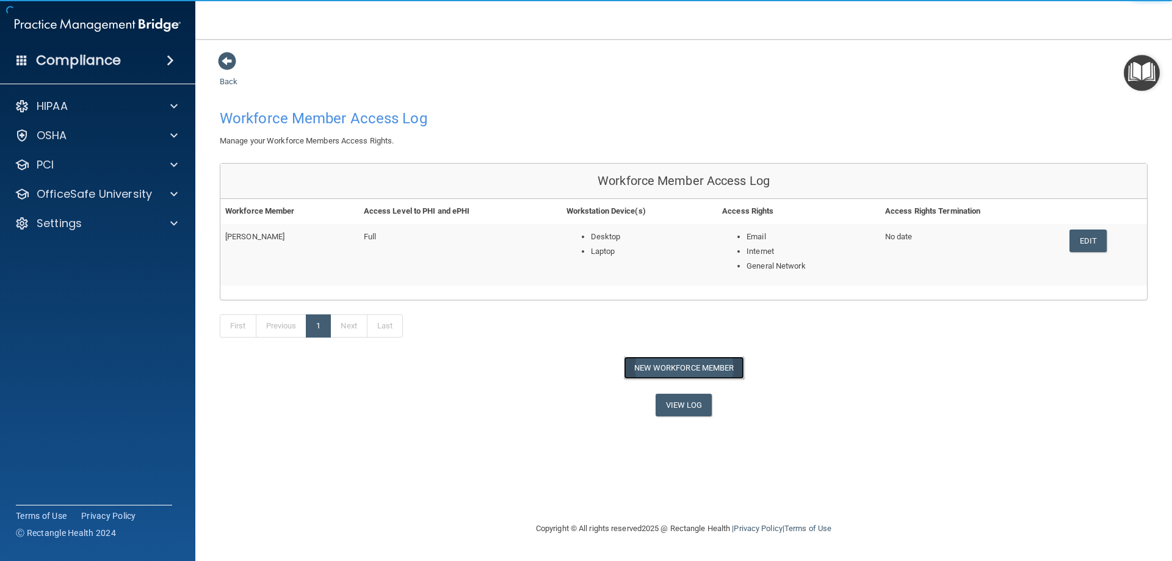
click at [680, 370] on button "New Workforce Member" at bounding box center [684, 368] width 120 height 23
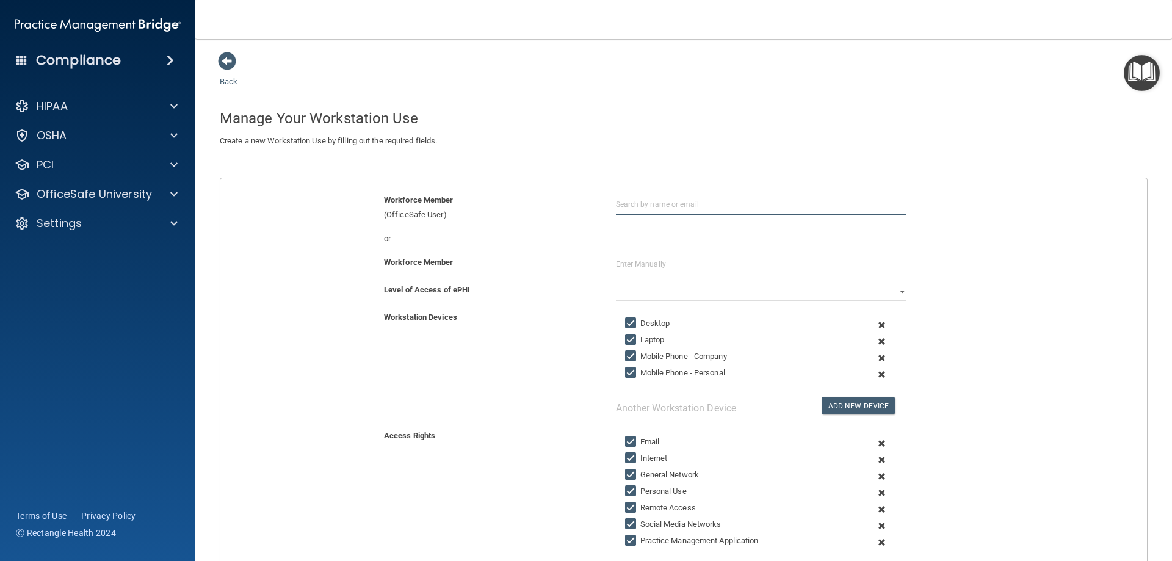
click at [645, 199] on input "text" at bounding box center [761, 204] width 291 height 23
type input "d"
type input "[PERSON_NAME]"
click at [218, 63] on span at bounding box center [227, 61] width 18 height 18
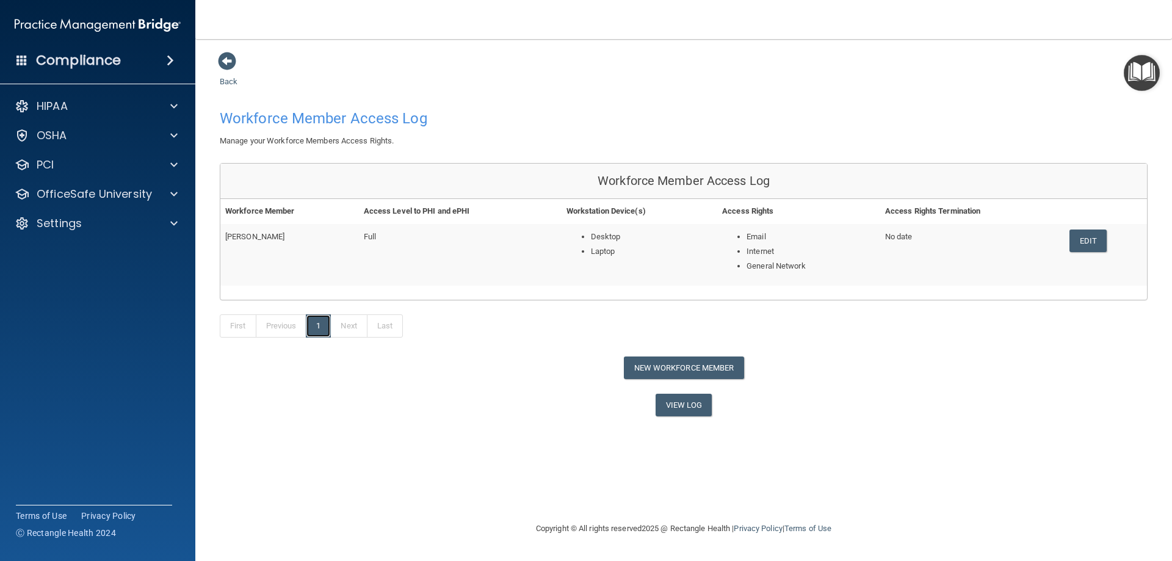
click at [314, 329] on link "1" at bounding box center [318, 325] width 25 height 23
click at [673, 363] on button "New Workforce Member" at bounding box center [684, 368] width 120 height 23
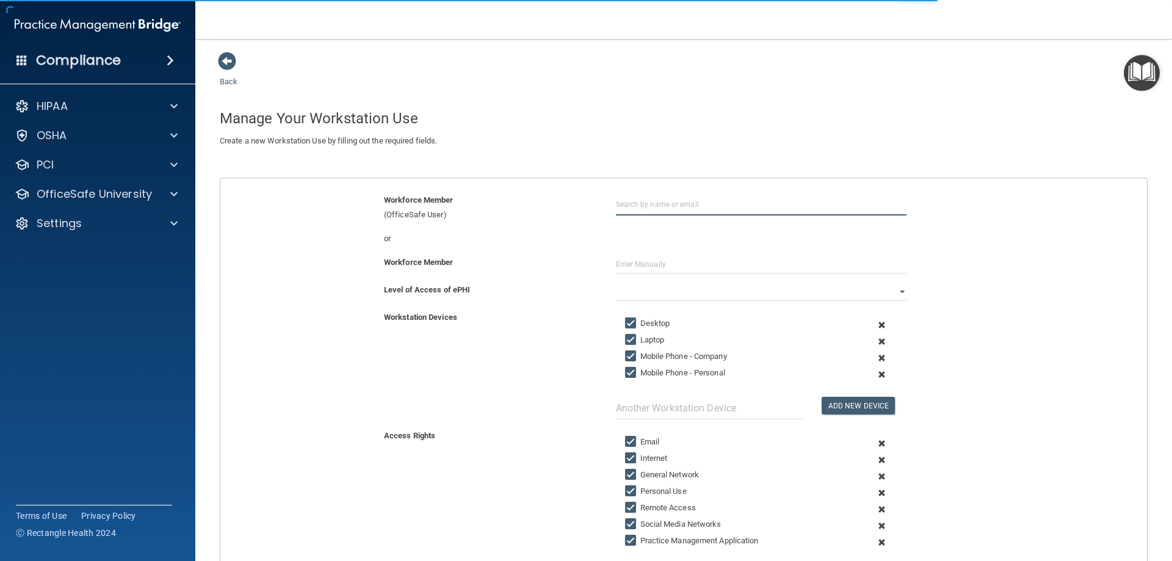
click at [651, 206] on input "text" at bounding box center [761, 204] width 291 height 23
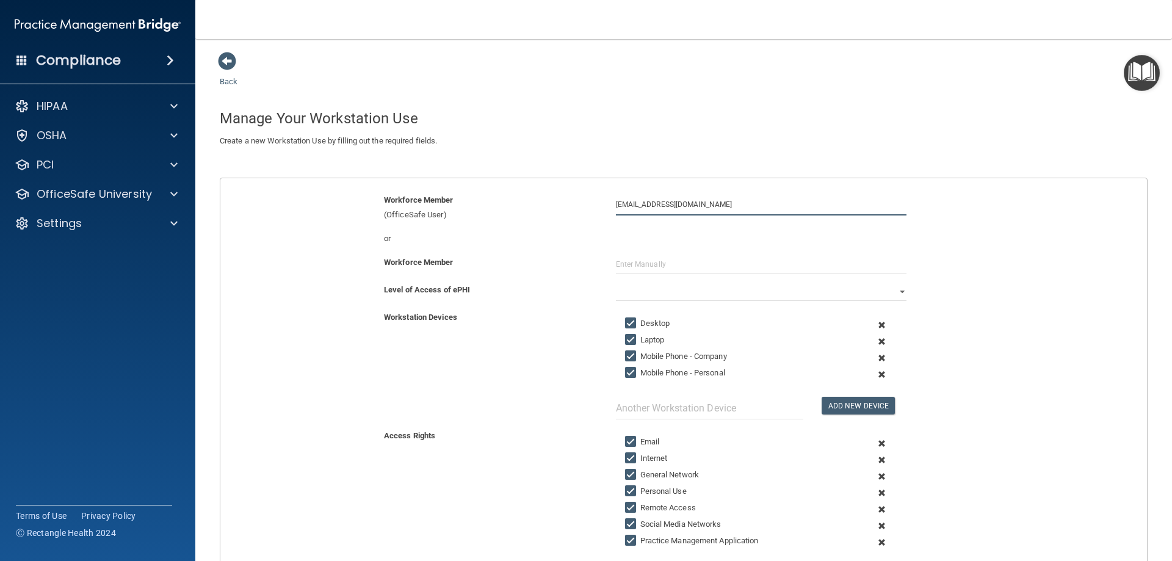
type input "[EMAIL_ADDRESS][DOMAIN_NAME]"
type input "[PERSON_NAME]"
click at [705, 289] on select "Full Limited None" at bounding box center [761, 292] width 291 height 18
click at [616, 283] on select "Full Limited None" at bounding box center [761, 292] width 291 height 18
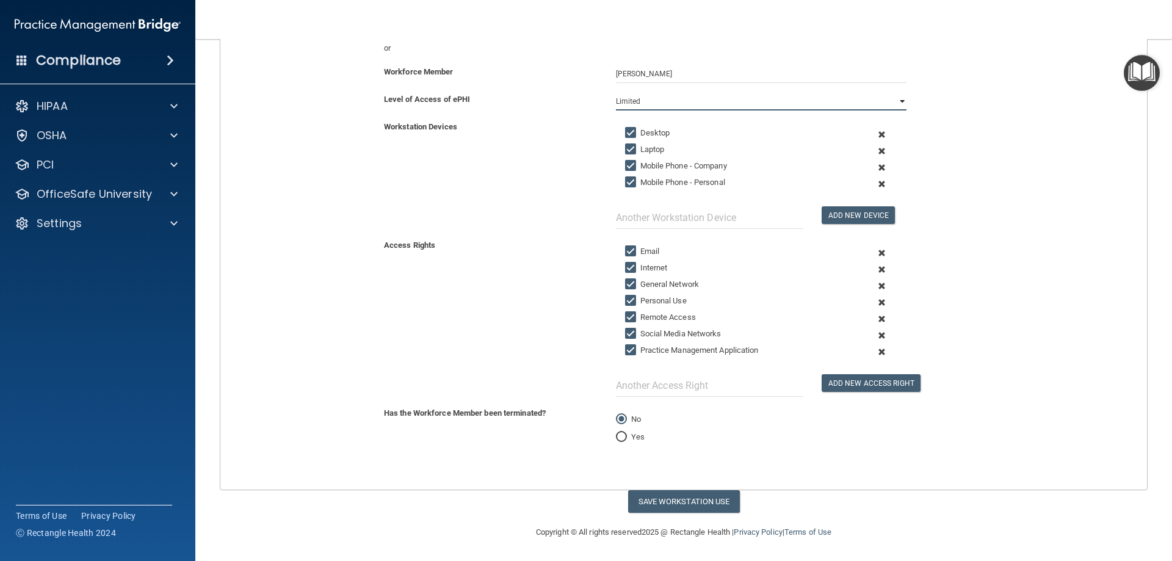
scroll to position [191, 0]
click at [645, 493] on button "Save Workstation Use" at bounding box center [684, 501] width 112 height 23
select select "? string:Full ?"
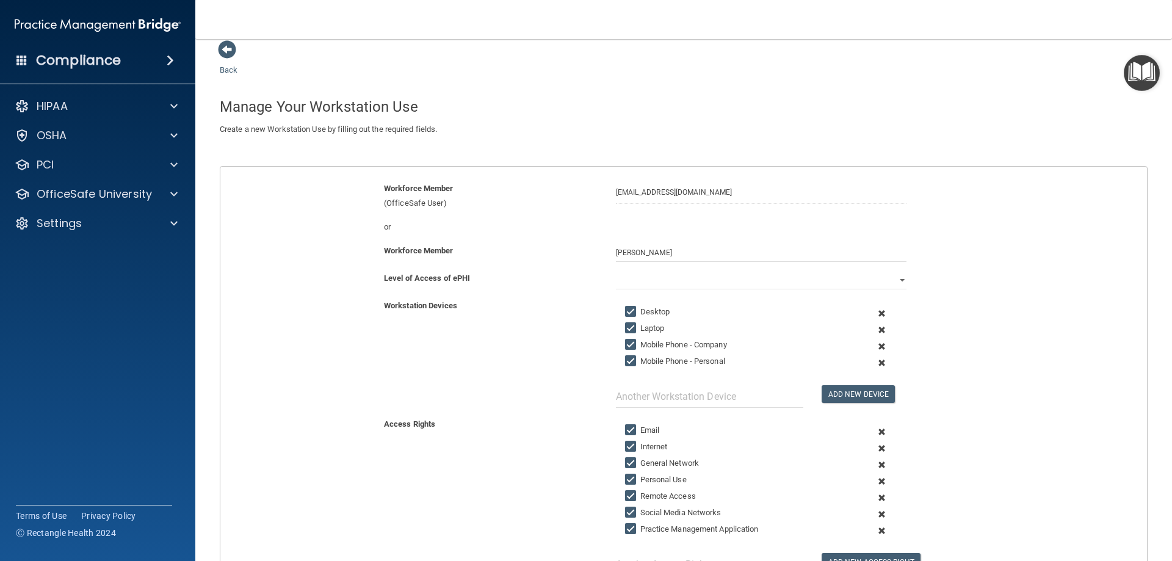
scroll to position [0, 0]
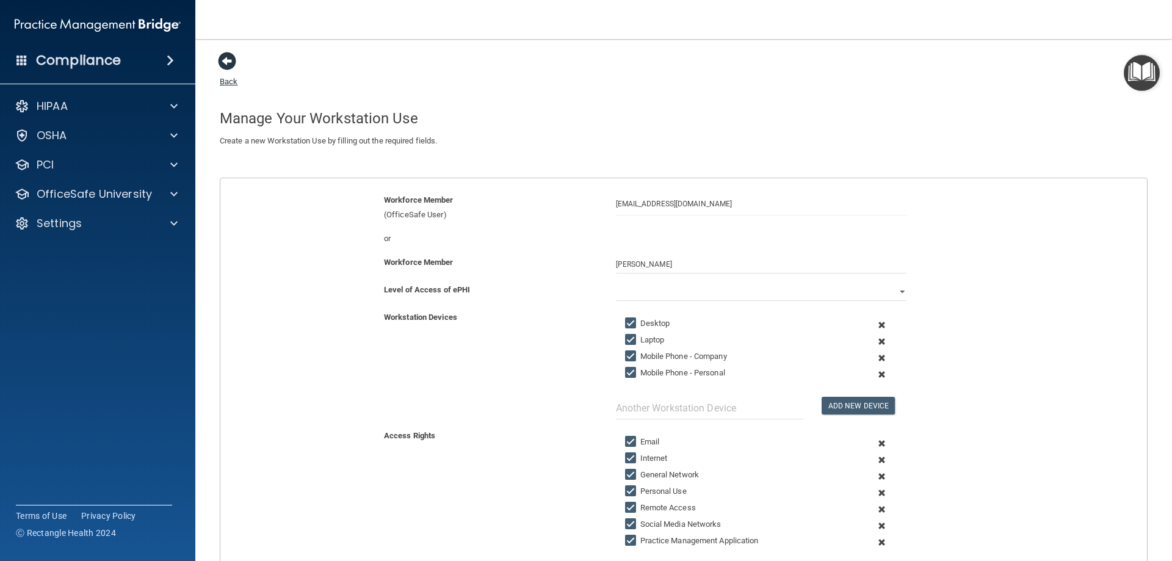
click at [220, 65] on span at bounding box center [227, 61] width 18 height 18
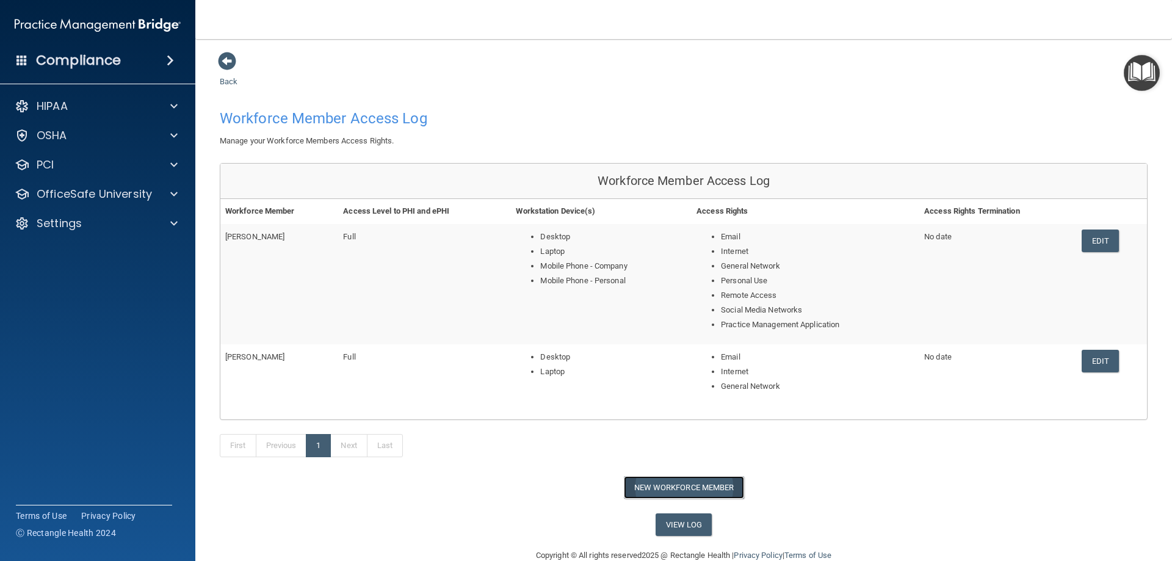
click at [686, 489] on button "New Workforce Member" at bounding box center [684, 487] width 120 height 23
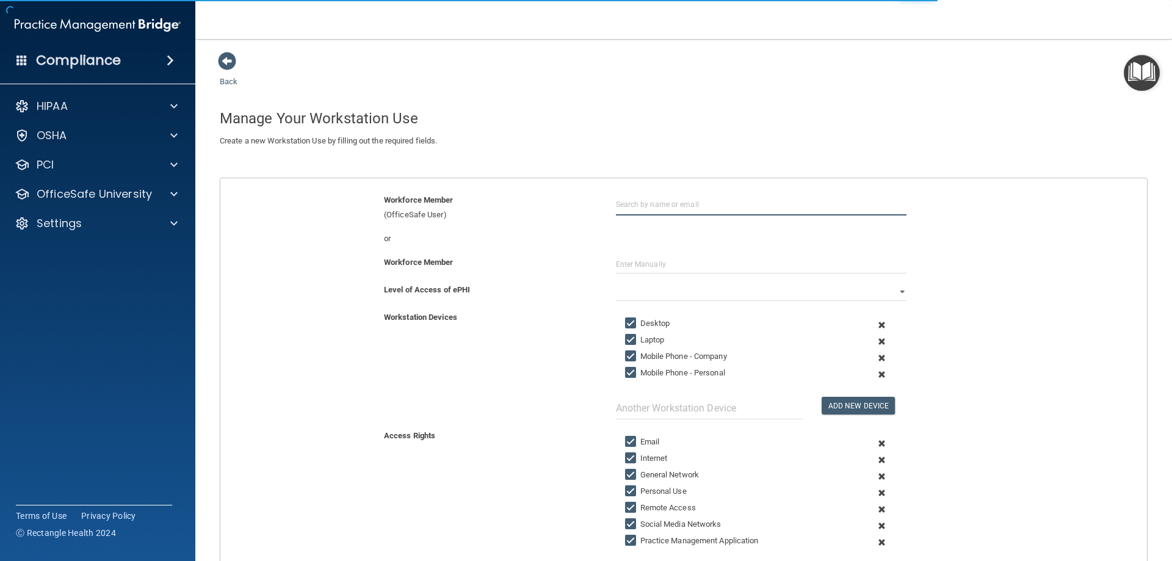
click at [662, 212] on input "text" at bounding box center [761, 204] width 291 height 23
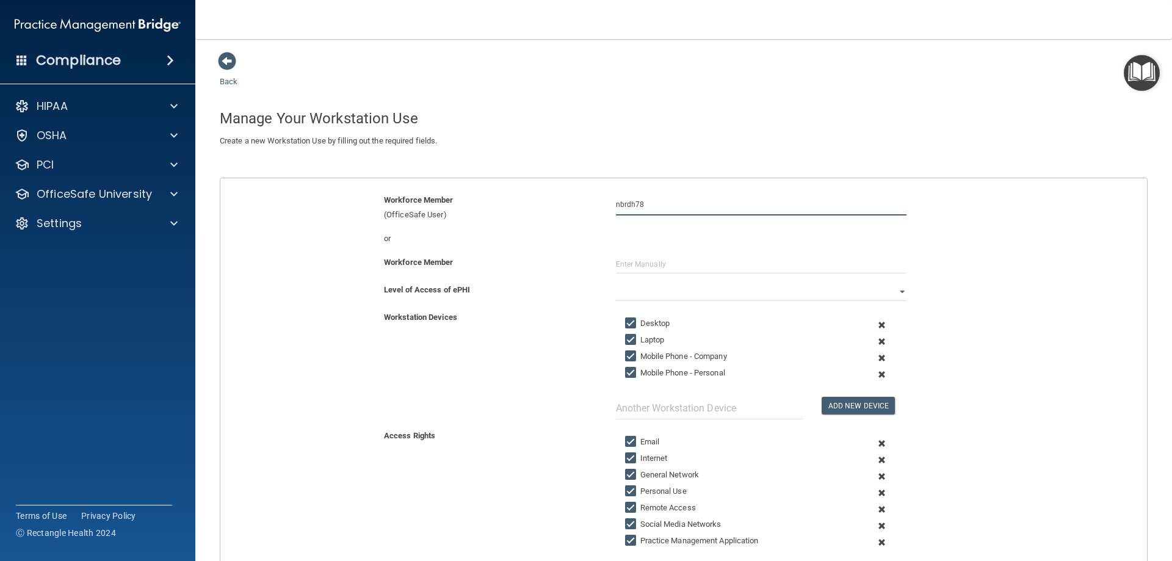
type input "nbrdh78"
drag, startPoint x: 250, startPoint y: 59, endPoint x: 228, endPoint y: 57, distance: 22.0
click at [228, 57] on div "Back Manage Your Workstation Use Create a new Workstation Use by filling out th…" at bounding box center [684, 377] width 928 height 652
click at [228, 57] on span at bounding box center [227, 61] width 18 height 18
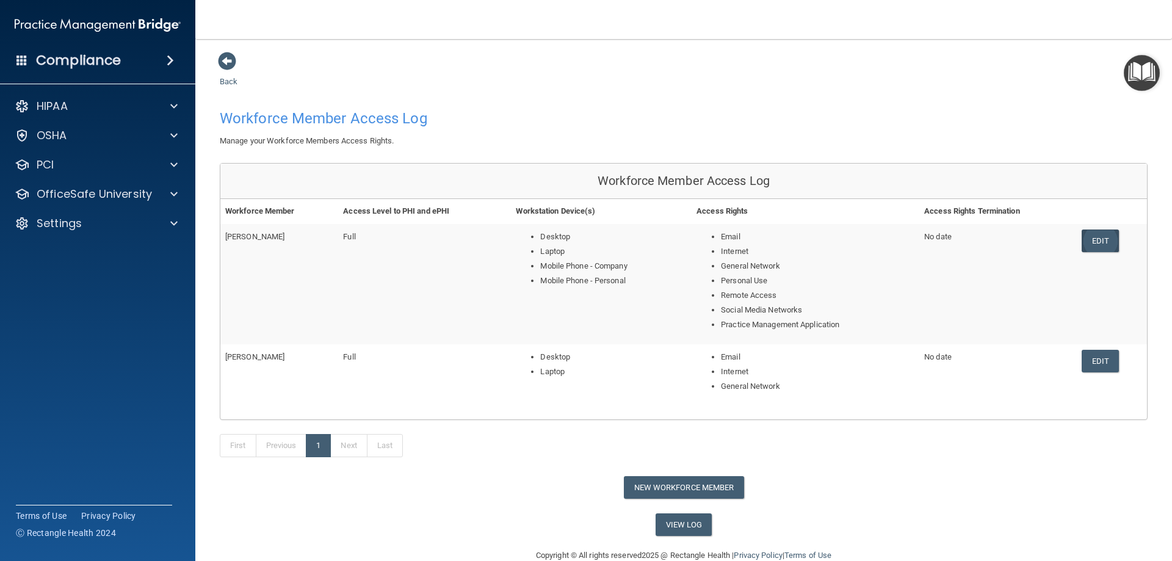
click at [1092, 237] on link "Edit" at bounding box center [1100, 241] width 37 height 23
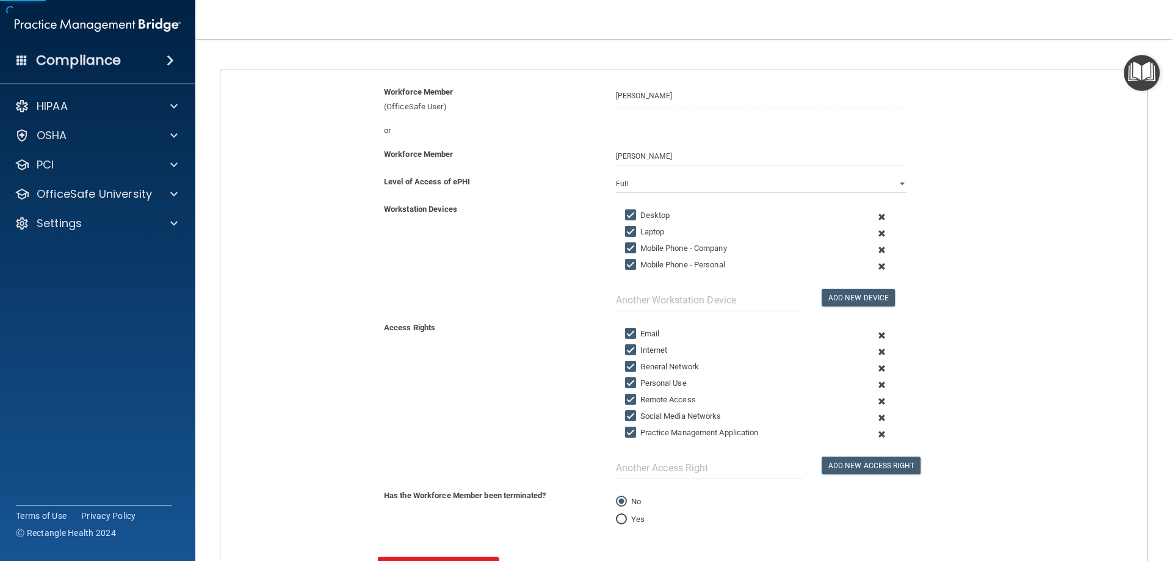
scroll to position [213, 0]
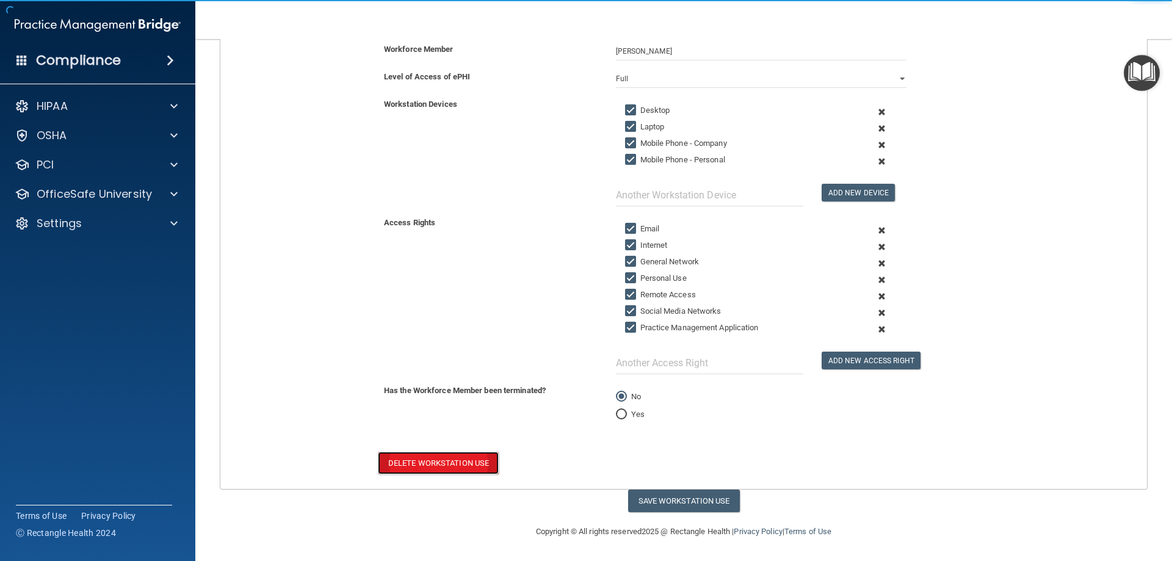
click at [455, 470] on button "Delete Workstation Use" at bounding box center [438, 463] width 121 height 23
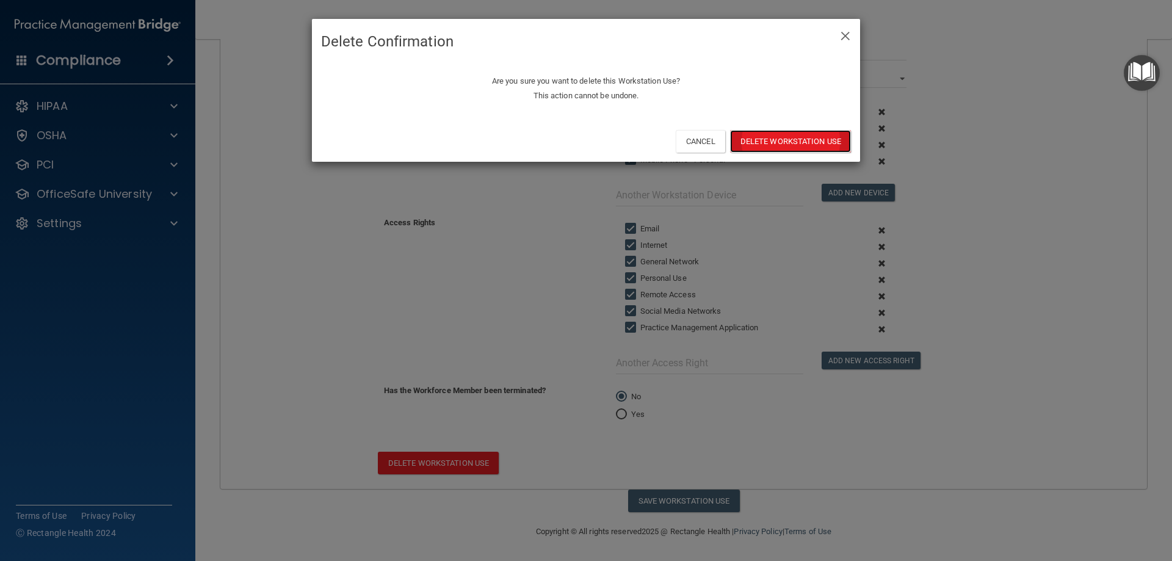
click at [772, 138] on button "Delete Workstation Use" at bounding box center [790, 141] width 121 height 23
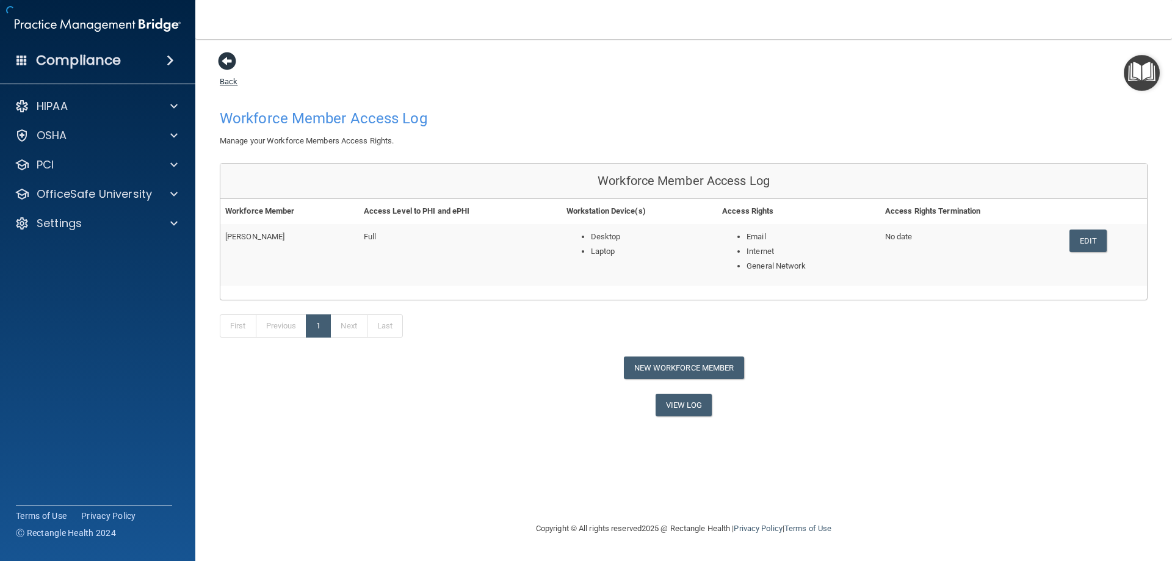
click at [236, 66] on span at bounding box center [227, 61] width 18 height 18
click at [223, 68] on span at bounding box center [227, 61] width 18 height 18
click at [233, 79] on link "Back" at bounding box center [229, 74] width 18 height 24
click at [227, 63] on span at bounding box center [227, 61] width 18 height 18
click at [231, 68] on span at bounding box center [227, 61] width 18 height 18
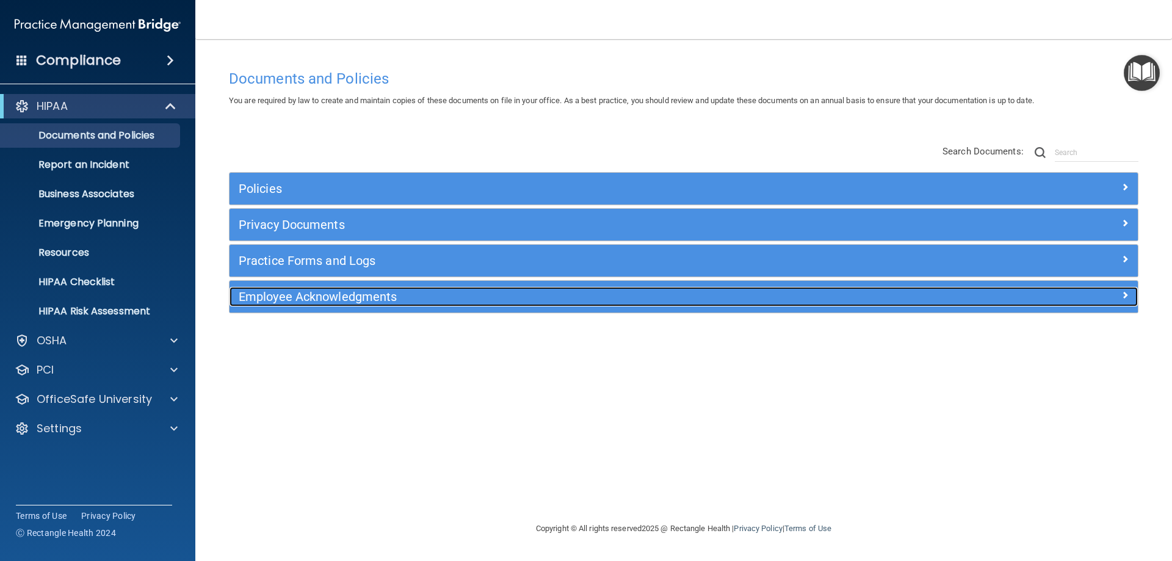
click at [350, 295] on h5 "Employee Acknowledgments" at bounding box center [570, 296] width 663 height 13
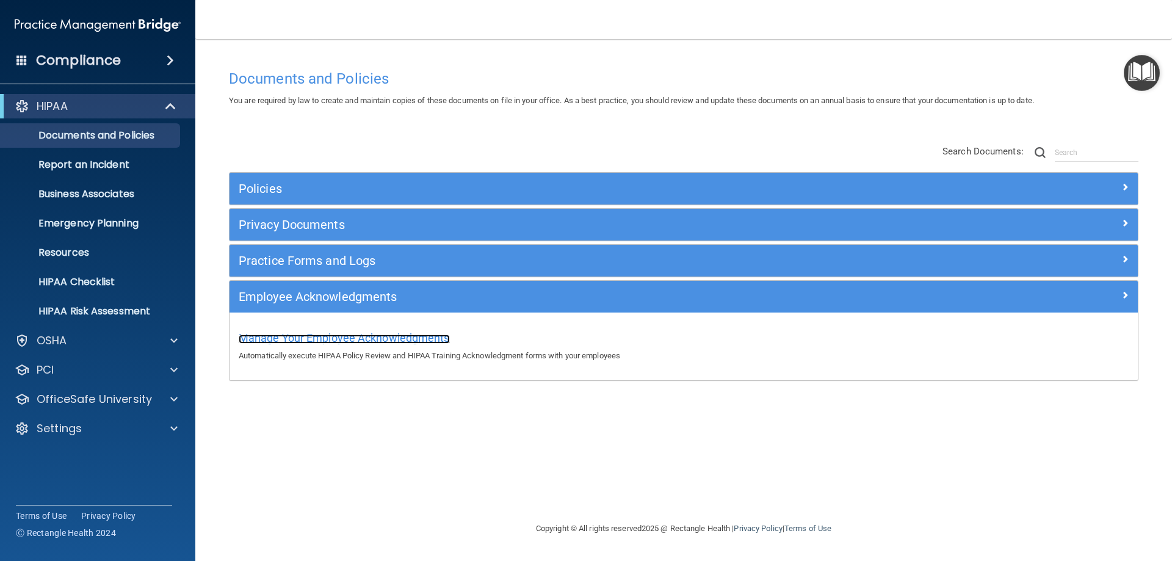
click at [369, 338] on span "Manage Your Employee Acknowledgments" at bounding box center [344, 338] width 211 height 13
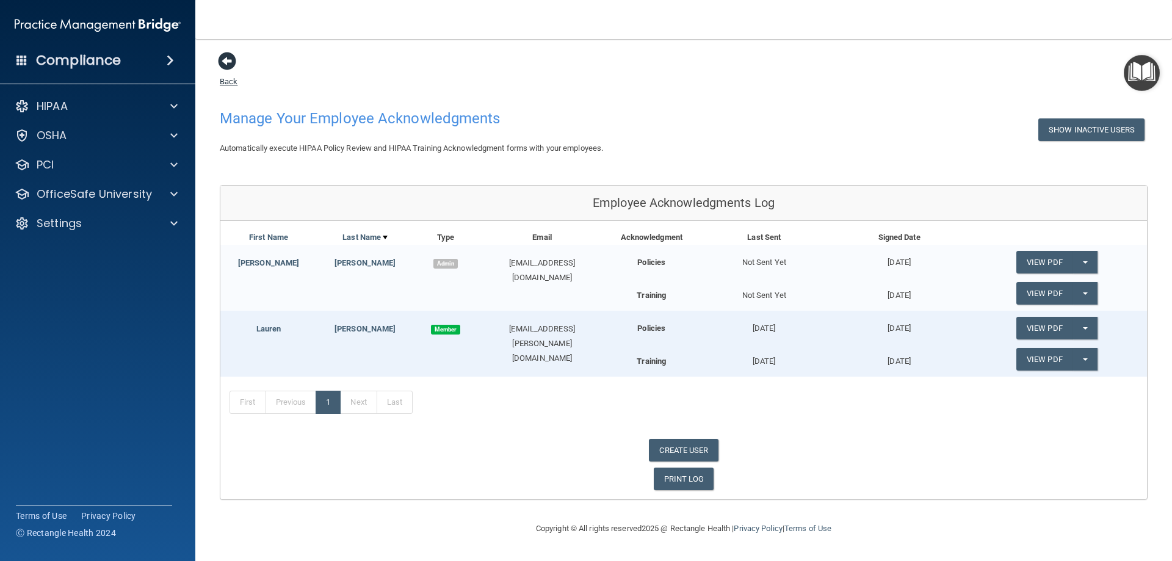
click at [221, 60] on span at bounding box center [227, 61] width 18 height 18
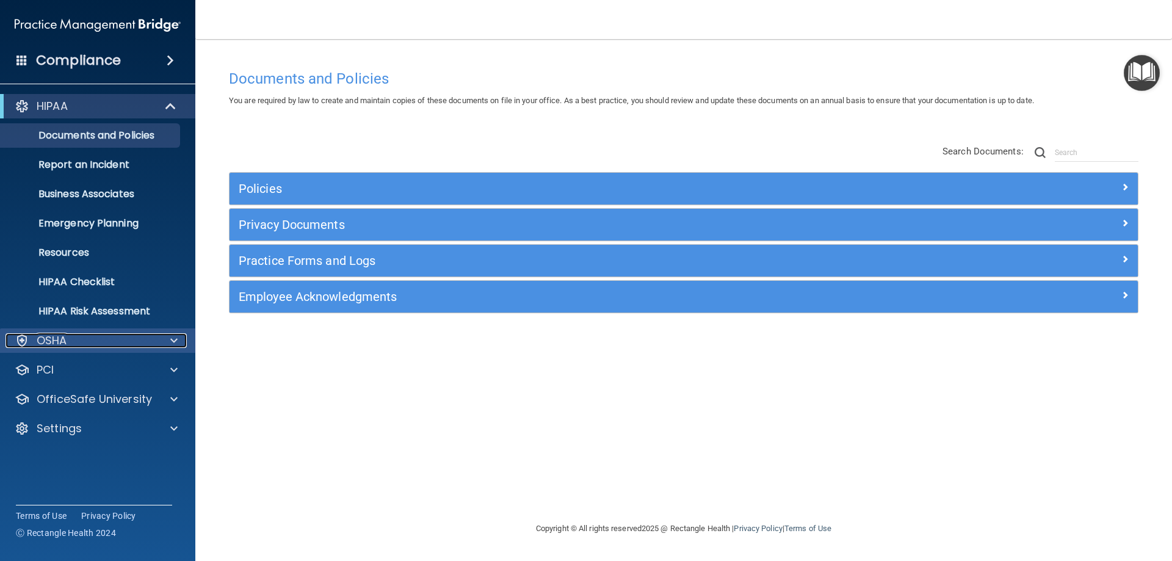
click at [152, 344] on div "OSHA" at bounding box center [80, 340] width 151 height 15
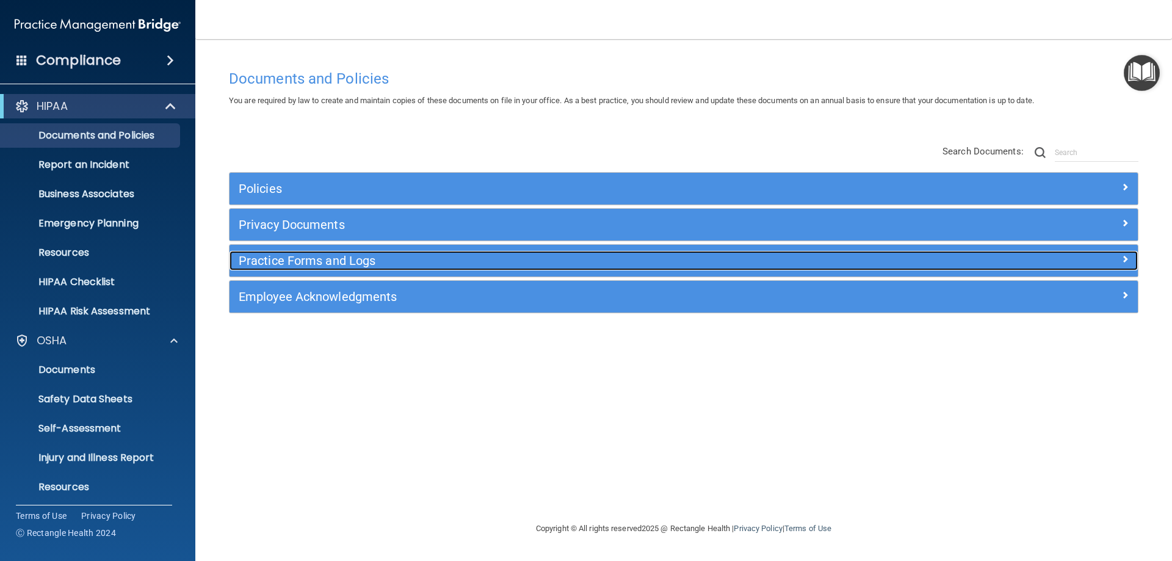
click at [319, 258] on h5 "Practice Forms and Logs" at bounding box center [570, 260] width 663 height 13
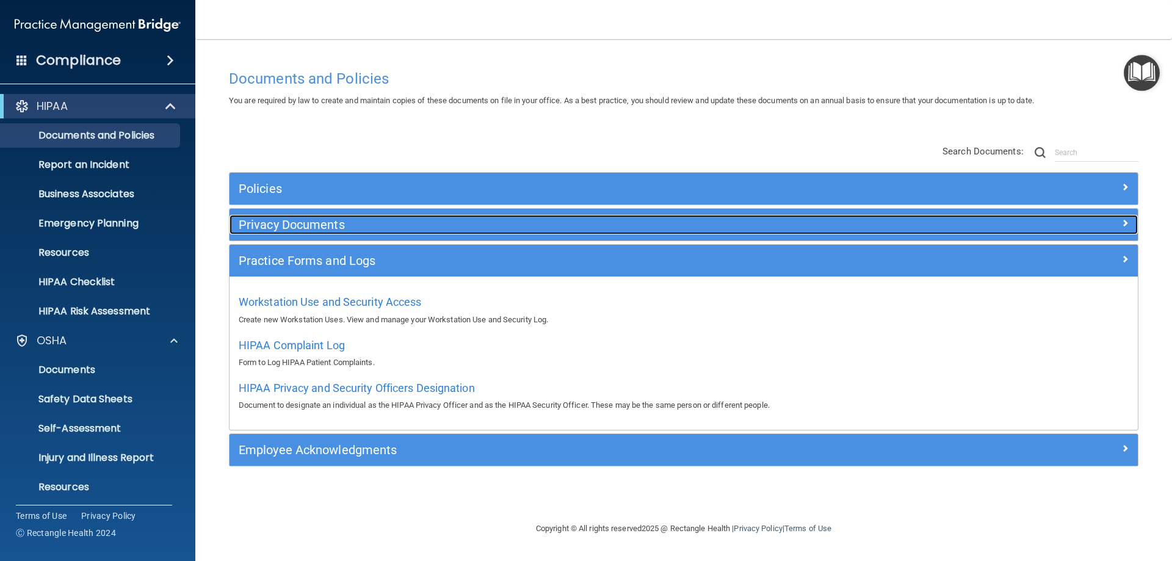
click at [322, 233] on div "Privacy Documents" at bounding box center [570, 225] width 681 height 20
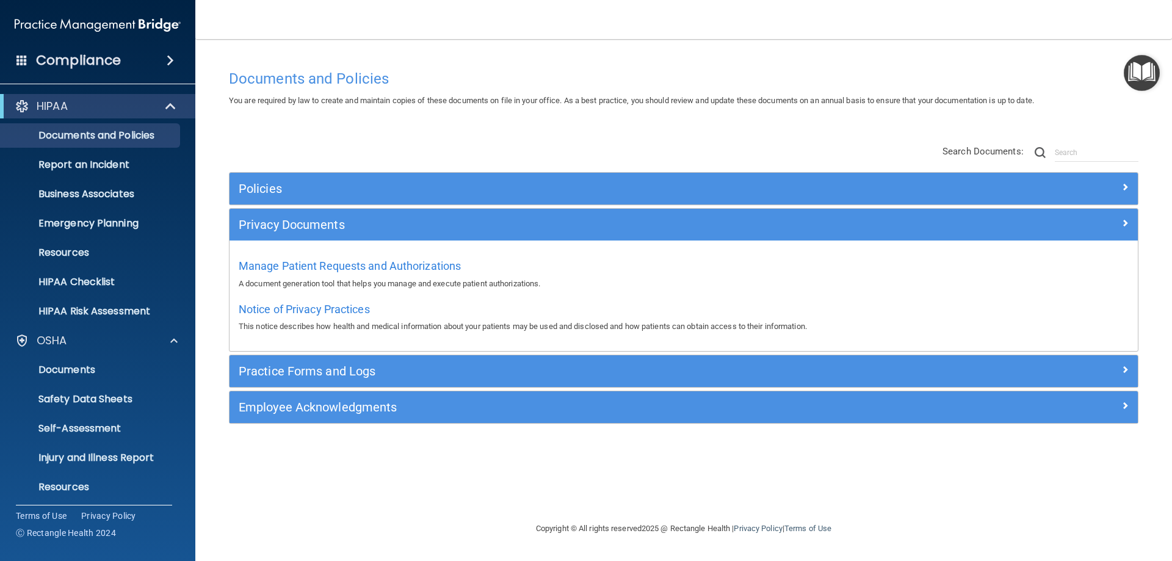
drag, startPoint x: 142, startPoint y: 176, endPoint x: 230, endPoint y: 136, distance: 97.0
click at [230, 136] on div "Policies Select All (Unselect 0) Unselect All Print Selected (0) Acceptable Use…" at bounding box center [684, 284] width 928 height 305
